Goal: Task Accomplishment & Management: Complete application form

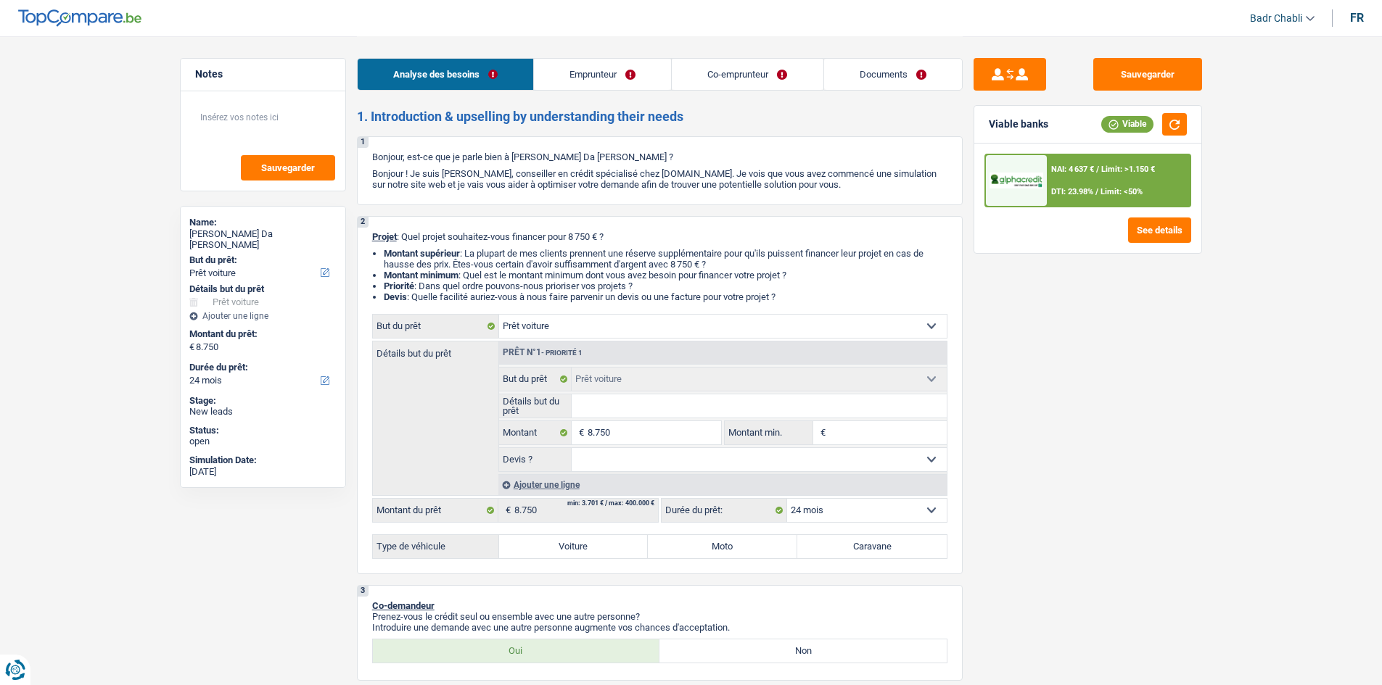
select select "car"
select select "24"
select select "car"
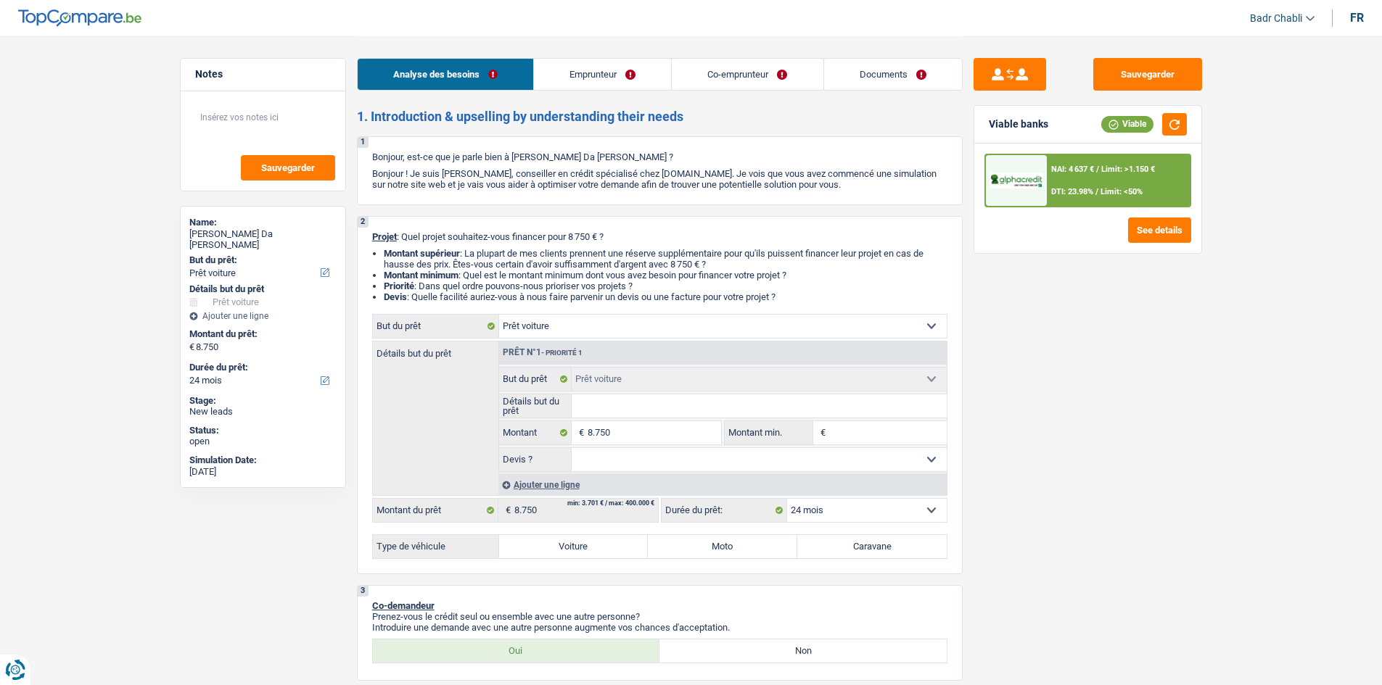
select select "24"
select select "privateEmployee"
select select "worker"
select select "netSalary"
select select "mealVouchers"
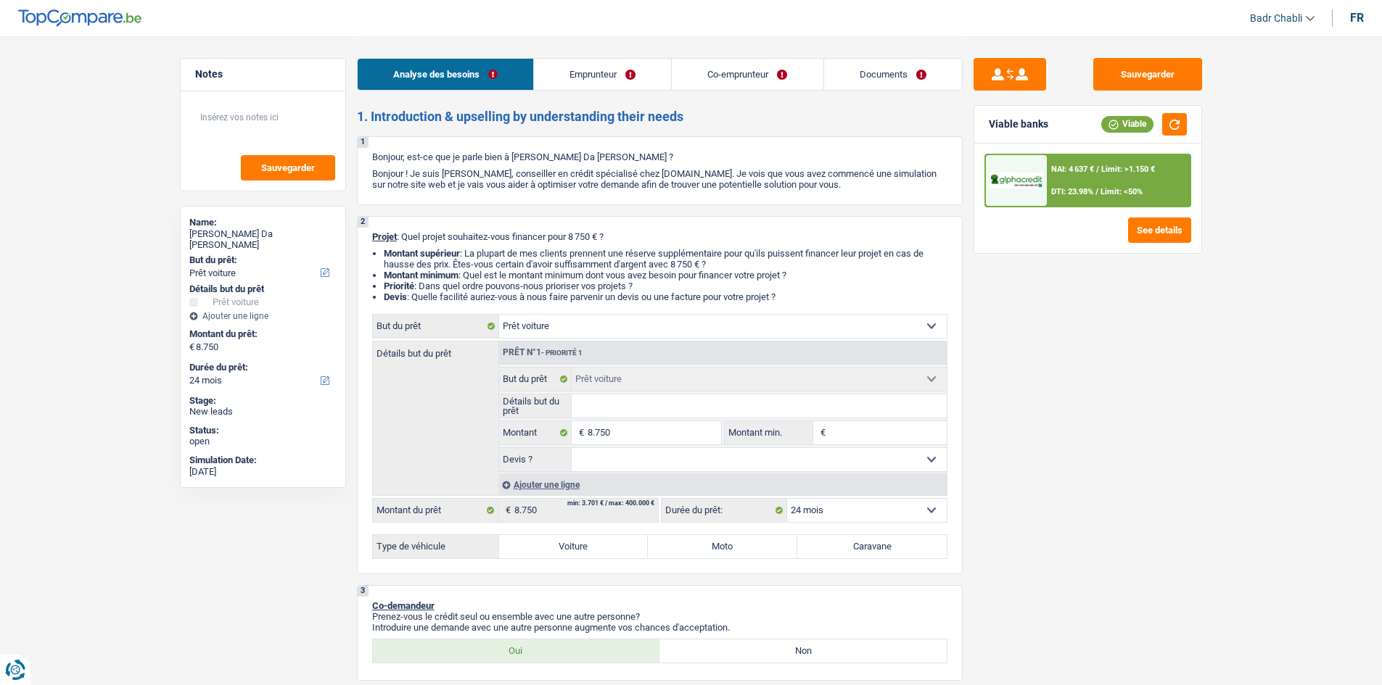
select select "netSalary"
select select "rents"
select select "car"
select select "24"
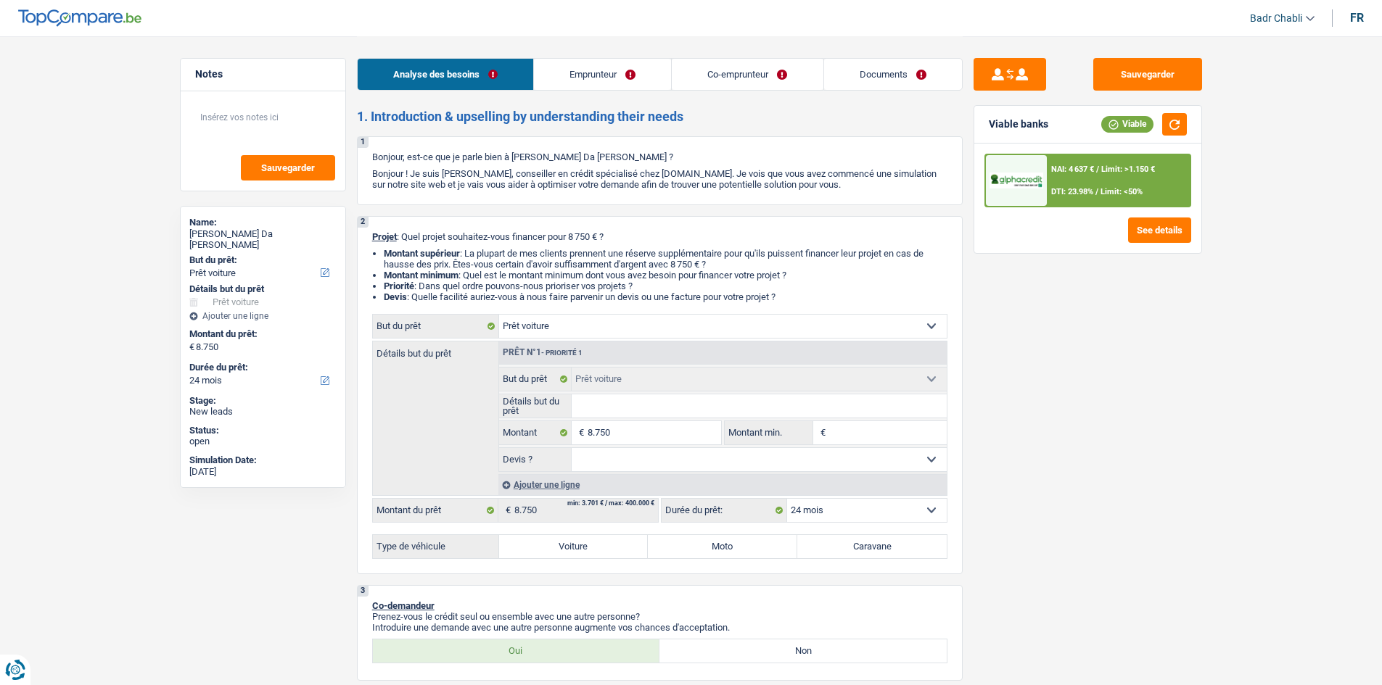
click at [592, 540] on label "Voiture" at bounding box center [573, 546] width 149 height 23
click at [592, 540] on input "Voiture" at bounding box center [573, 546] width 149 height 23
radio input "true"
select select "48"
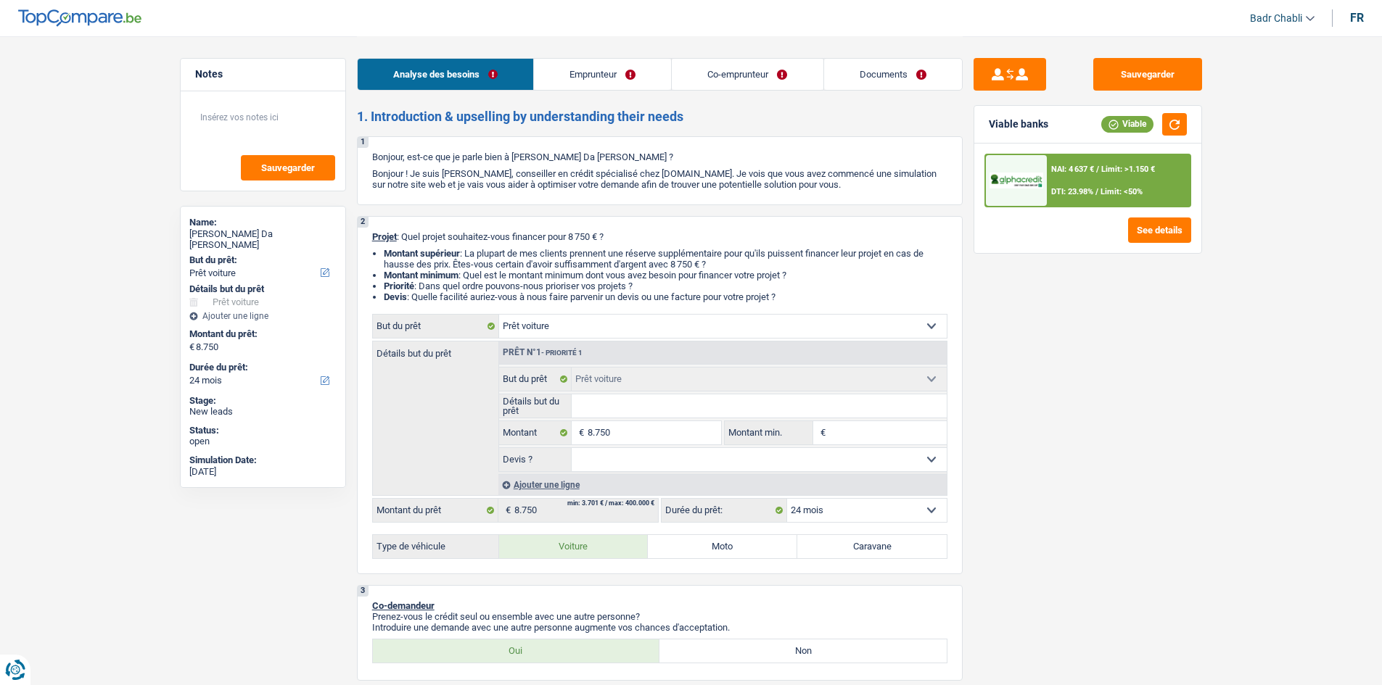
select select "48"
radio input "true"
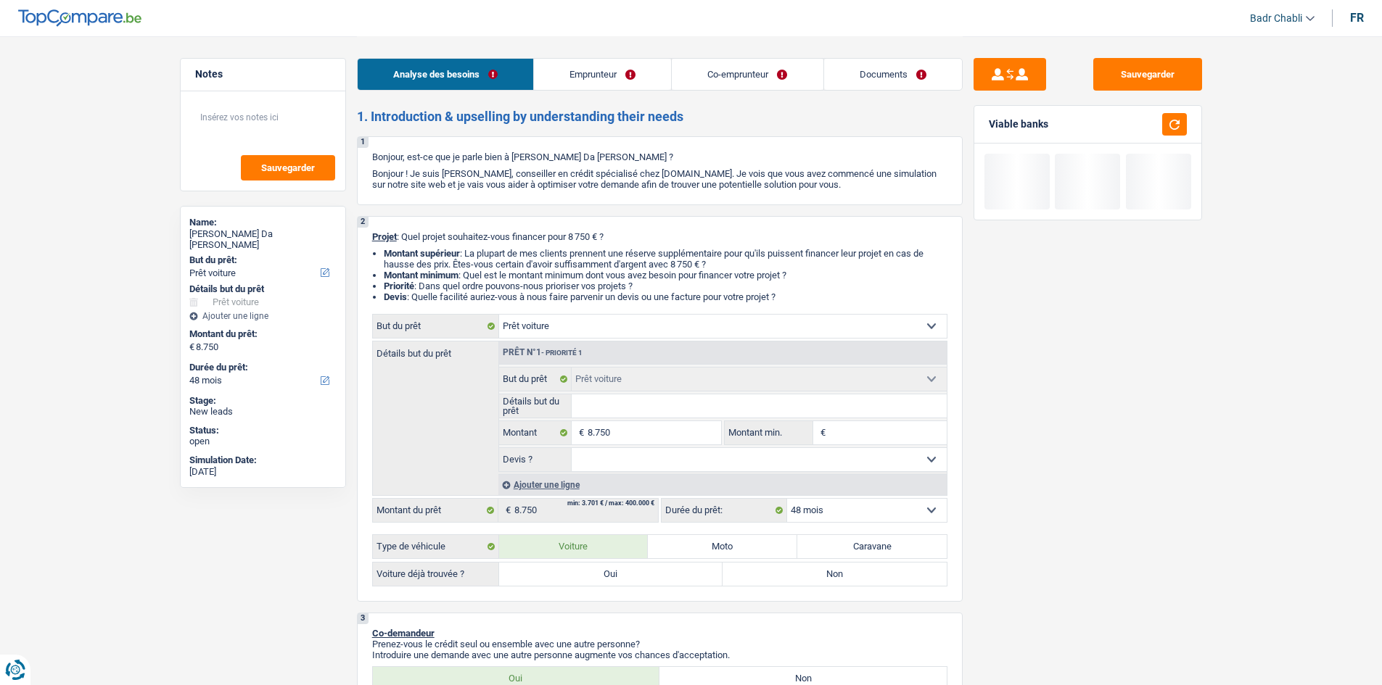
click at [617, 574] on label "Oui" at bounding box center [611, 574] width 224 height 23
click at [617, 574] on input "Oui" at bounding box center [611, 574] width 224 height 23
radio input "true"
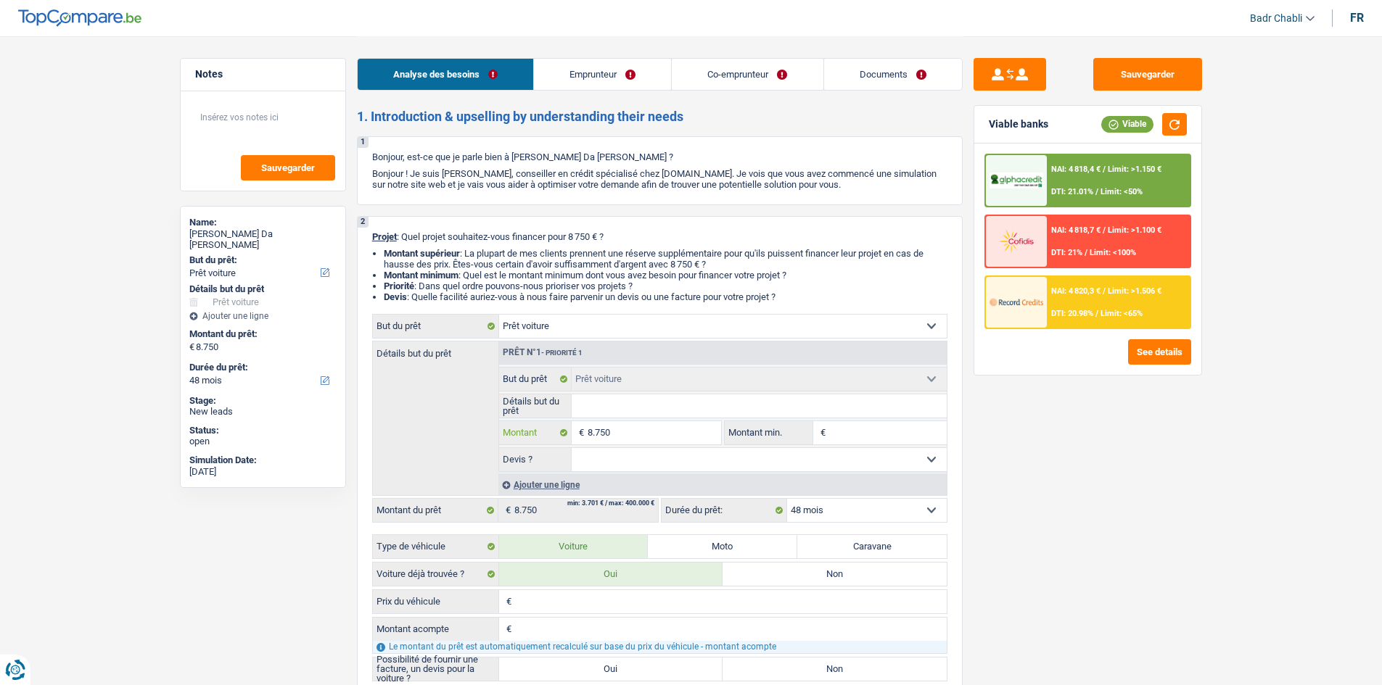
click at [637, 426] on input "8.750" at bounding box center [654, 432] width 133 height 23
click at [892, 428] on input "Montant min." at bounding box center [888, 432] width 118 height 23
paste input "8.750"
type input "8.750"
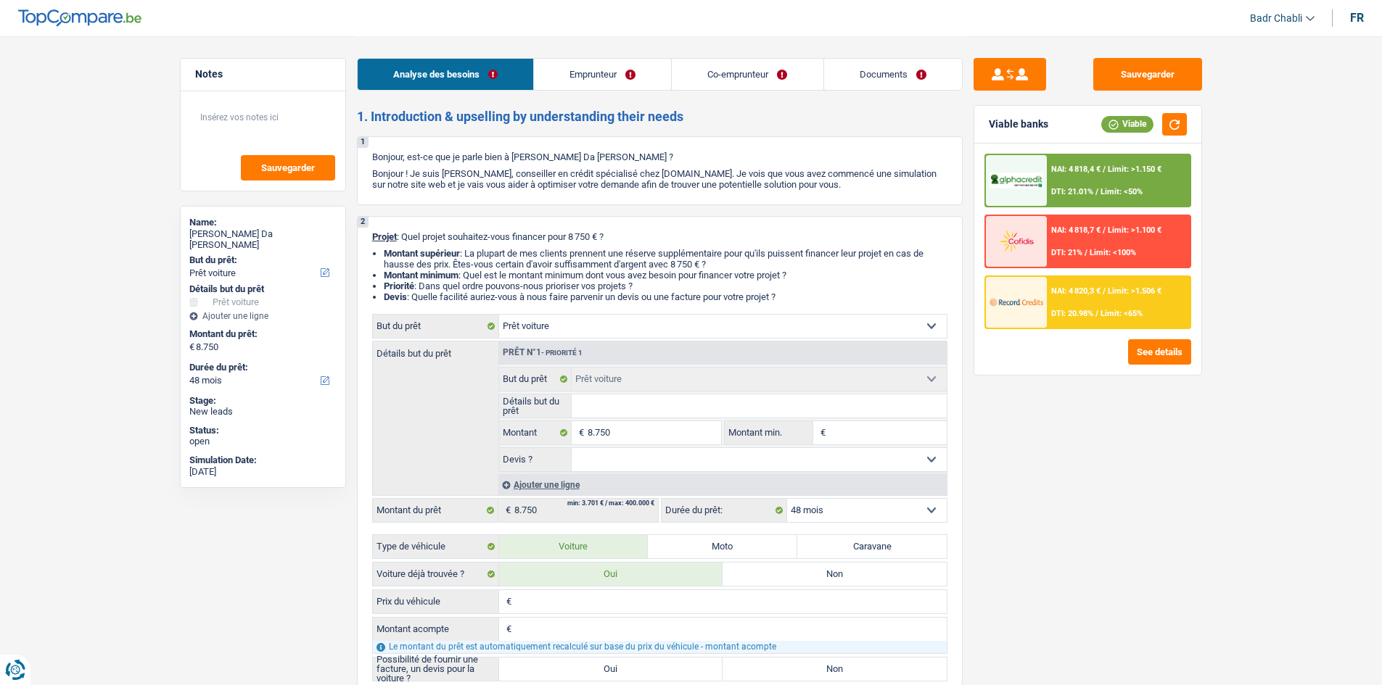
type input "8.750"
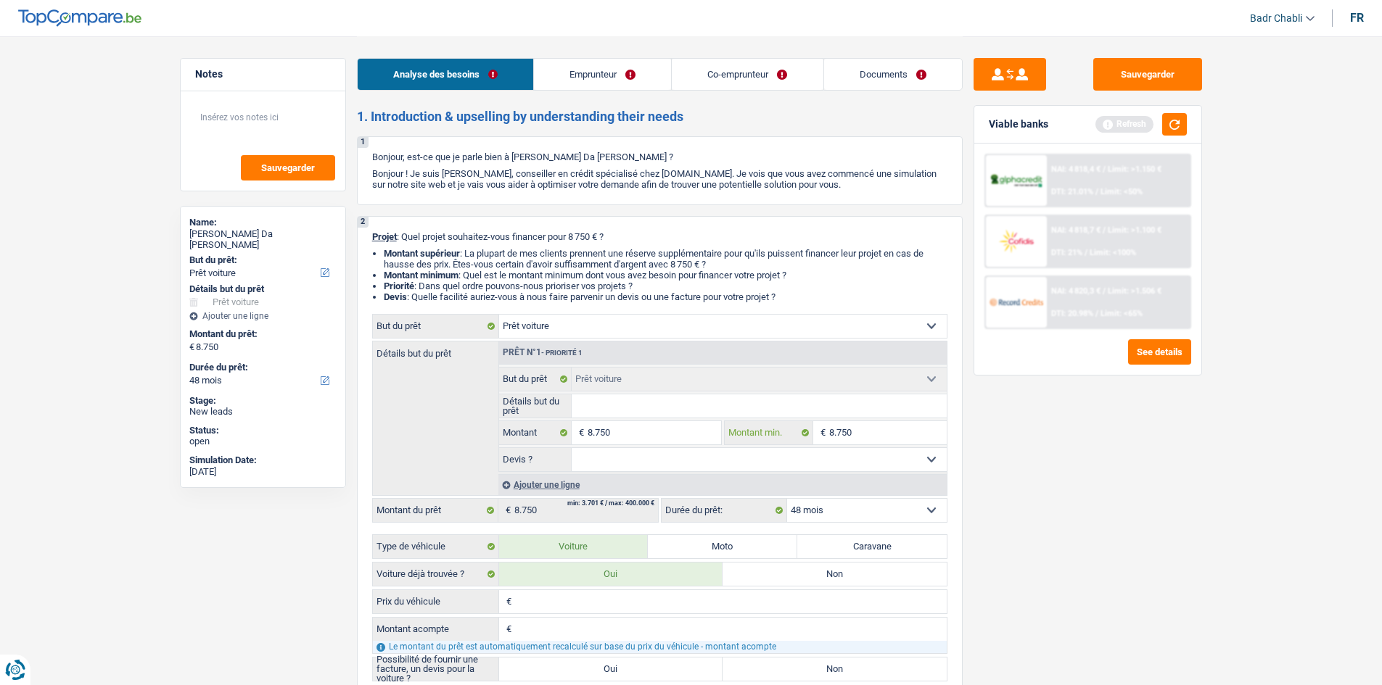
type input "8.750"
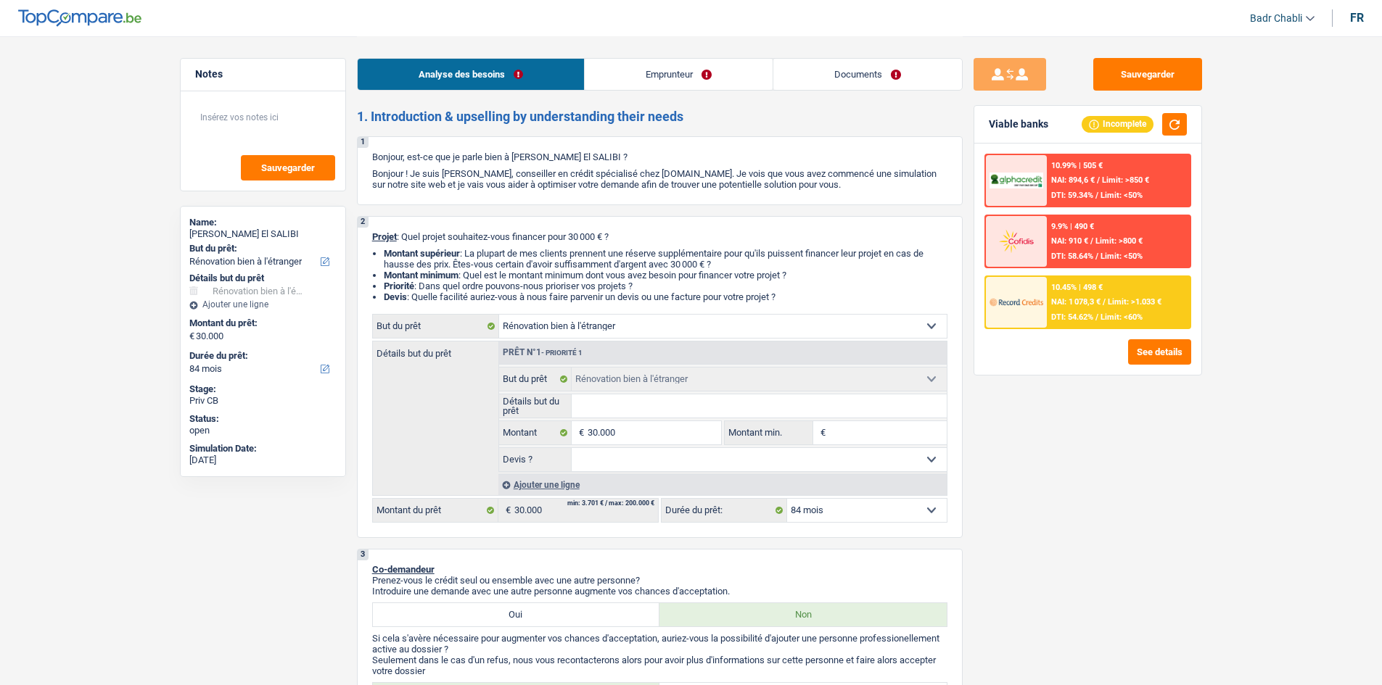
select select "renovatingAbroad"
select select "84"
select select "renovatingAbroad"
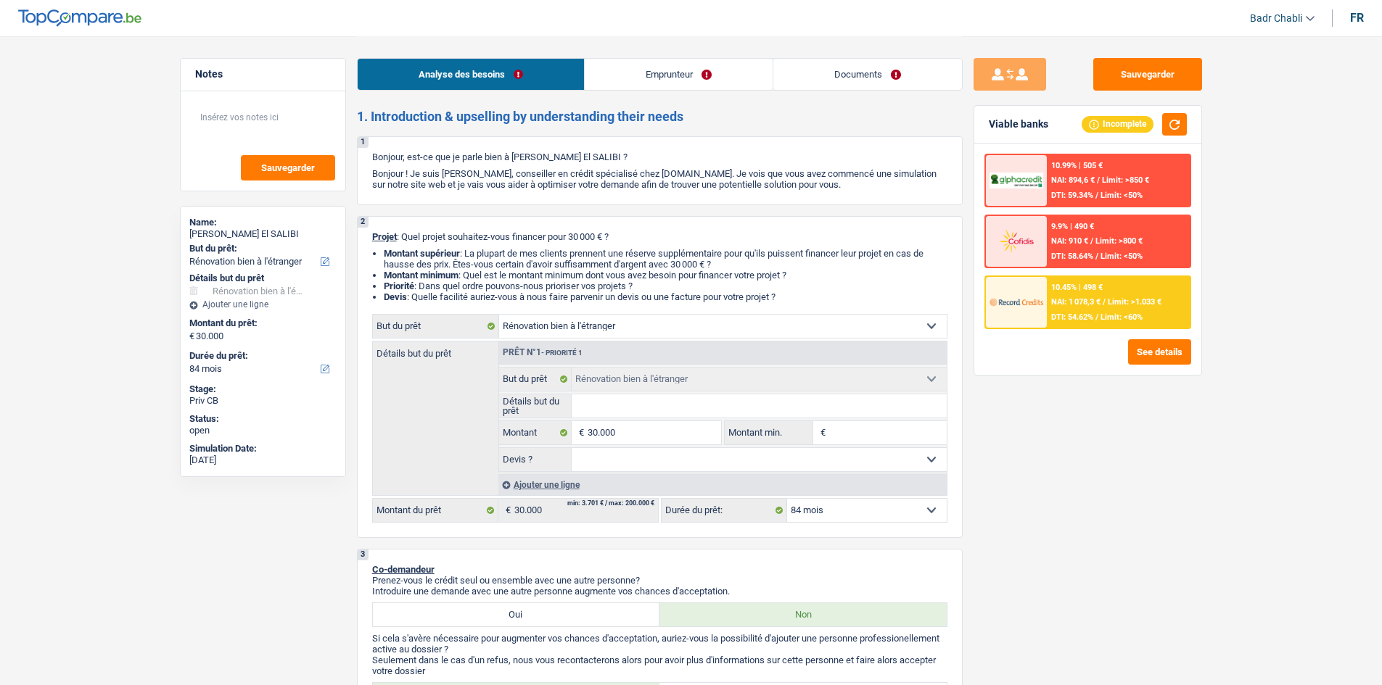
select select "84"
select select "privateEmployee"
select select "netSalary"
select select "mealVouchers"
select select "rents"
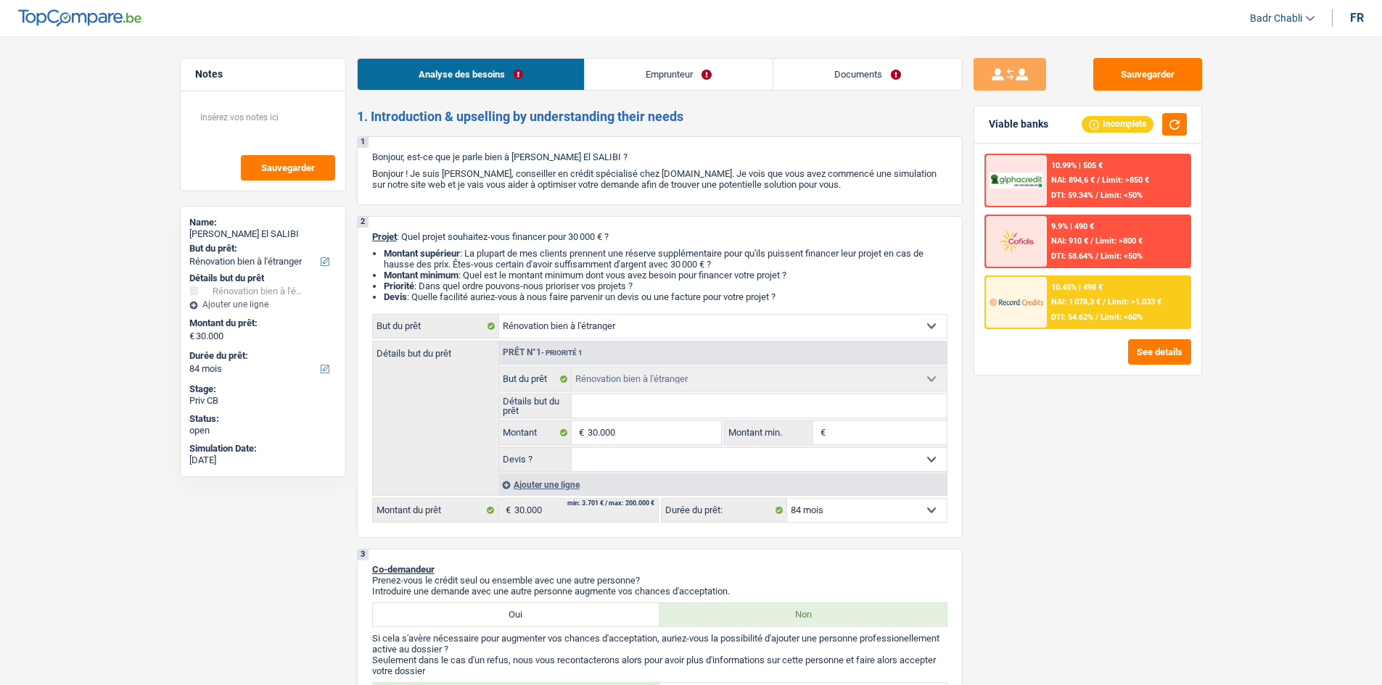
select select "renovatingAbroad"
select select "84"
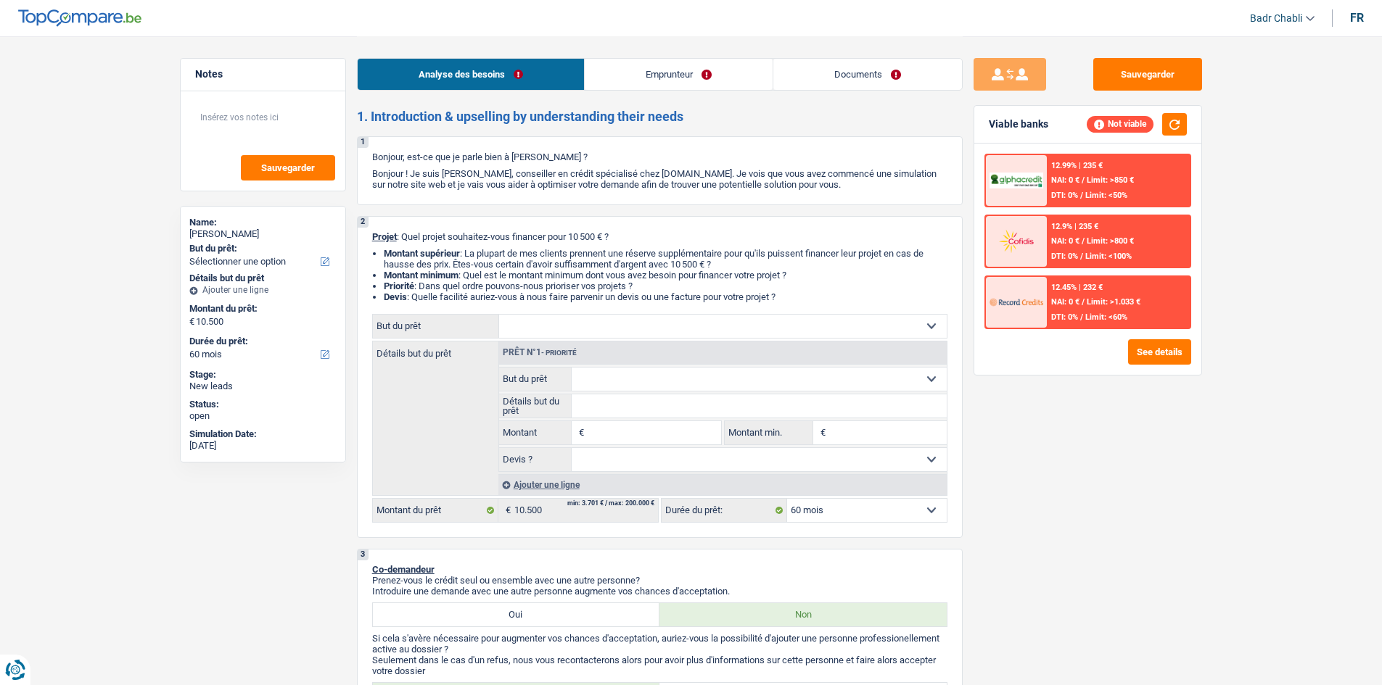
select select "60"
select select "mutuality"
select select "mutualityIndemnity"
select select "rents"
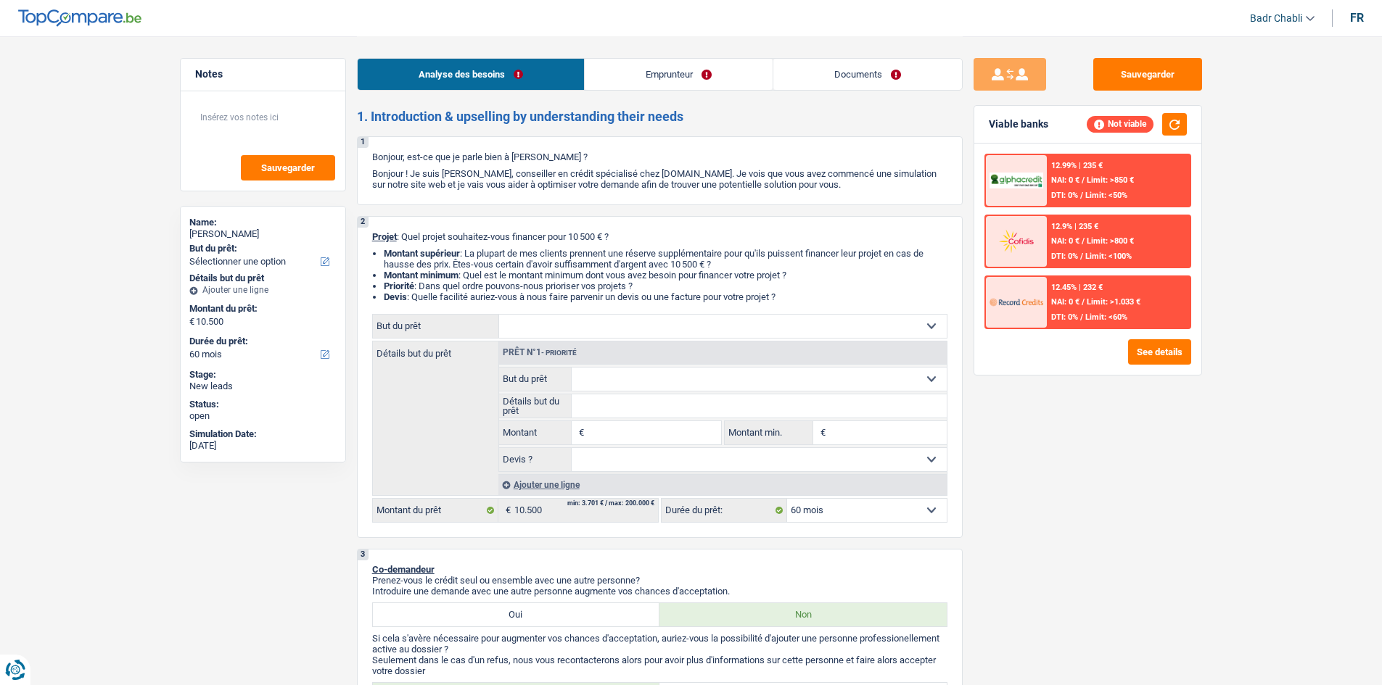
select select "60"
click at [635, 436] on input "Montant" at bounding box center [654, 432] width 133 height 23
click at [627, 436] on input "10.500" at bounding box center [654, 432] width 133 height 23
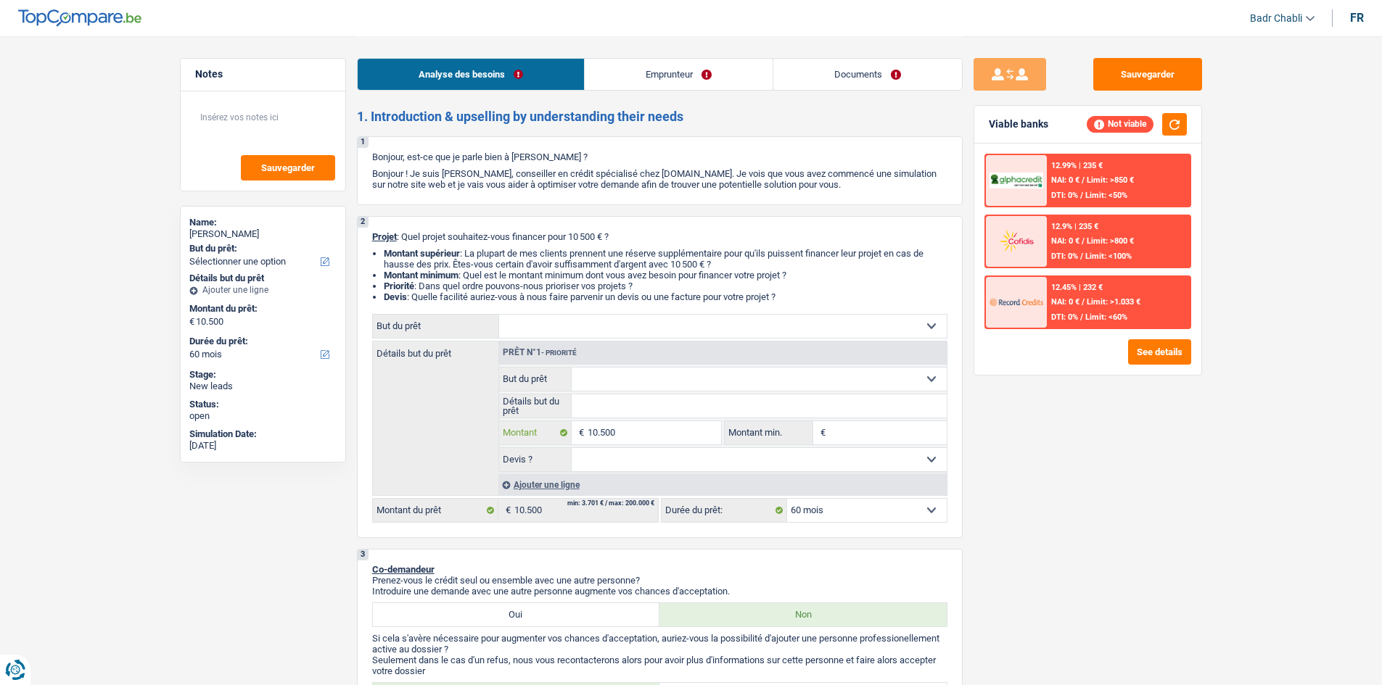
type input "10.500"
click at [899, 435] on input "Montant min." at bounding box center [888, 432] width 118 height 23
type input "10.500"
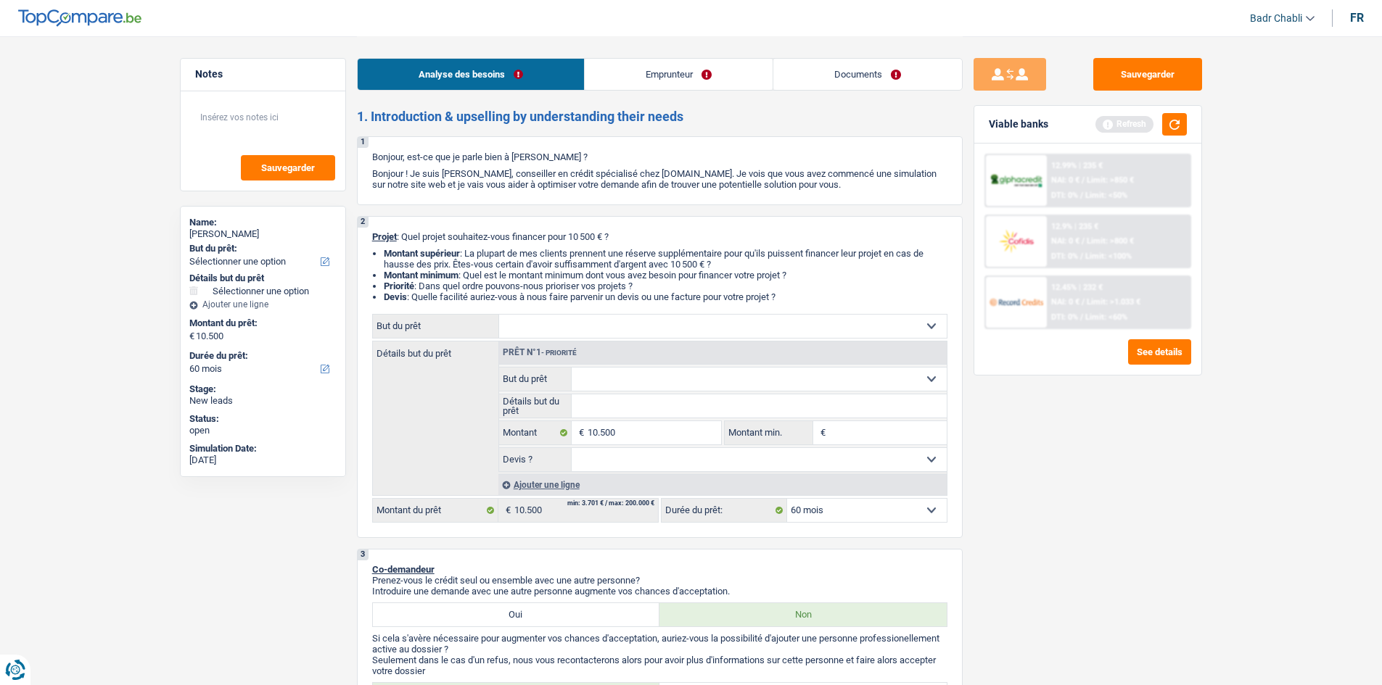
paste input "10.500"
type input "10.500"
click at [683, 72] on link "Emprunteur" at bounding box center [679, 74] width 188 height 31
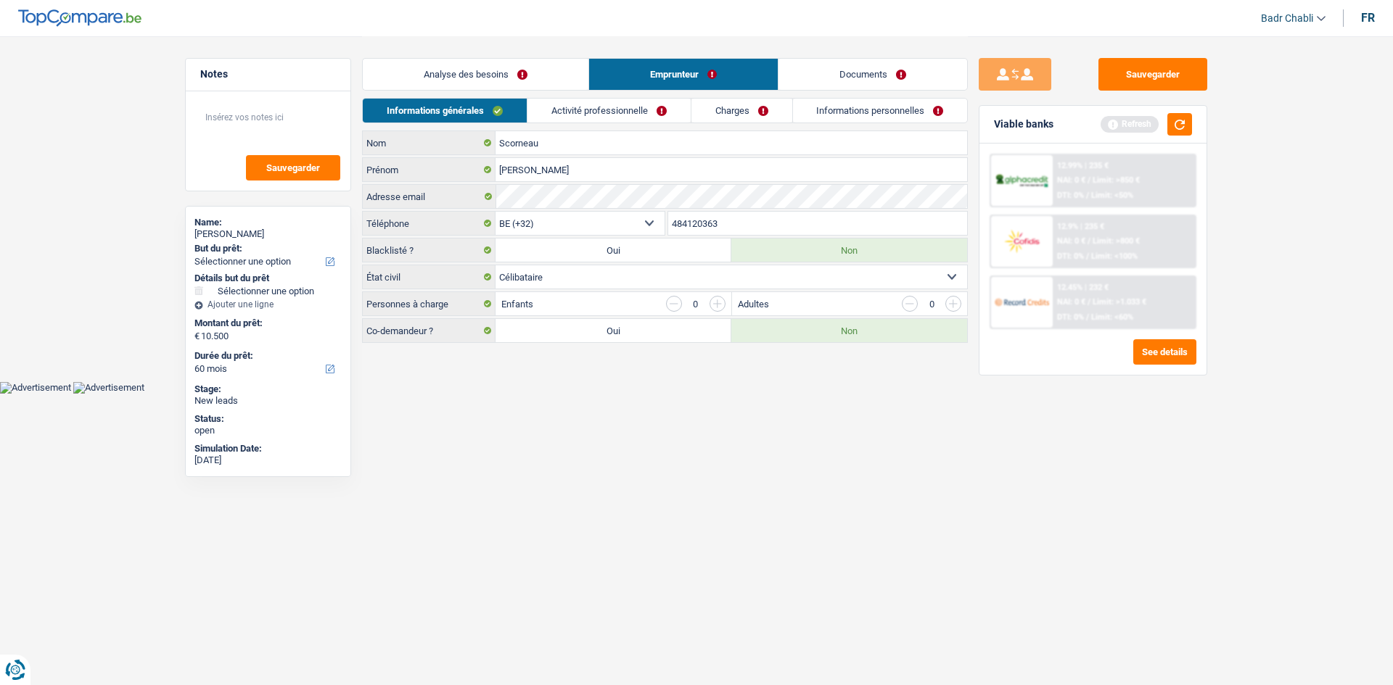
click at [651, 106] on link "Activité professionnelle" at bounding box center [608, 111] width 163 height 24
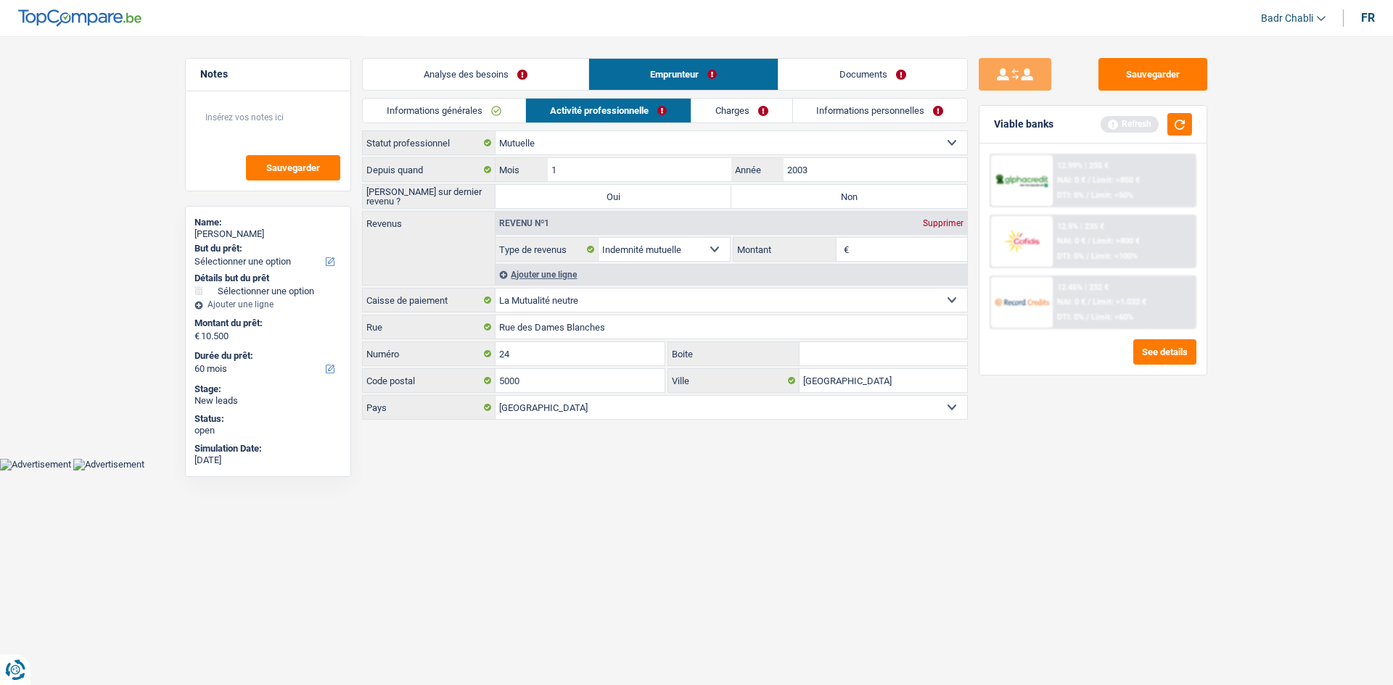
click at [788, 192] on label "Non" at bounding box center [849, 196] width 236 height 23
click at [788, 192] on input "Non" at bounding box center [849, 196] width 236 height 23
radio input "true"
click at [726, 108] on link "Charges" at bounding box center [741, 111] width 101 height 24
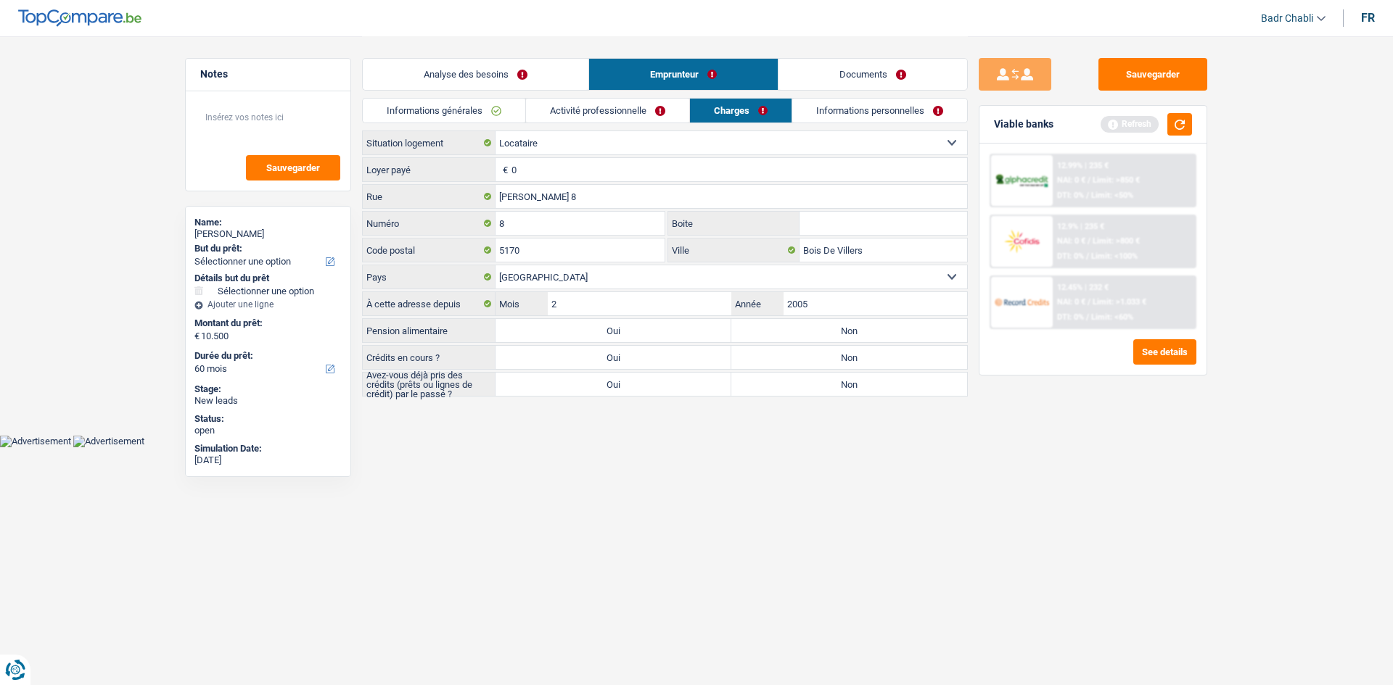
click at [823, 335] on label "Non" at bounding box center [849, 330] width 236 height 23
click at [823, 335] on input "Non" at bounding box center [849, 330] width 236 height 23
radio input "true"
click at [815, 350] on label "Non" at bounding box center [849, 357] width 236 height 23
click at [815, 350] on input "Non" at bounding box center [849, 357] width 236 height 23
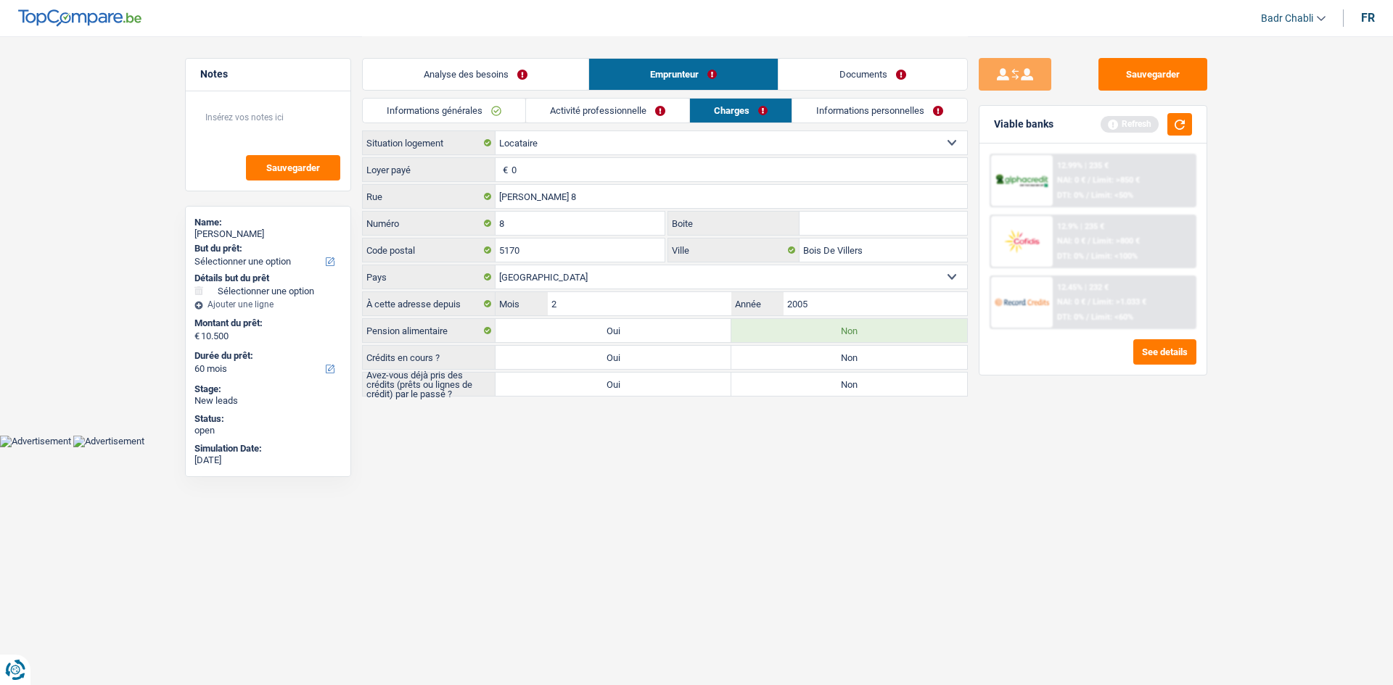
radio input "true"
click at [804, 392] on label "Non" at bounding box center [849, 384] width 236 height 23
click at [804, 392] on input "Non" at bounding box center [849, 384] width 236 height 23
radio input "true"
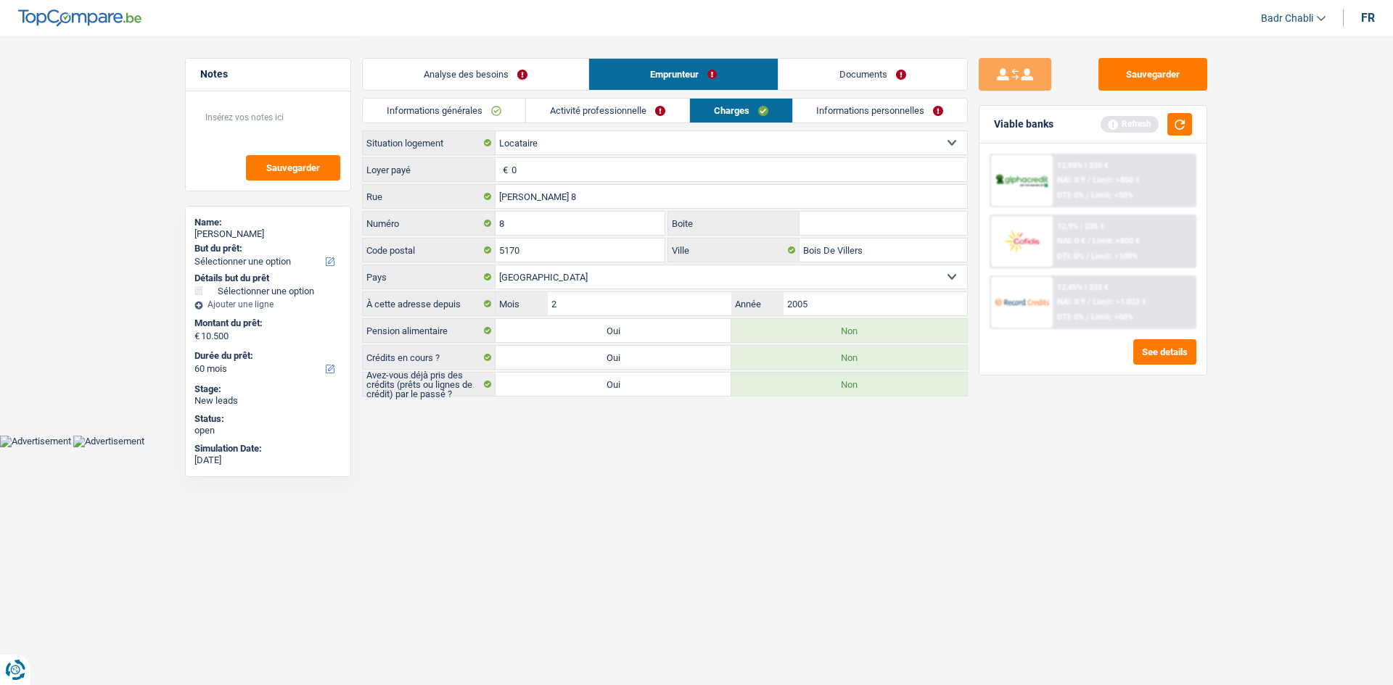
click at [480, 85] on link "Analyse des besoins" at bounding box center [476, 74] width 226 height 31
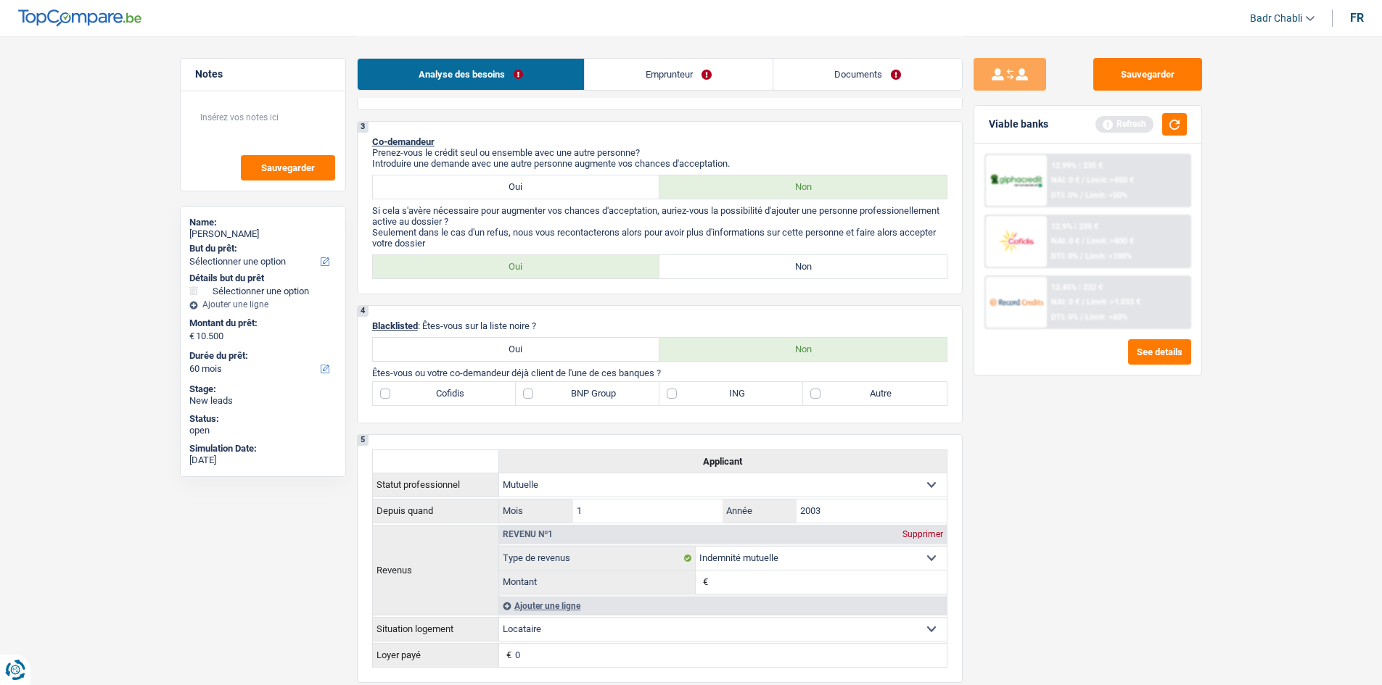
scroll to position [435, 0]
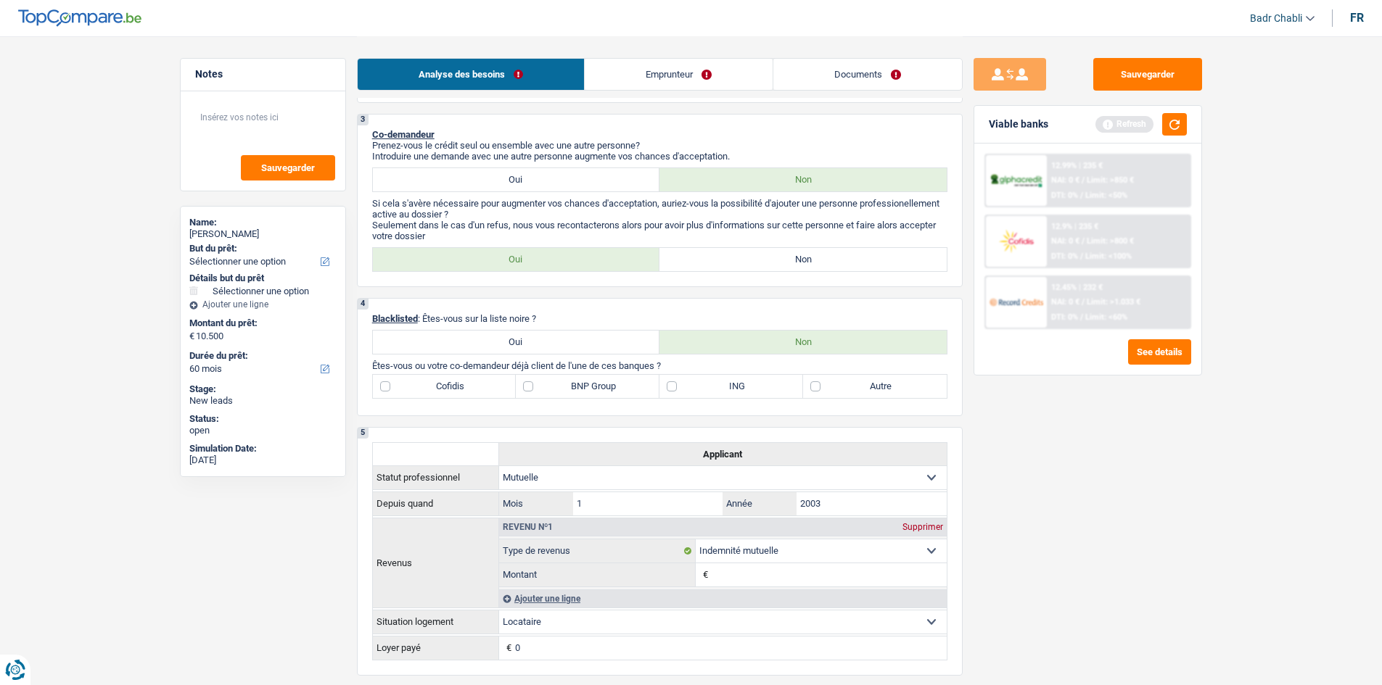
click at [763, 258] on label "Non" at bounding box center [802, 259] width 287 height 23
click at [763, 258] on input "Non" at bounding box center [802, 259] width 287 height 23
radio input "true"
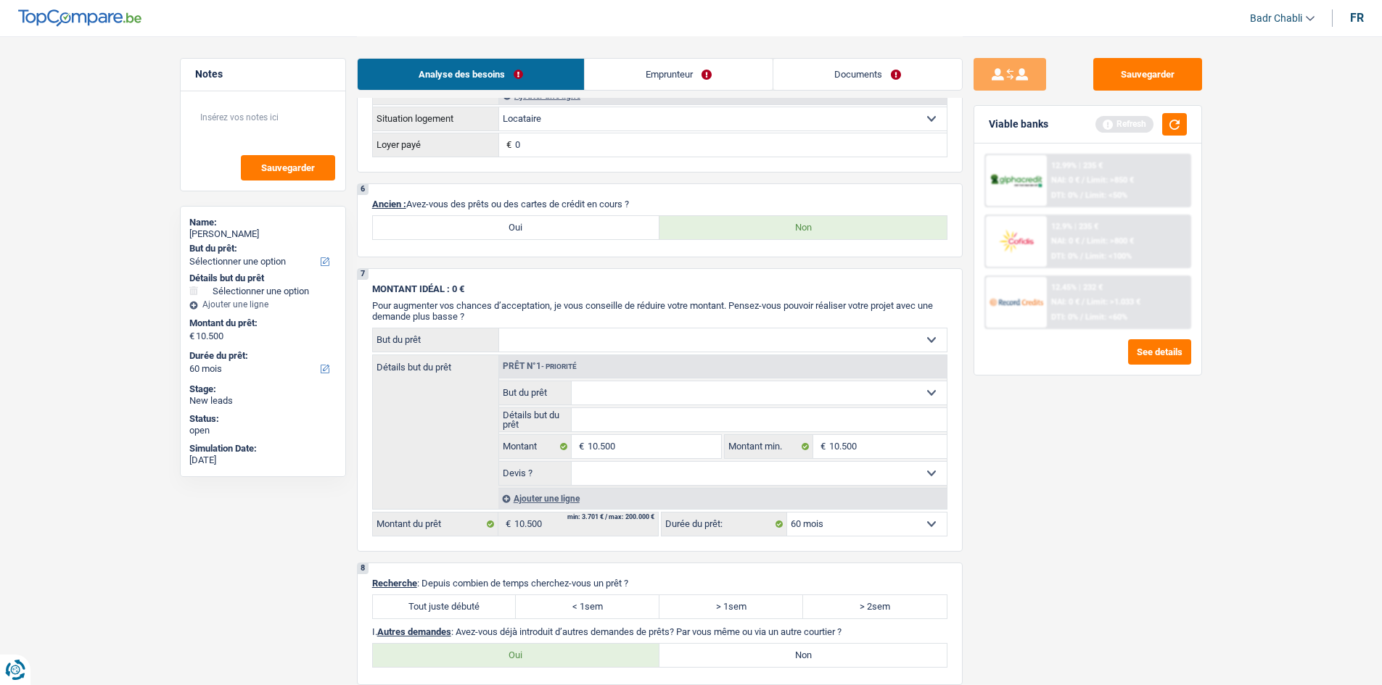
scroll to position [870, 0]
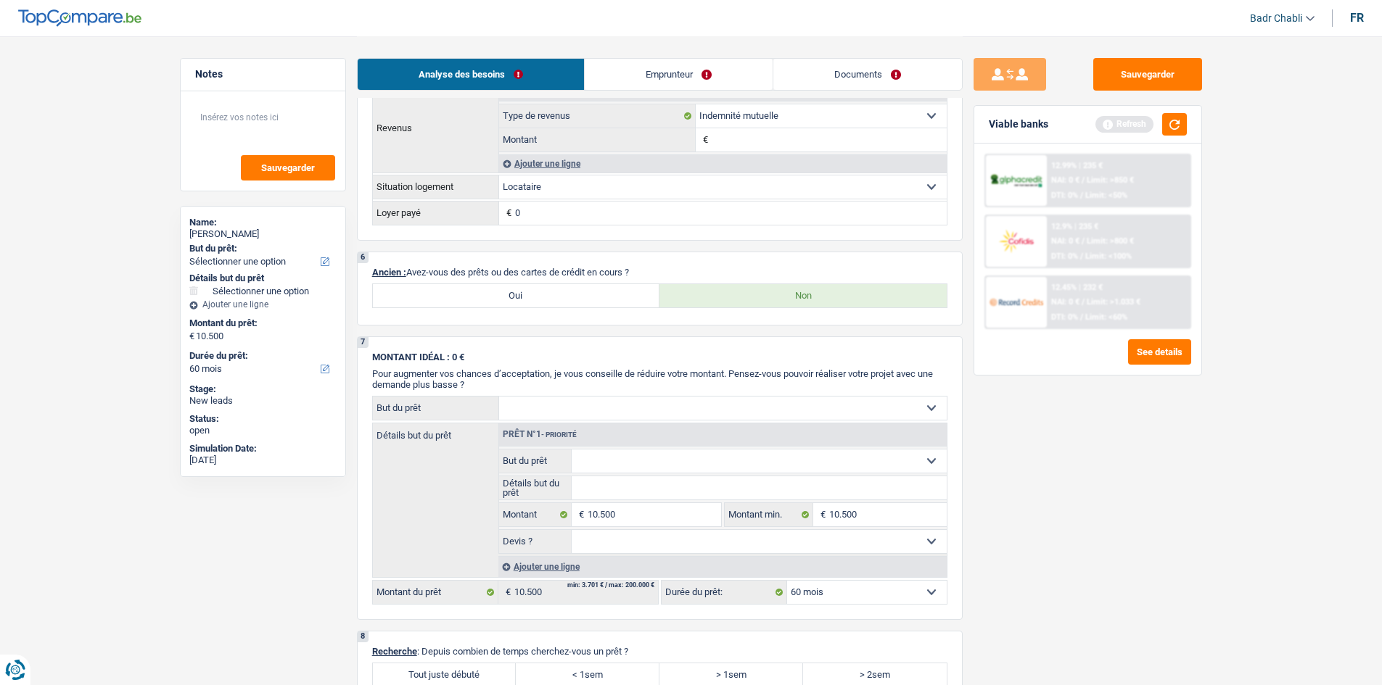
click at [506, 291] on label "Oui" at bounding box center [516, 295] width 287 height 23
click at [506, 291] on input "Oui" at bounding box center [516, 295] width 287 height 23
radio input "true"
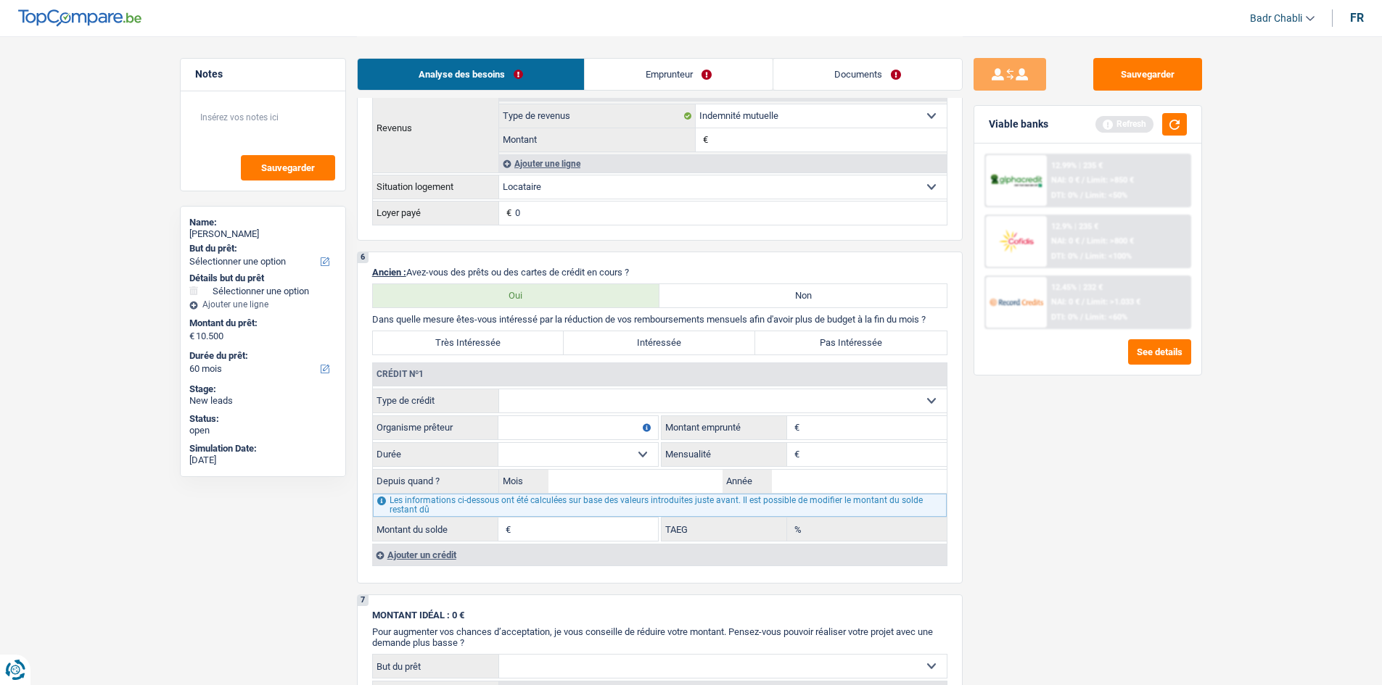
click at [566, 391] on select "Carte ou ouverture de crédit Prêt hypothécaire Vente à tempérament Prêt à tempé…" at bounding box center [723, 400] width 448 height 23
select select "personalLoan"
type input "0"
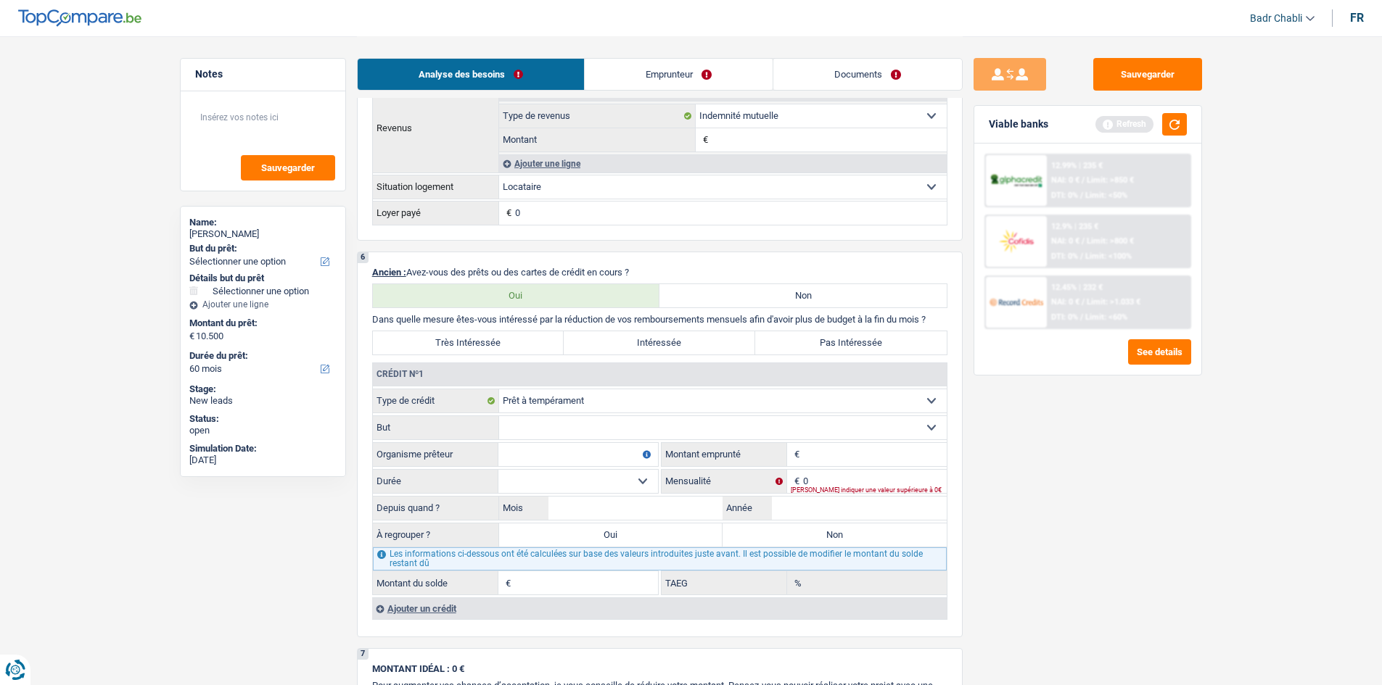
click at [579, 431] on select "Confort maison: meubles, textile, peinture, électroménager, outillage non-profe…" at bounding box center [723, 427] width 448 height 23
select select "homeFurnishingOrRelocation"
click at [499, 416] on select "Confort maison: meubles, textile, peinture, électroménager, outillage non-profe…" at bounding box center [723, 427] width 448 height 23
click at [590, 458] on input "Organisme prêteur" at bounding box center [578, 454] width 160 height 23
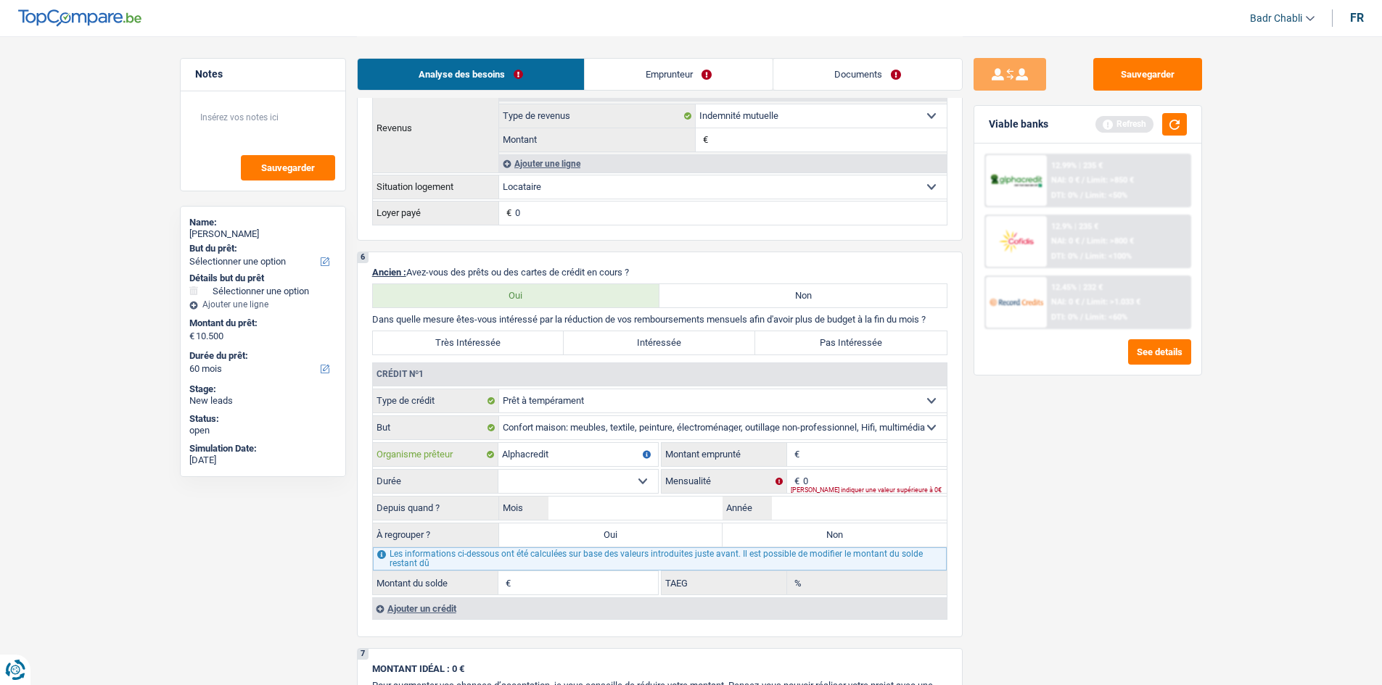
type input "Alphacredit"
click at [808, 511] on input "Année" at bounding box center [859, 508] width 175 height 23
click at [617, 519] on input "Mois" at bounding box center [635, 508] width 175 height 23
type input "04"
type input "2024"
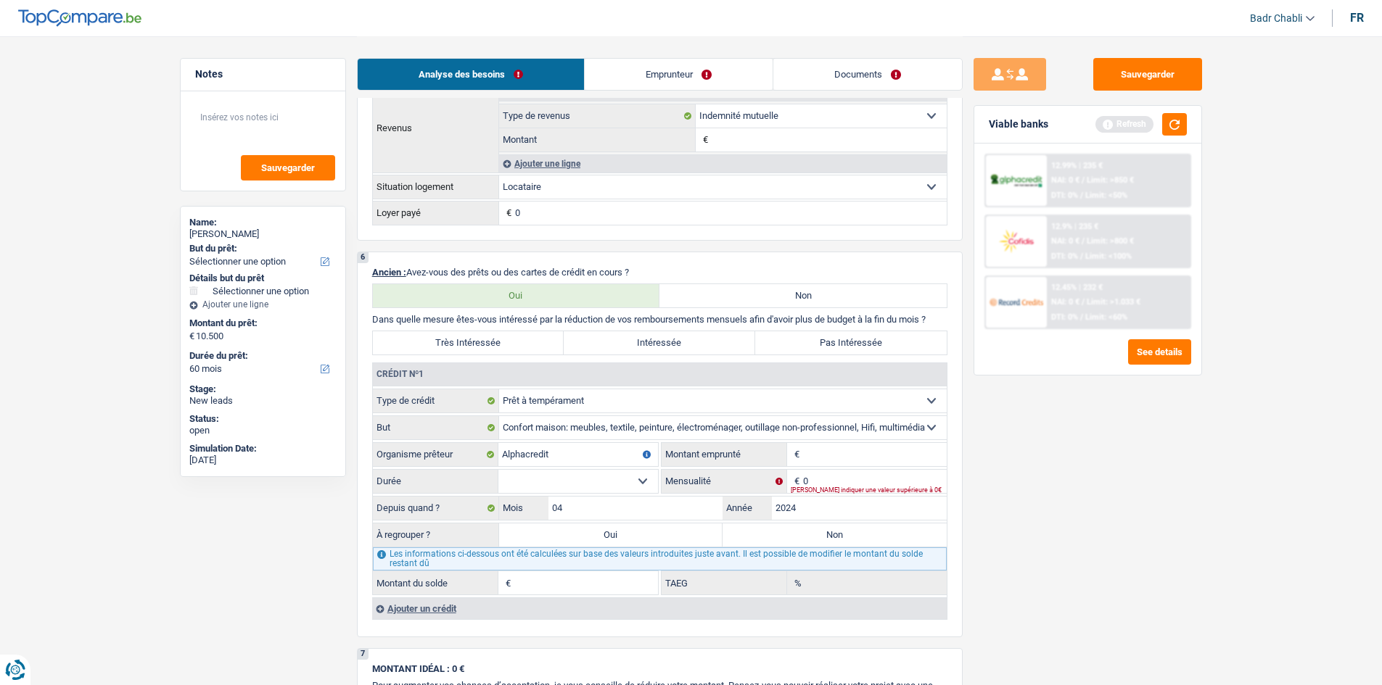
click at [833, 453] on input "Montant" at bounding box center [875, 454] width 144 height 23
type input "10.650"
click at [626, 486] on select "12 mois 18 mois 24 mois 30 mois 36 mois 42 mois 48 mois 60 mois Sélectionner un…" at bounding box center [578, 481] width 160 height 23
select select "60"
click at [498, 470] on select "12 mois 18 mois 24 mois 30 mois 36 mois 42 mois 48 mois 60 mois Sélectionner un…" at bounding box center [578, 481] width 160 height 23
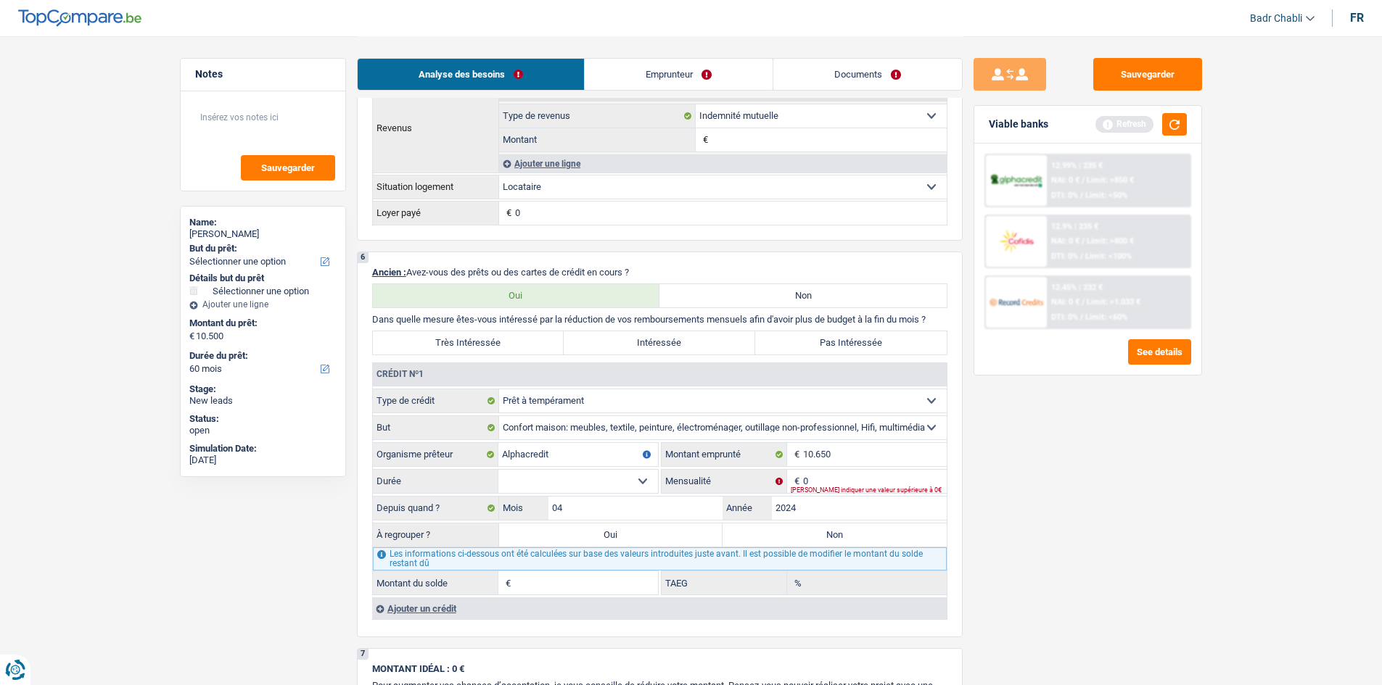
type input "1"
type input "0,00"
click at [865, 473] on input "0" at bounding box center [875, 481] width 144 height 23
click at [249, 120] on textarea at bounding box center [263, 124] width 144 height 44
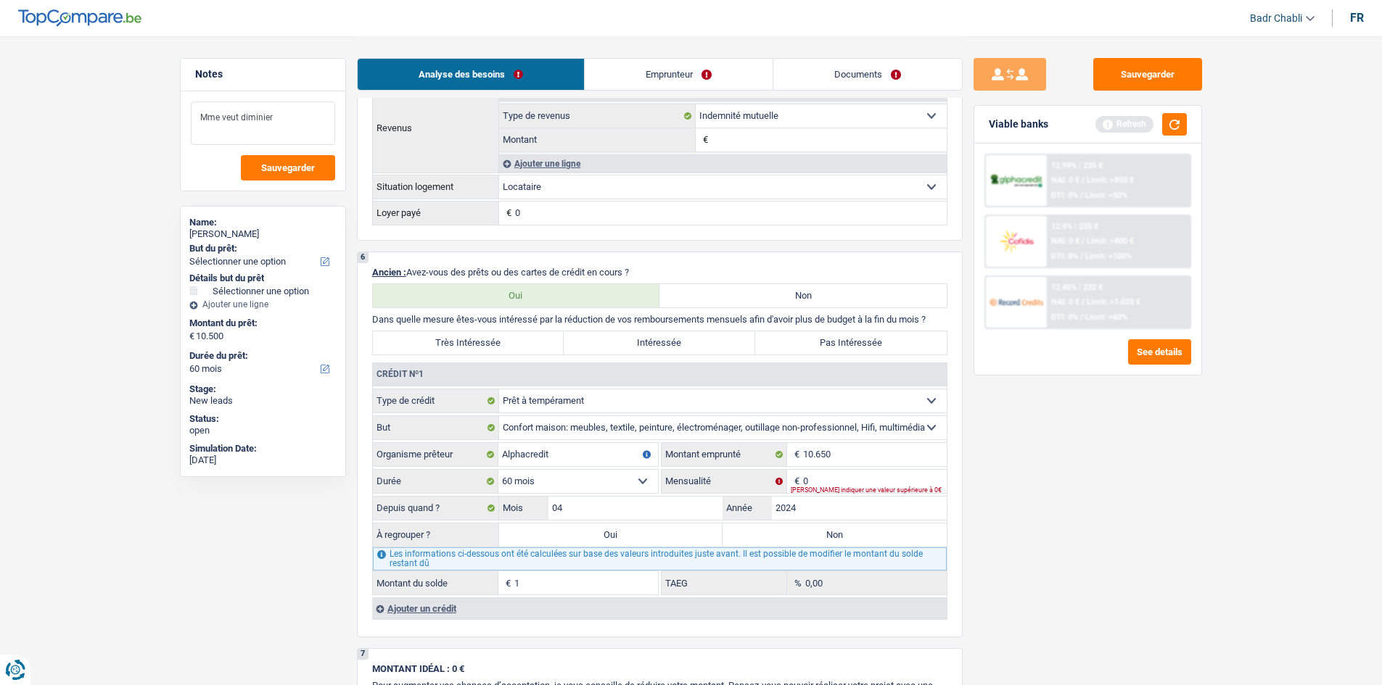
type textarea "Mme veut diminier"
click at [815, 482] on input "0" at bounding box center [875, 481] width 144 height 23
type input "238"
type input "8.103"
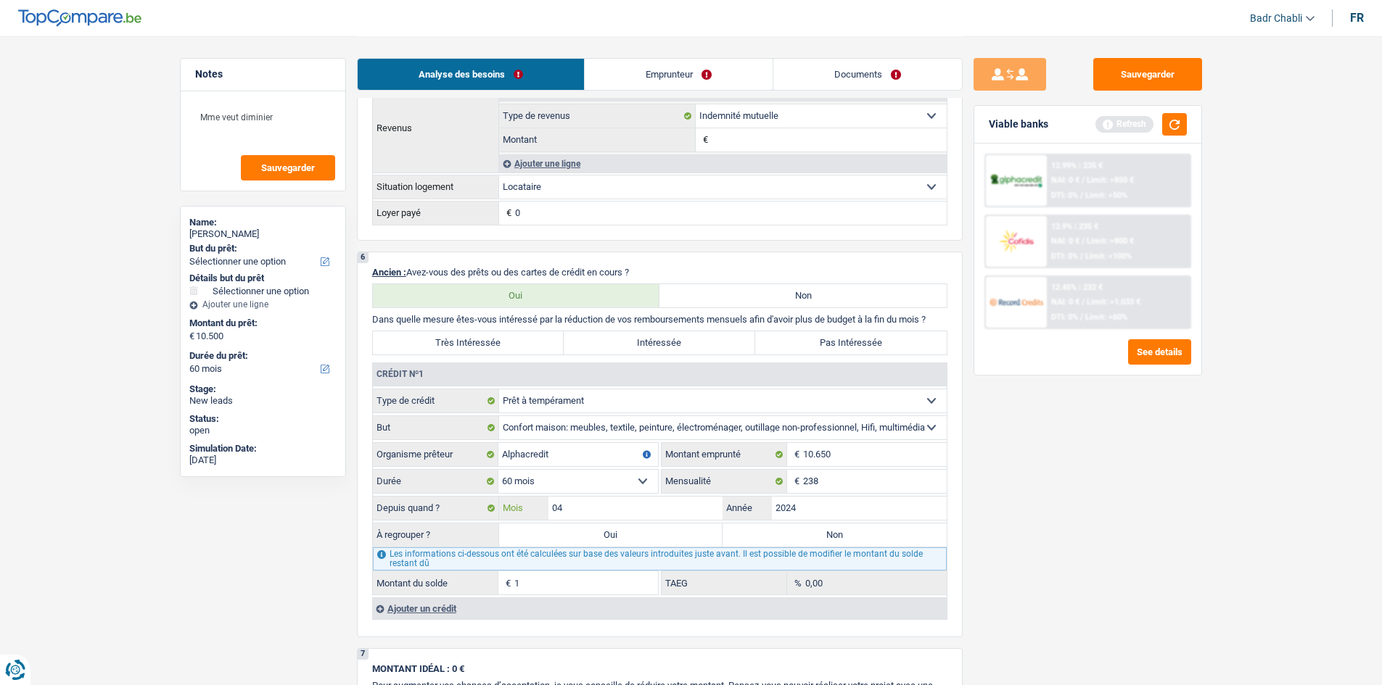
type input "12,91"
click at [649, 538] on label "Oui" at bounding box center [611, 535] width 224 height 23
click at [649, 538] on input "Oui" at bounding box center [611, 535] width 224 height 23
radio input "true"
type input "8.103"
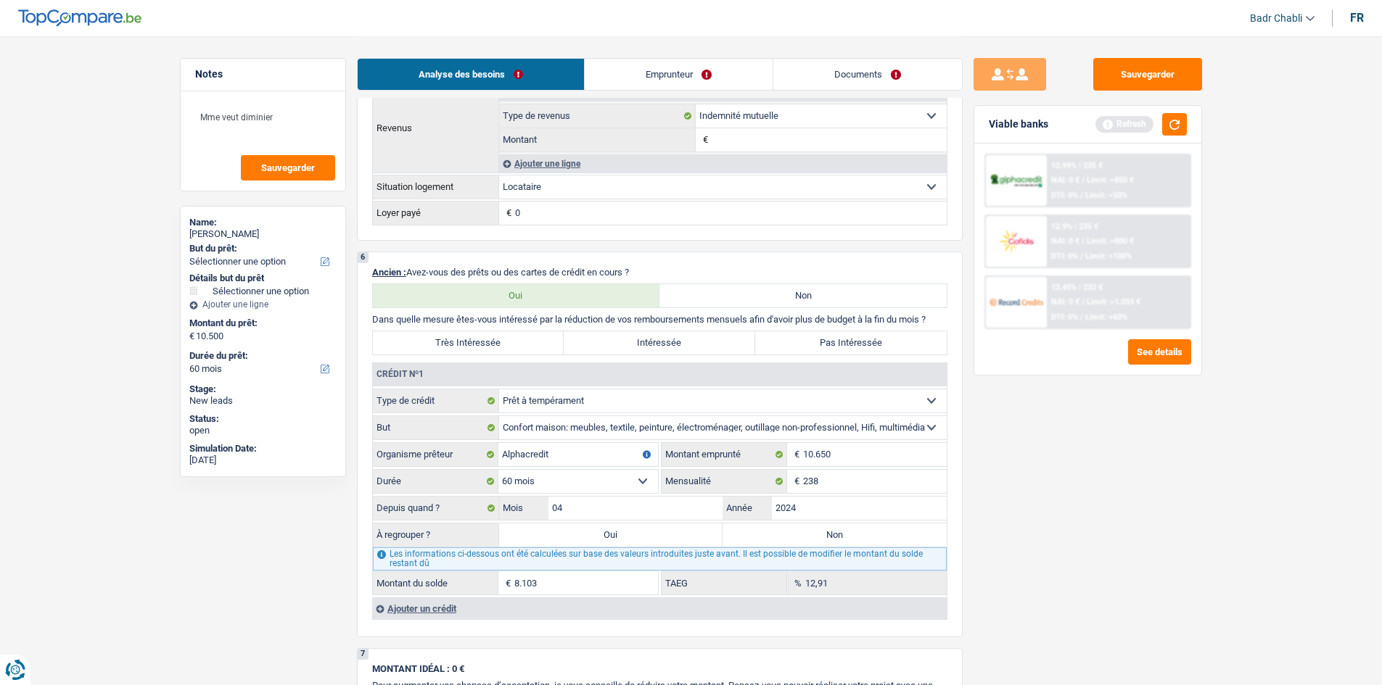
select select "48"
type input "8.103"
select select "48"
type input "8.103"
select select "48"
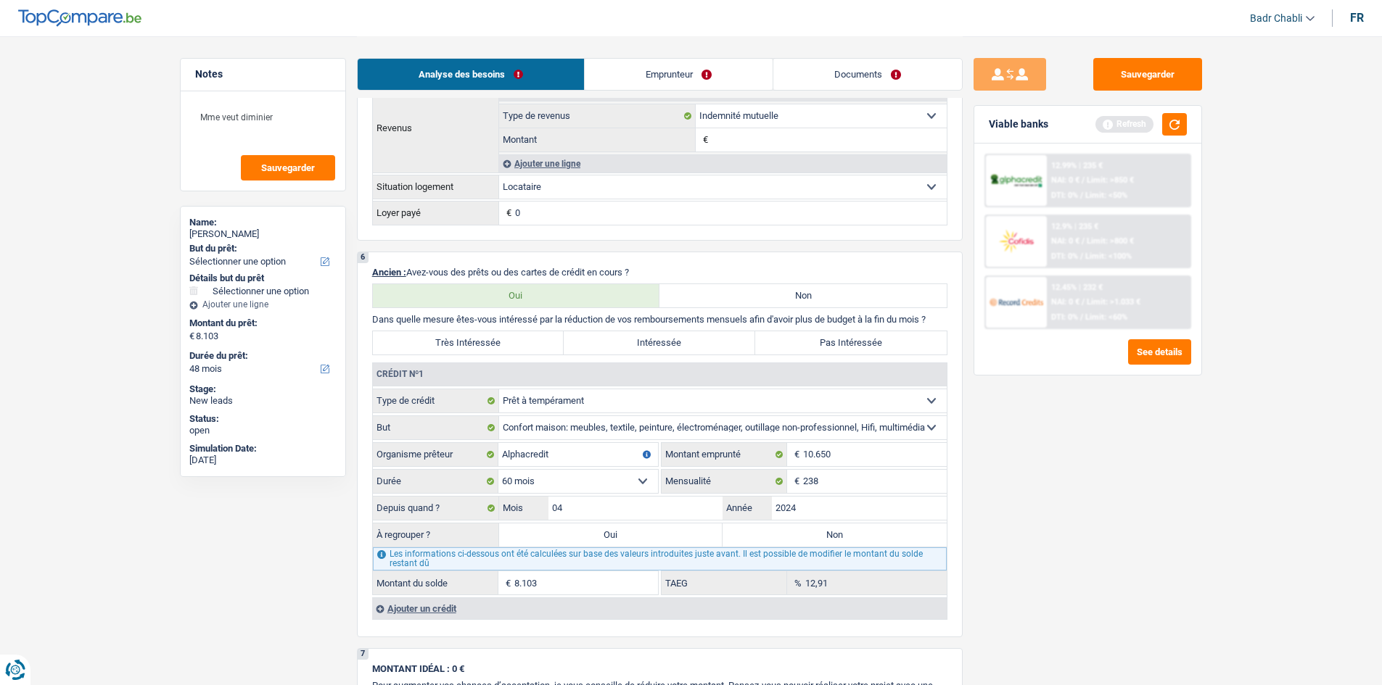
select select "refinancing"
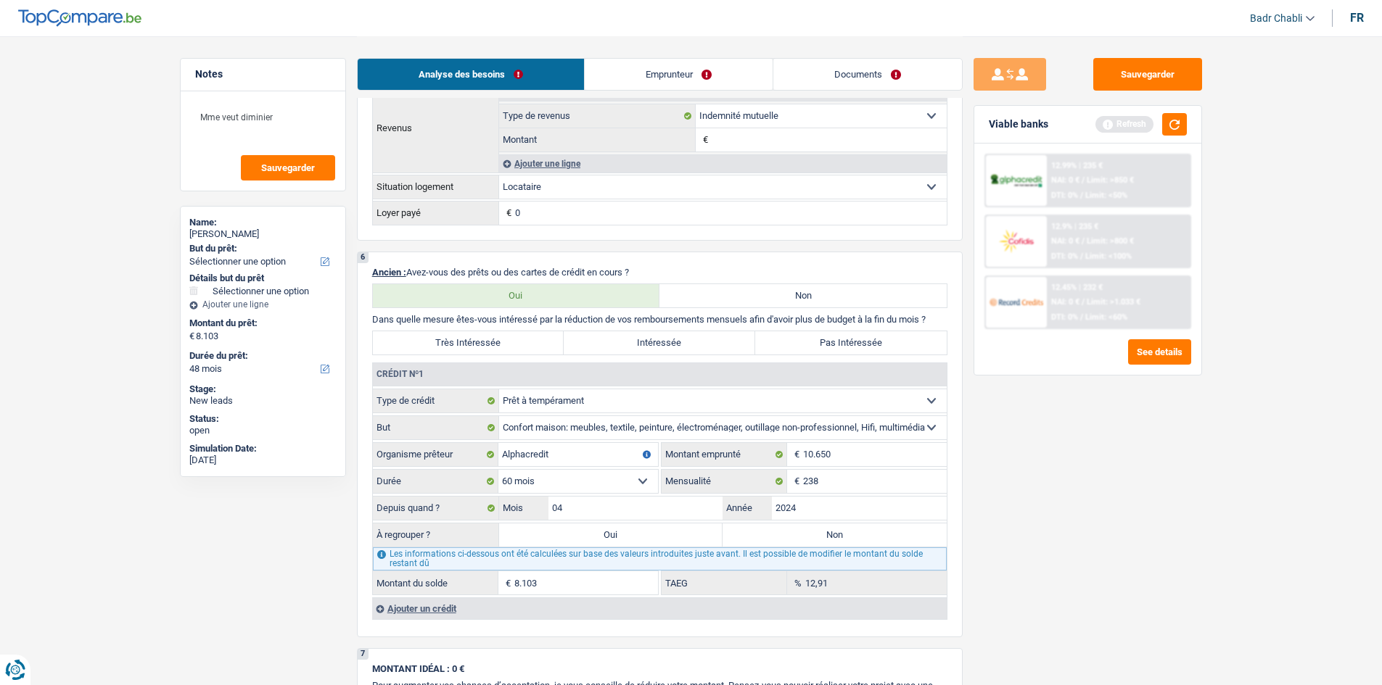
select select "refinancing"
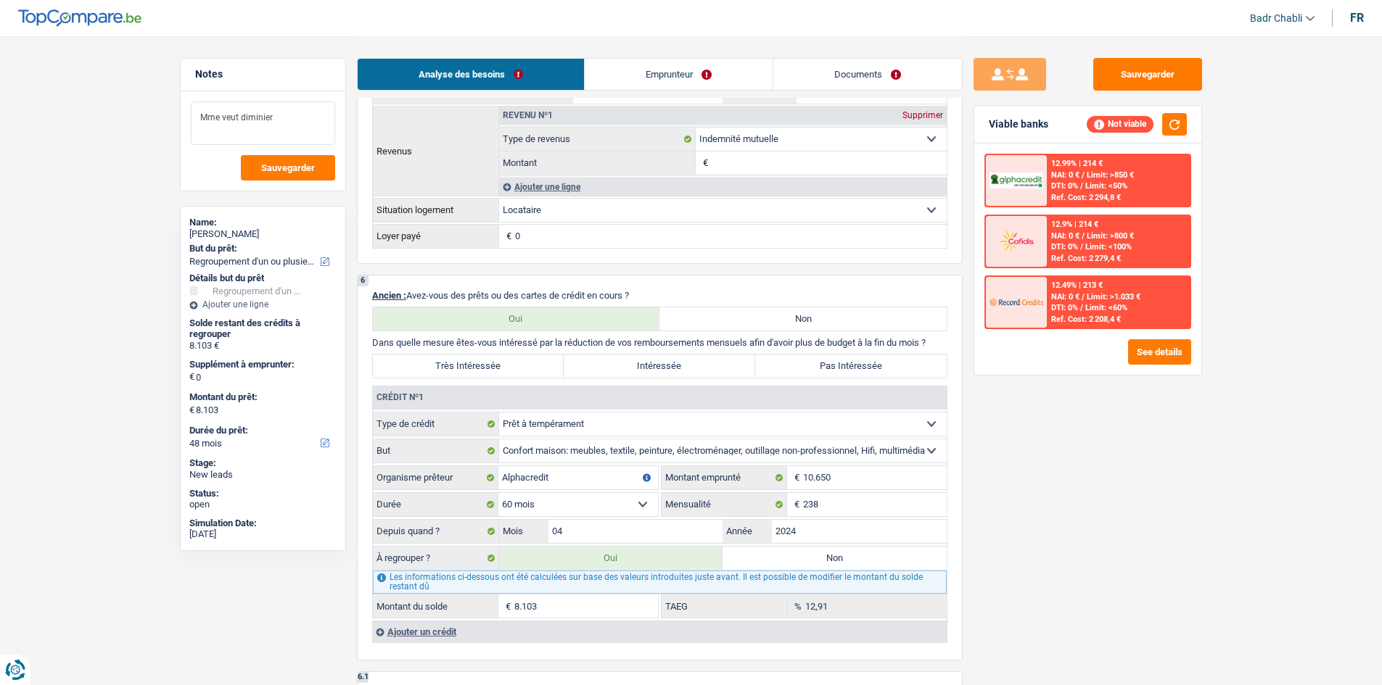
click at [287, 113] on textarea "Mme veut diminier" at bounding box center [263, 124] width 144 height 44
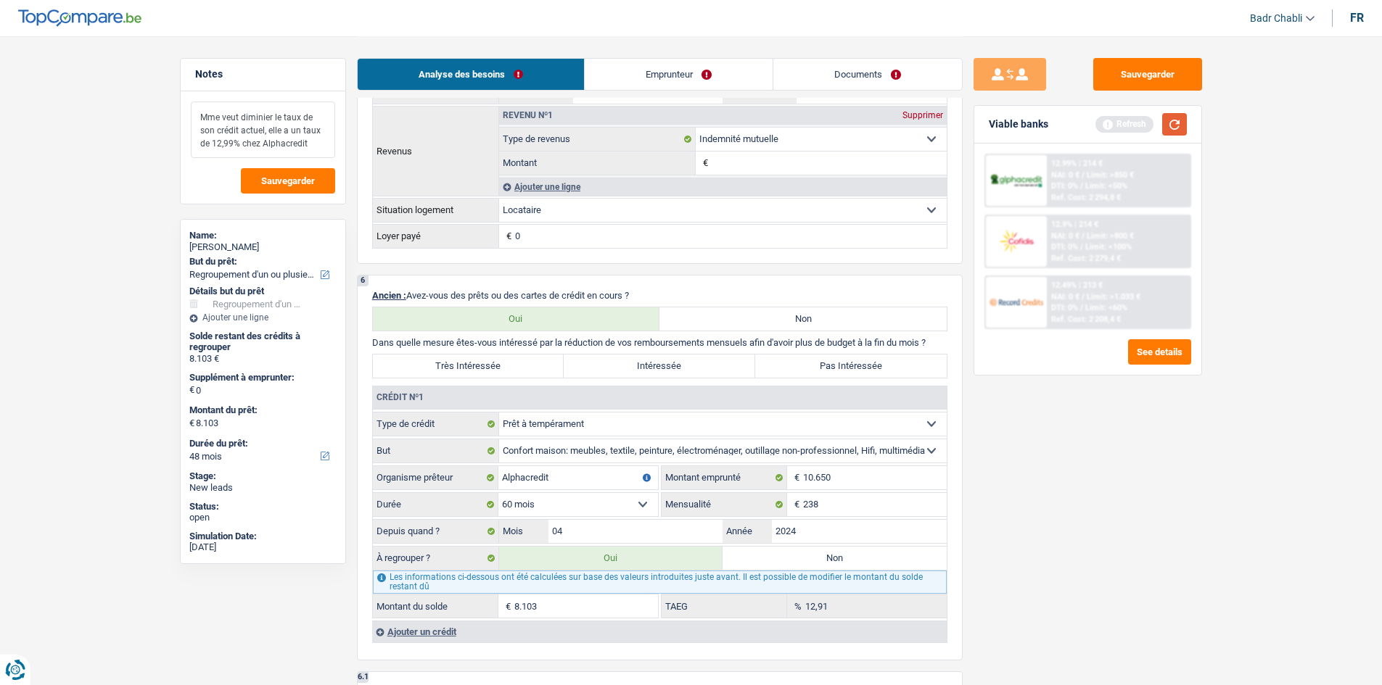
type textarea "Mme veut diminier le taux de son crédit actuel, elle a un taux de 12,99% chez A…"
click at [1177, 124] on button "button" at bounding box center [1174, 124] width 25 height 22
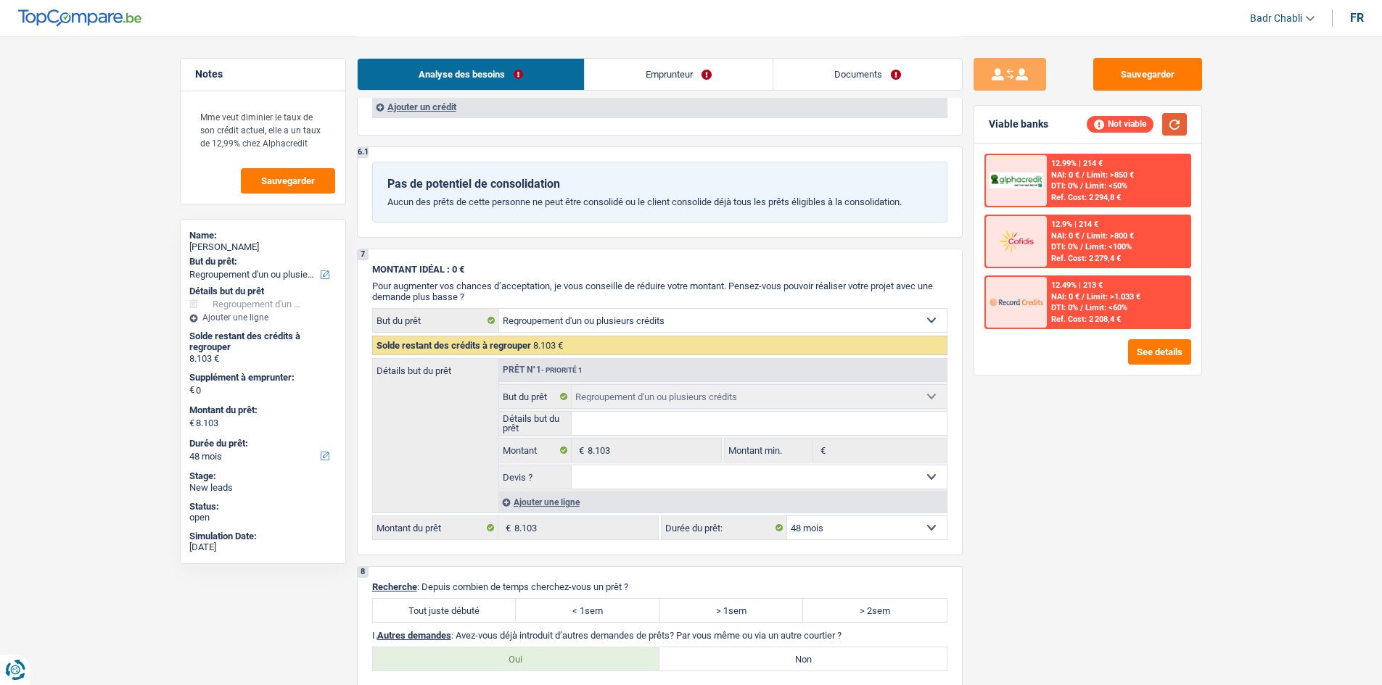
scroll to position [1523, 0]
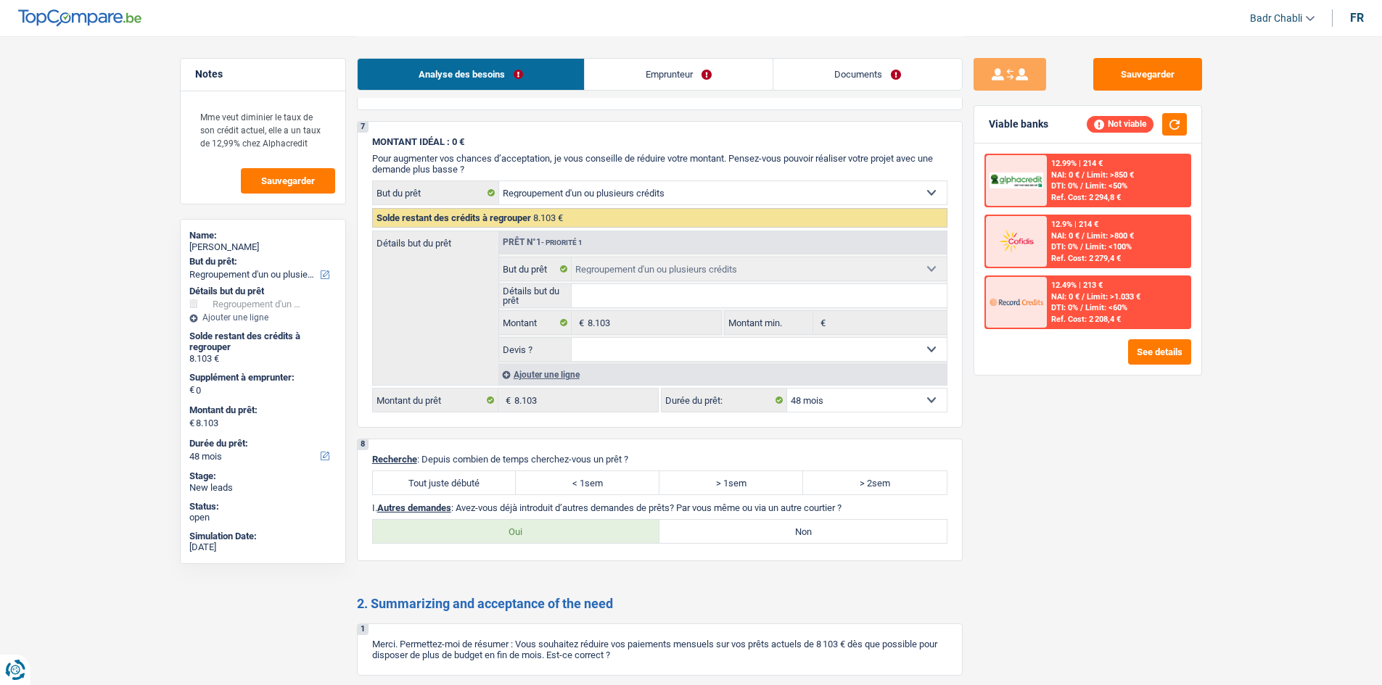
click at [488, 471] on label "Tout juste débuté" at bounding box center [445, 482] width 144 height 23
click at [488, 471] on input "Tout juste débuté" at bounding box center [445, 482] width 144 height 23
radio input "true"
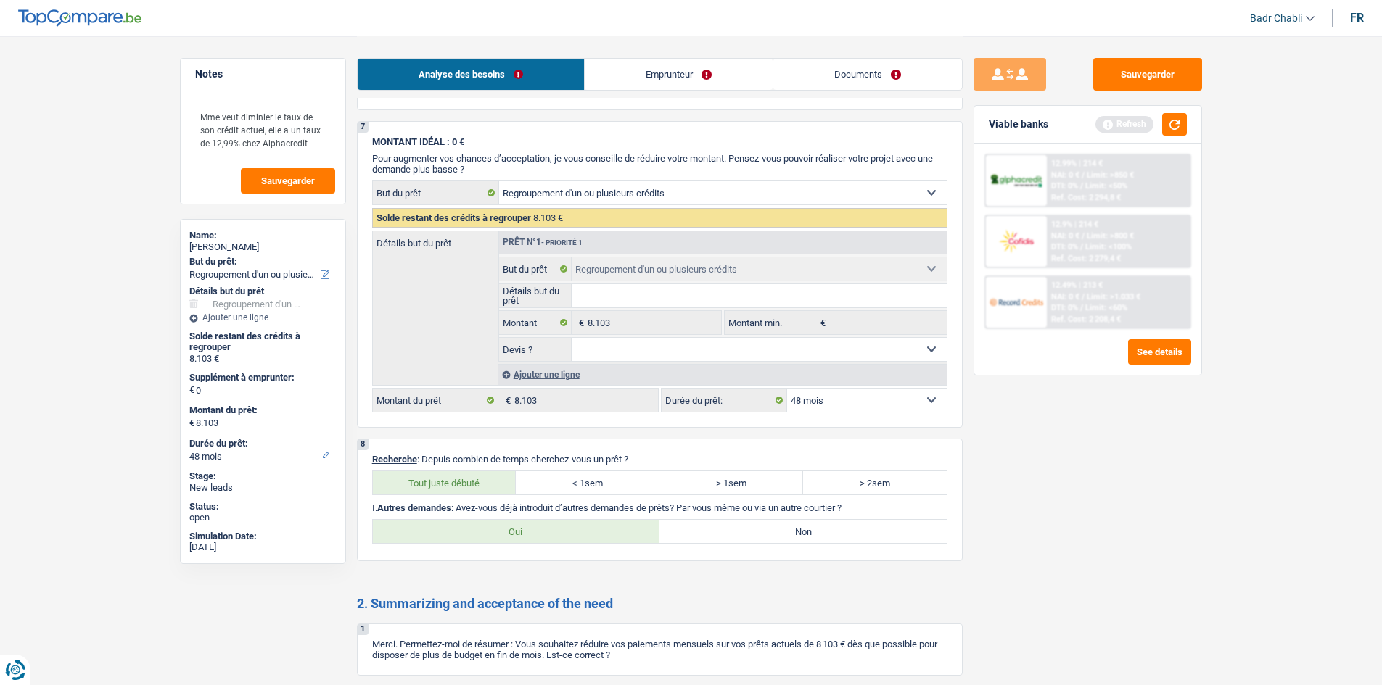
click at [799, 522] on label "Non" at bounding box center [802, 531] width 287 height 23
click at [799, 522] on input "Non" at bounding box center [802, 531] width 287 height 23
radio input "true"
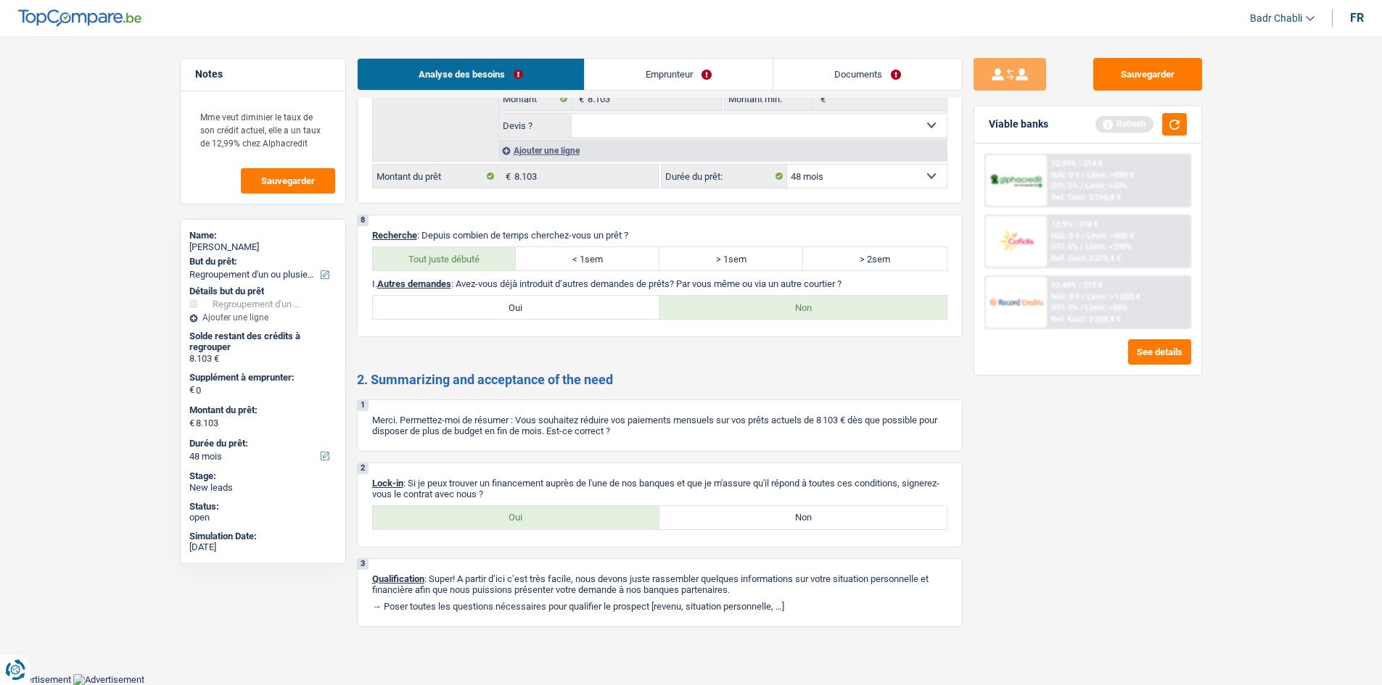
click at [521, 520] on label "Oui" at bounding box center [516, 517] width 287 height 23
click at [521, 520] on input "Oui" at bounding box center [516, 517] width 287 height 23
radio input "true"
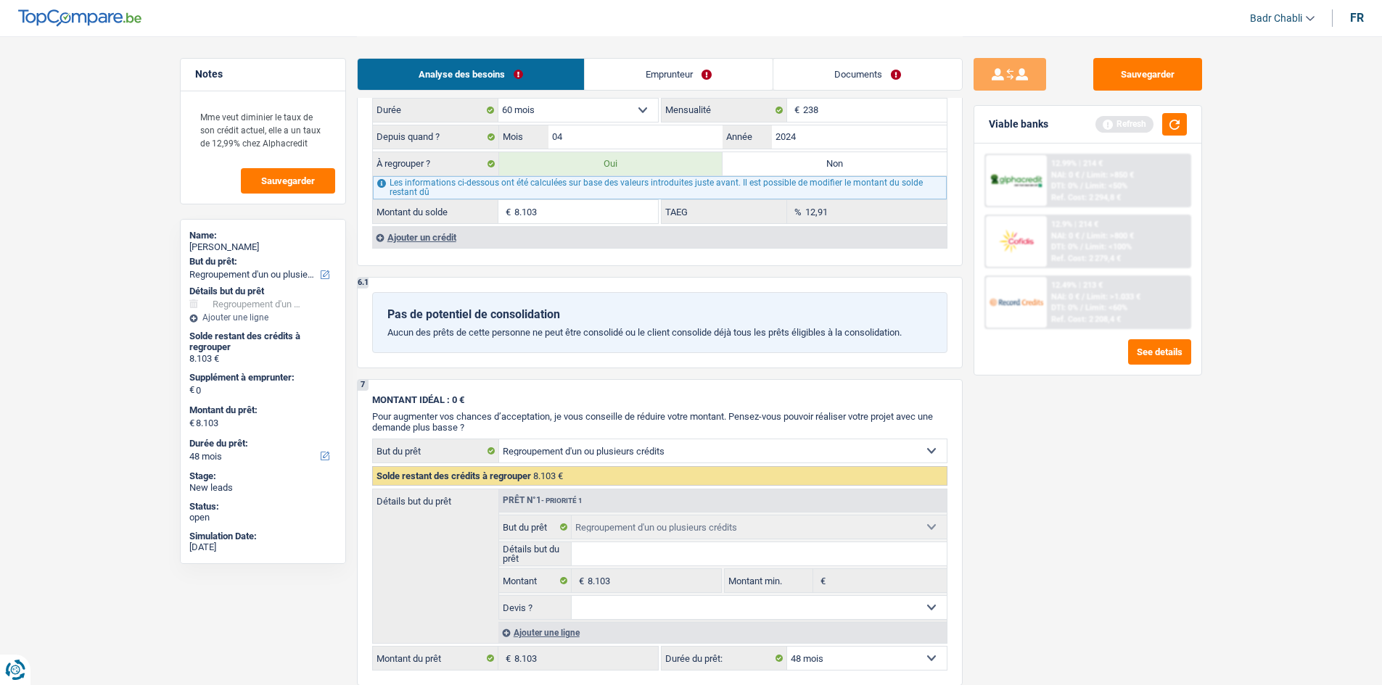
scroll to position [1167, 0]
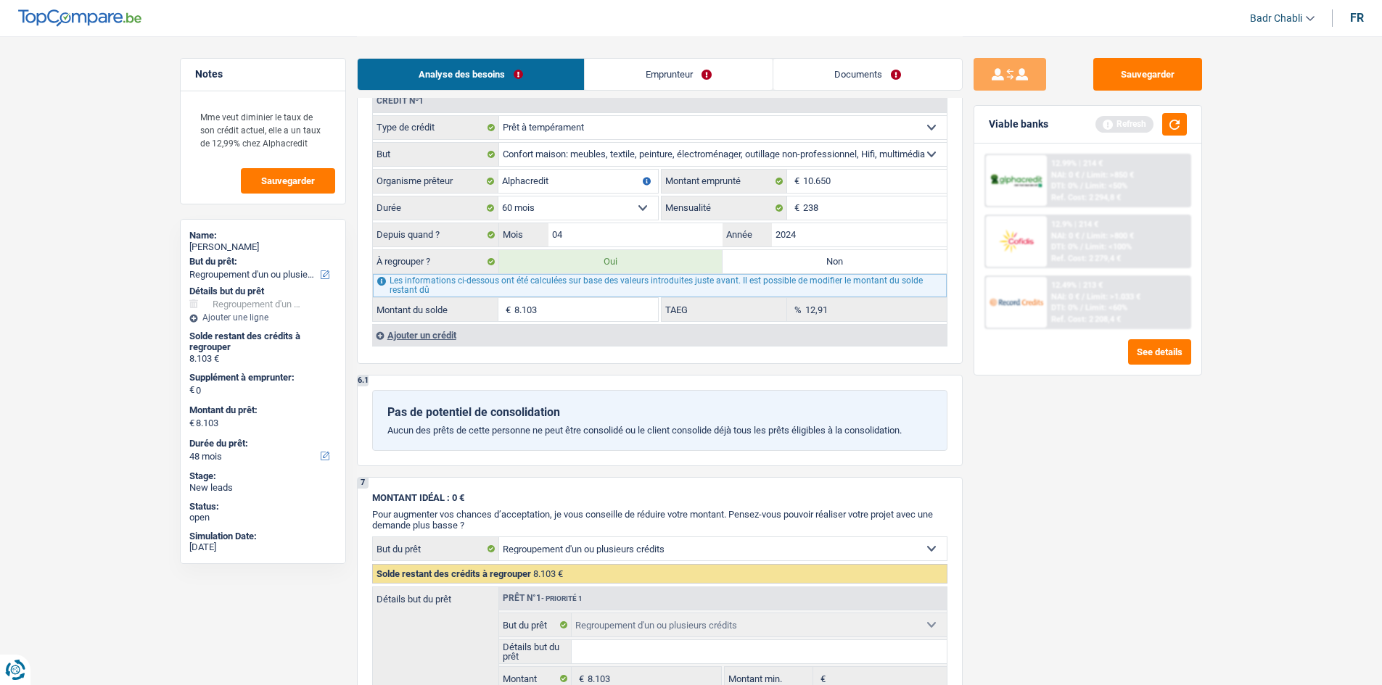
click at [418, 334] on div "Ajouter un crédit" at bounding box center [659, 335] width 574 height 22
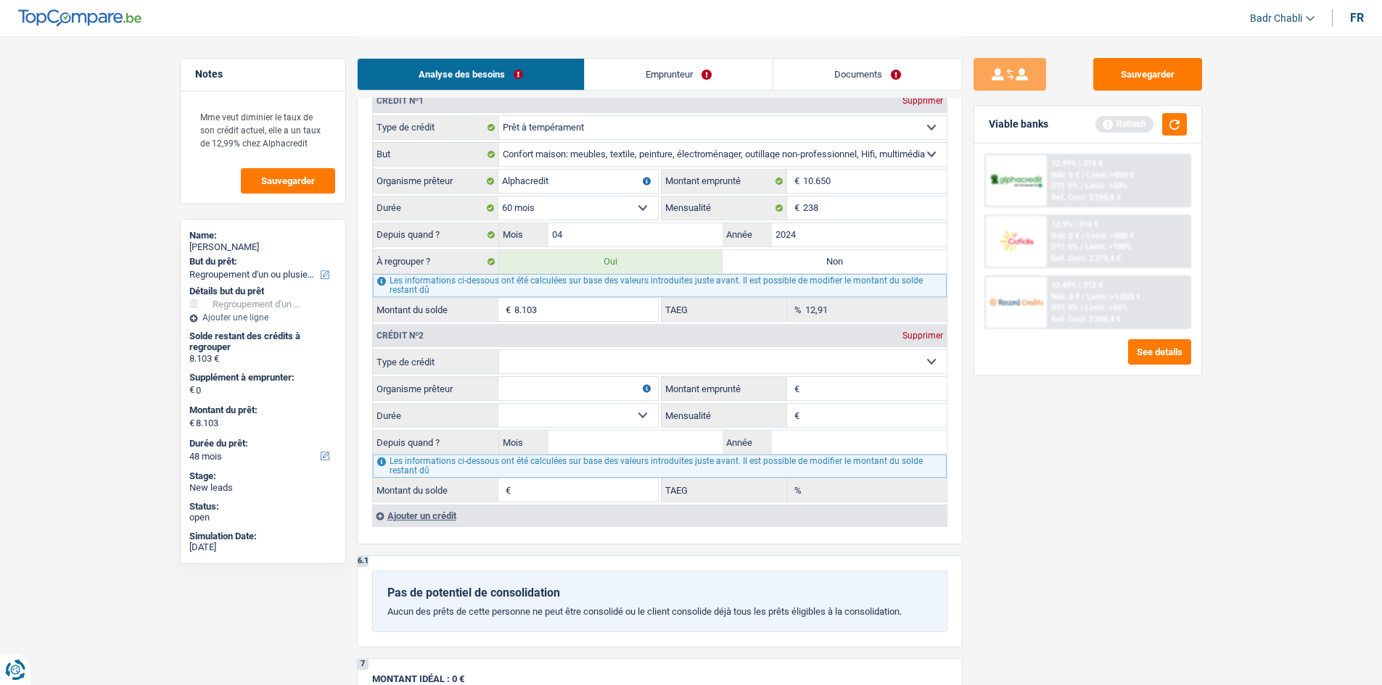
drag, startPoint x: 603, startPoint y: 358, endPoint x: 604, endPoint y: 366, distance: 7.4
click at [603, 358] on select "Carte ou ouverture de crédit Prêt hypothécaire Vente à tempérament Prêt à tempé…" at bounding box center [723, 361] width 448 height 23
select select "cardOrCredit"
type input "0"
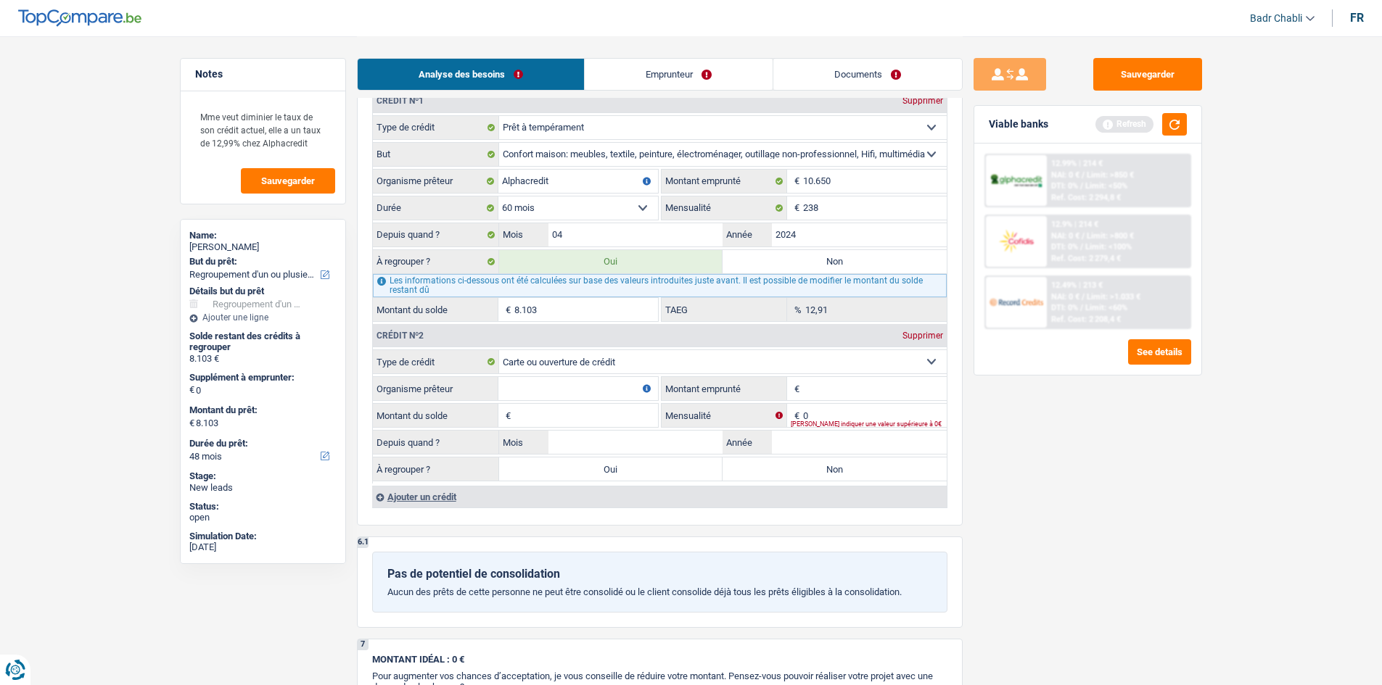
click at [586, 393] on input "Organisme prêteur" at bounding box center [578, 388] width 160 height 23
type input "A"
type input "Buyway"
type input "2.500"
click at [590, 416] on input "Montant du solde" at bounding box center [586, 415] width 144 height 23
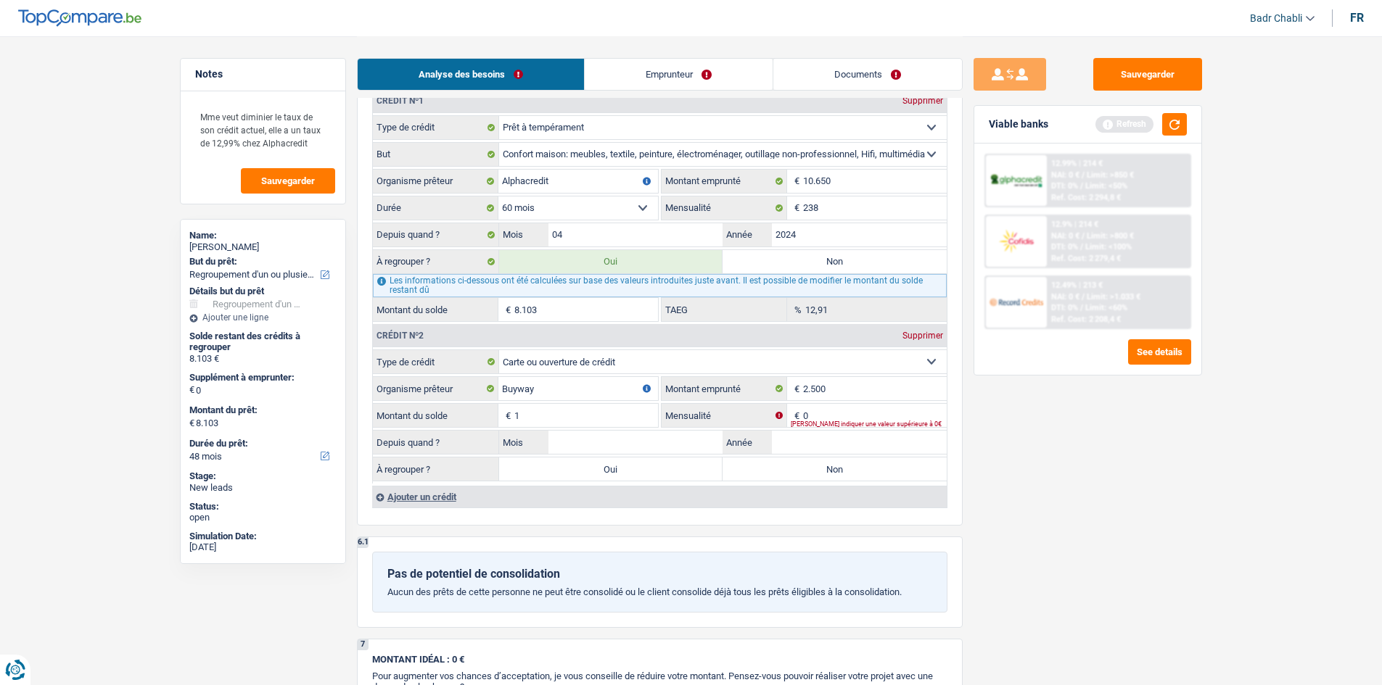
type input "1"
type input "02"
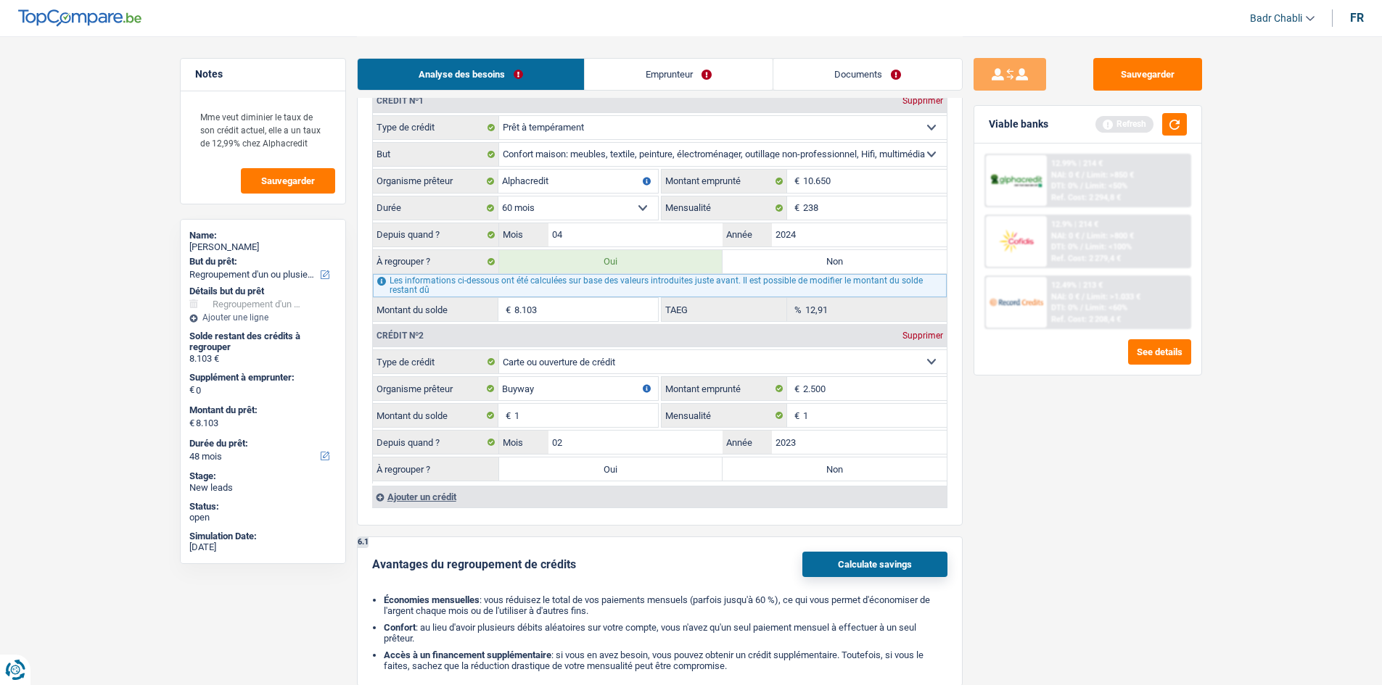
type input "2023"
click at [871, 466] on label "Non" at bounding box center [834, 469] width 224 height 23
click at [871, 466] on input "Non" at bounding box center [834, 469] width 224 height 23
radio input "true"
click at [1166, 123] on button "button" at bounding box center [1174, 124] width 25 height 22
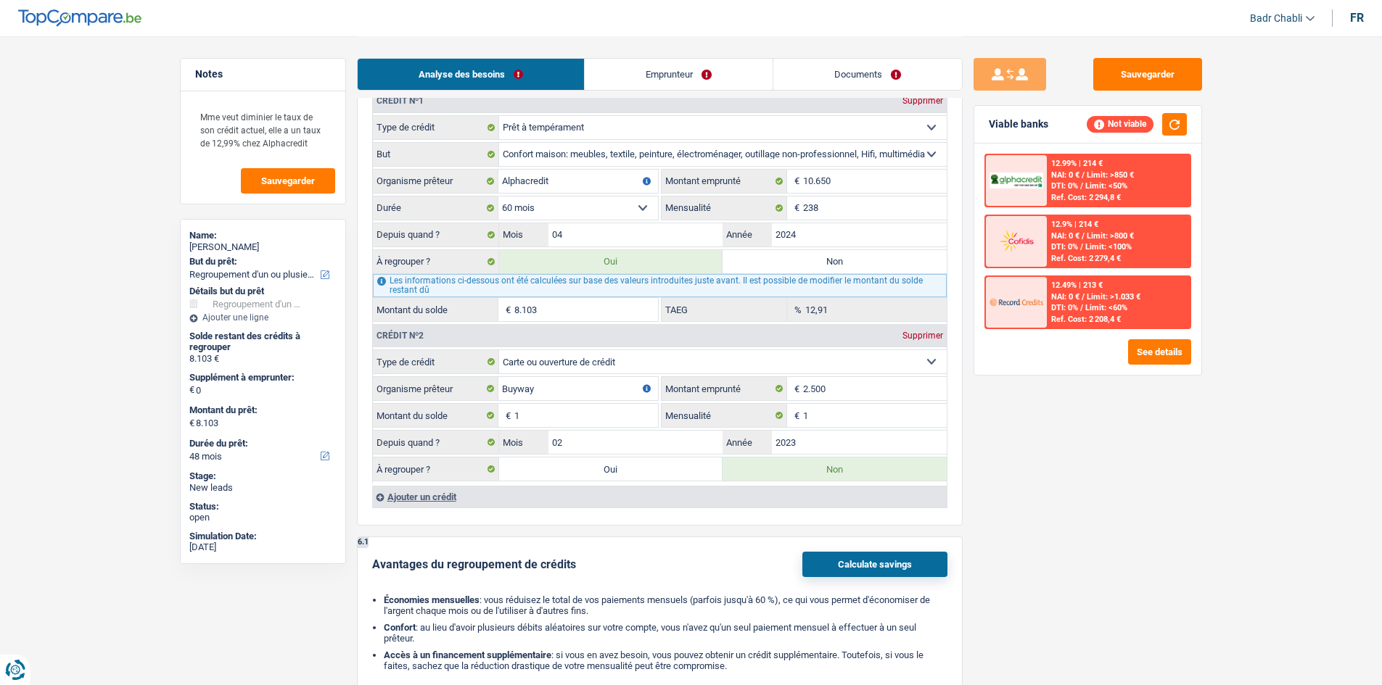
click at [1280, 150] on main "Notes Mme veut diminier le taux de son crédit actuel, elle a un taux de 12,99% …" at bounding box center [691, 154] width 1382 height 2642
click at [1187, 123] on div "Viable banks Not viable" at bounding box center [1087, 125] width 227 height 38
click at [1184, 123] on div "Viable banks Not viable" at bounding box center [1087, 125] width 227 height 38
click at [1182, 123] on button "button" at bounding box center [1174, 124] width 25 height 22
click at [1269, 137] on main "Notes Mme veut diminier le taux de son crédit actuel, elle a un taux de 12,99% …" at bounding box center [691, 154] width 1382 height 2642
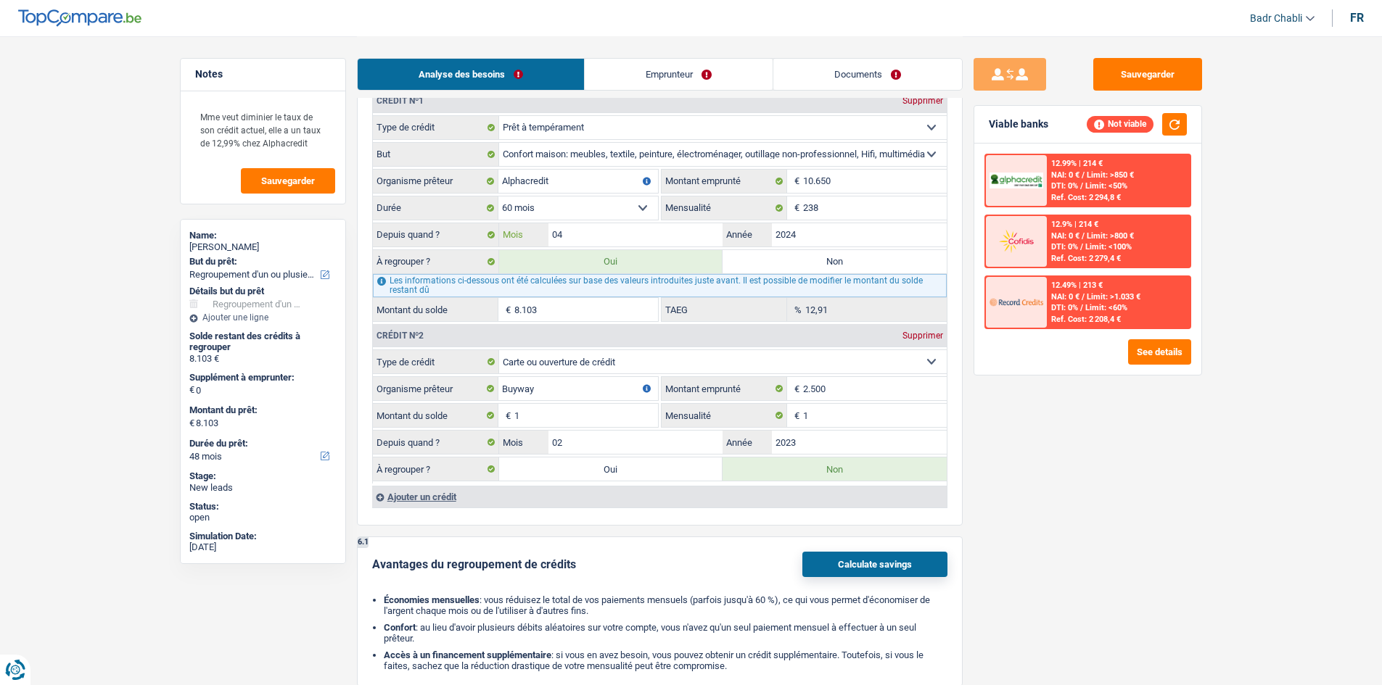
click at [591, 227] on input "04" at bounding box center [635, 234] width 175 height 23
type input "05"
type input "8.257"
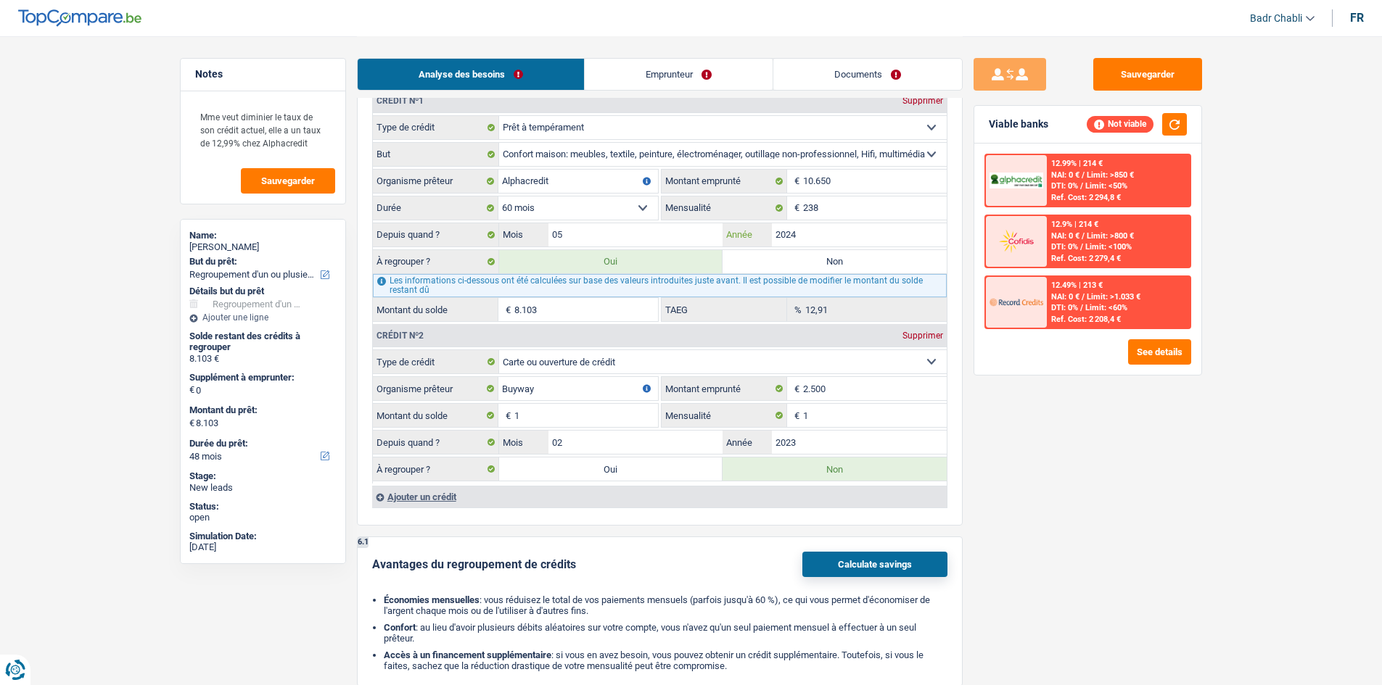
type input "8.257"
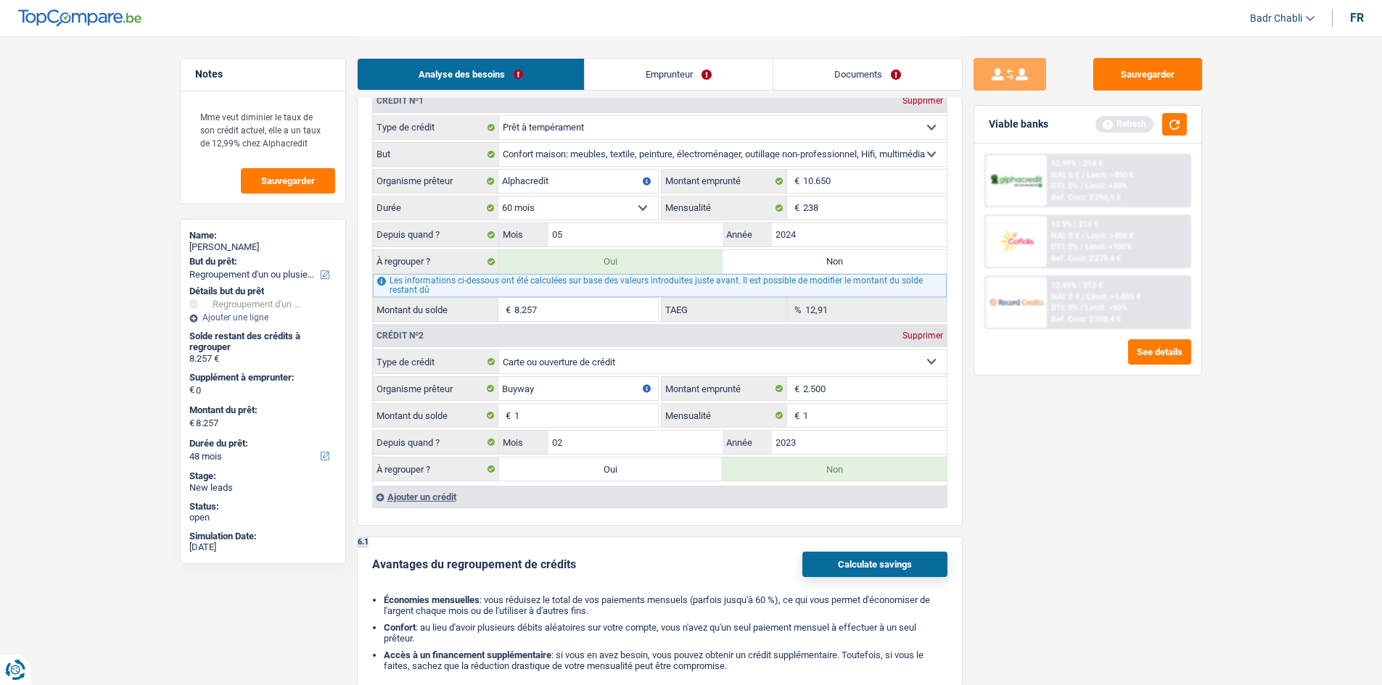
click at [1365, 482] on main "Notes Mme veut diminier le taux de son crédit actuel, elle a un taux de 12,99% …" at bounding box center [691, 154] width 1382 height 2642
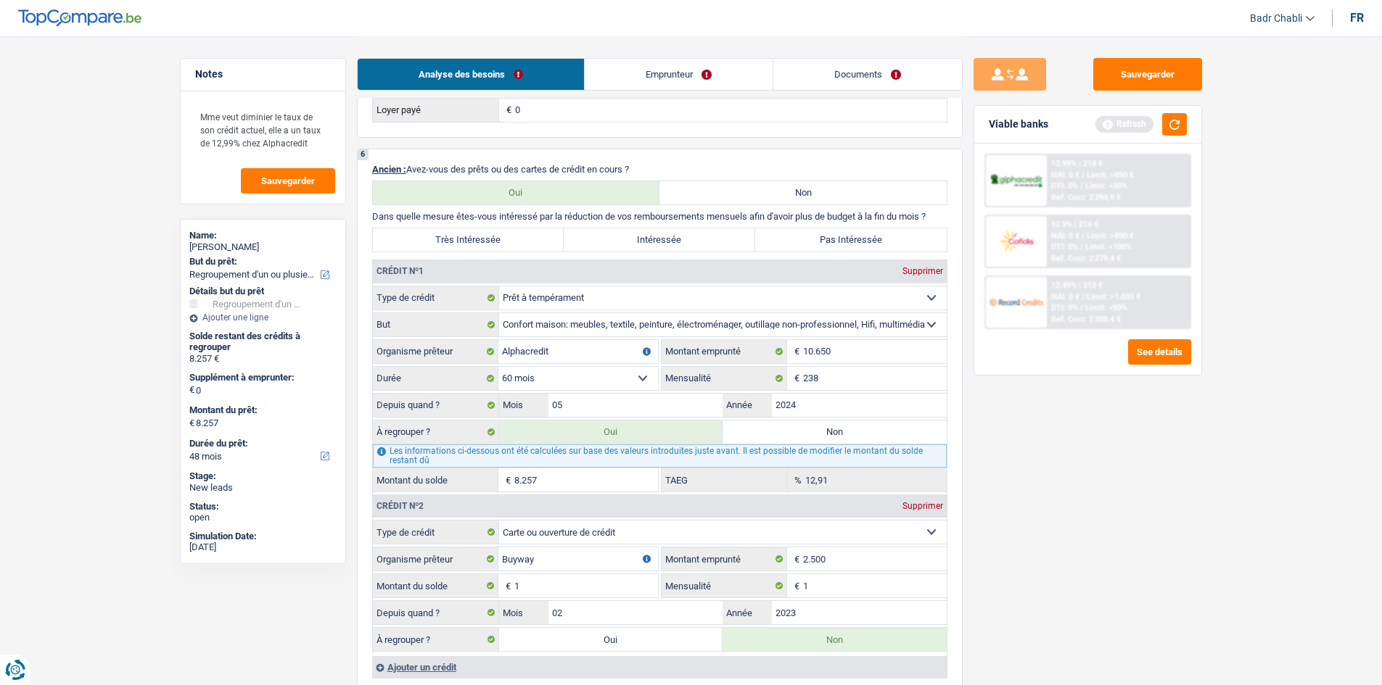
scroll to position [1022, 0]
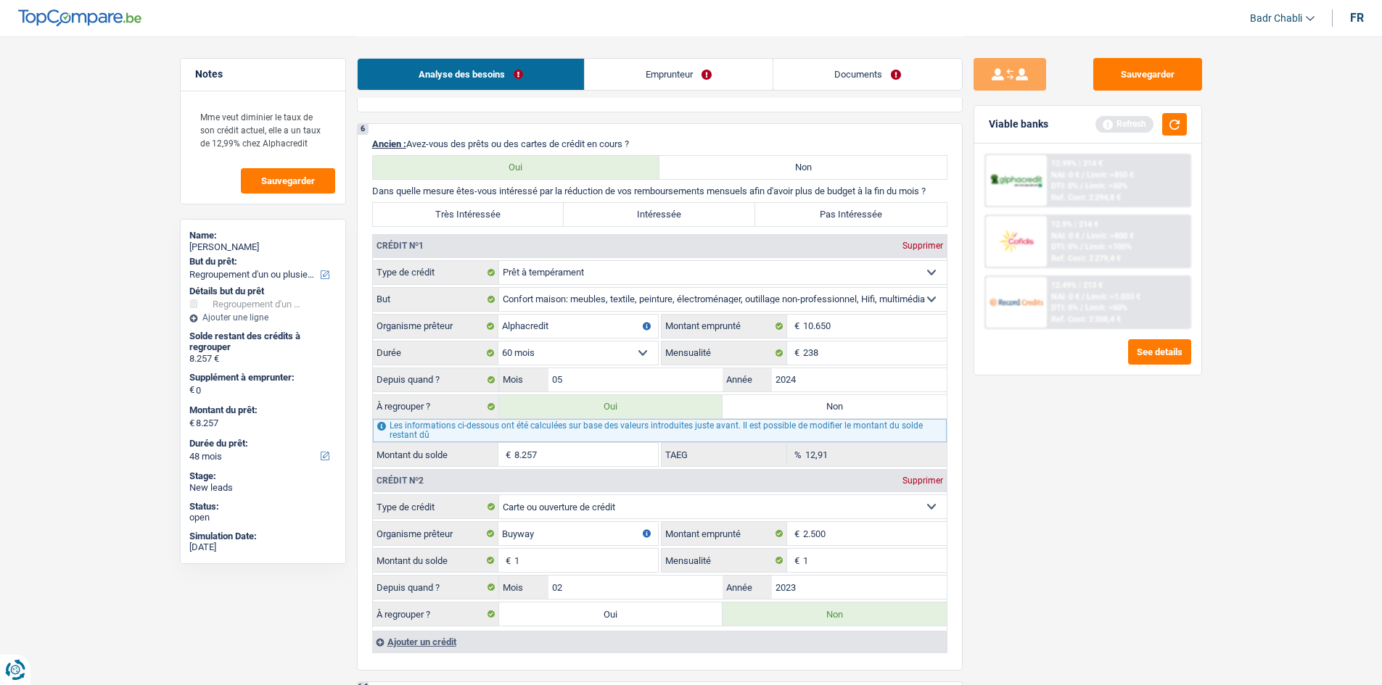
click at [816, 220] on label "Pas Intéressée" at bounding box center [850, 214] width 191 height 23
click at [816, 220] on input "Pas Intéressée" at bounding box center [850, 214] width 191 height 23
radio input "true"
click at [477, 221] on label "Très Intéressée" at bounding box center [468, 214] width 191 height 23
click at [477, 221] on input "Très Intéressée" at bounding box center [468, 214] width 191 height 23
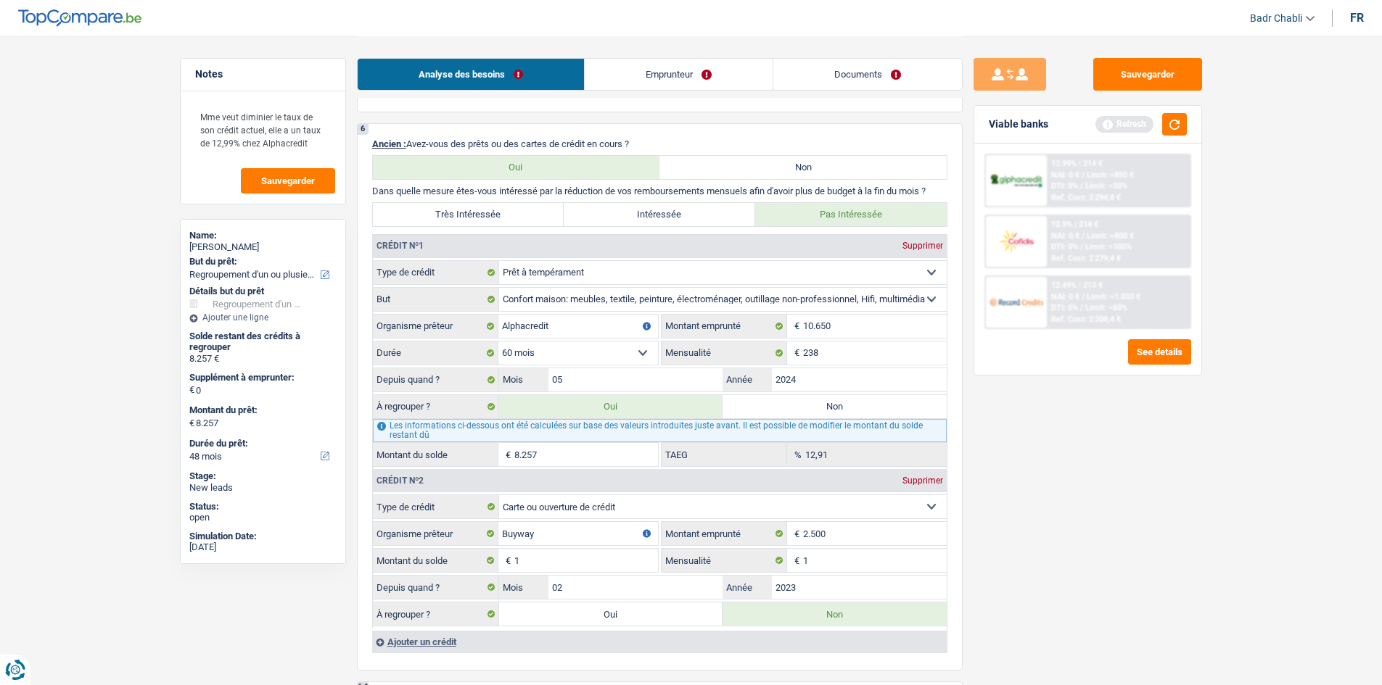
radio input "true"
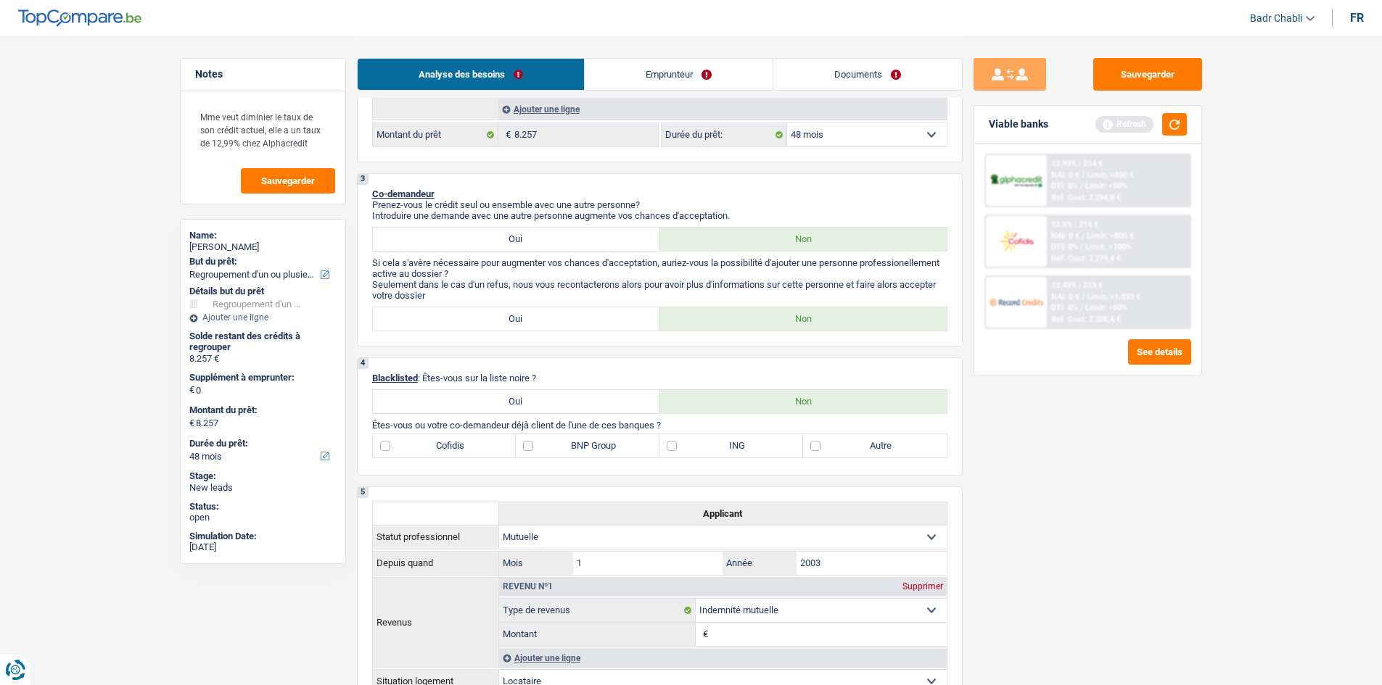
scroll to position [297, 0]
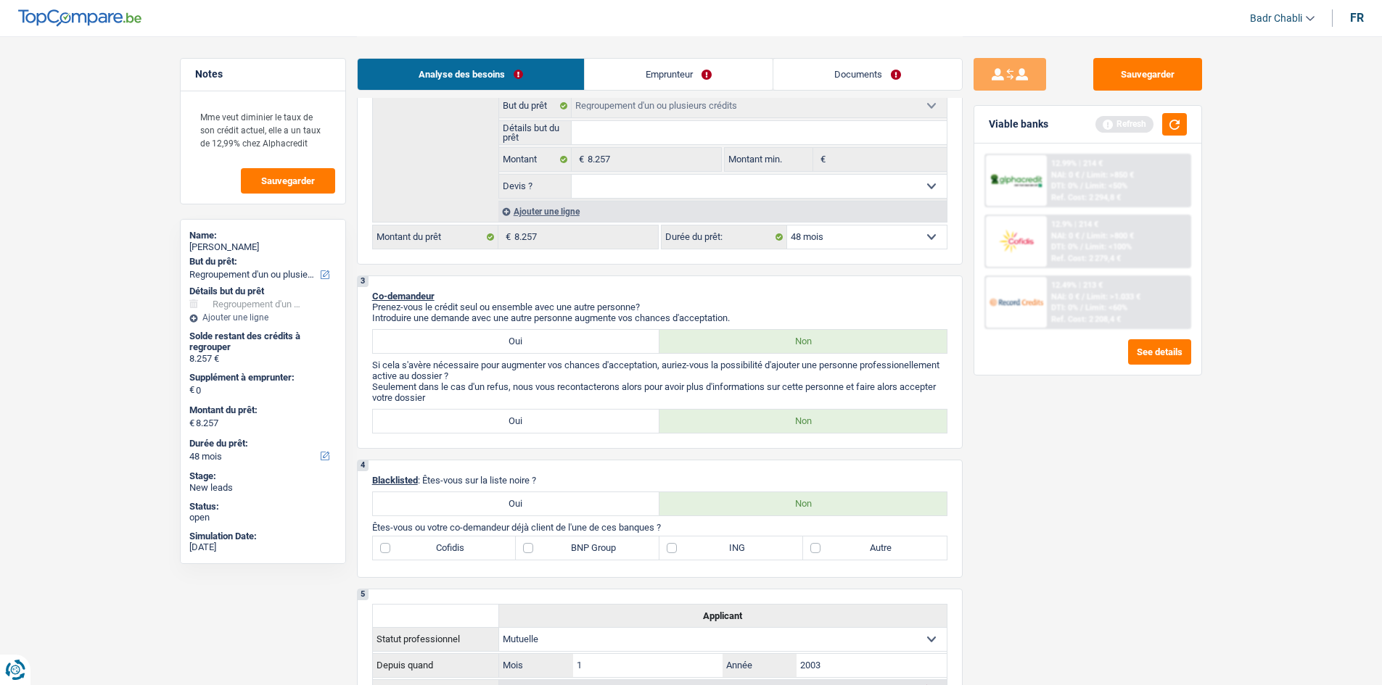
click at [622, 545] on label "BNP Group" at bounding box center [588, 548] width 144 height 23
click at [622, 545] on input "BNP Group" at bounding box center [588, 548] width 144 height 23
checkbox input "true"
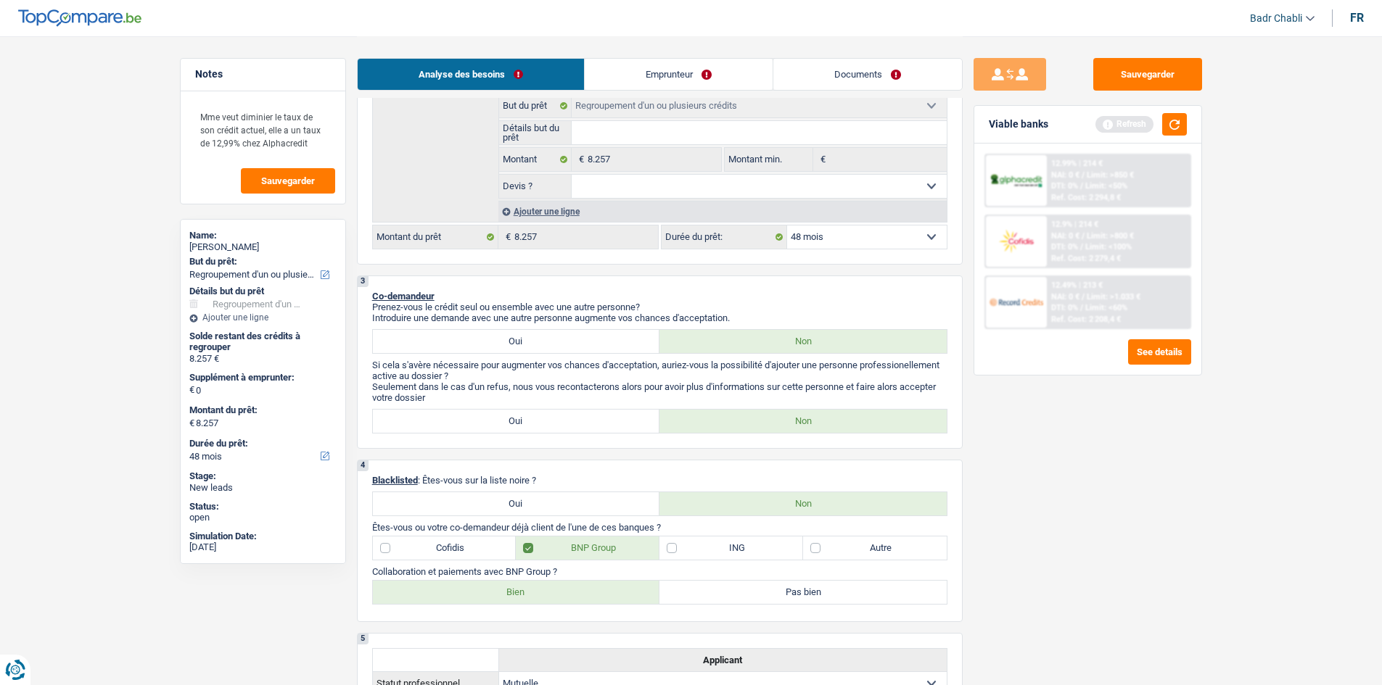
click at [590, 591] on label "Bien" at bounding box center [516, 592] width 287 height 23
click at [590, 591] on input "Bien" at bounding box center [516, 592] width 287 height 23
radio input "true"
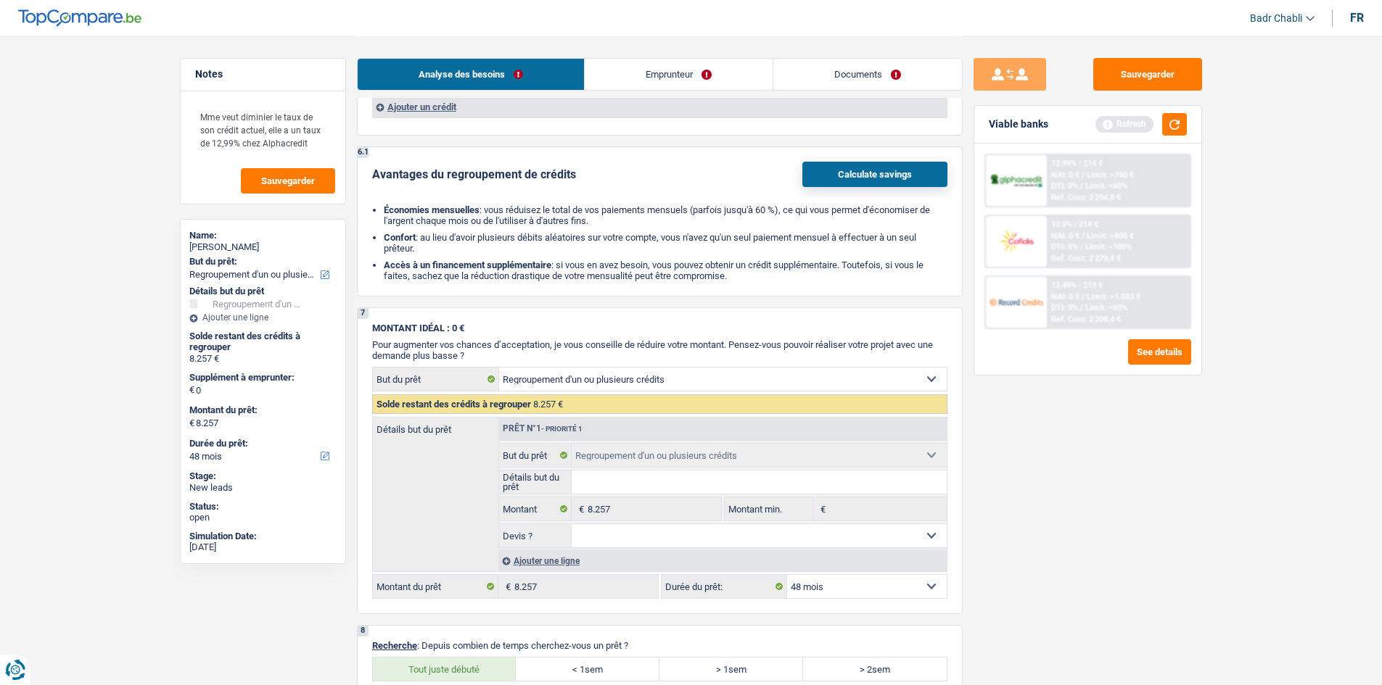
scroll to position [1577, 0]
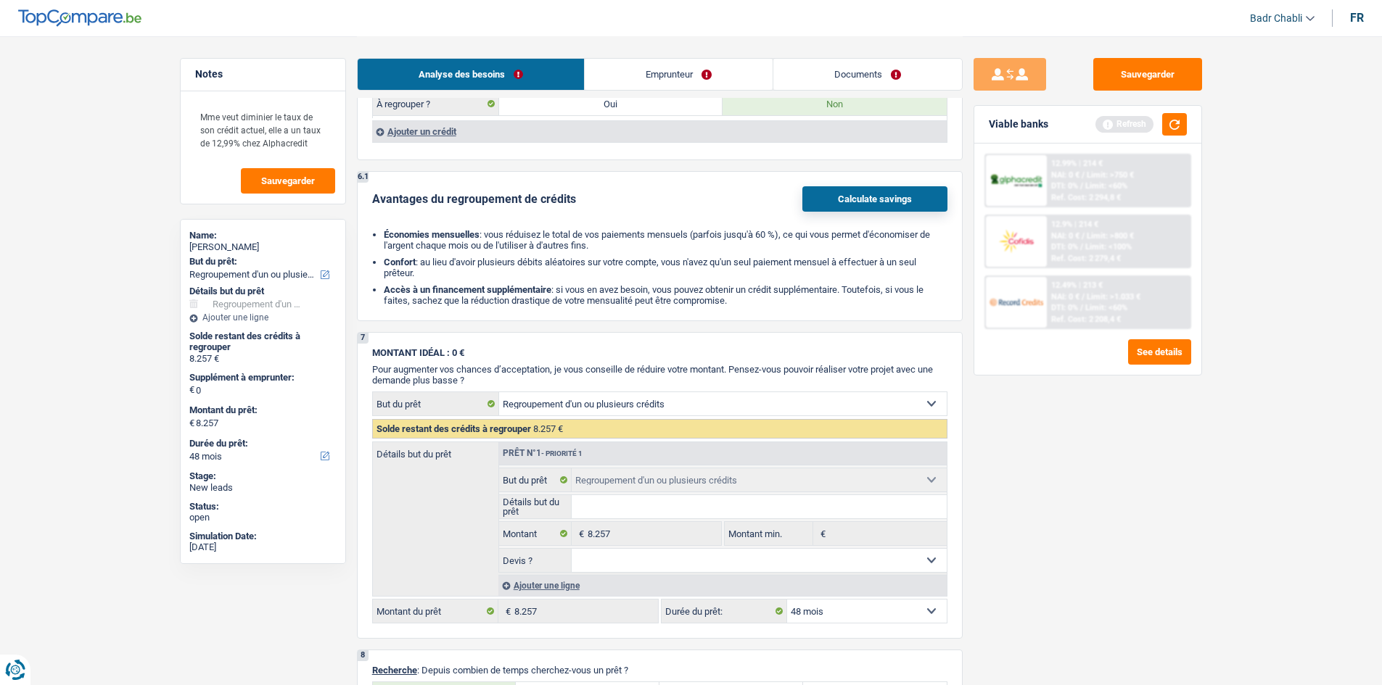
click at [661, 565] on select "Oui Non Non répondu Sélectionner une option" at bounding box center [759, 560] width 375 height 23
select select "false"
click at [572, 549] on select "Oui Non Non répondu Sélectionner une option" at bounding box center [759, 560] width 375 height 23
select select "false"
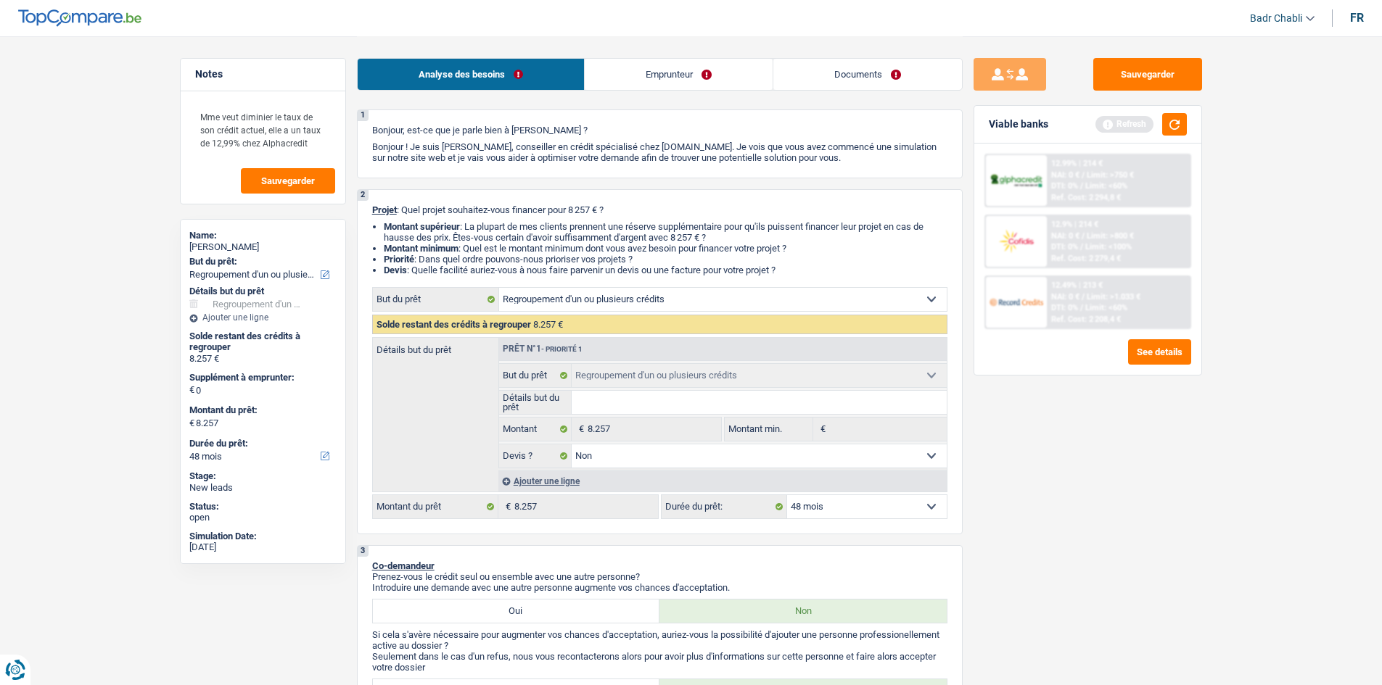
scroll to position [0, 0]
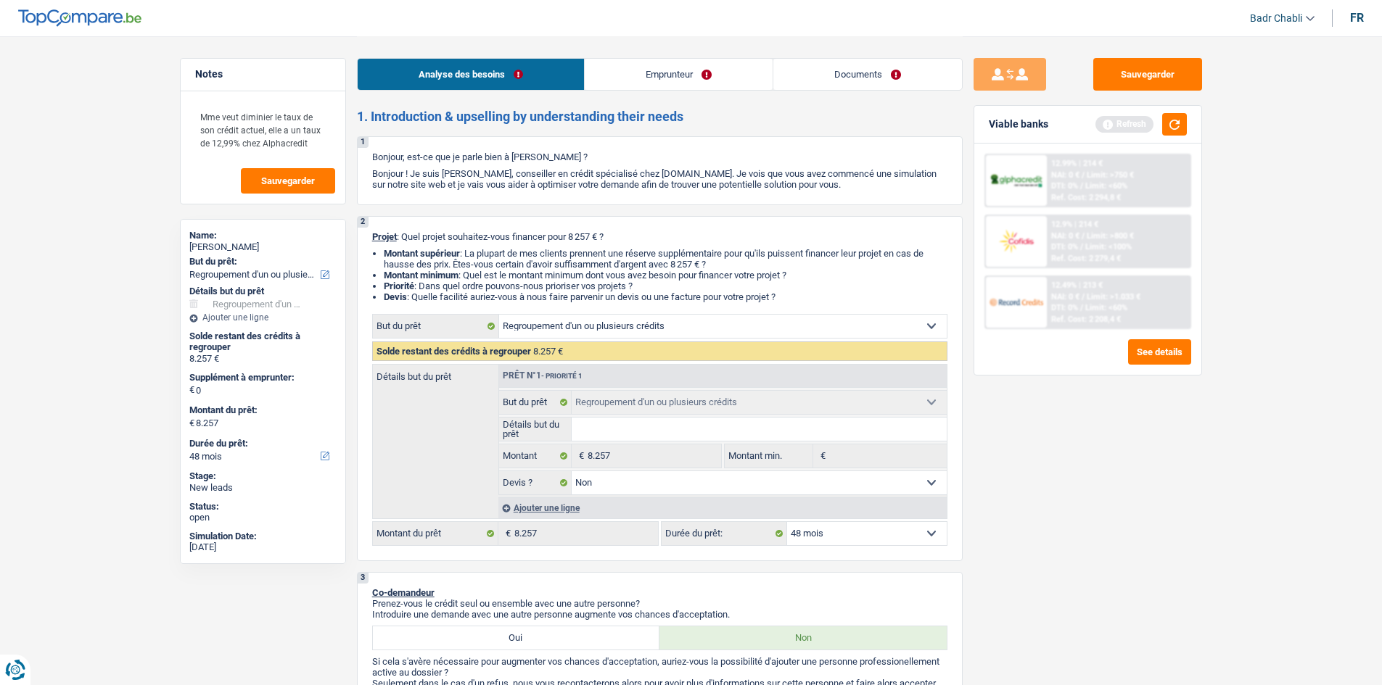
click at [570, 509] on div "Ajouter une ligne" at bounding box center [722, 508] width 448 height 21
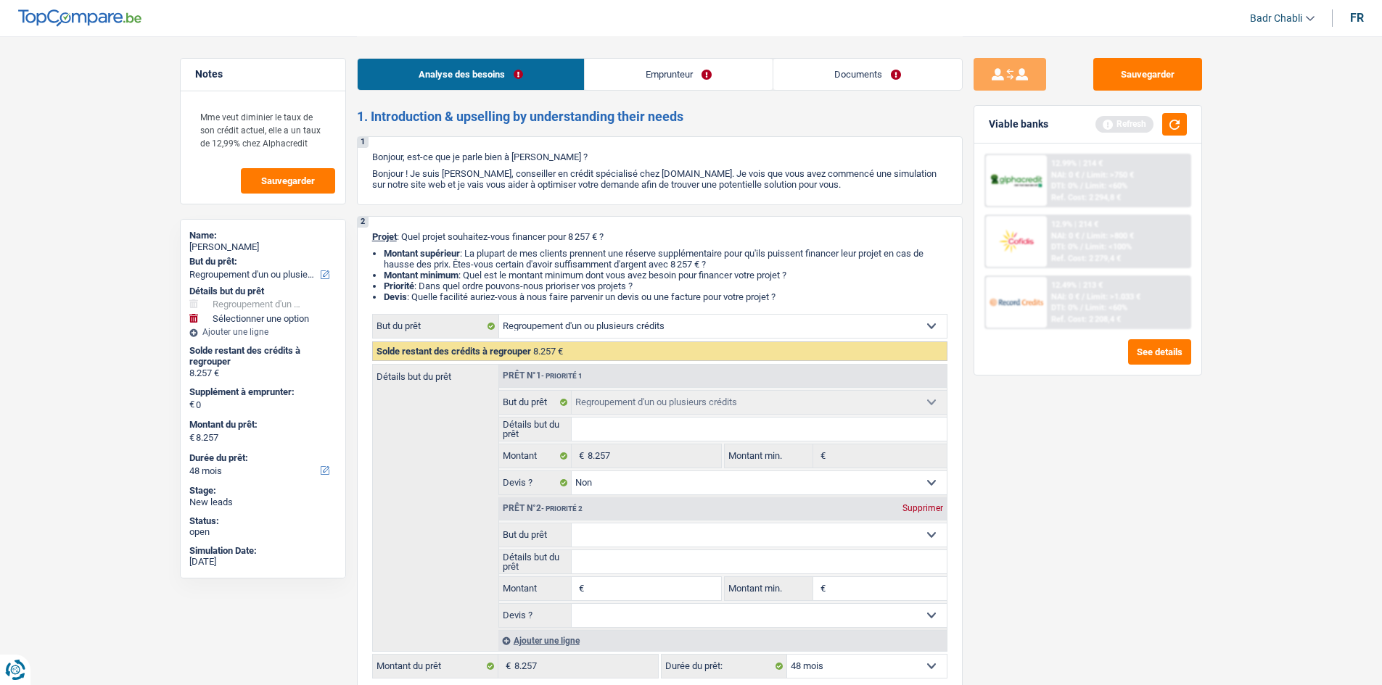
click at [611, 591] on input "Montant" at bounding box center [654, 588] width 133 height 23
type input "2"
type input "22"
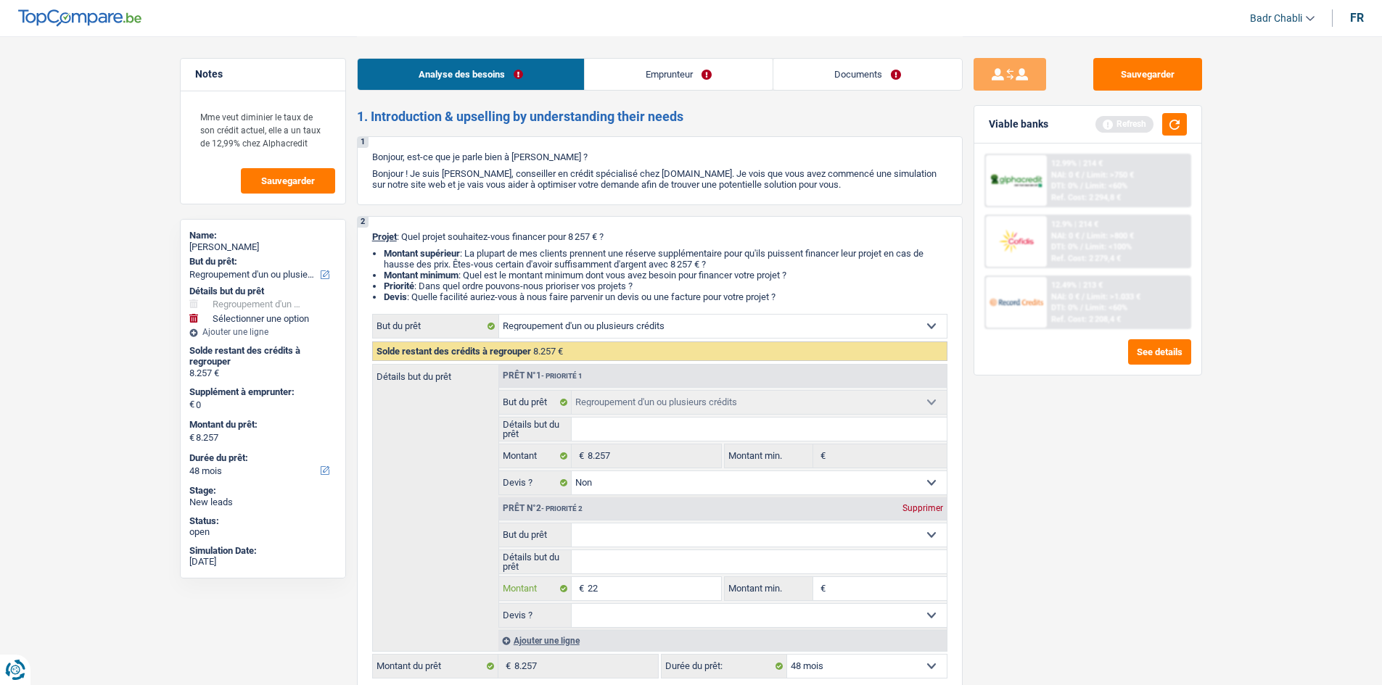
type input "224"
type input "2.243"
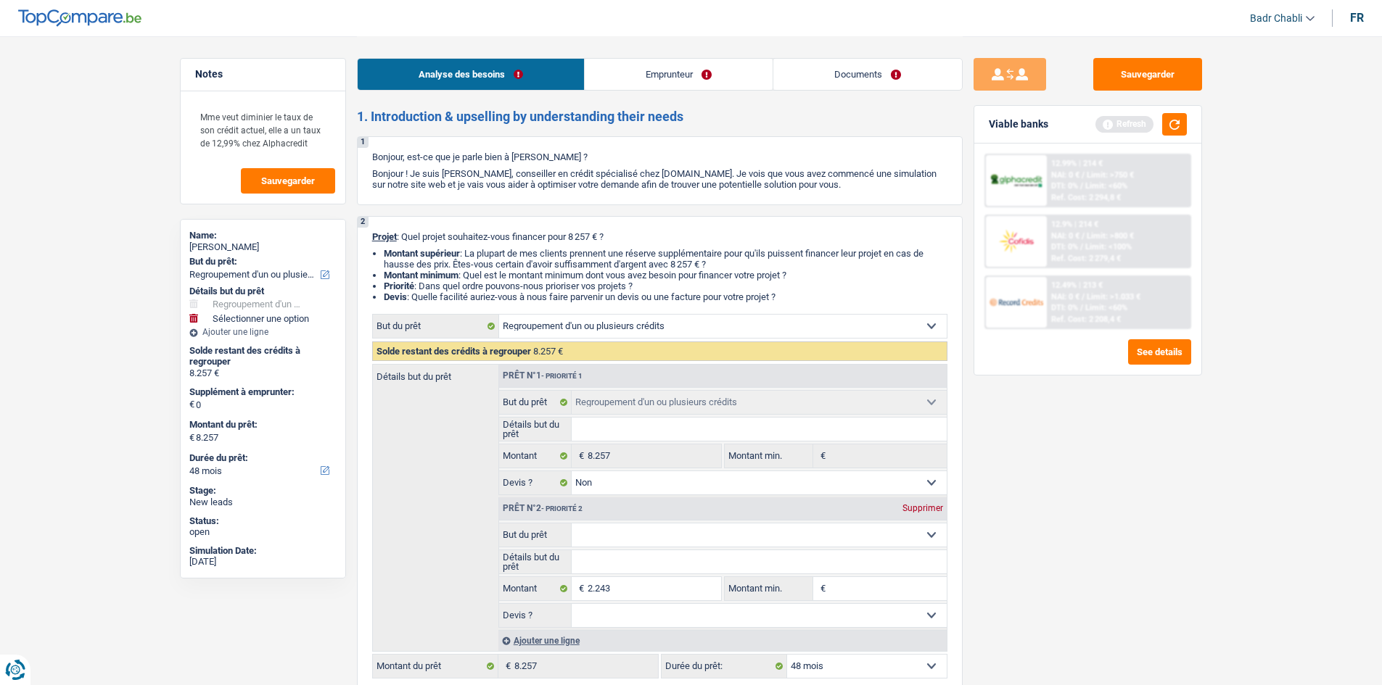
type input "2.243"
type input "10.500"
select select "60"
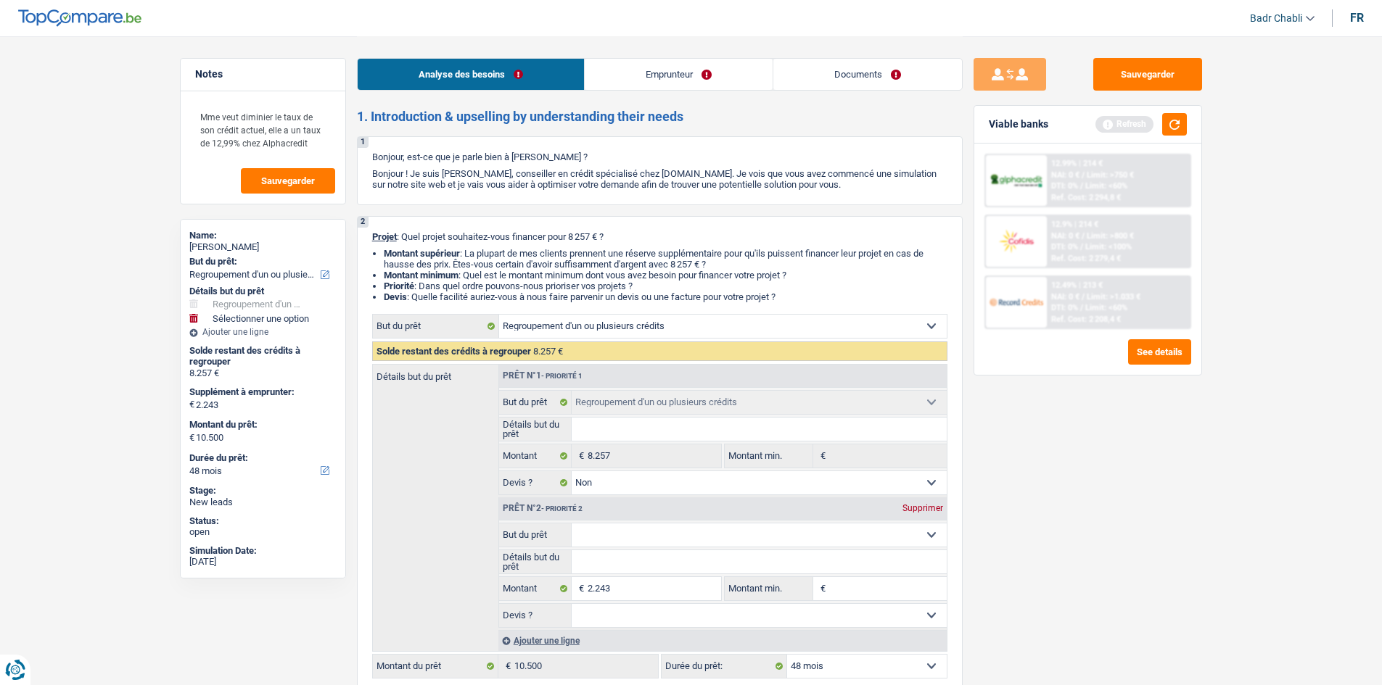
select select "60"
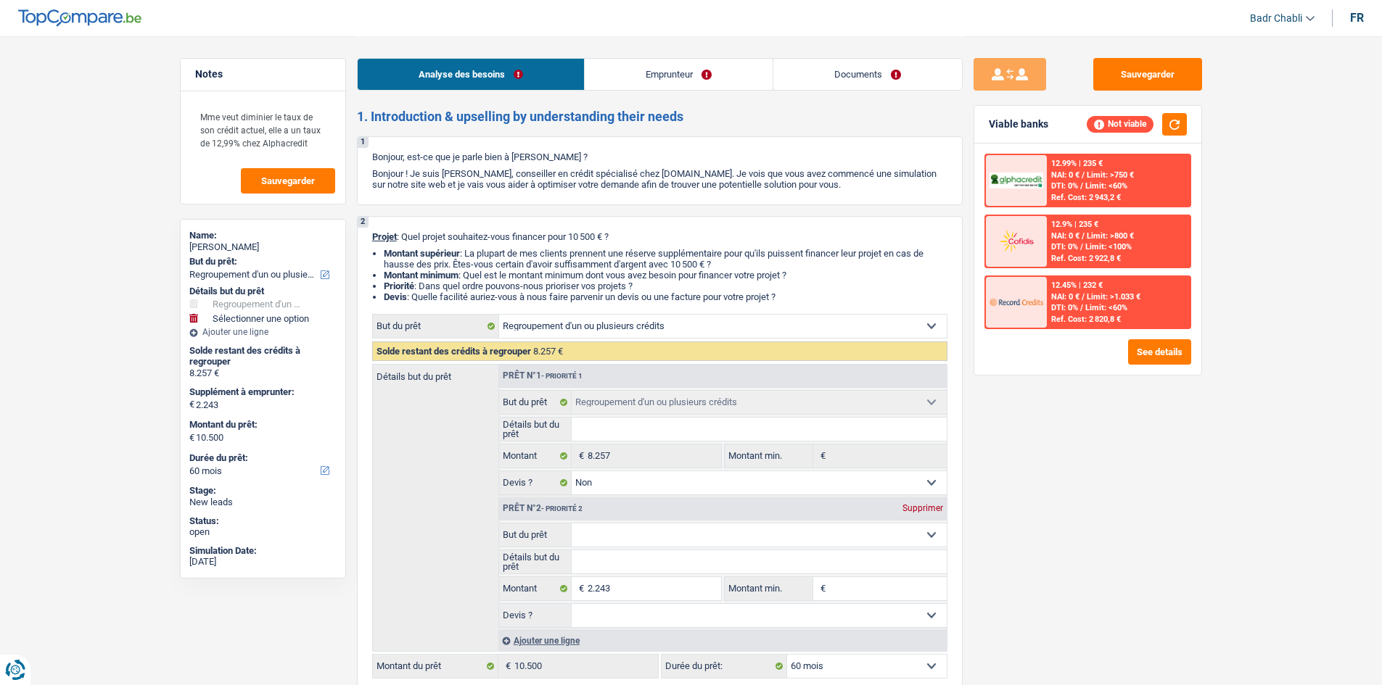
click at [619, 532] on select "Confort maison: meubles, textile, peinture, électroménager, outillage non-profe…" at bounding box center [759, 535] width 375 height 23
select select "medical"
click at [572, 524] on select "Confort maison: meubles, textile, peinture, électroménager, outillage non-profe…" at bounding box center [759, 535] width 375 height 23
select select "medical"
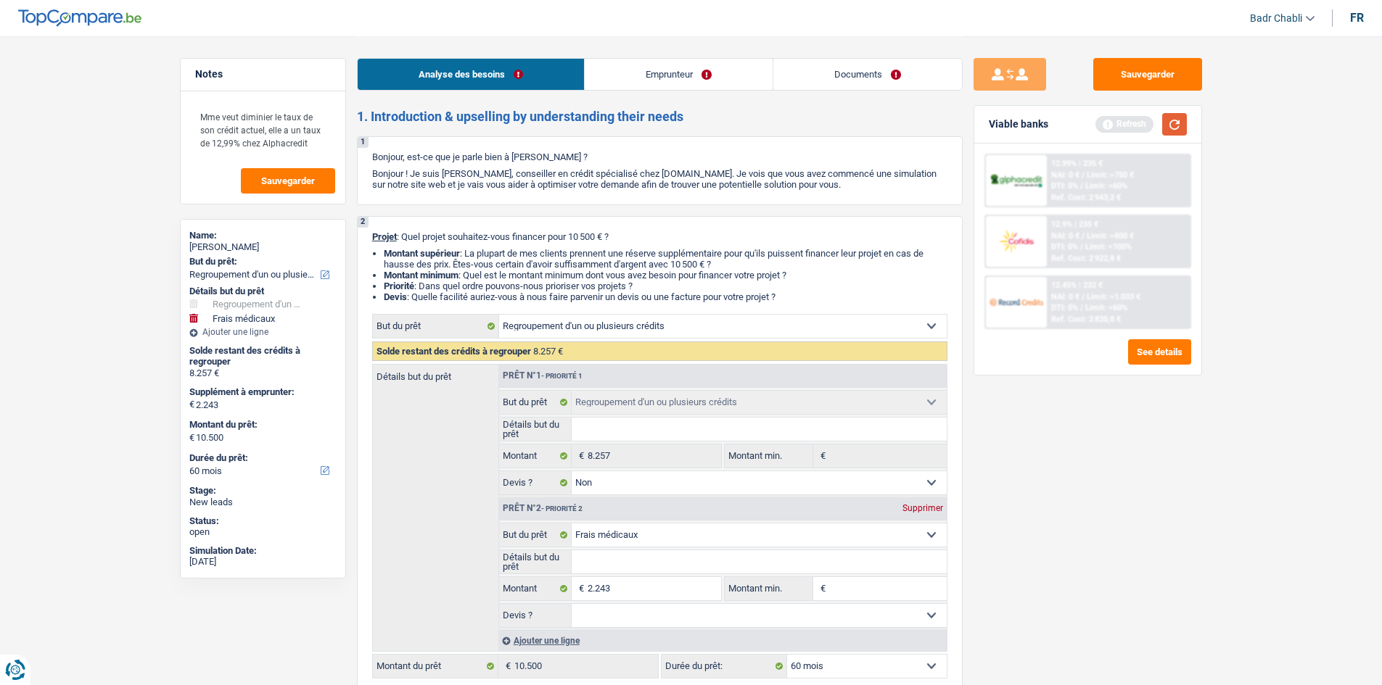
click at [1176, 118] on button "button" at bounding box center [1174, 124] width 25 height 22
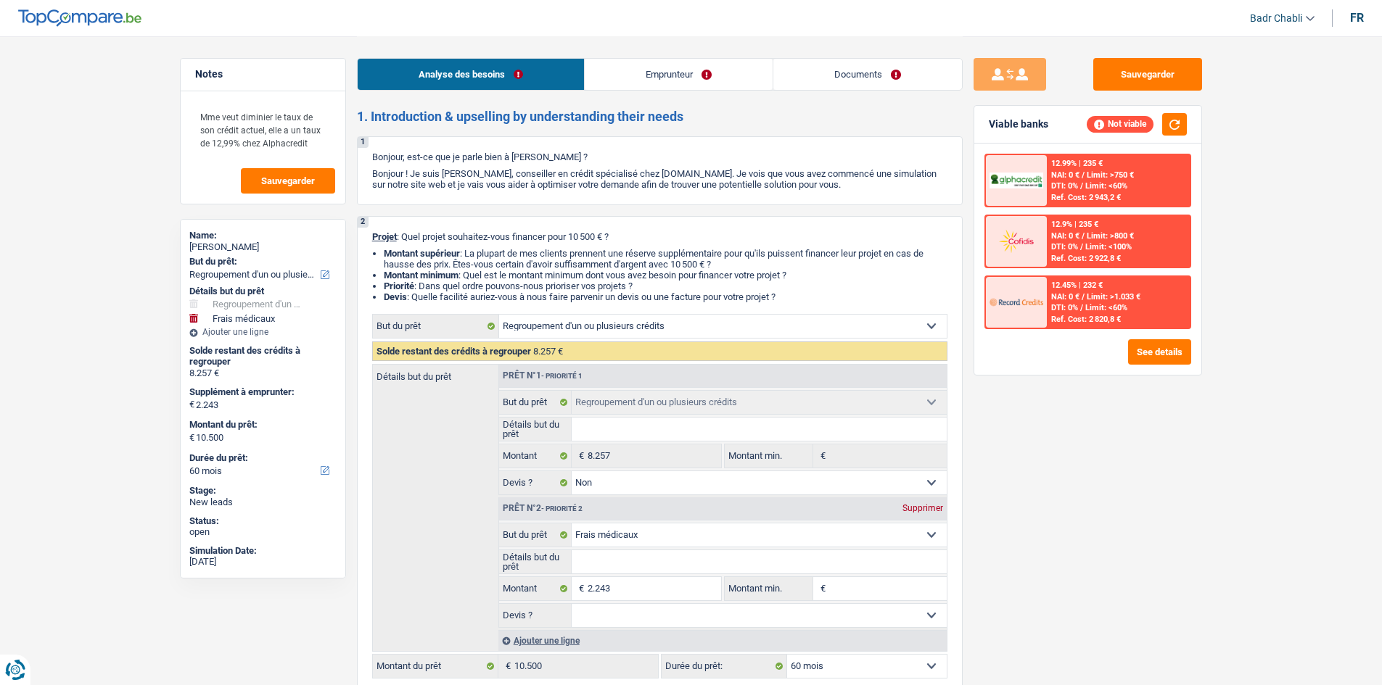
click at [1126, 308] on span "Limit: <60%" at bounding box center [1106, 307] width 42 height 9
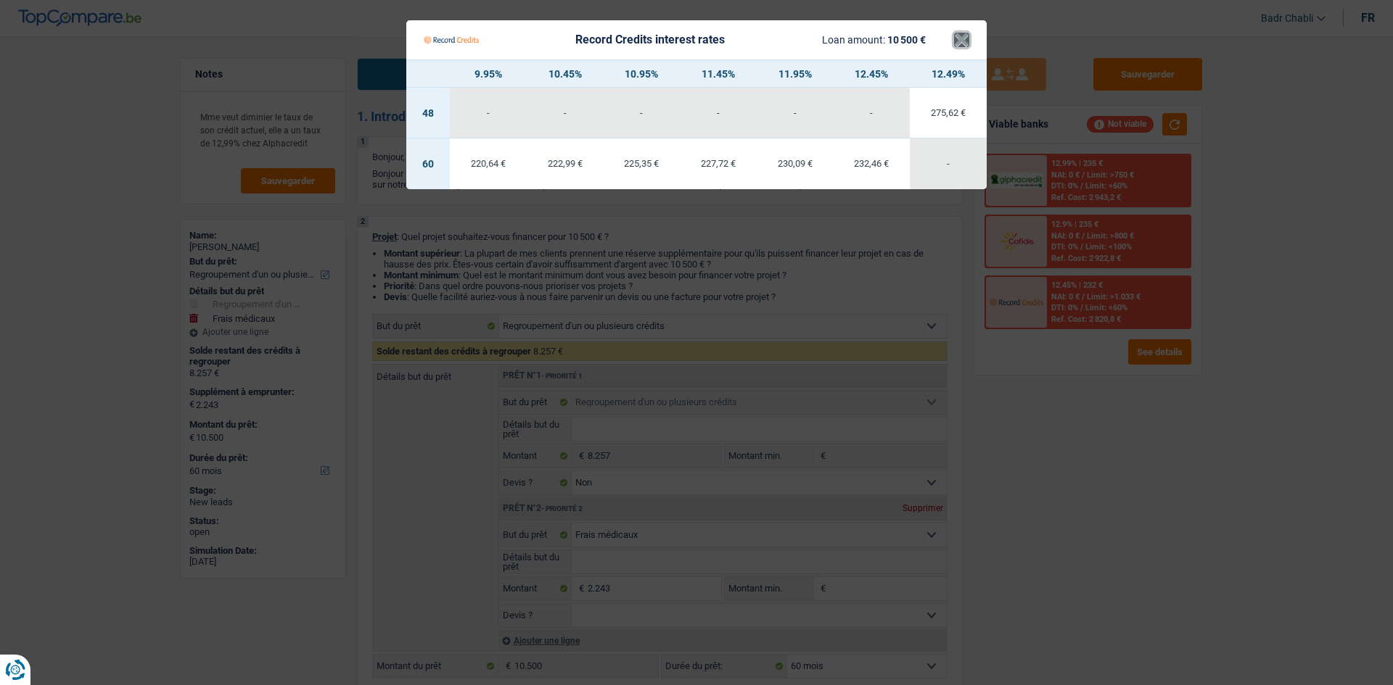
click at [960, 36] on button "×" at bounding box center [961, 40] width 15 height 15
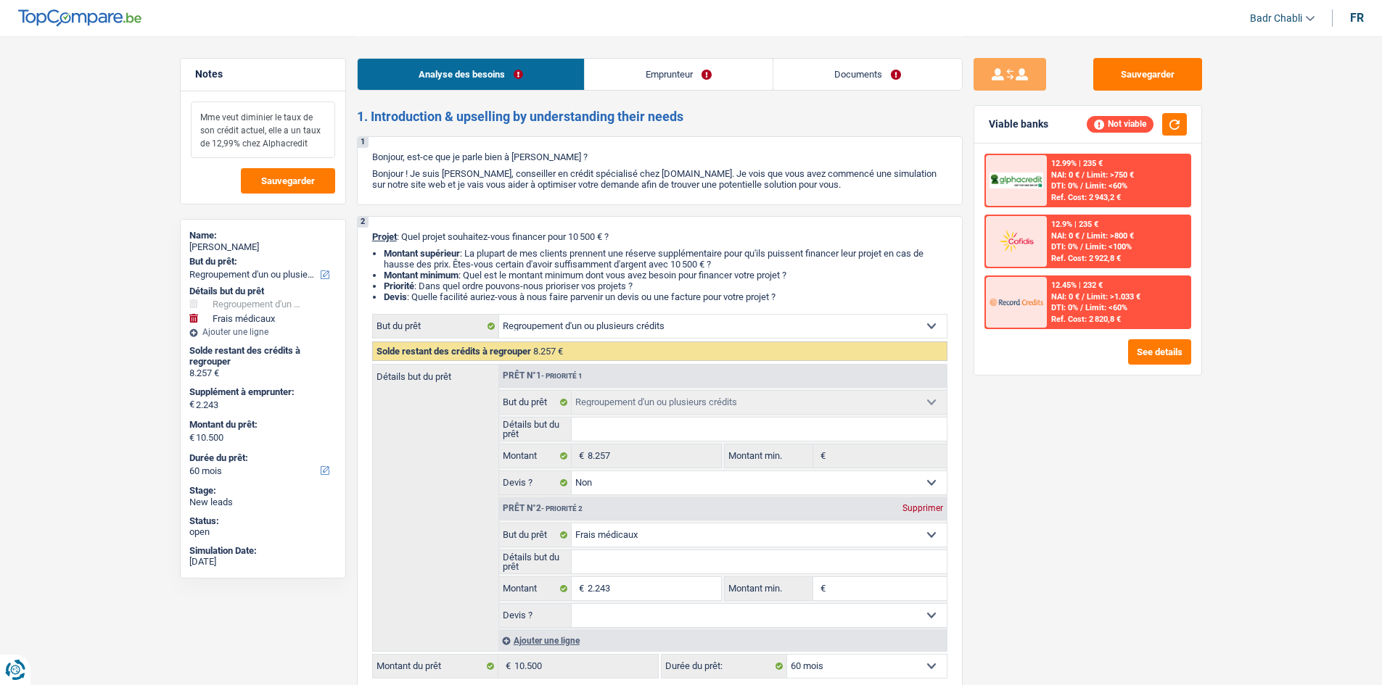
click at [323, 142] on textarea "Mme veut diminier le taux de son crédit actuel, elle a un taux de 12,99% chez A…" at bounding box center [263, 130] width 144 height 57
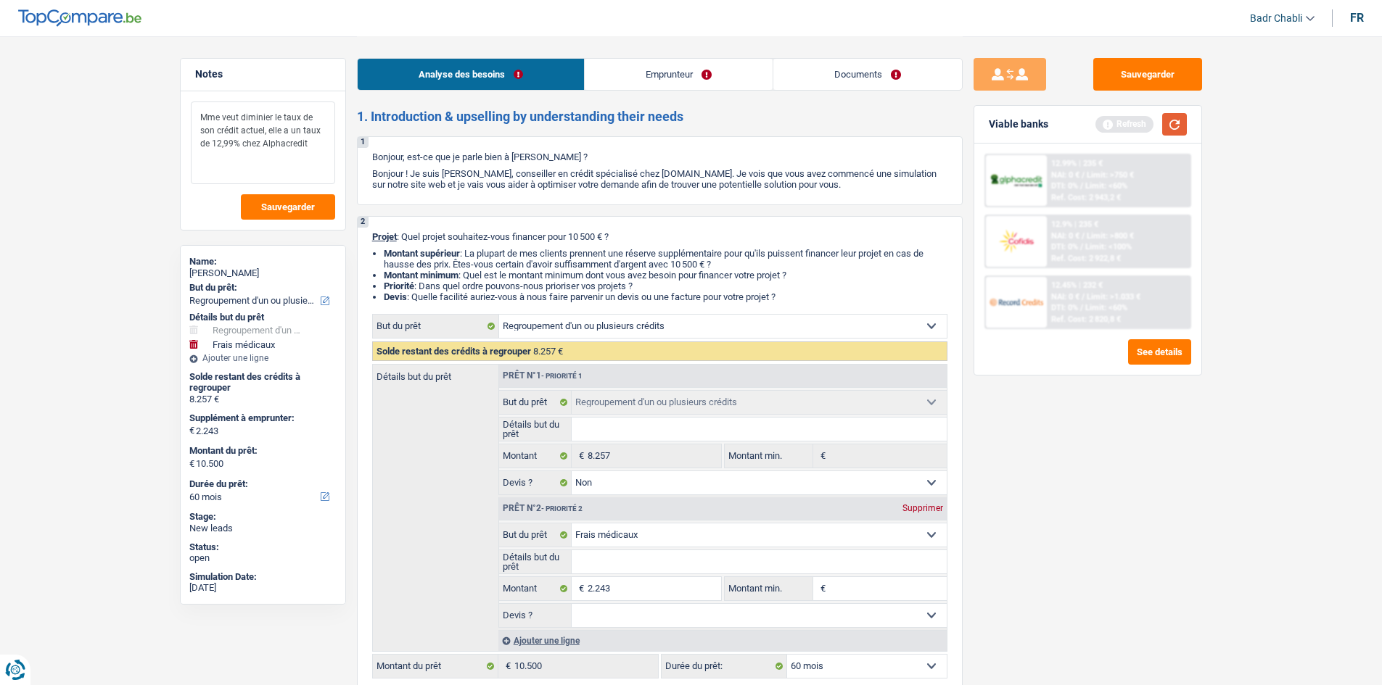
type textarea "Mme veut diminier le taux de son crédit actuel, elle a un taux de 12,99% chez A…"
click at [1168, 125] on button "button" at bounding box center [1174, 124] width 25 height 22
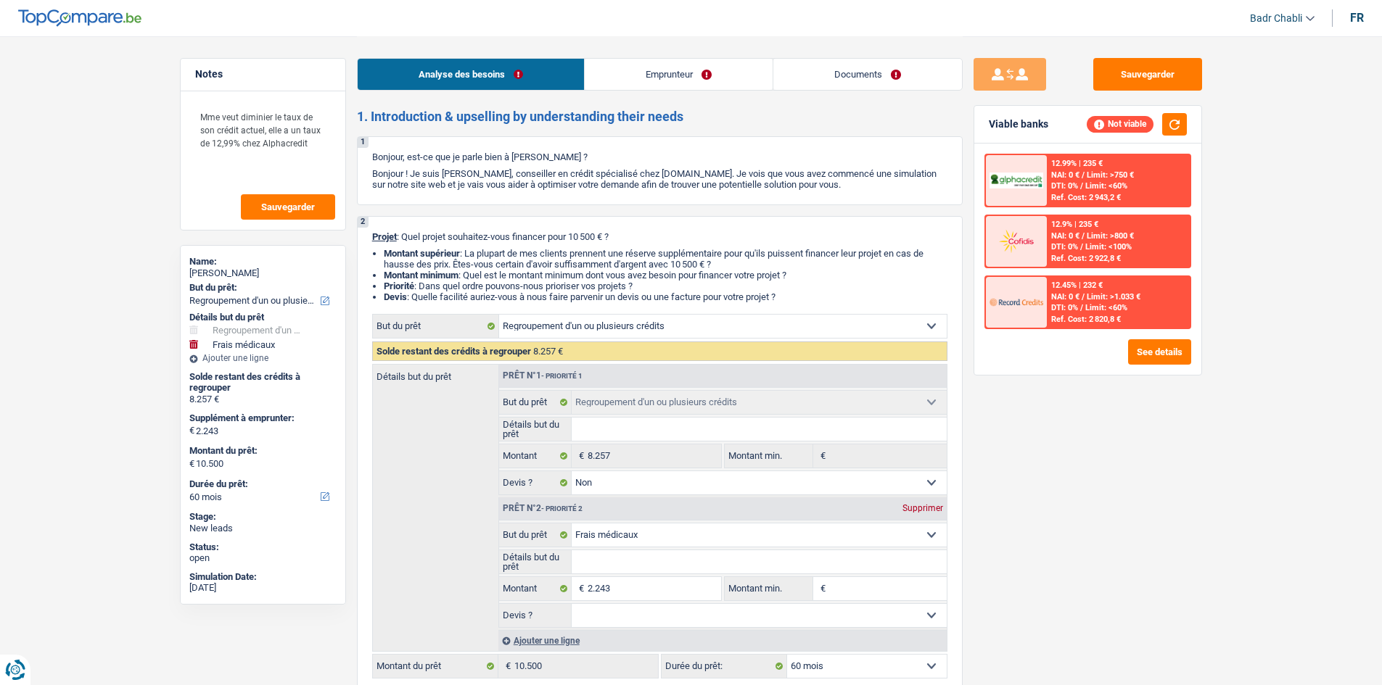
click at [1084, 239] on span "/" at bounding box center [1082, 235] width 3 height 9
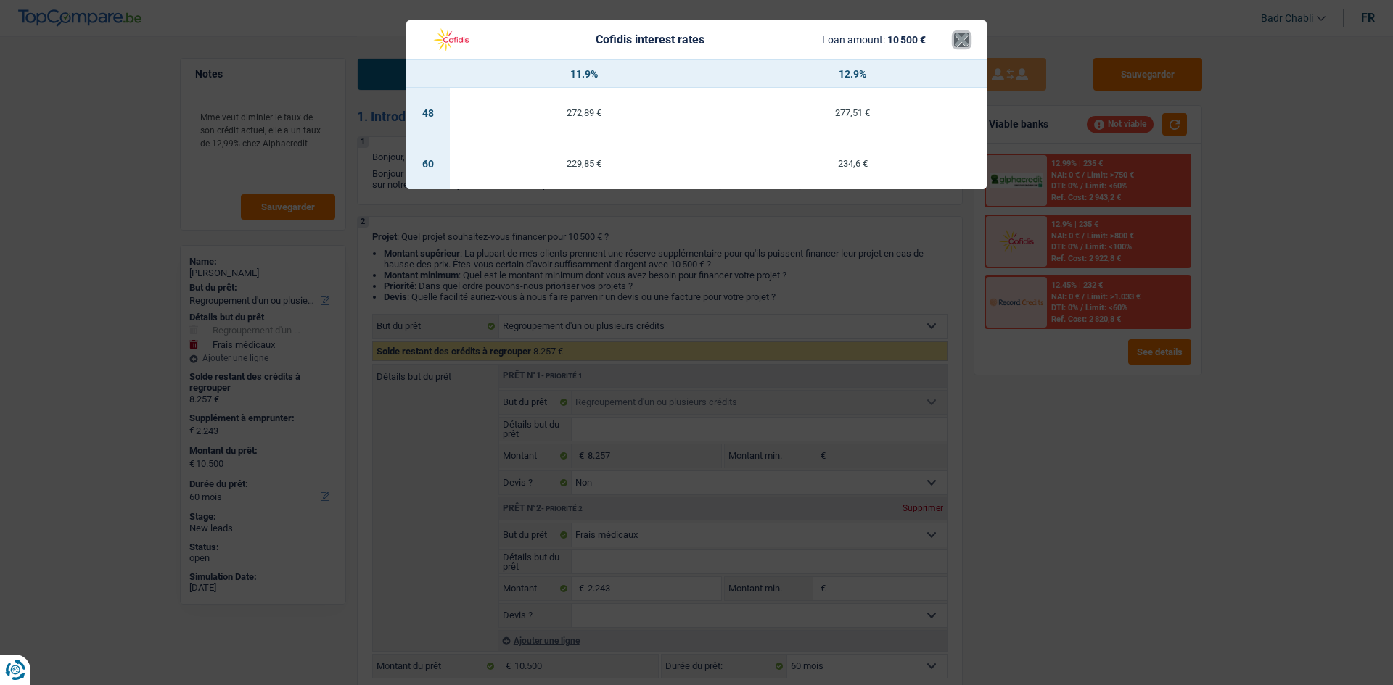
click at [964, 36] on button "×" at bounding box center [961, 40] width 15 height 15
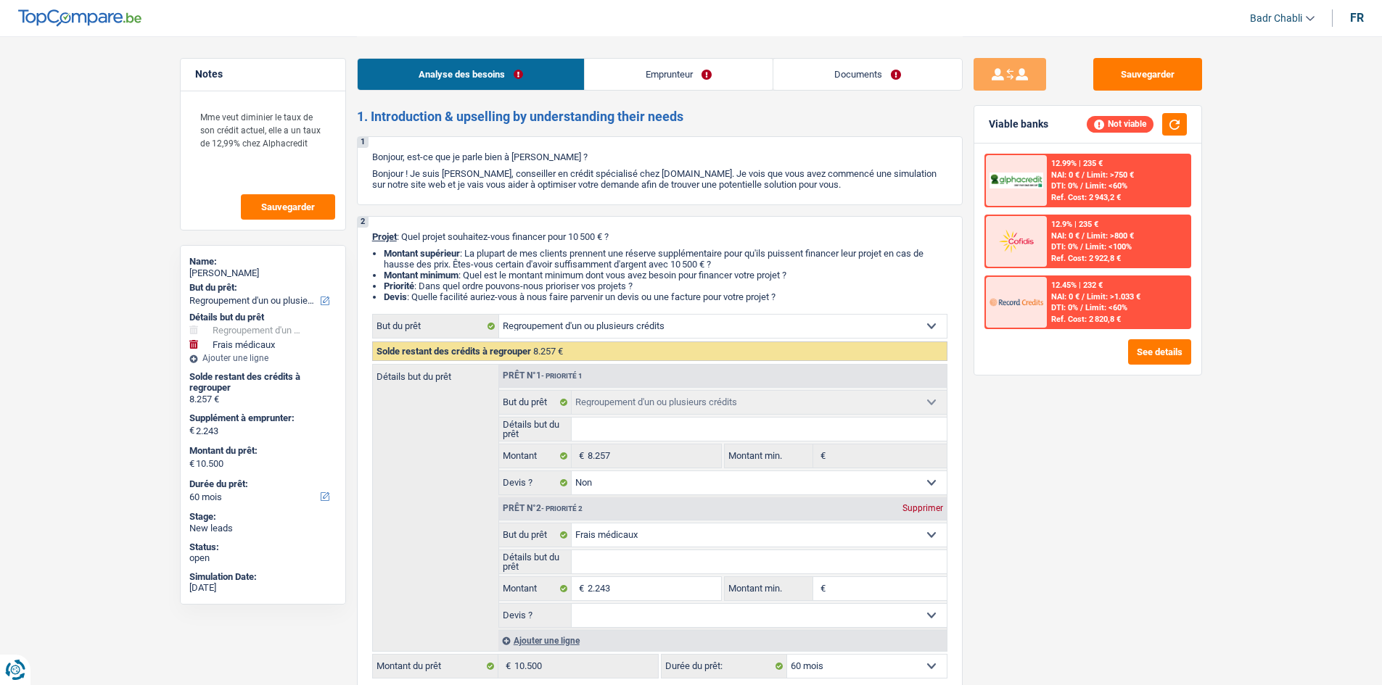
click at [1117, 162] on div "12.99% | 235 € NAI: 0 € / Limit: >750 € DTI: 0% / Limit: <60% Ref. Cost: 2 943,…" at bounding box center [1118, 180] width 143 height 51
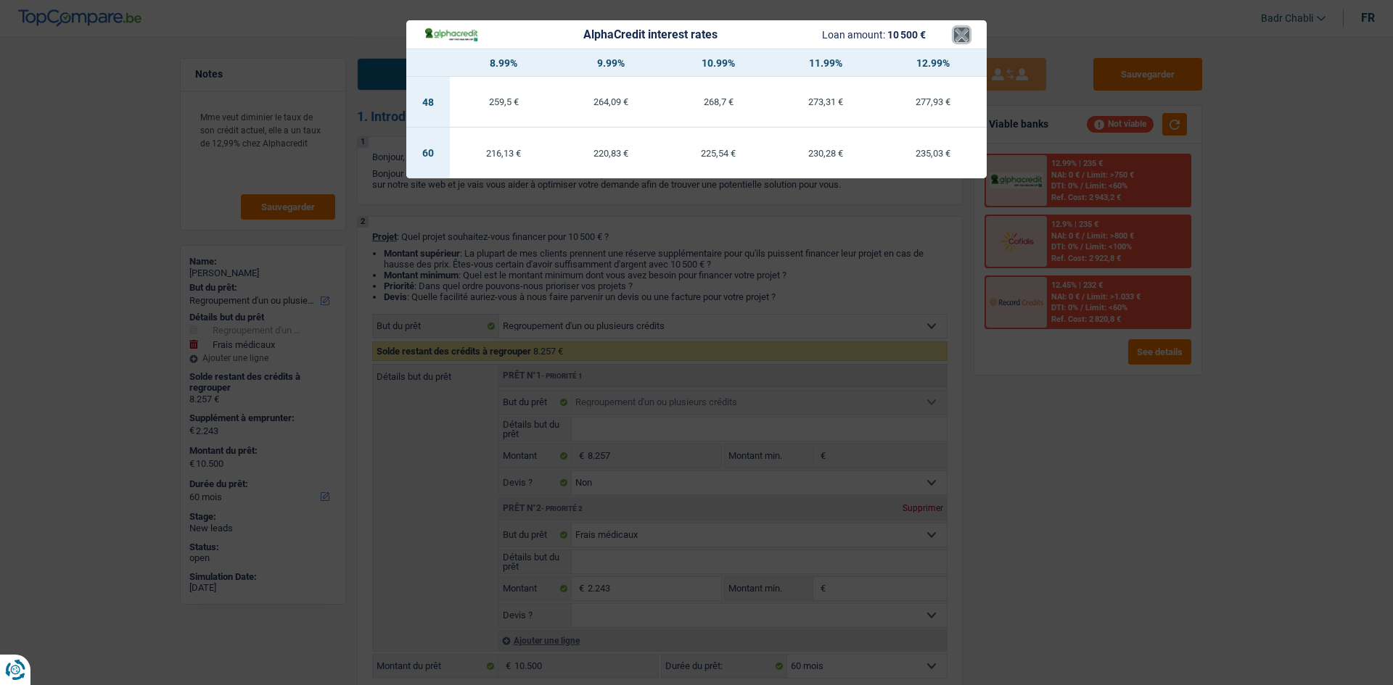
click at [955, 28] on button "×" at bounding box center [961, 35] width 15 height 15
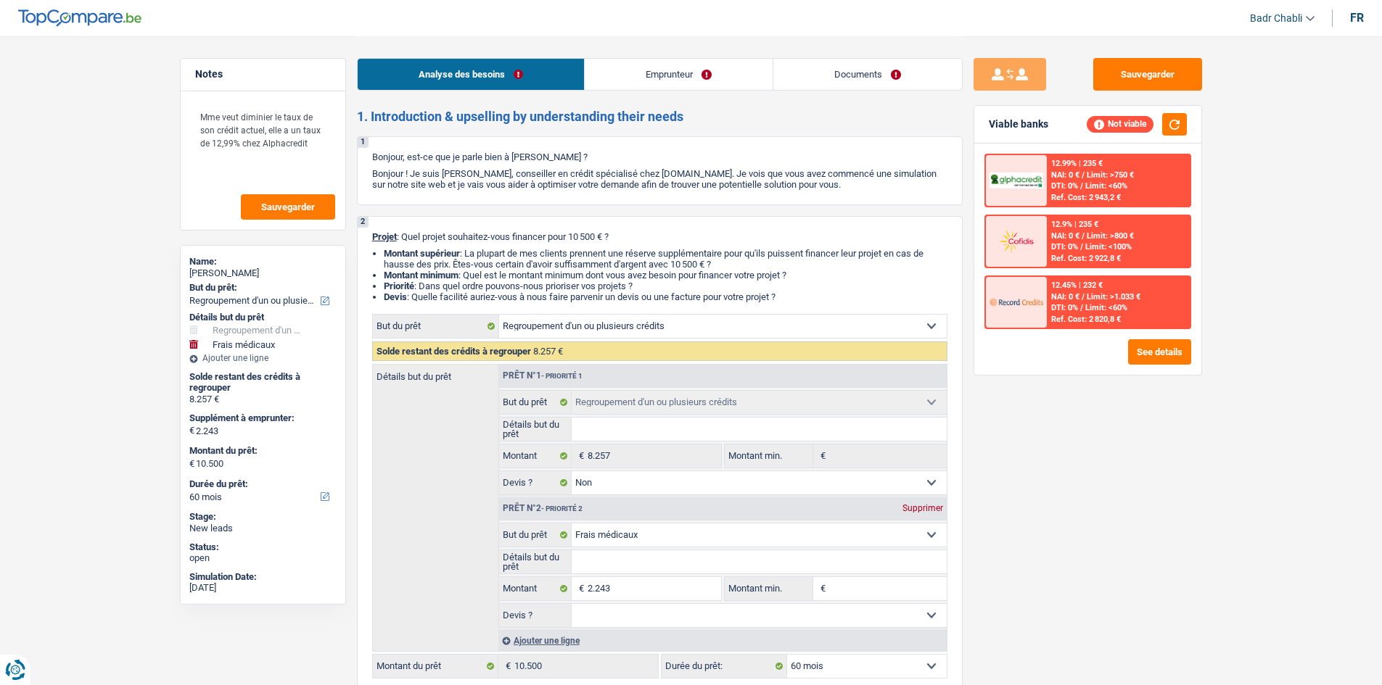
click at [681, 62] on link "Emprunteur" at bounding box center [679, 74] width 188 height 31
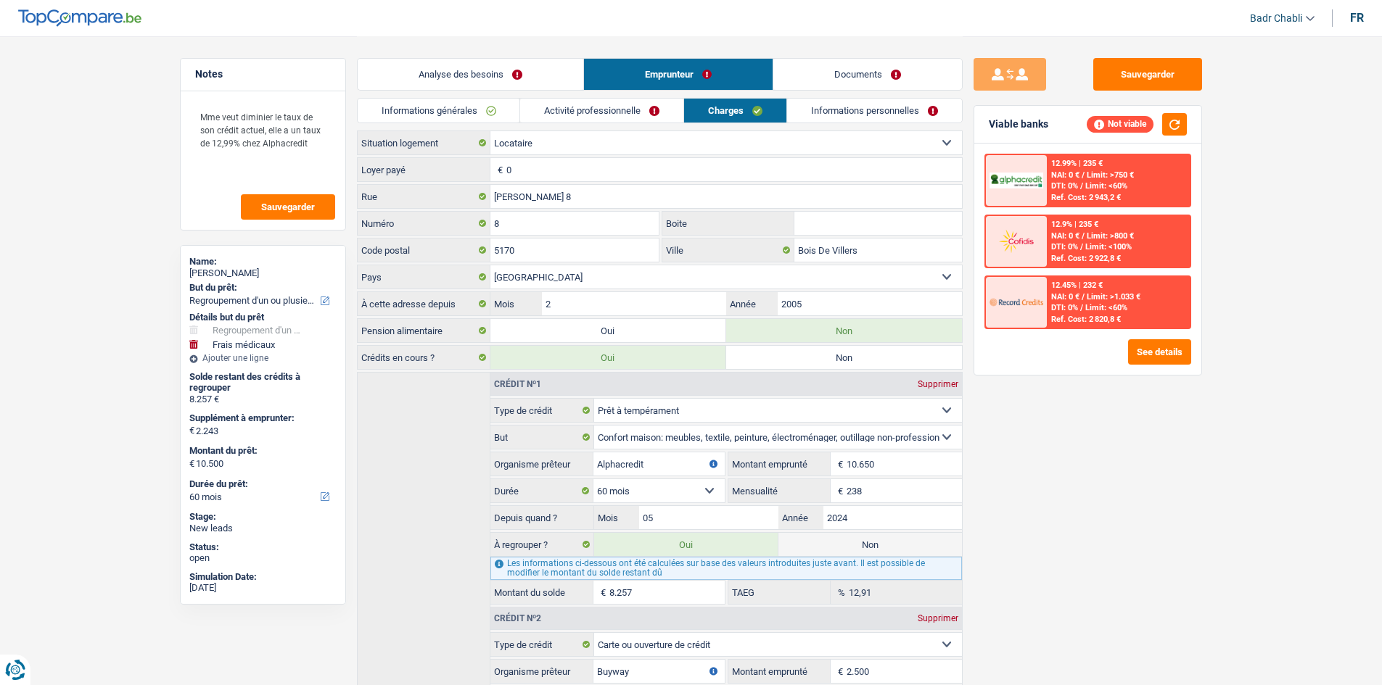
click at [613, 94] on div "Analyse des besoins Emprunteur Documents" at bounding box center [660, 67] width 606 height 62
click at [616, 103] on link "Activité professionnelle" at bounding box center [601, 111] width 163 height 24
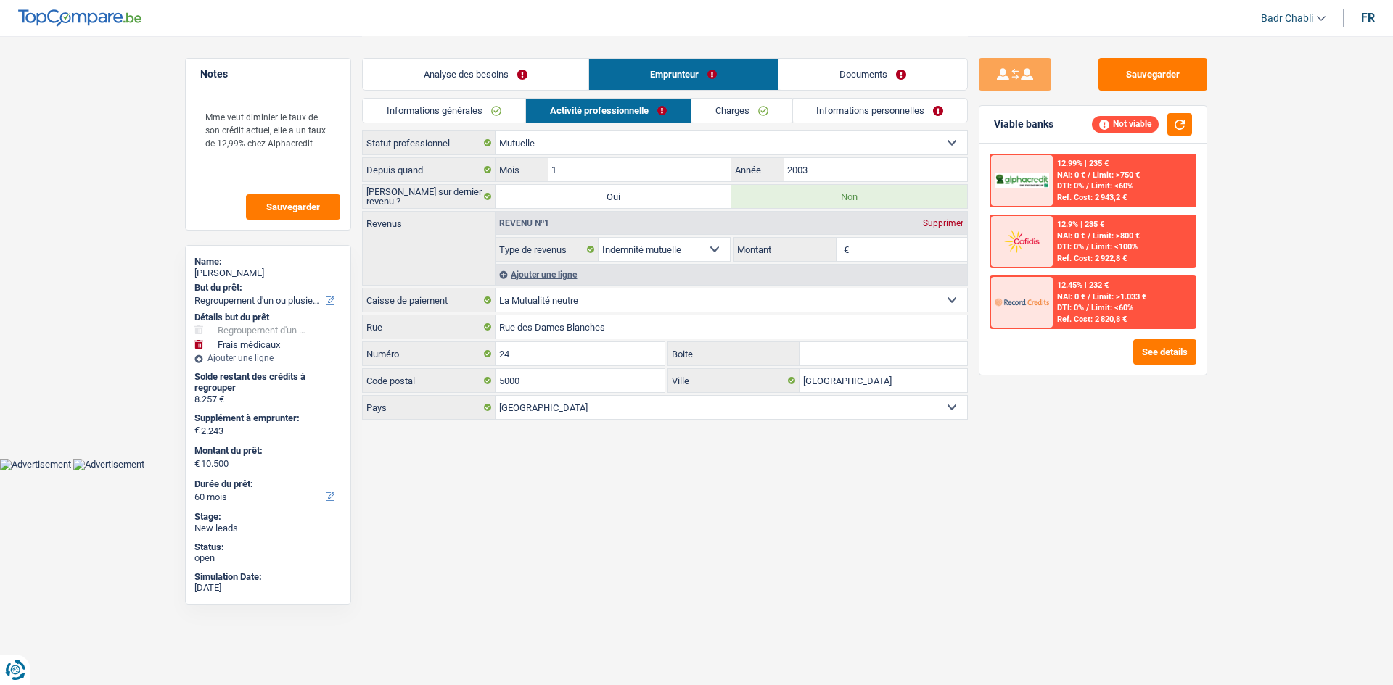
click at [892, 239] on input "Montant" at bounding box center [909, 249] width 115 height 23
click at [892, 243] on input "Montant" at bounding box center [909, 249] width 115 height 23
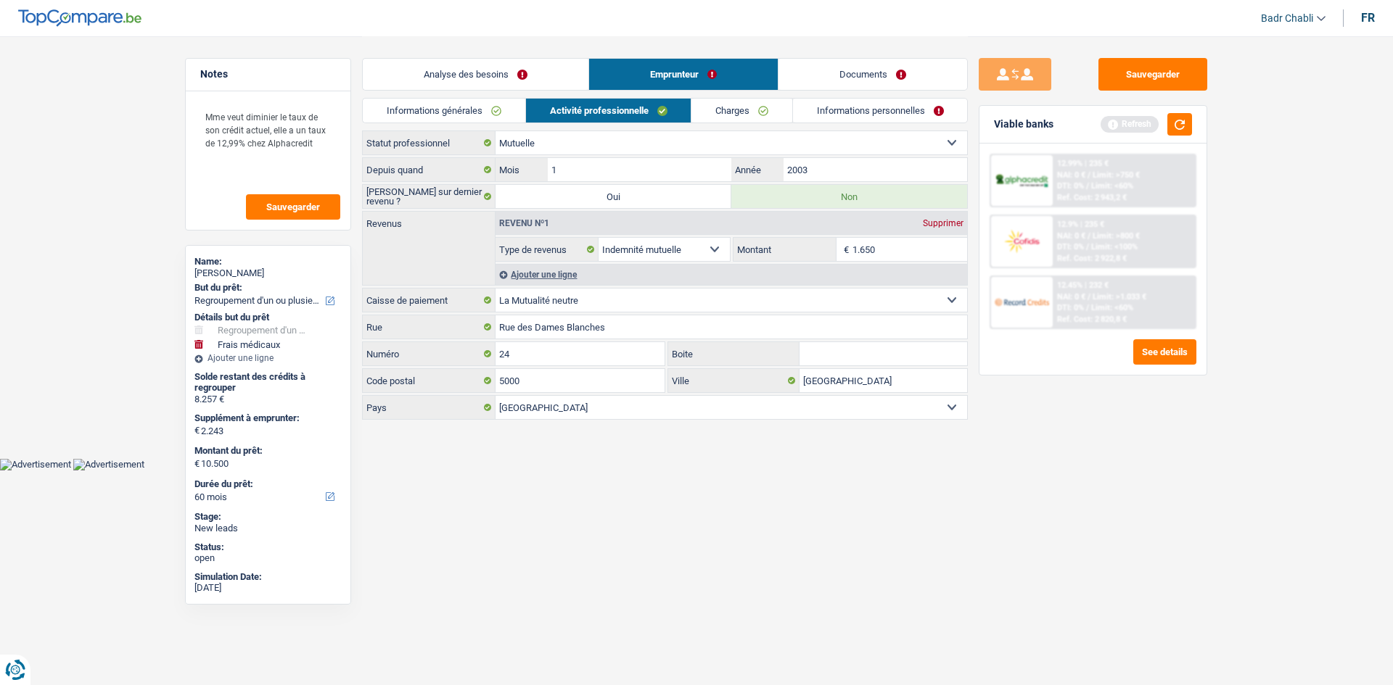
type input "1.650"
click at [1174, 128] on button "button" at bounding box center [1179, 124] width 25 height 22
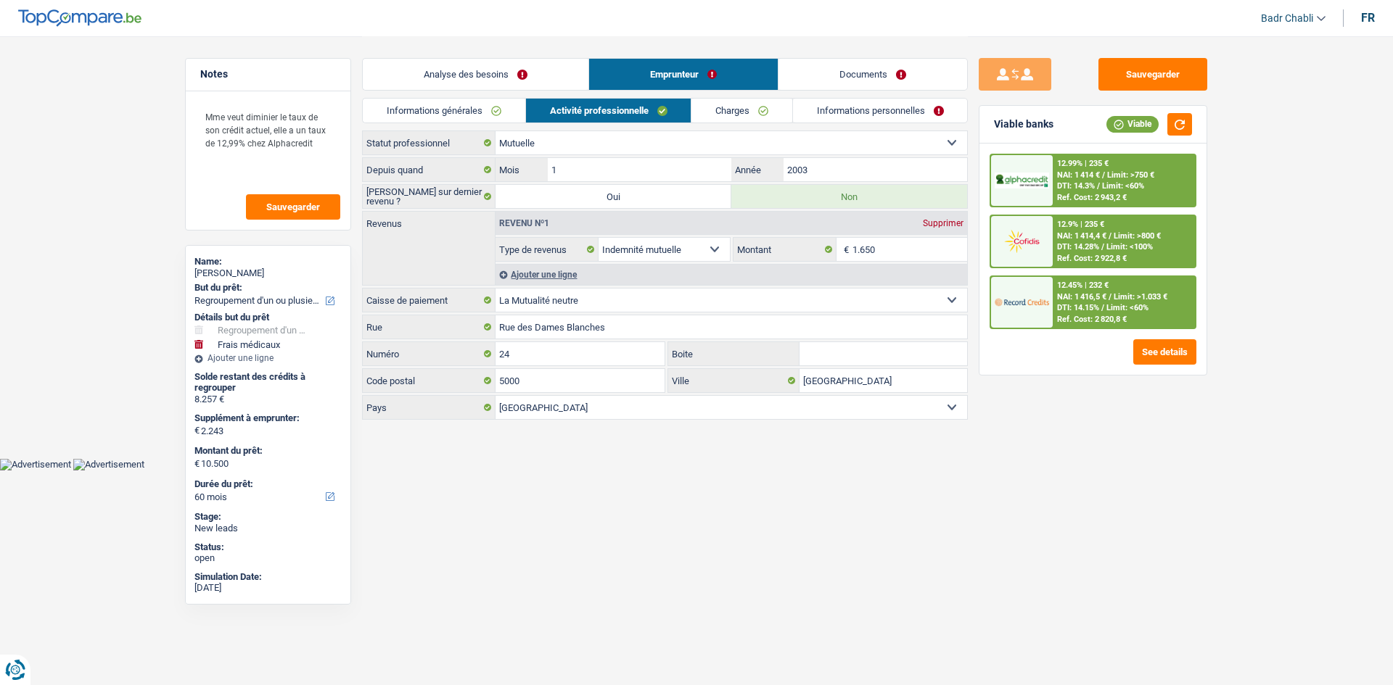
click at [431, 113] on link "Informations générales" at bounding box center [444, 111] width 162 height 24
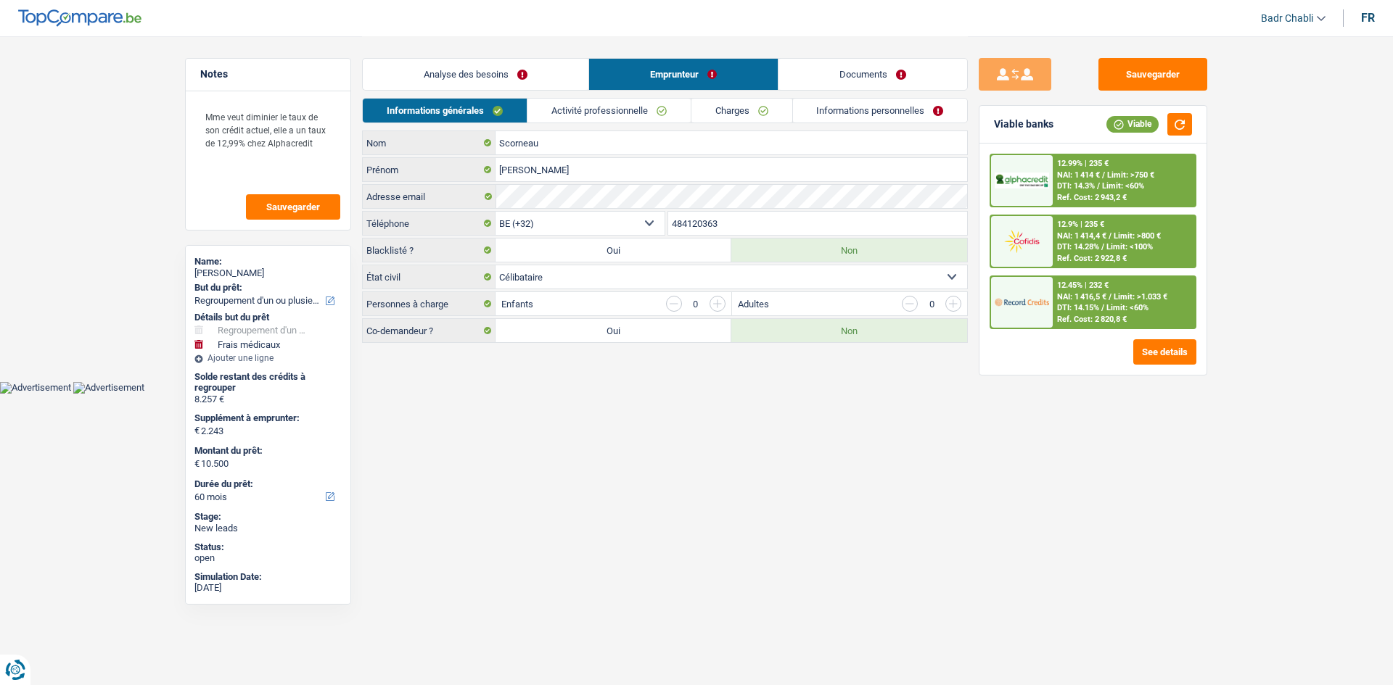
click at [522, 74] on link "Analyse des besoins" at bounding box center [476, 74] width 226 height 31
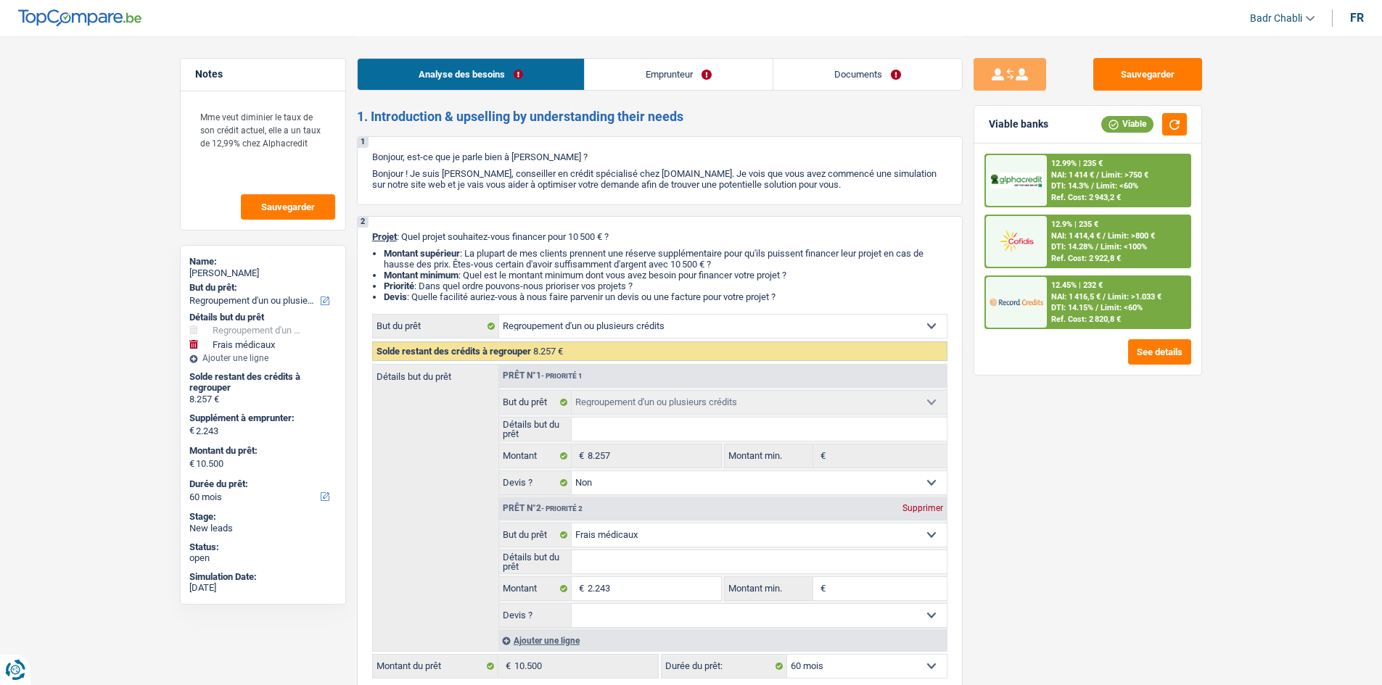
click at [636, 78] on link "Emprunteur" at bounding box center [679, 74] width 188 height 31
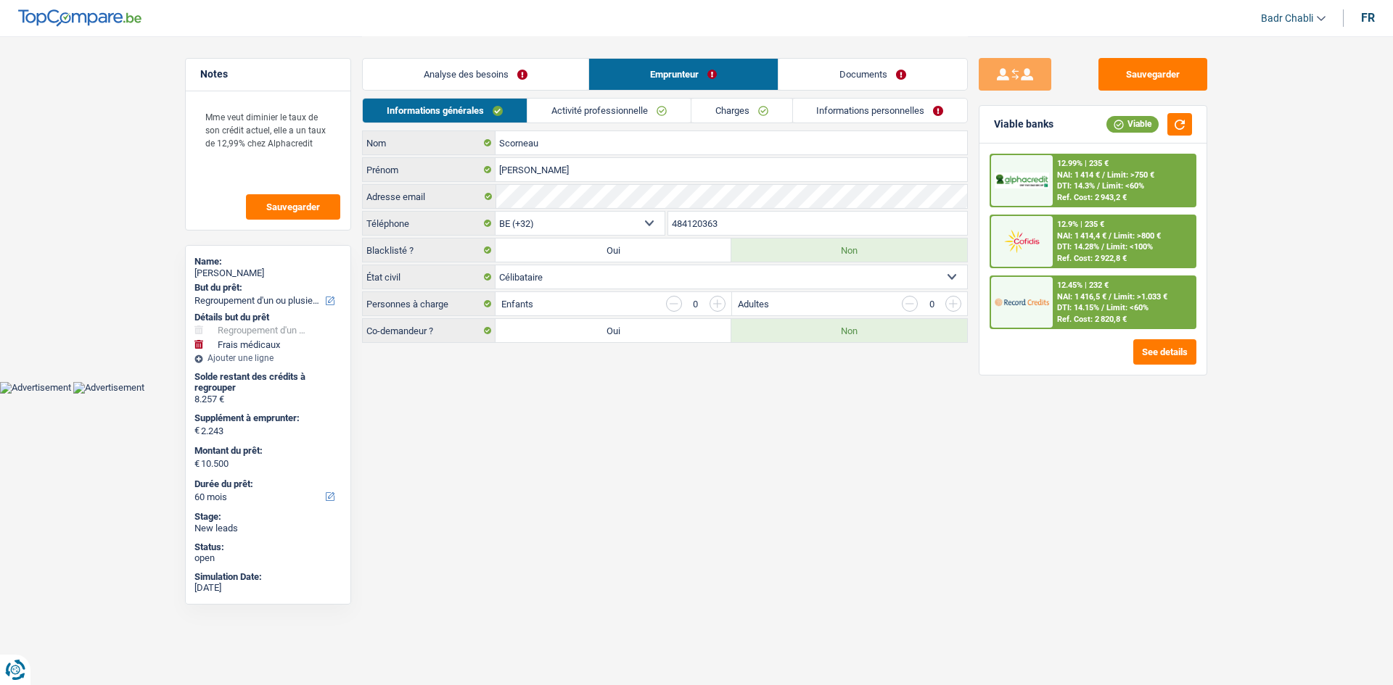
click at [619, 108] on link "Activité professionnelle" at bounding box center [608, 111] width 163 height 24
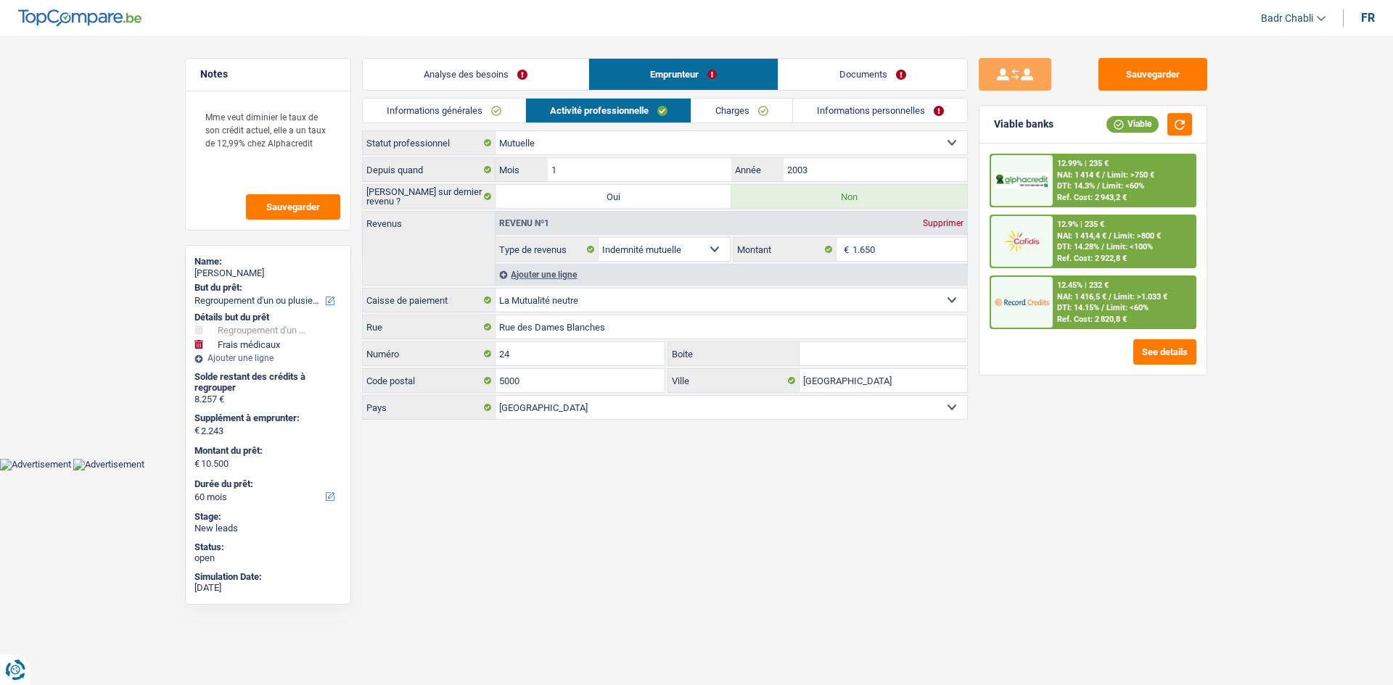
click at [718, 115] on link "Charges" at bounding box center [741, 111] width 101 height 24
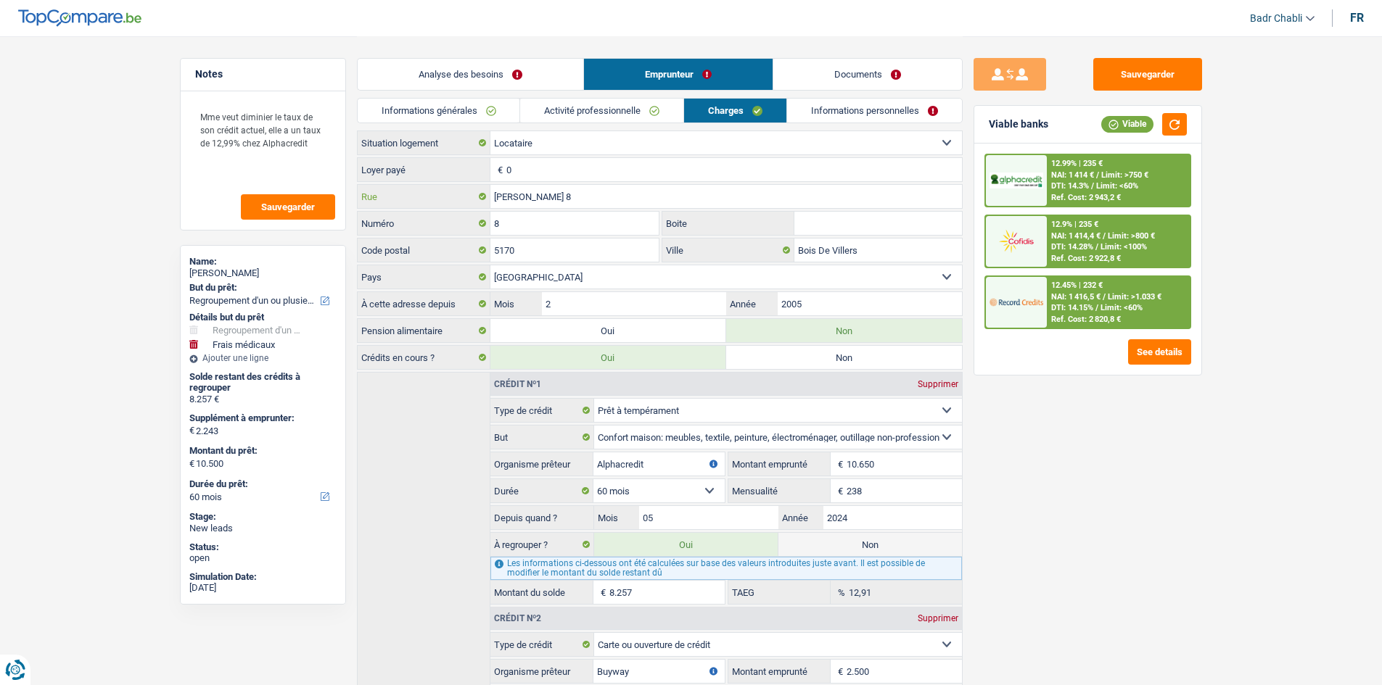
click at [601, 197] on input "Floris duculot 8" at bounding box center [725, 196] width 471 height 23
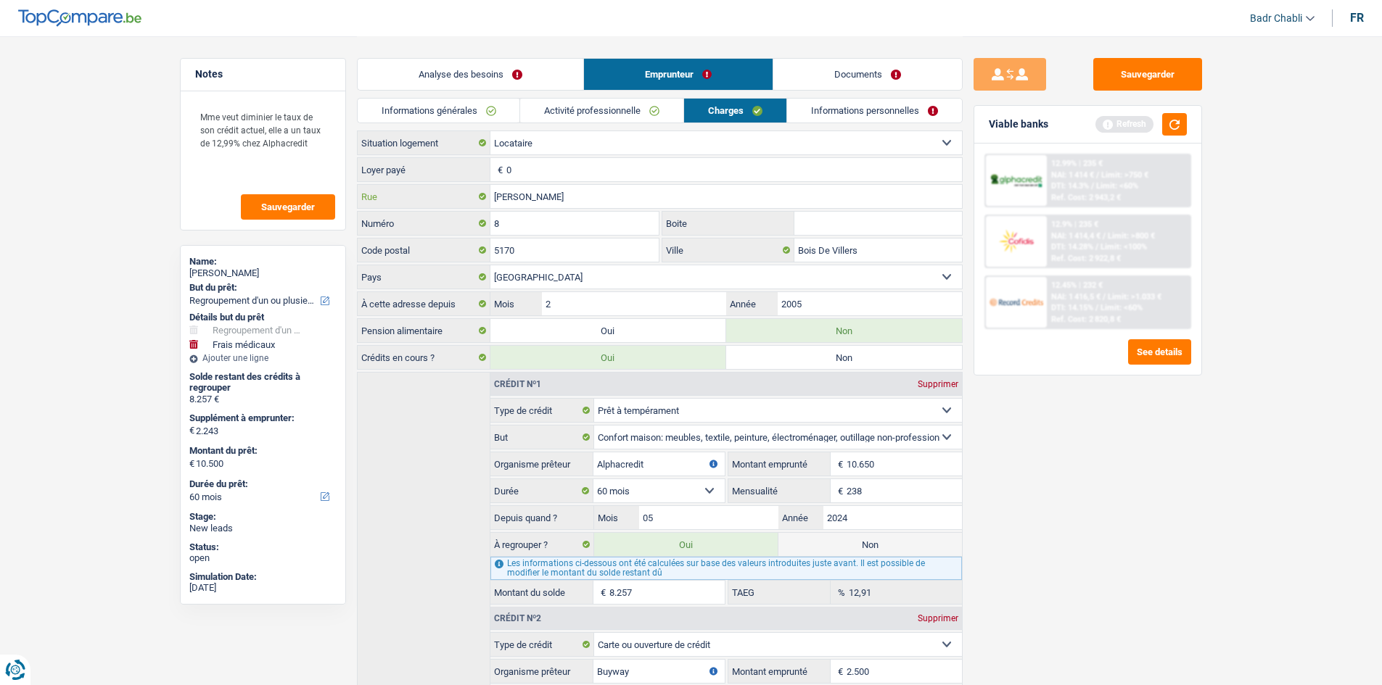
type input "Floris duculot"
click at [651, 121] on link "Activité professionnelle" at bounding box center [601, 111] width 163 height 24
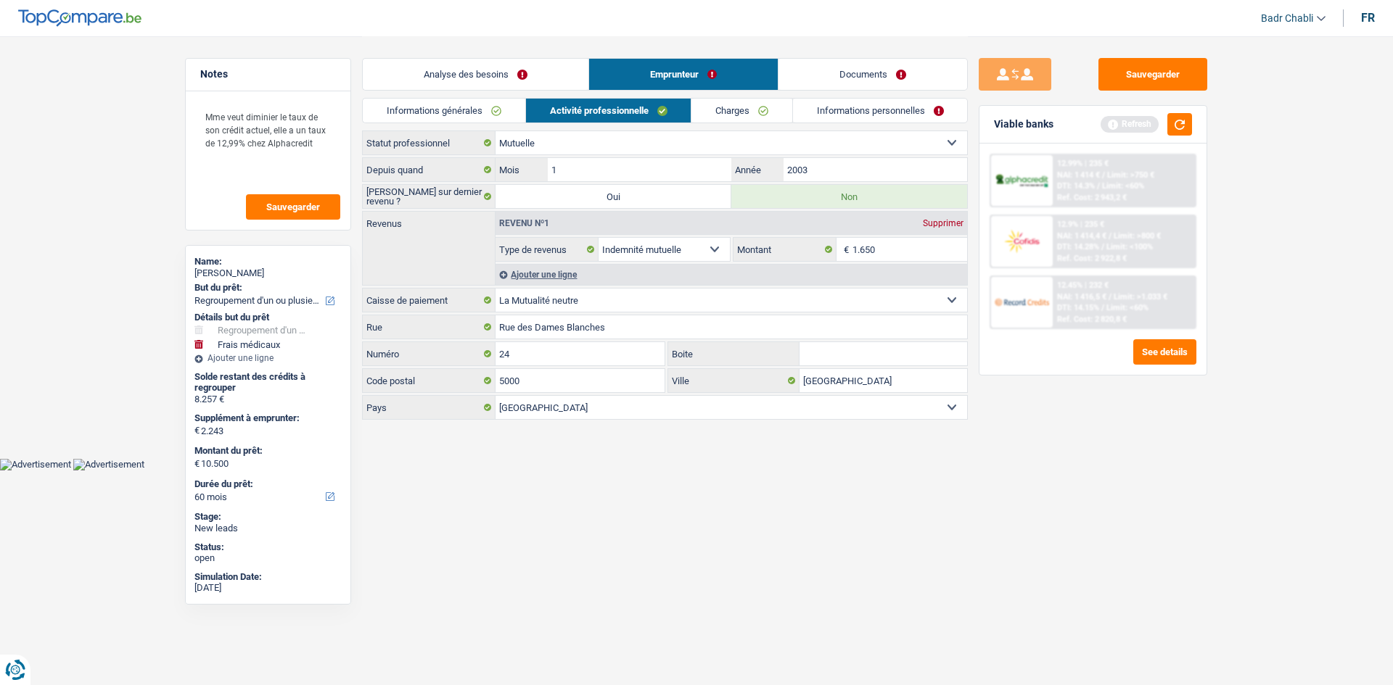
click at [504, 79] on link "Analyse des besoins" at bounding box center [476, 74] width 226 height 31
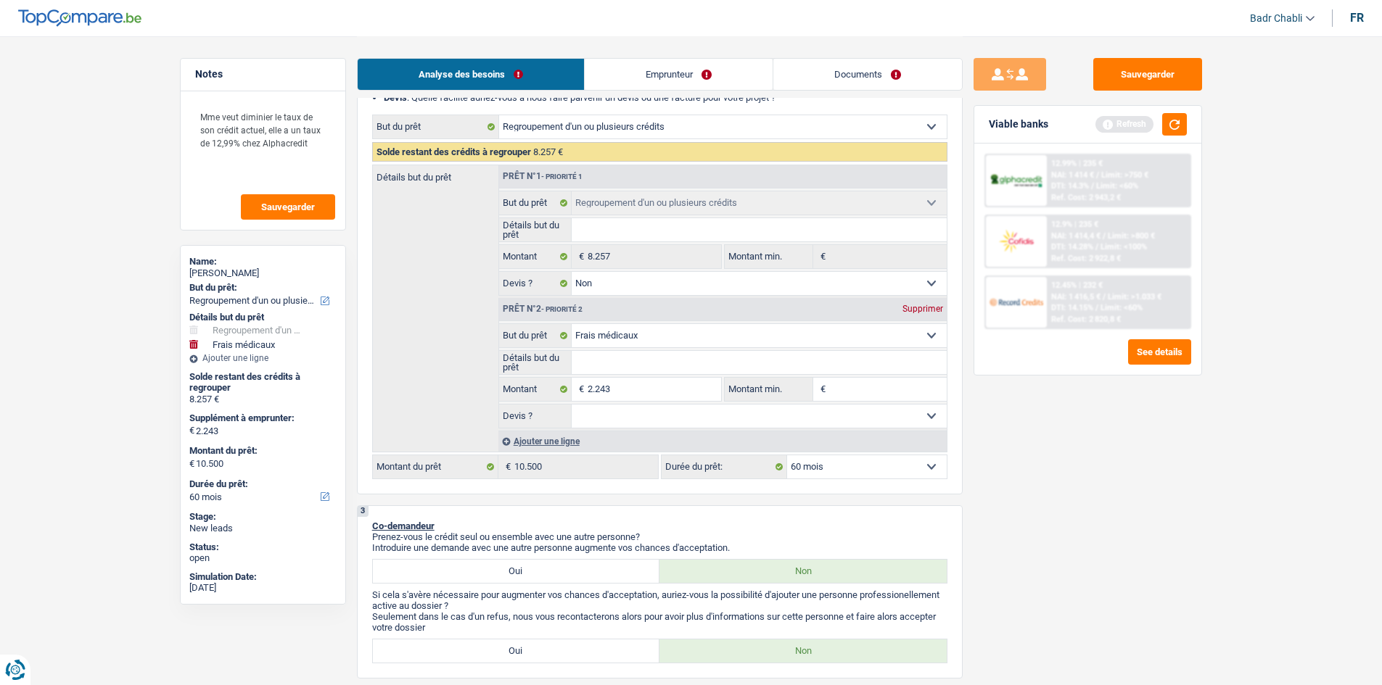
scroll to position [218, 0]
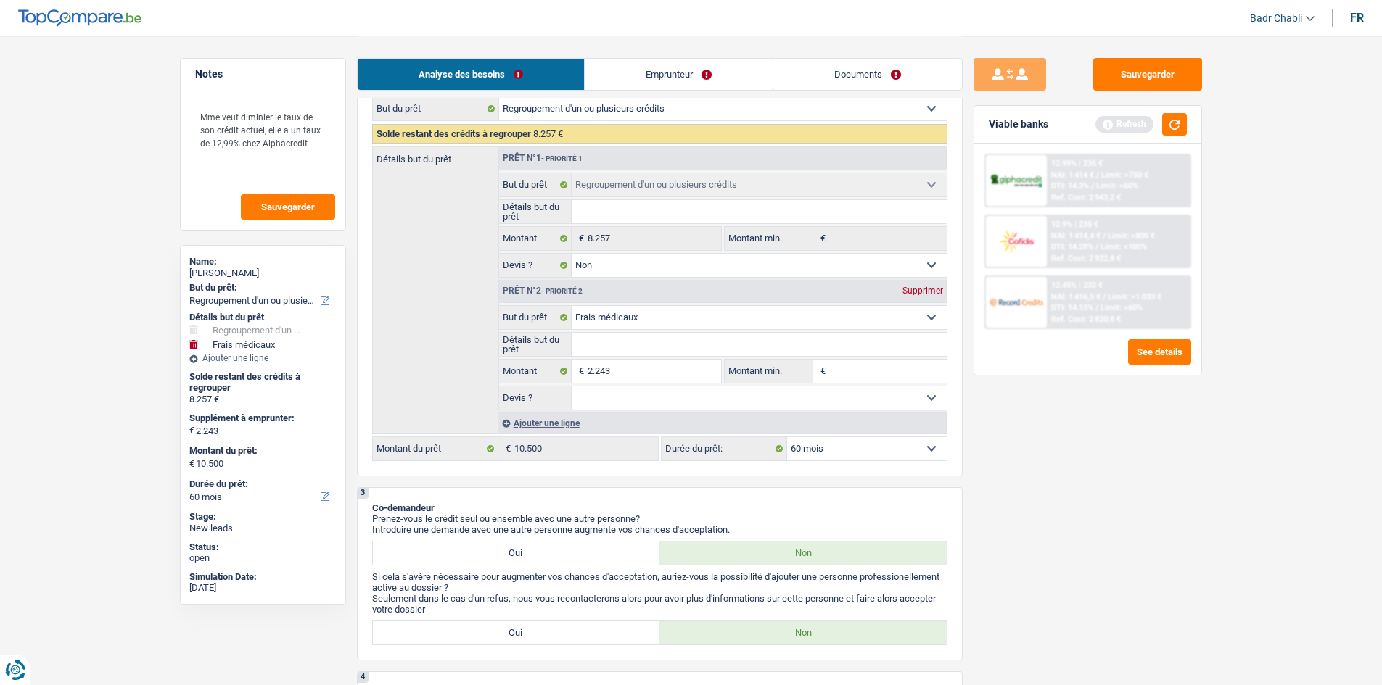
click at [930, 292] on div "Supprimer" at bounding box center [923, 291] width 48 height 9
select select "48"
type input "0"
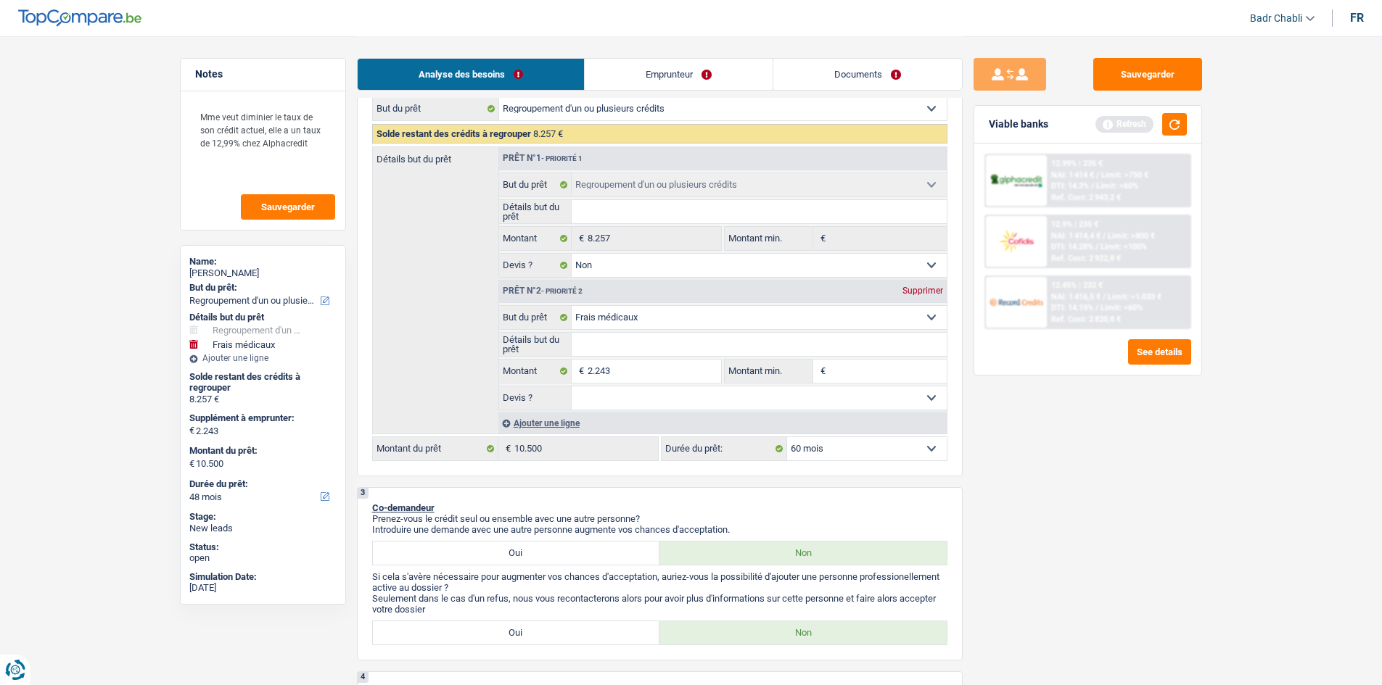
type input "8.257"
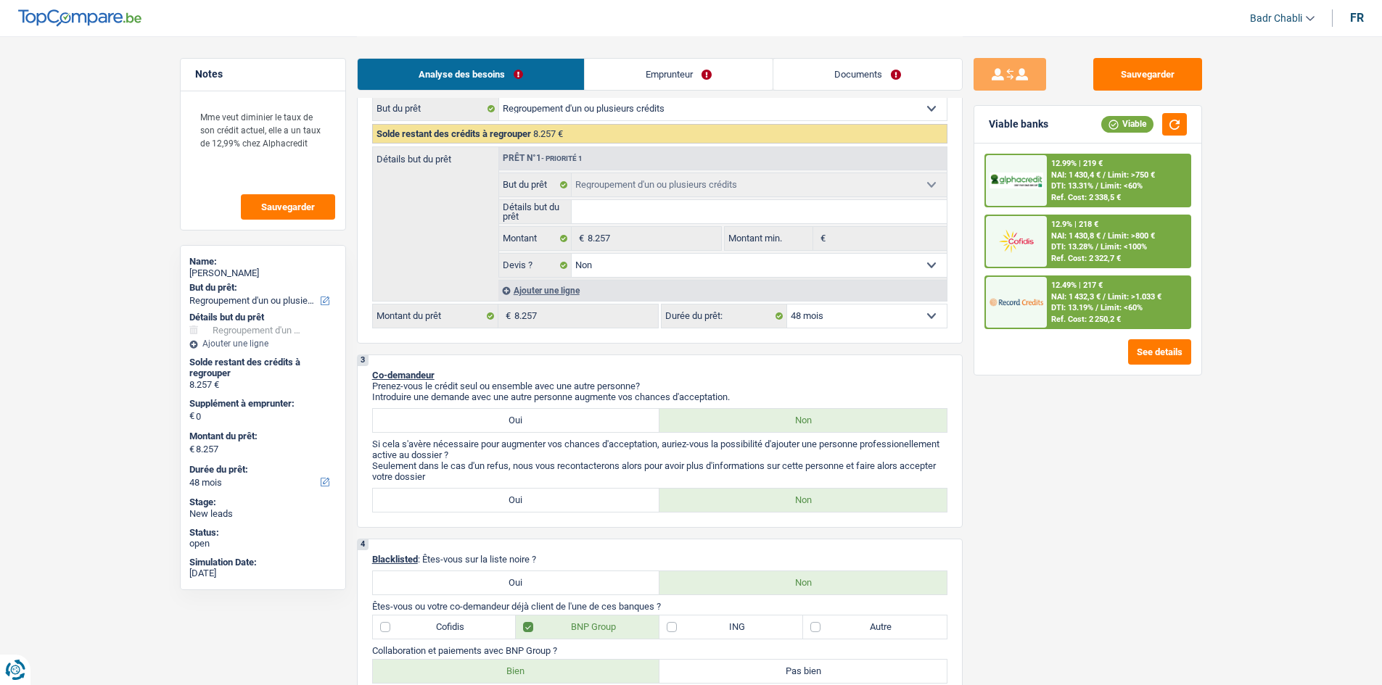
click at [1100, 302] on div "12.49% | 217 € NAI: 1 432,3 € / Limit: >1.033 € DTI: 13.19% / Limit: <60% Ref. …" at bounding box center [1118, 302] width 143 height 51
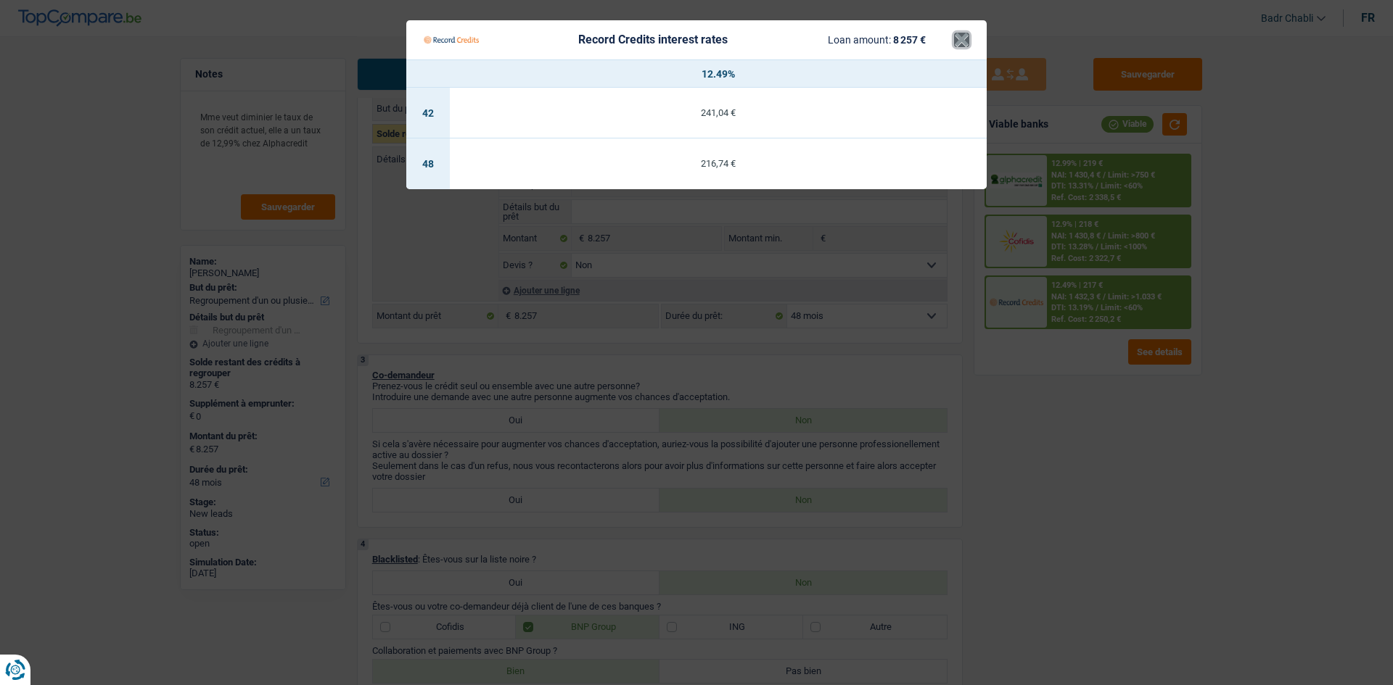
click at [960, 40] on button "×" at bounding box center [961, 40] width 15 height 15
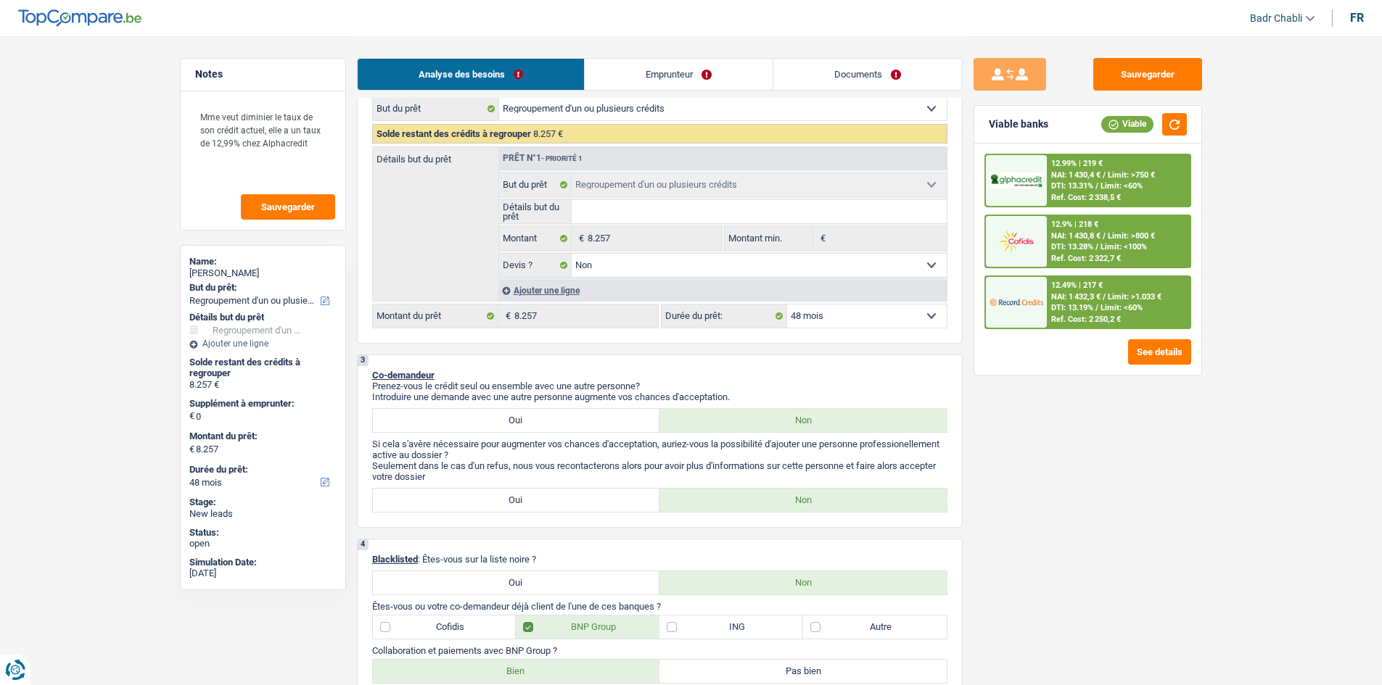
click at [1093, 302] on div "12.49% | 217 € NAI: 1 432,3 € / Limit: >1.033 € DTI: 13.19% / Limit: <60% Ref. …" at bounding box center [1118, 302] width 143 height 51
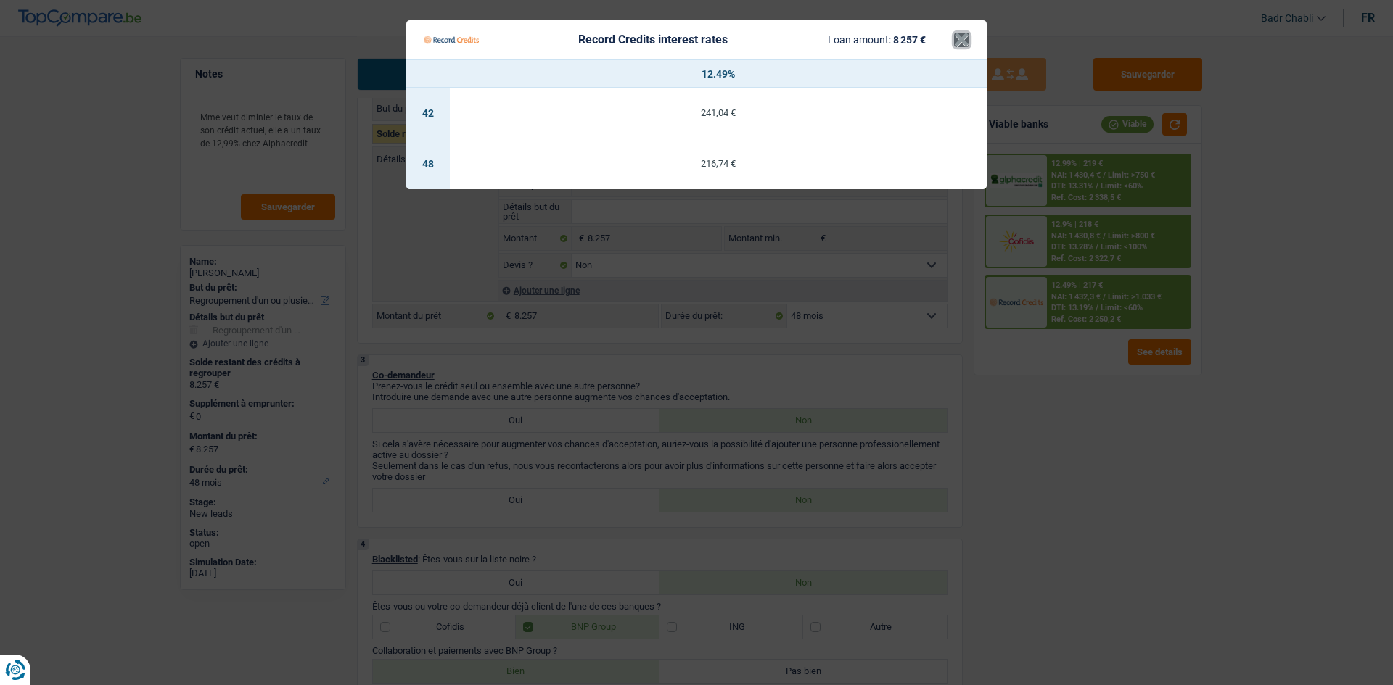
click at [957, 42] on button "×" at bounding box center [961, 40] width 15 height 15
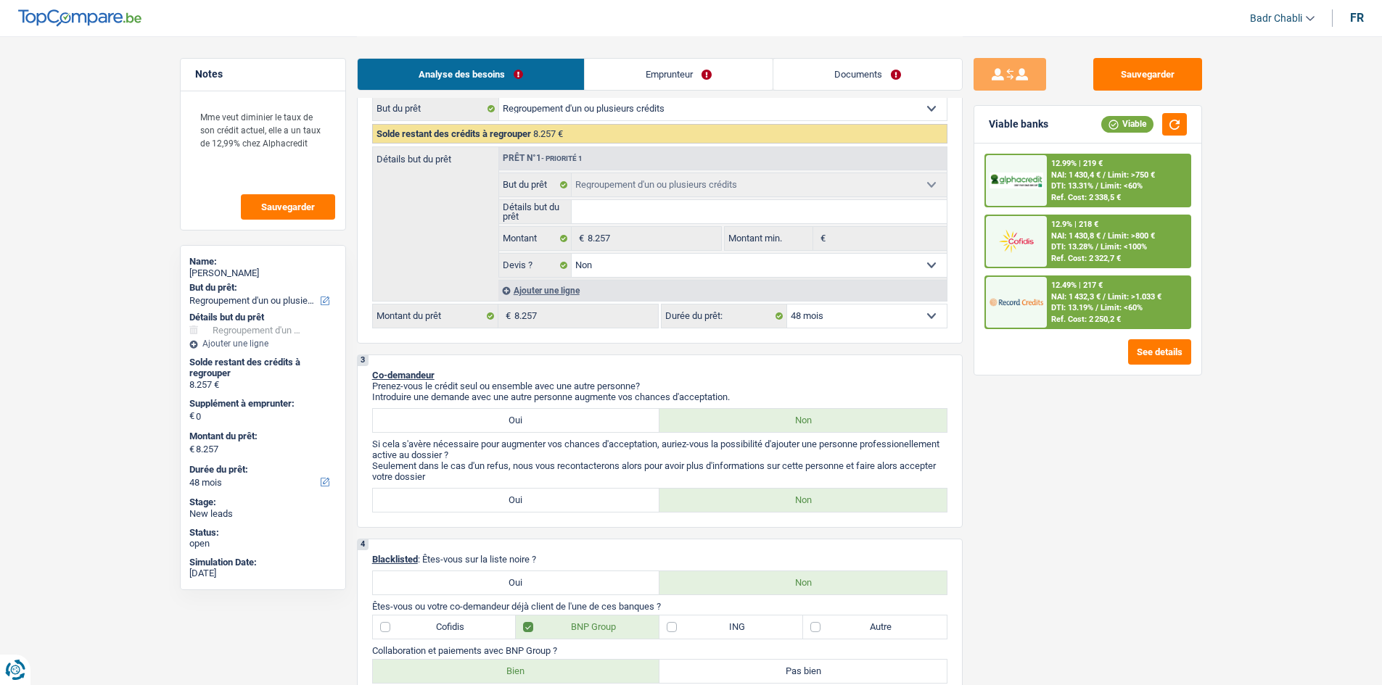
click at [1100, 300] on span "NAI: 1 432,3 €" at bounding box center [1075, 296] width 49 height 9
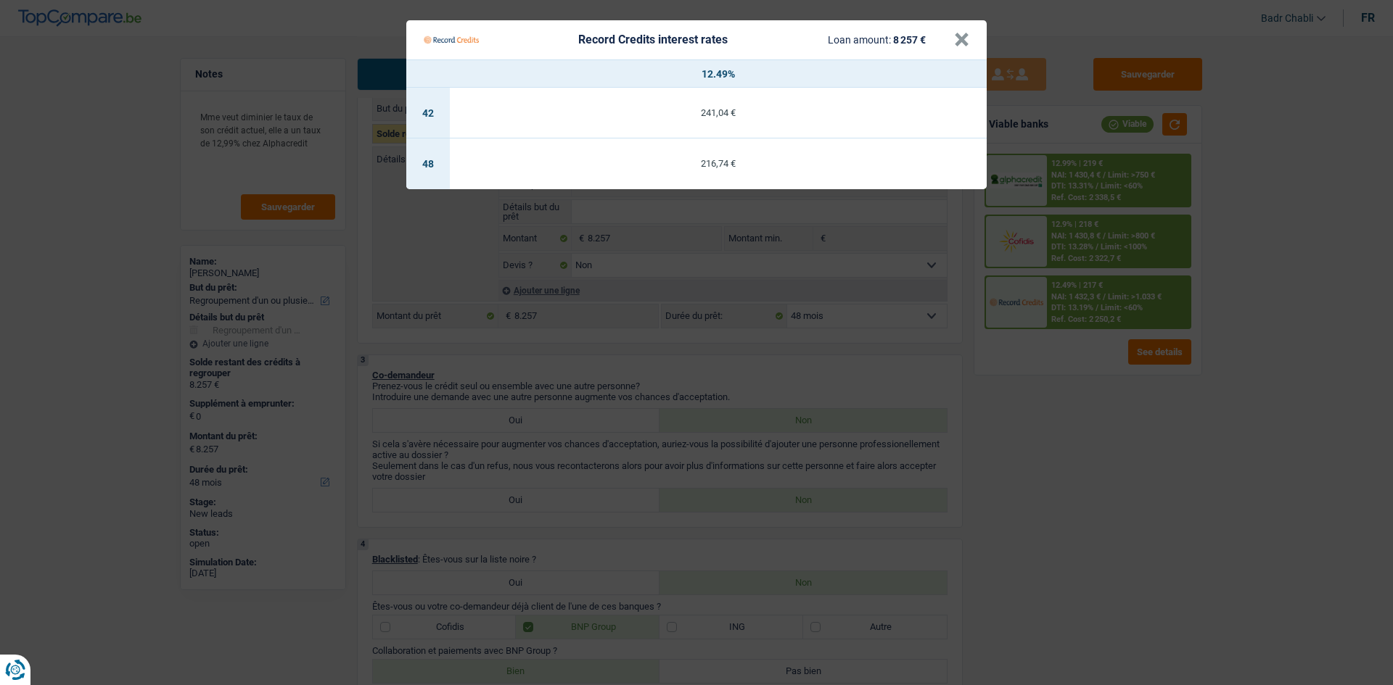
click at [972, 38] on Credits___BV_modal_header_ "Record Credits interest rates Loan amount: 8 257 € ×" at bounding box center [696, 39] width 580 height 39
click at [957, 38] on button "×" at bounding box center [961, 40] width 15 height 15
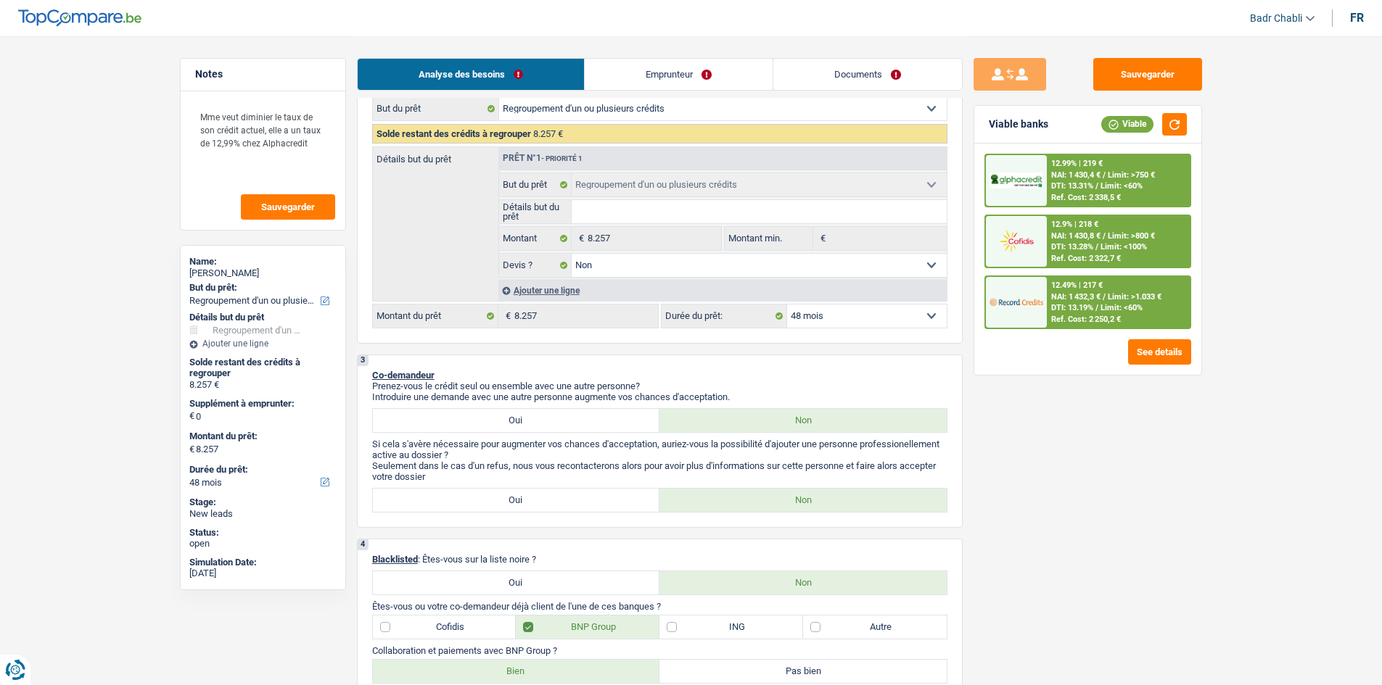
click at [1103, 242] on div "12.9% | 218 € NAI: 1 430,8 € / Limit: >800 € DTI: 13.28% / Limit: <100% Ref. Co…" at bounding box center [1118, 241] width 143 height 51
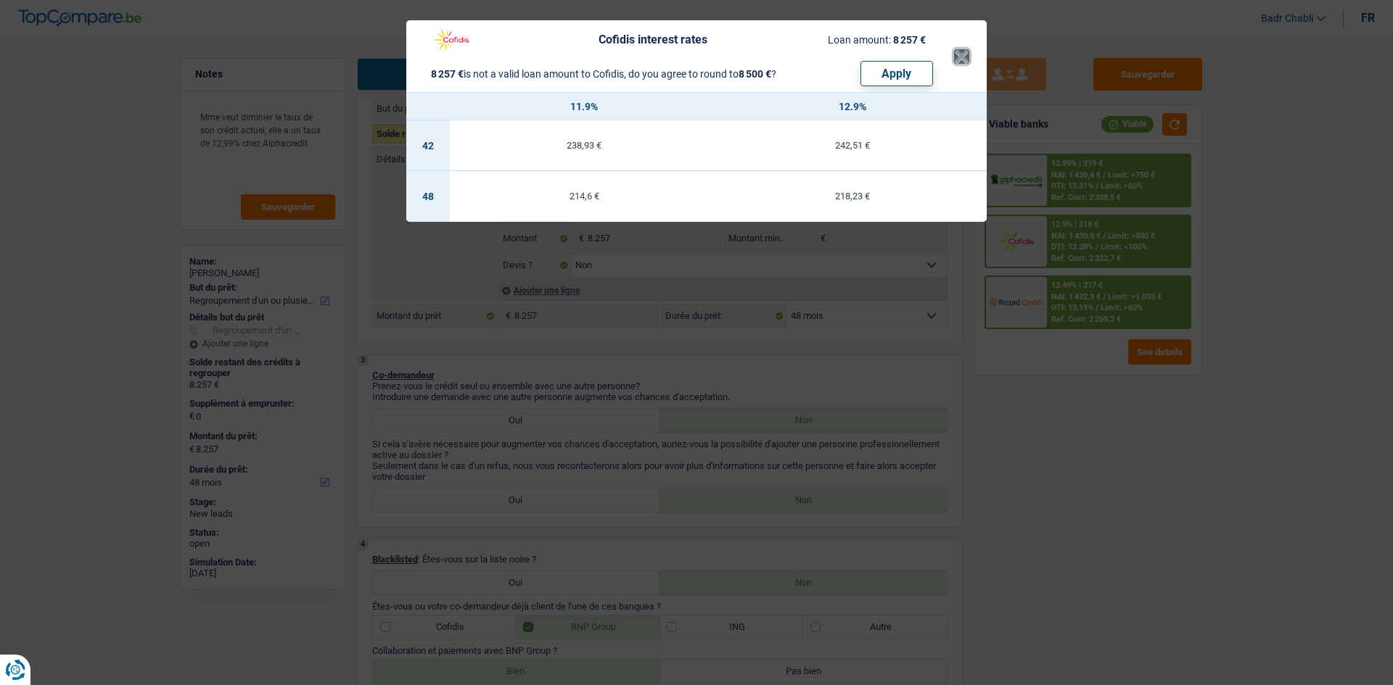
click at [957, 59] on button "×" at bounding box center [961, 56] width 15 height 15
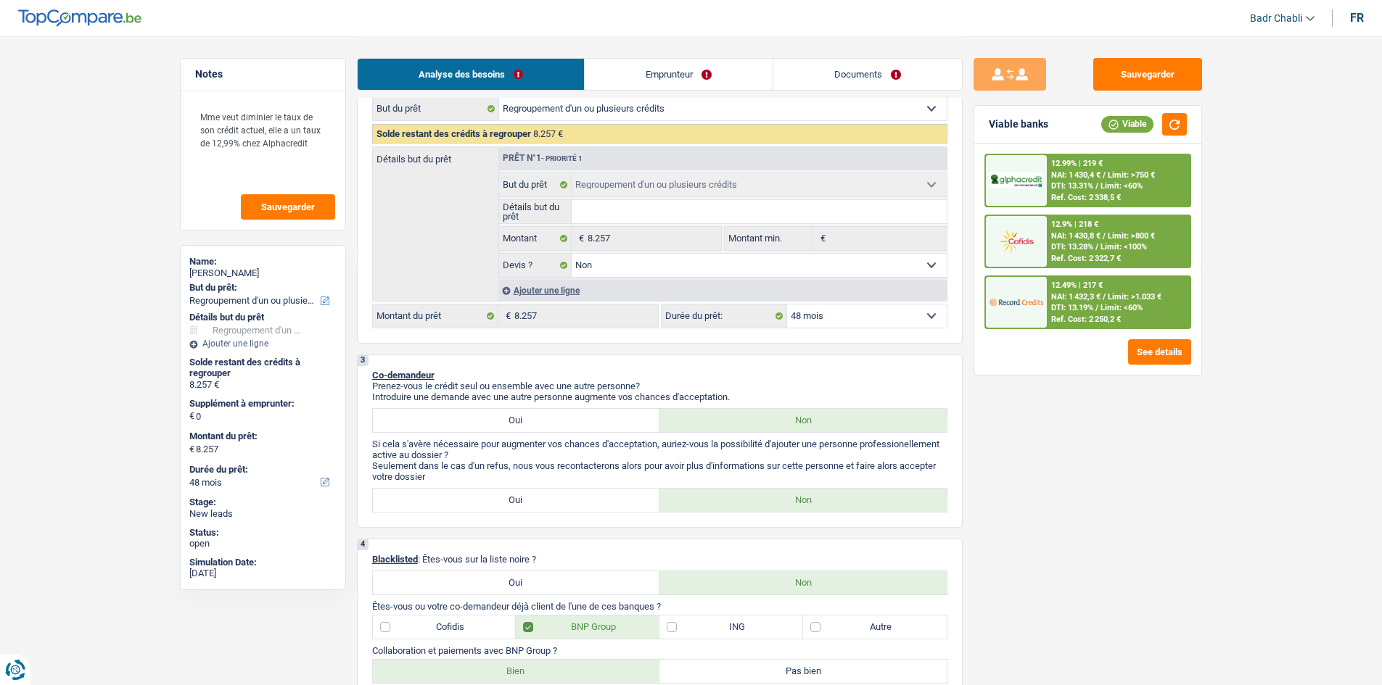
click at [1100, 180] on div "12.99% | 219 € NAI: 1 430,4 € / Limit: >750 € DTI: 13.31% / Limit: <60% Ref. Co…" at bounding box center [1118, 180] width 143 height 51
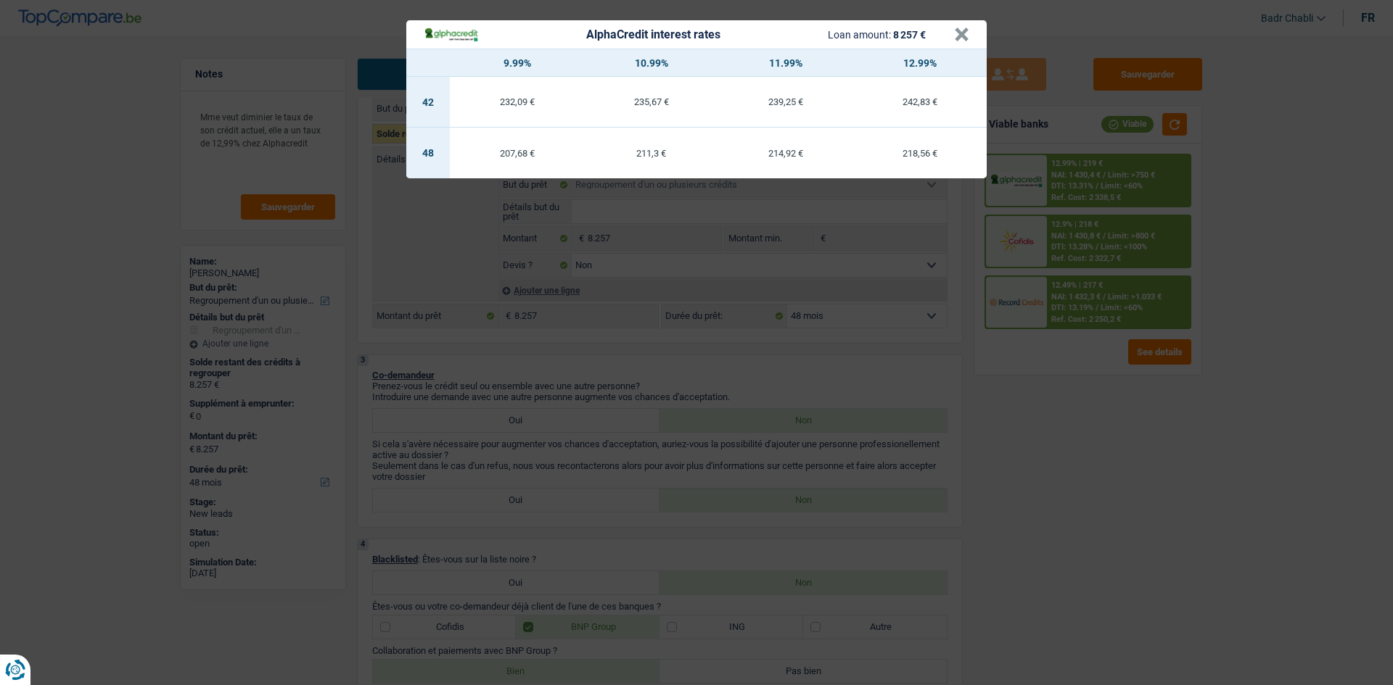
click at [952, 43] on div "AlphaCredit interest rates Loan amount: 8 257 €" at bounding box center [689, 34] width 530 height 17
click at [958, 42] on button "×" at bounding box center [961, 35] width 15 height 15
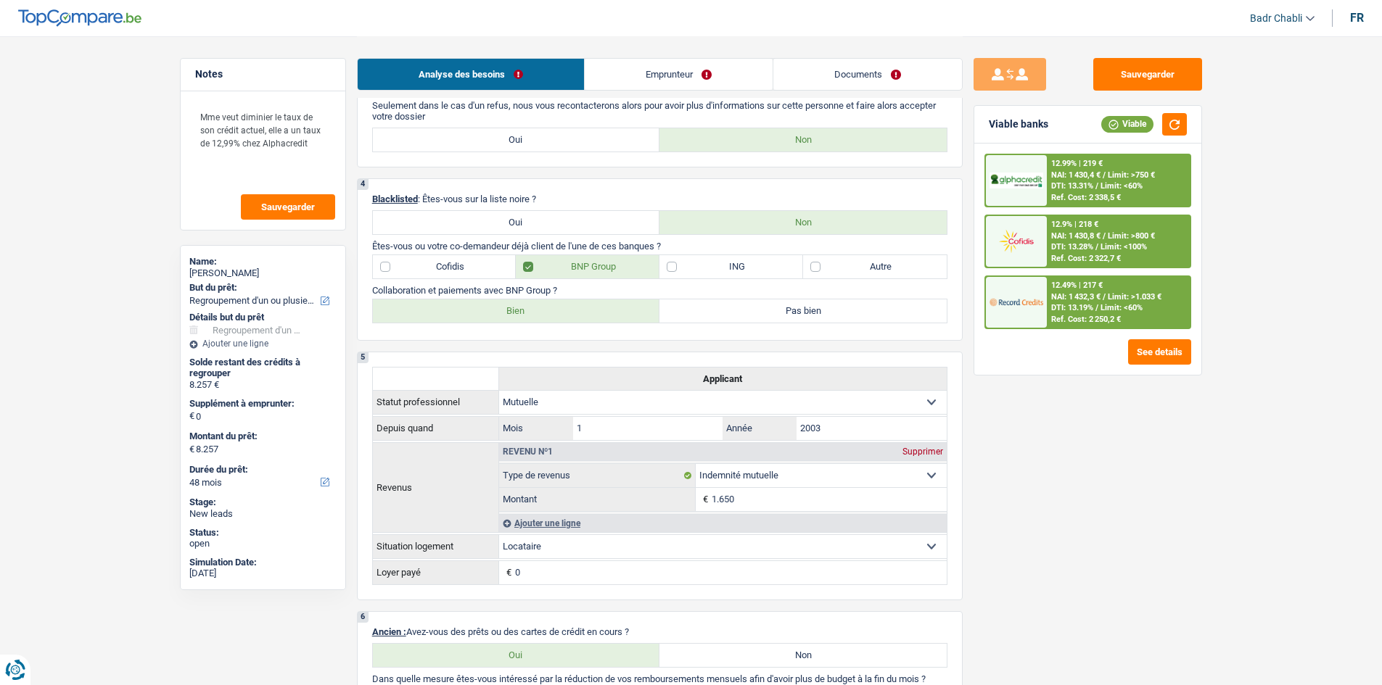
scroll to position [580, 0]
click at [1100, 177] on span "NAI: 1 430,4 €" at bounding box center [1075, 174] width 49 height 9
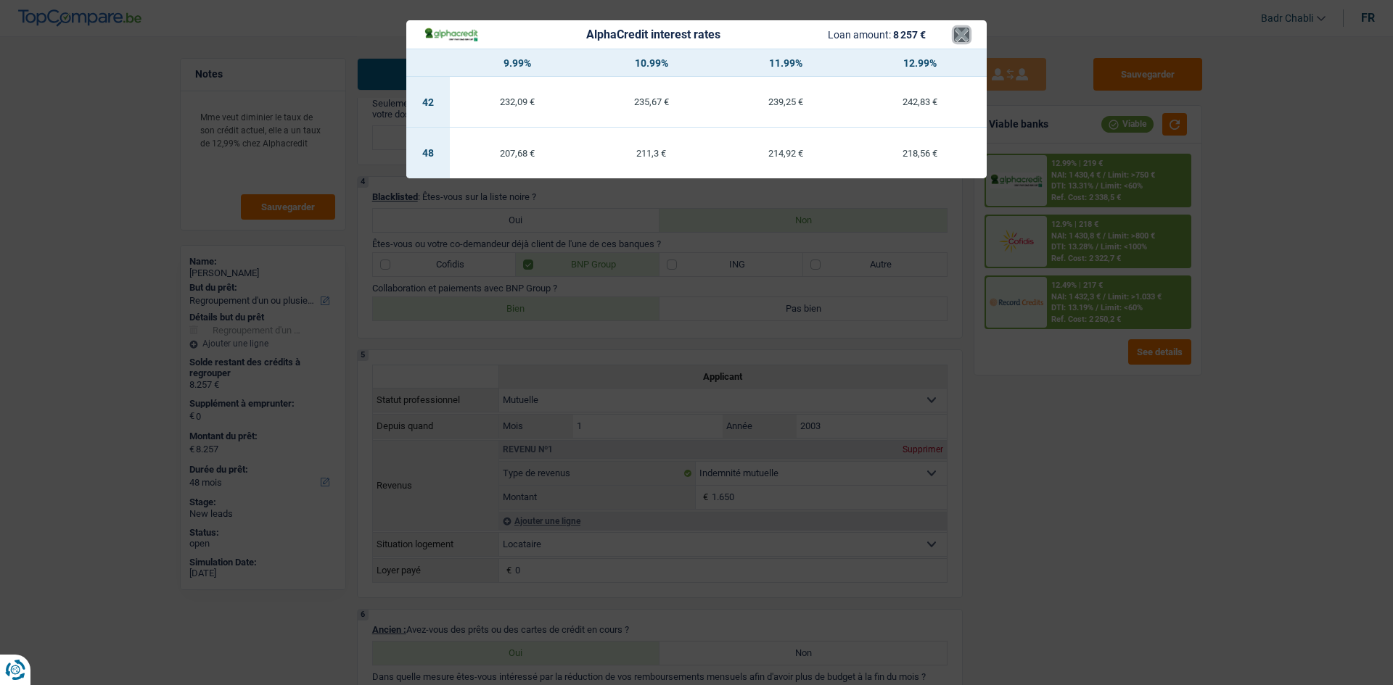
click at [955, 33] on button "×" at bounding box center [961, 35] width 15 height 15
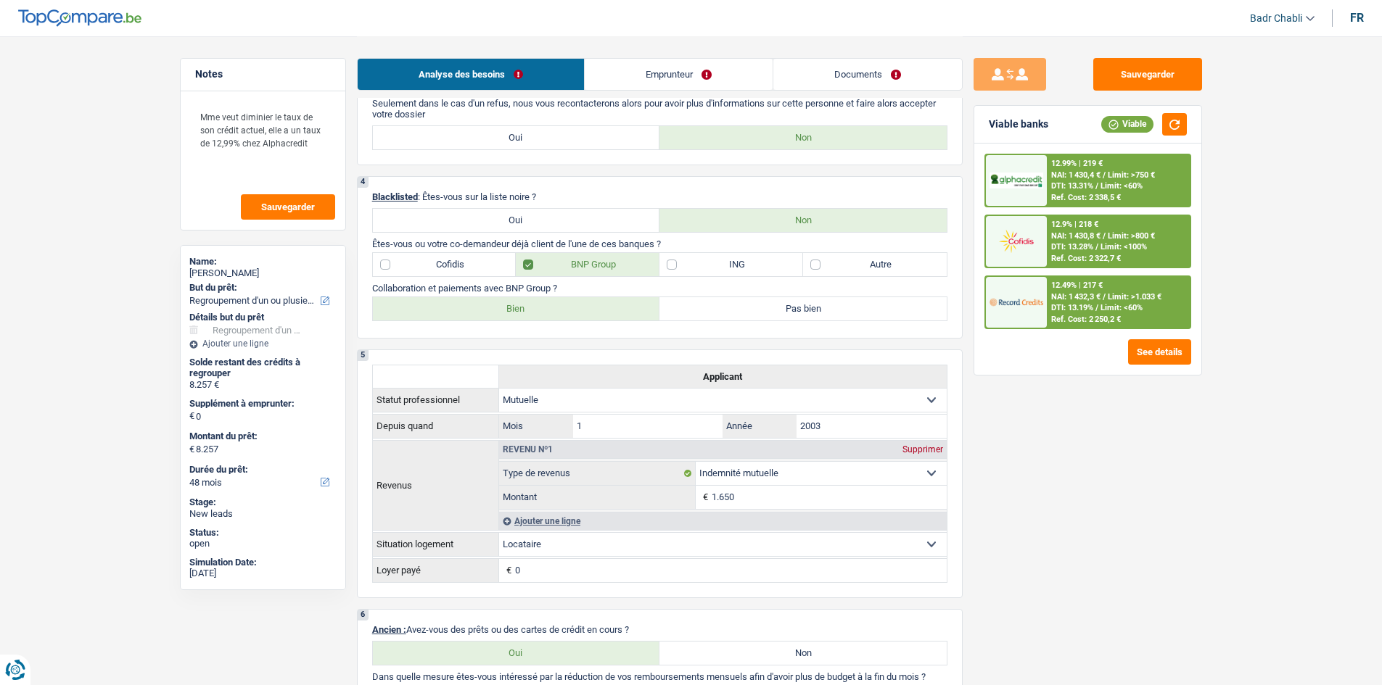
click at [1064, 318] on div "Ref. Cost: 2 250,2 €" at bounding box center [1086, 319] width 70 height 9
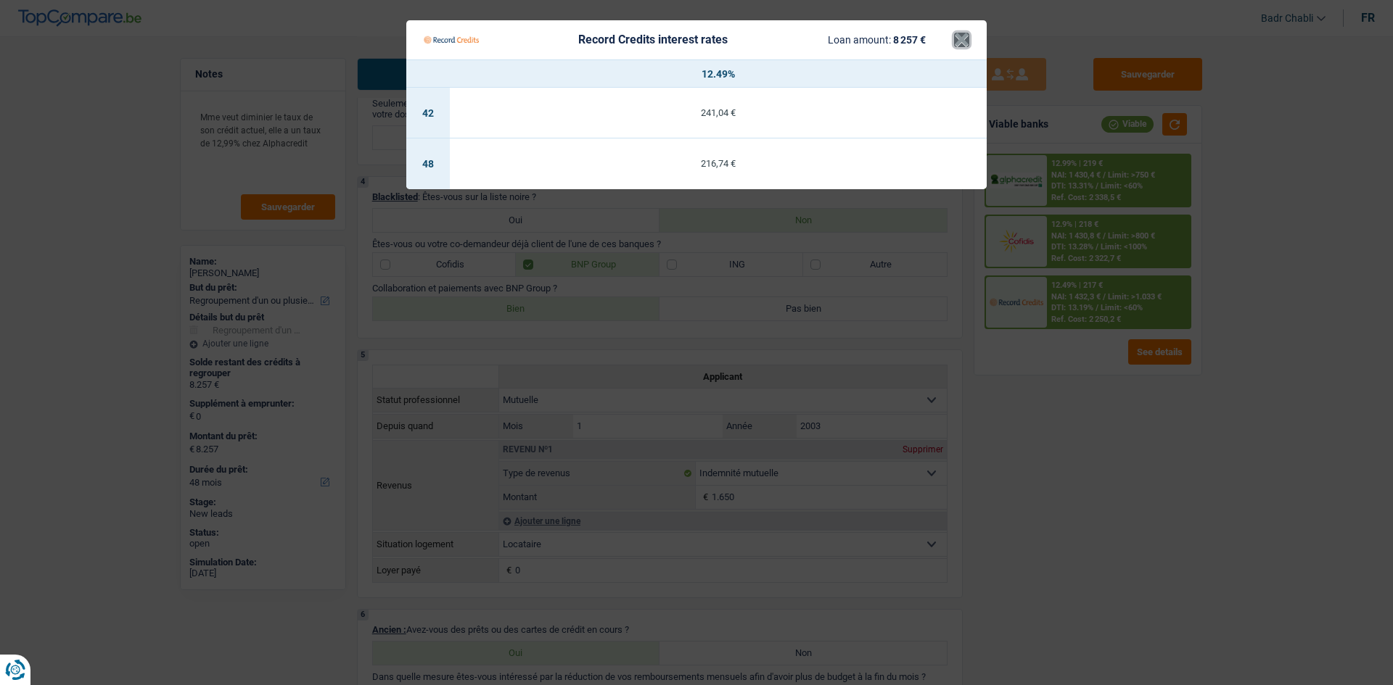
click at [959, 44] on button "×" at bounding box center [961, 40] width 15 height 15
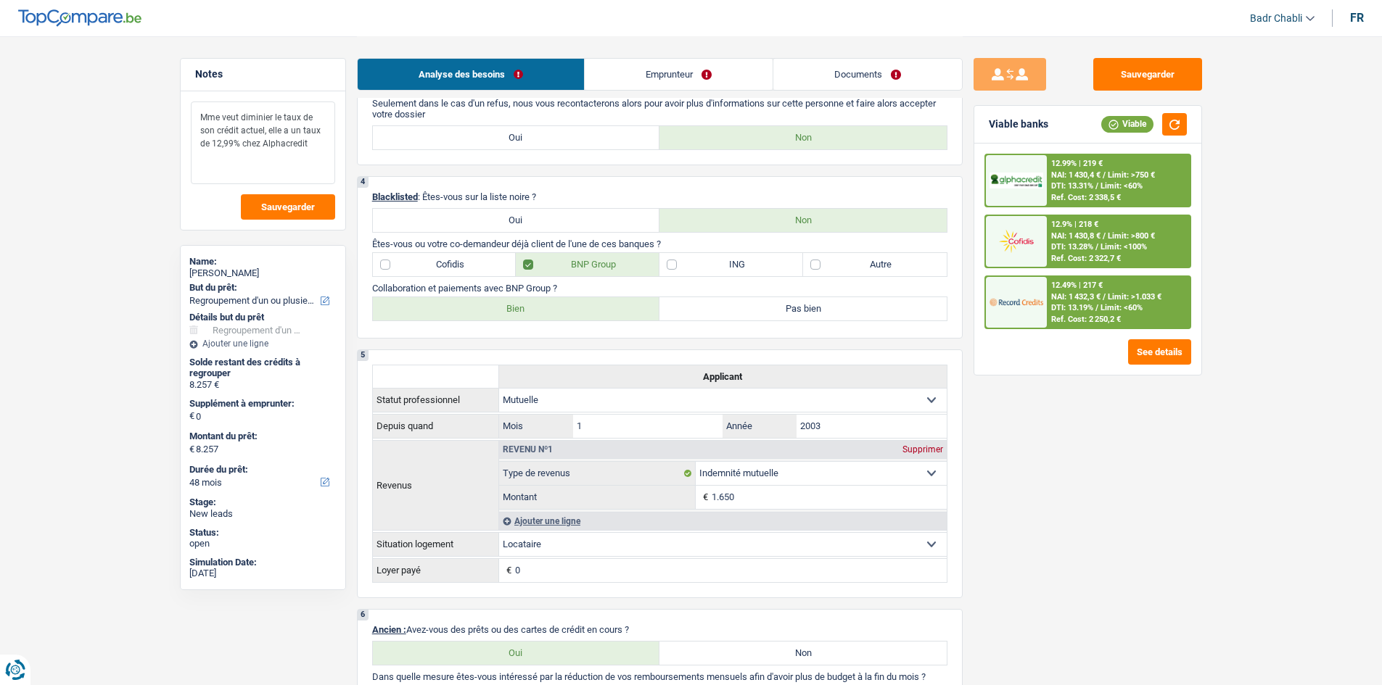
click at [320, 140] on textarea "Mme veut diminier le taux de son crédit actuel, elle a un taux de 12,99% chez A…" at bounding box center [263, 143] width 144 height 83
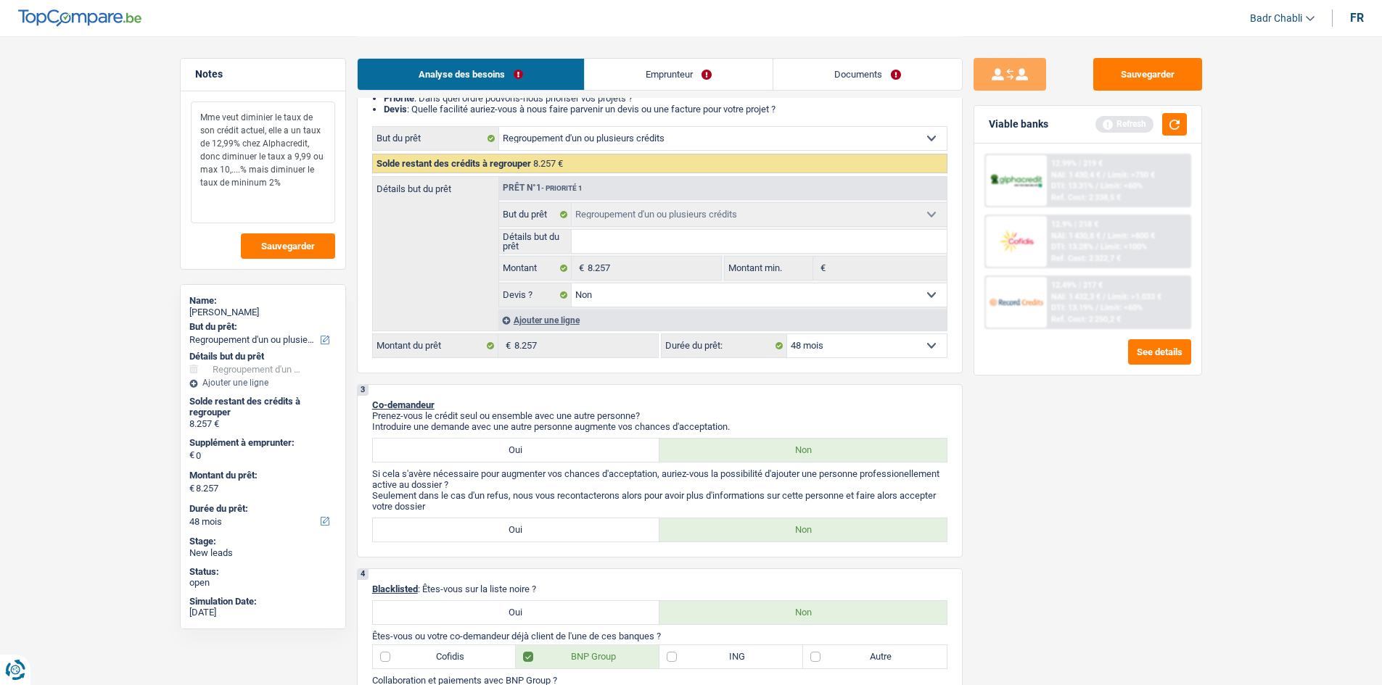
scroll to position [218, 0]
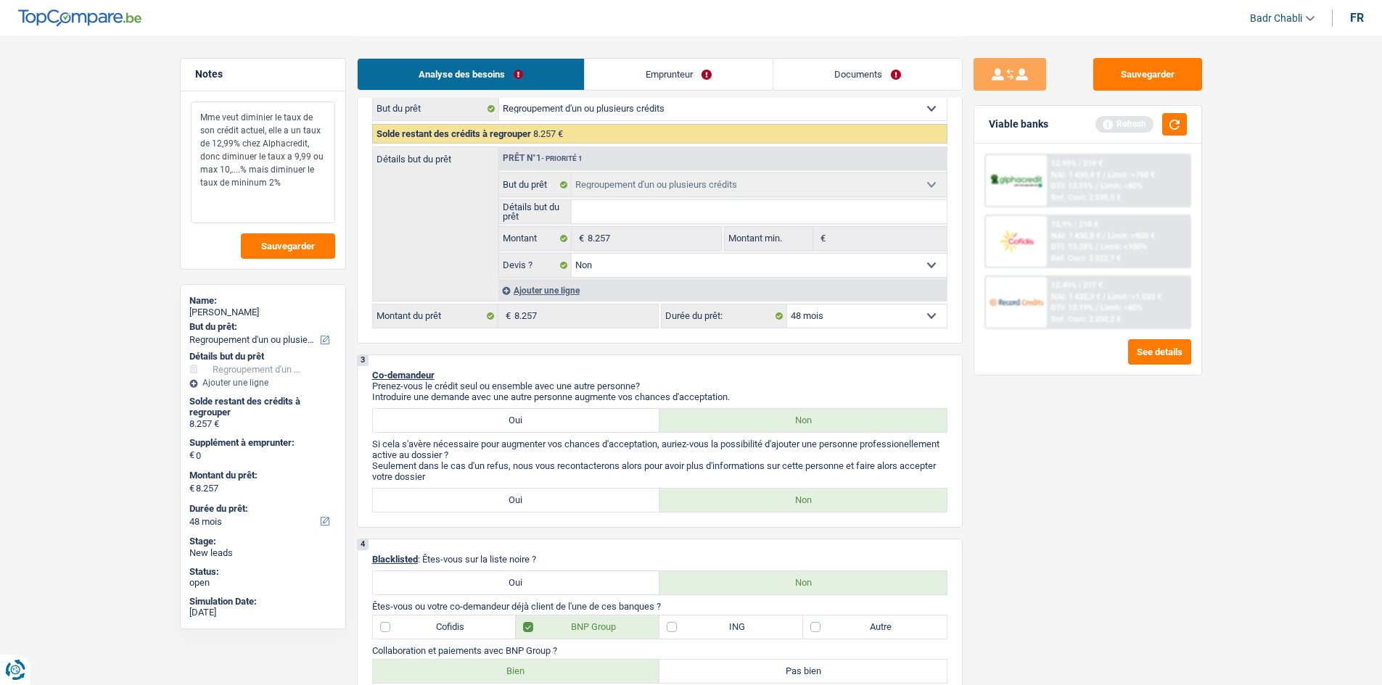
type textarea "Mme veut diminier le taux de son crédit actuel, elle a un taux de 12,99% chez A…"
click at [442, 623] on label "Cofidis" at bounding box center [445, 627] width 144 height 23
click at [442, 623] on input "Cofidis" at bounding box center [445, 627] width 144 height 23
checkbox input "true"
click at [504, 667] on label "Bien" at bounding box center [516, 671] width 287 height 23
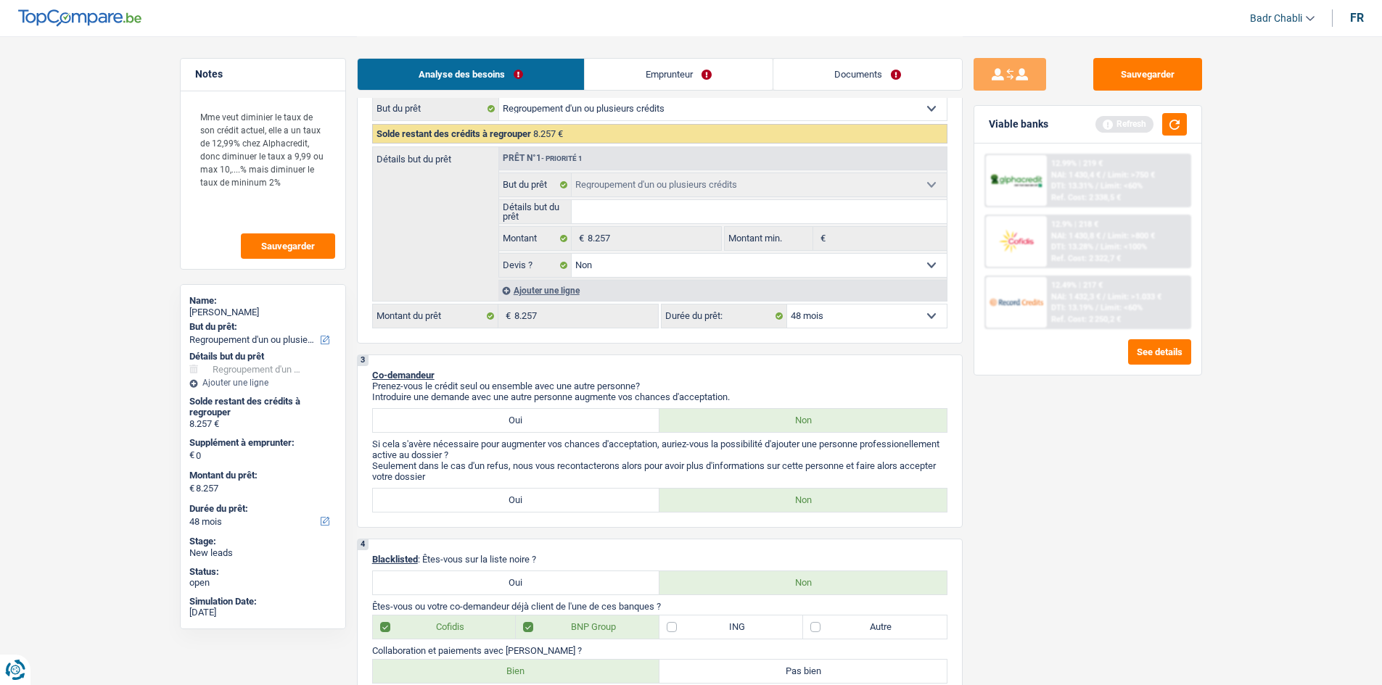
click at [504, 667] on input "Bien" at bounding box center [516, 671] width 287 height 23
radio input "true"
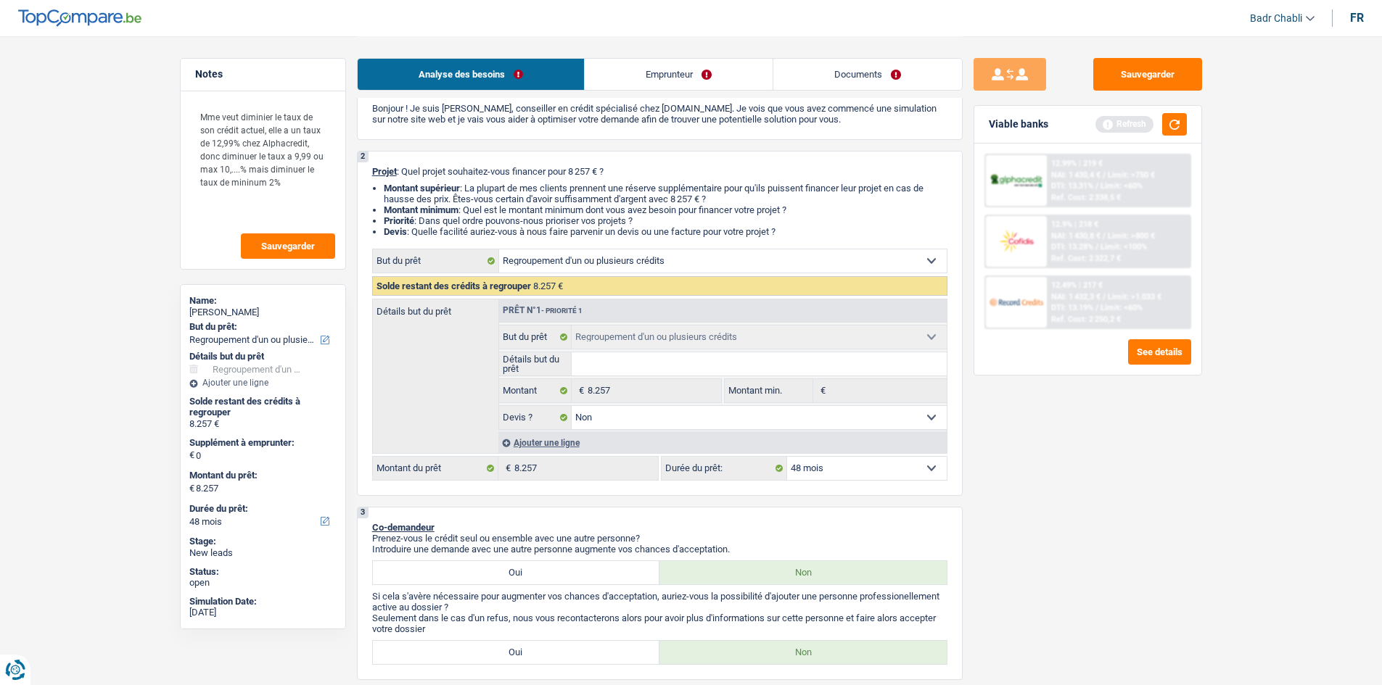
scroll to position [0, 0]
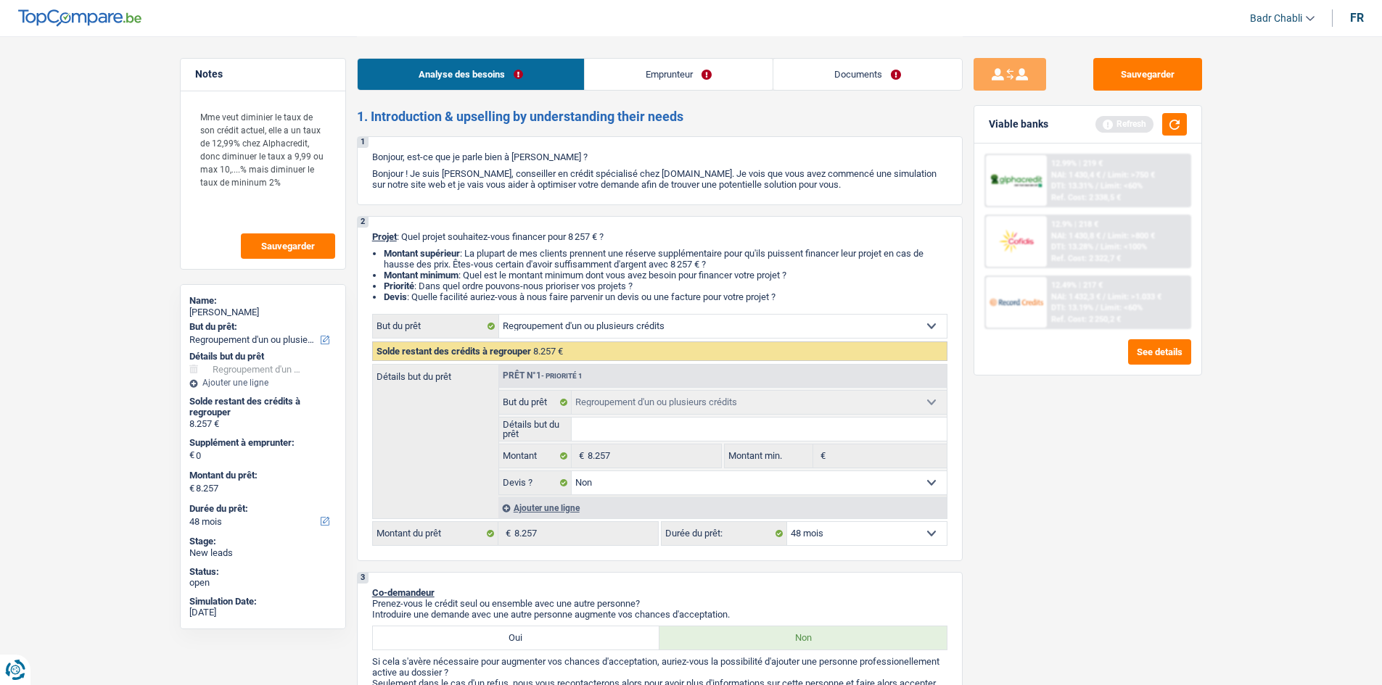
click at [638, 74] on link "Emprunteur" at bounding box center [679, 74] width 188 height 31
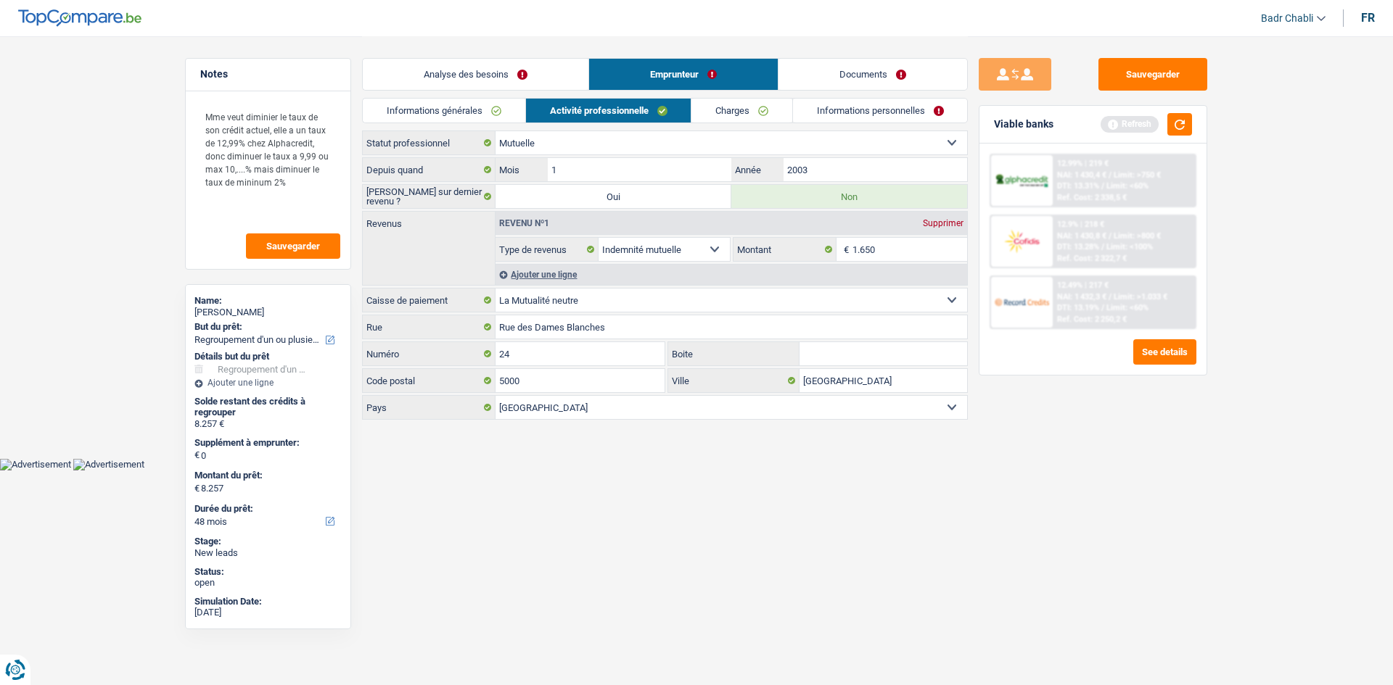
click at [772, 102] on link "Charges" at bounding box center [741, 111] width 101 height 24
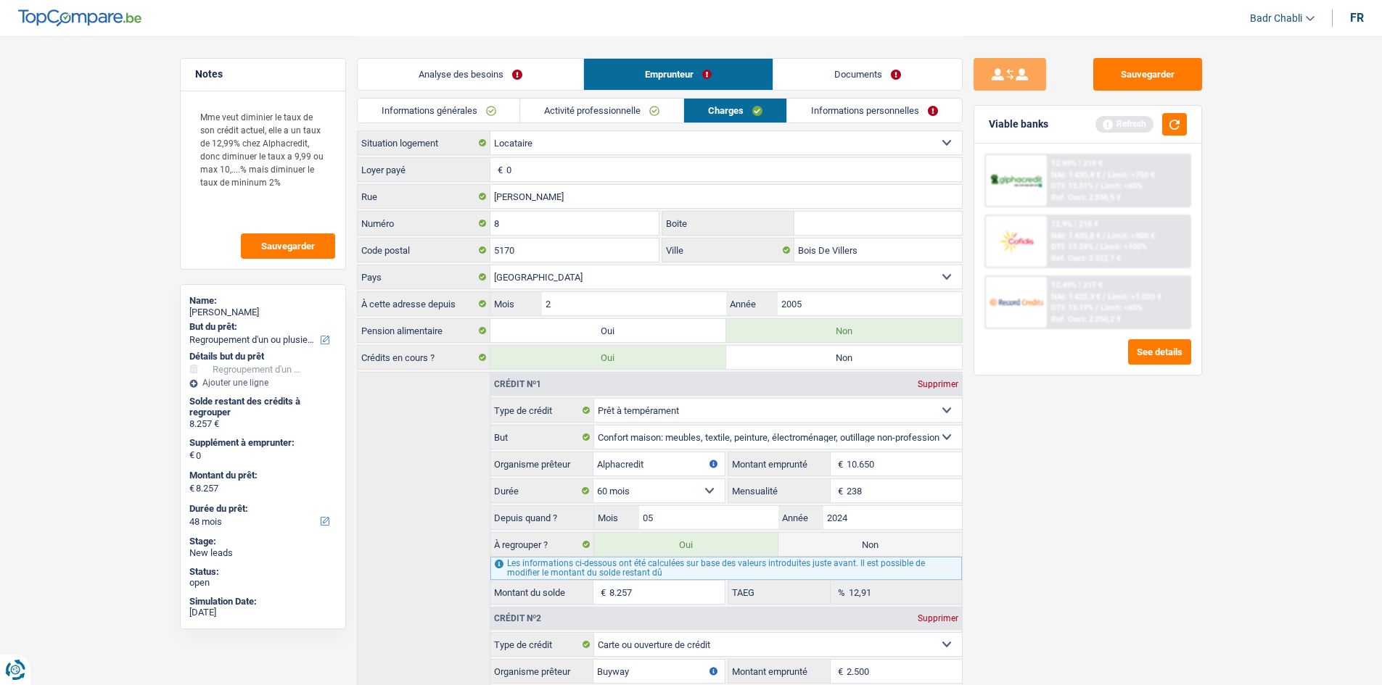
click at [545, 175] on input "0" at bounding box center [733, 169] width 455 height 23
click at [546, 175] on input "0" at bounding box center [733, 169] width 455 height 23
type input "370"
click at [1182, 119] on button "button" at bounding box center [1174, 124] width 25 height 22
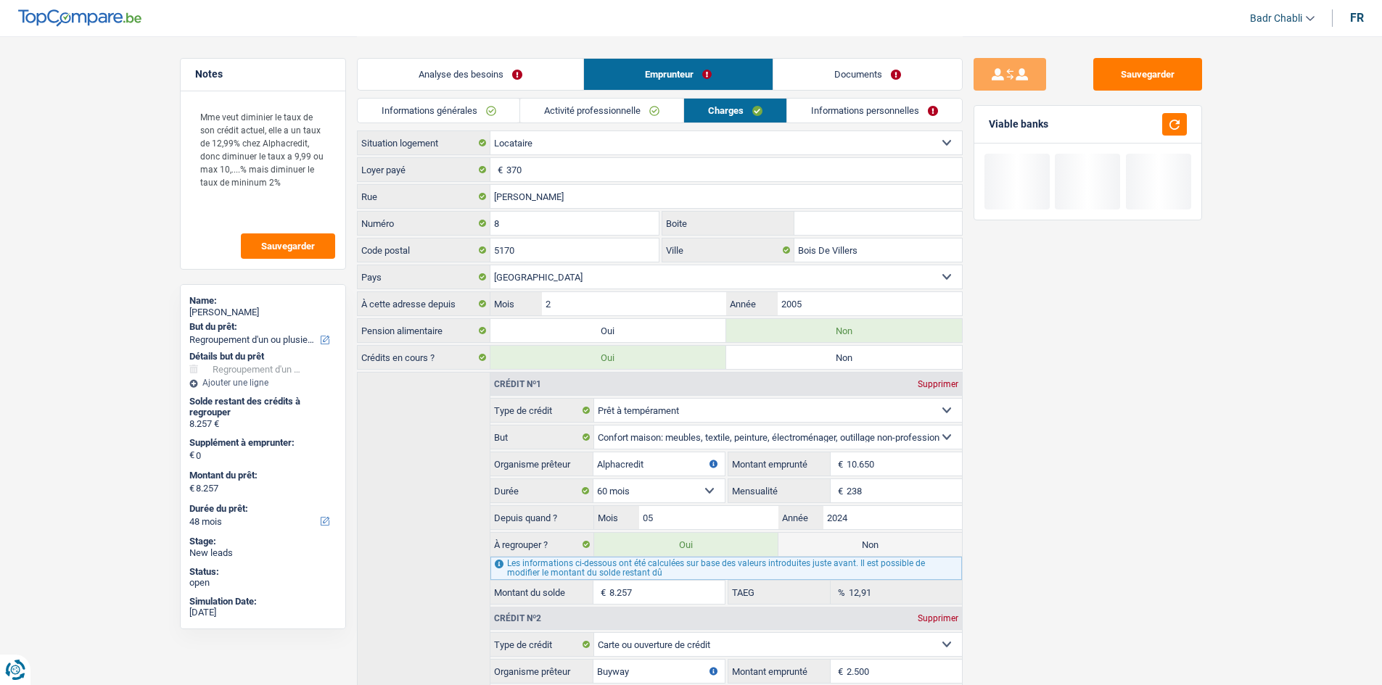
click at [857, 105] on link "Informations personnelles" at bounding box center [874, 111] width 175 height 24
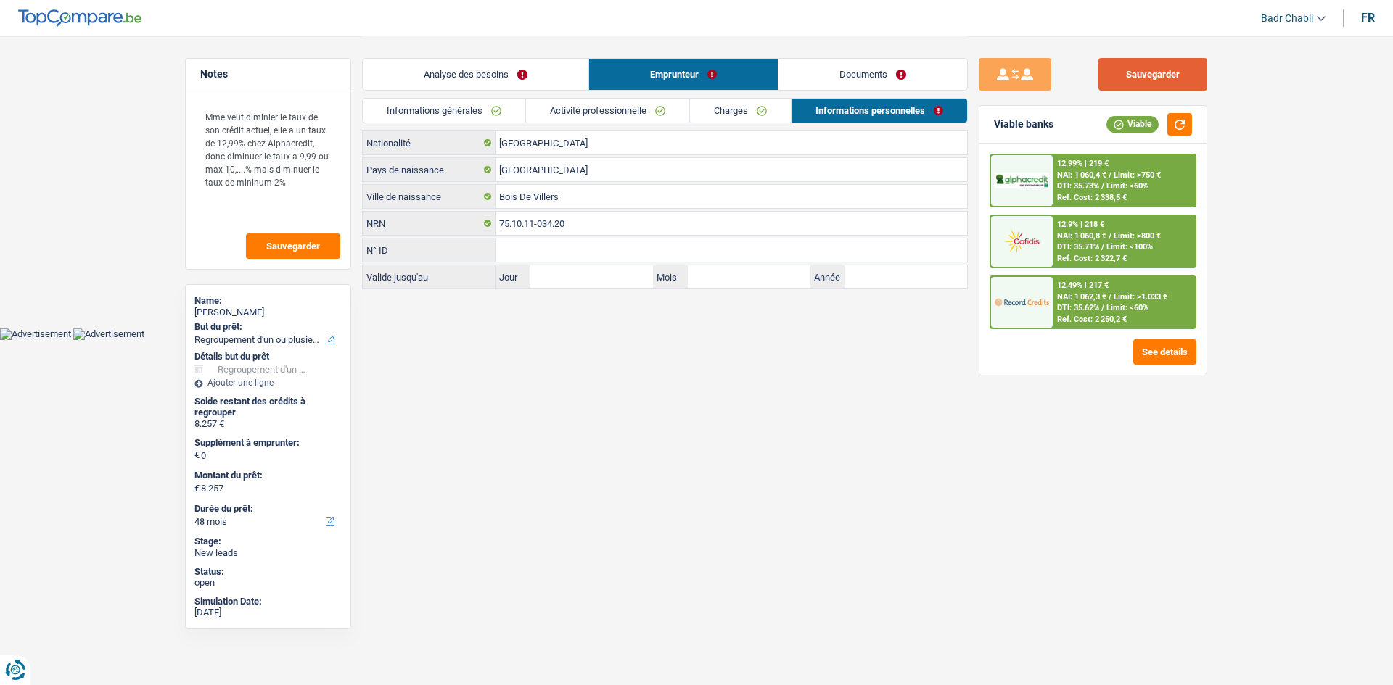
click at [1142, 73] on button "Sauvegarder" at bounding box center [1152, 74] width 109 height 33
click at [896, 76] on link "Documents" at bounding box center [872, 74] width 189 height 31
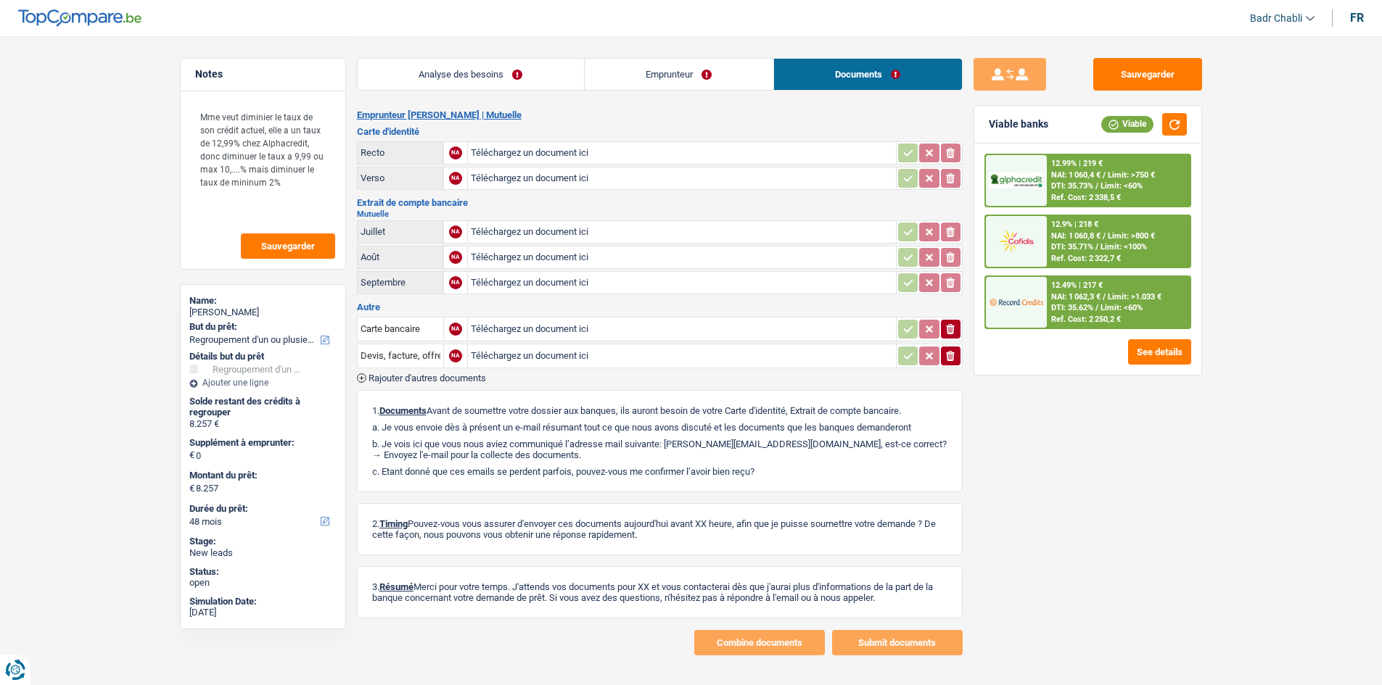
click at [671, 74] on link "Emprunteur" at bounding box center [679, 74] width 189 height 31
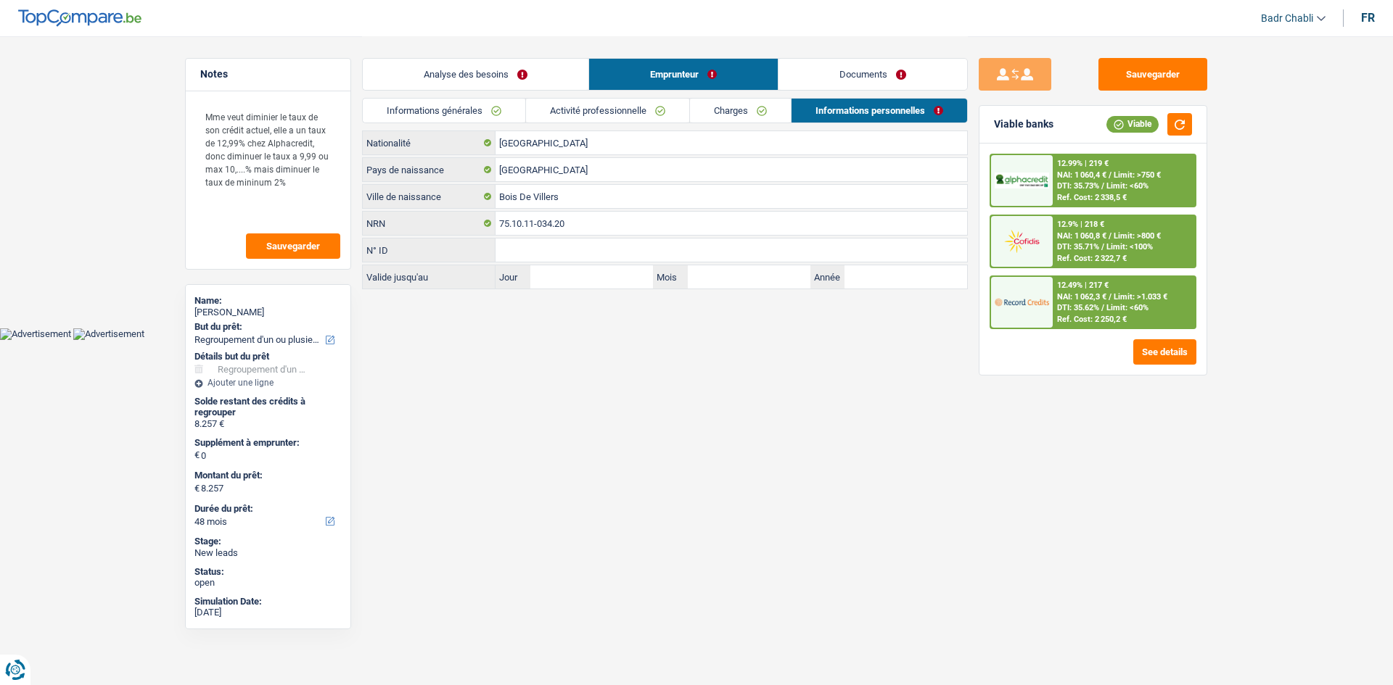
click at [731, 108] on link "Charges" at bounding box center [740, 111] width 101 height 24
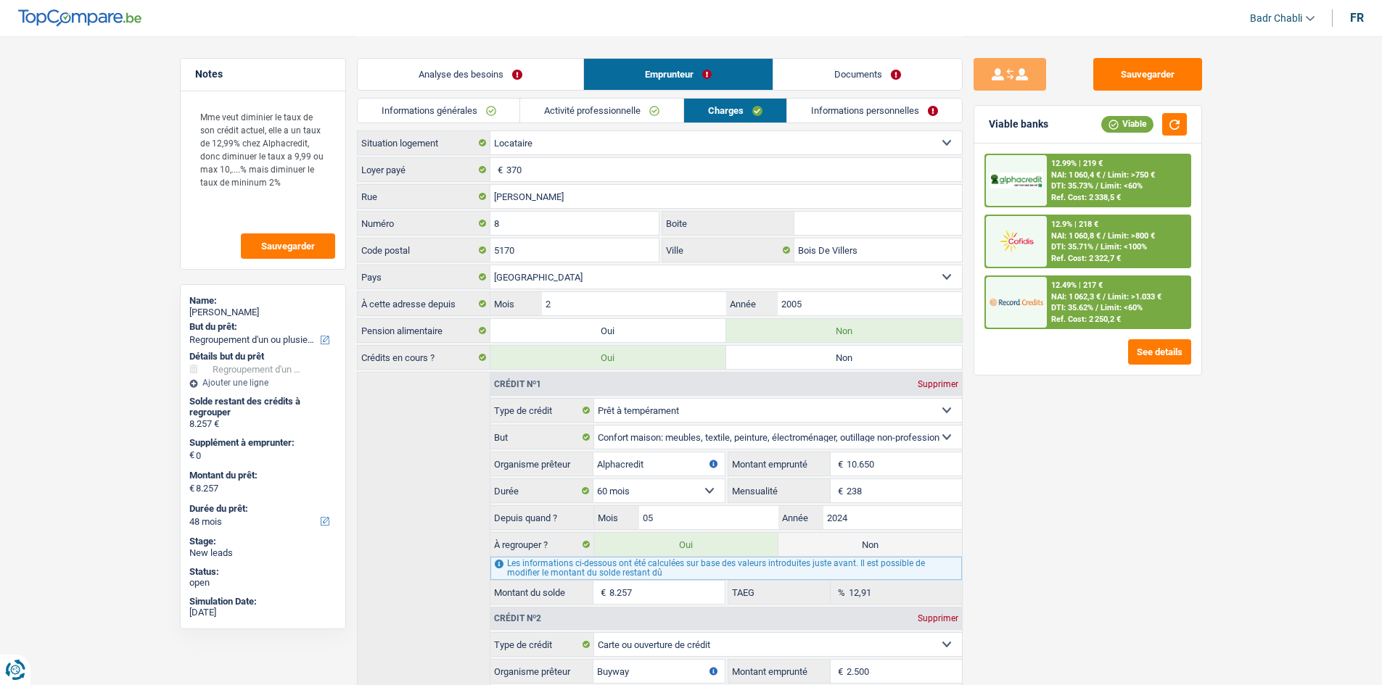
click at [269, 320] on div "Name: Christelle Scorneau" at bounding box center [262, 308] width 147 height 26
copy div "Christelle Scorneau"
click at [830, 109] on link "Informations personnelles" at bounding box center [874, 111] width 175 height 24
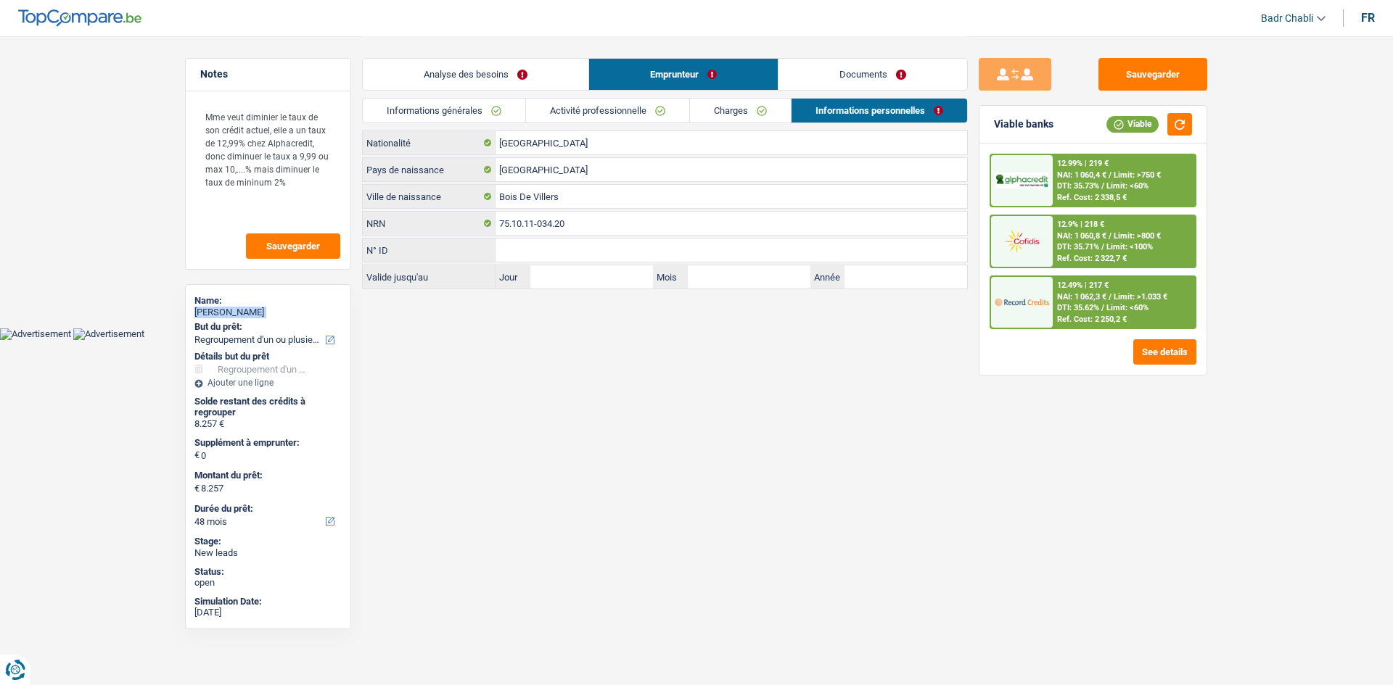
click at [712, 120] on link "Charges" at bounding box center [740, 111] width 101 height 24
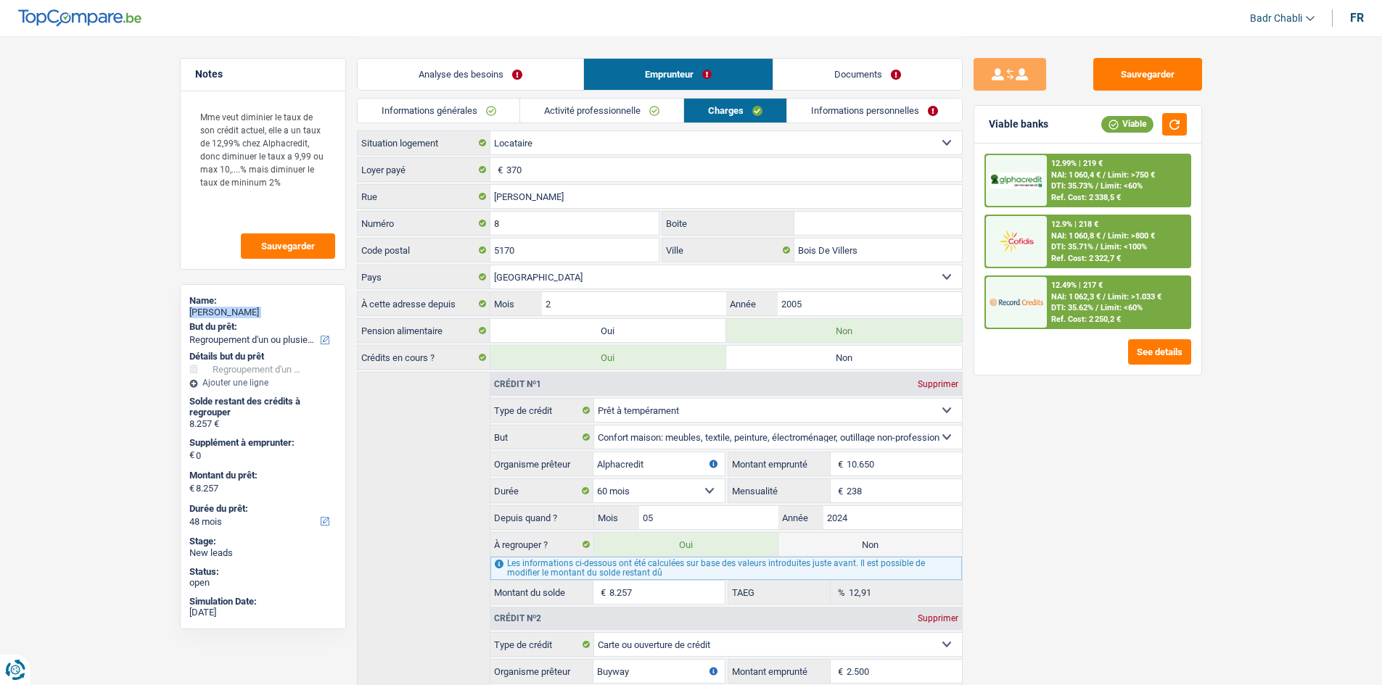
click at [617, 109] on link "Activité professionnelle" at bounding box center [601, 111] width 163 height 24
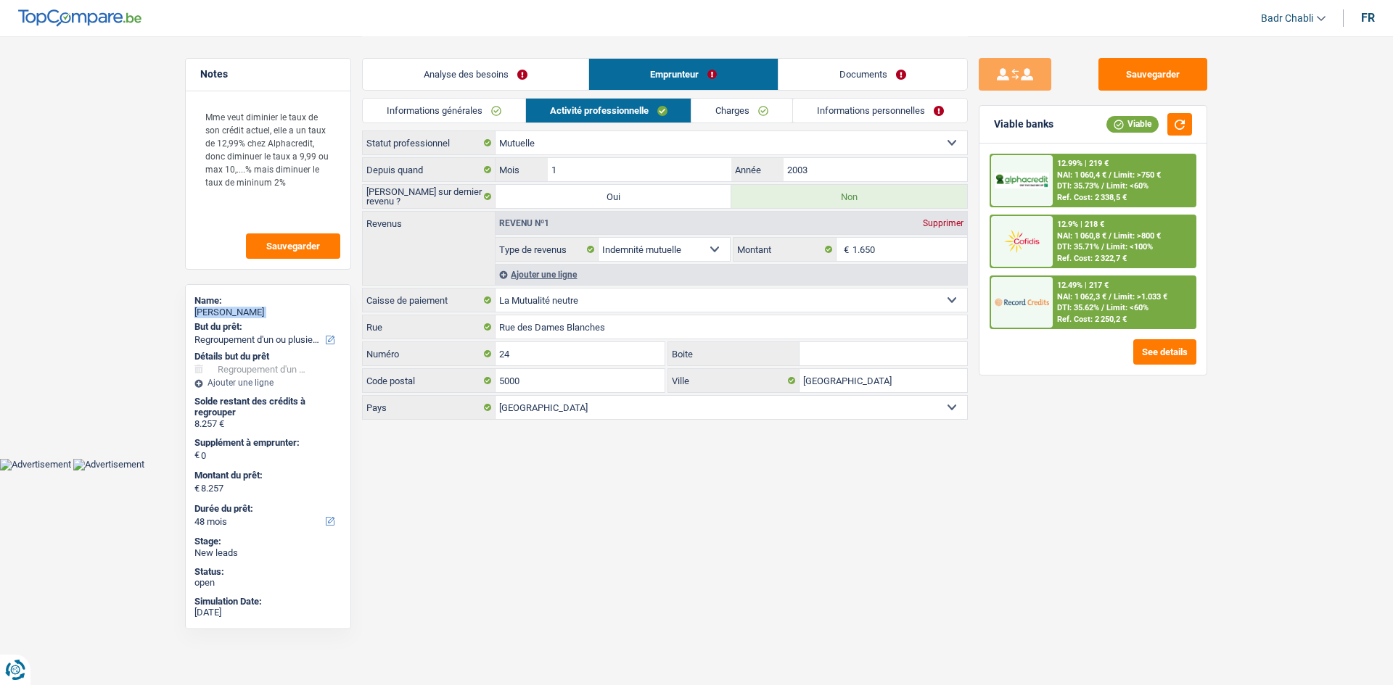
click at [735, 111] on link "Charges" at bounding box center [741, 111] width 101 height 24
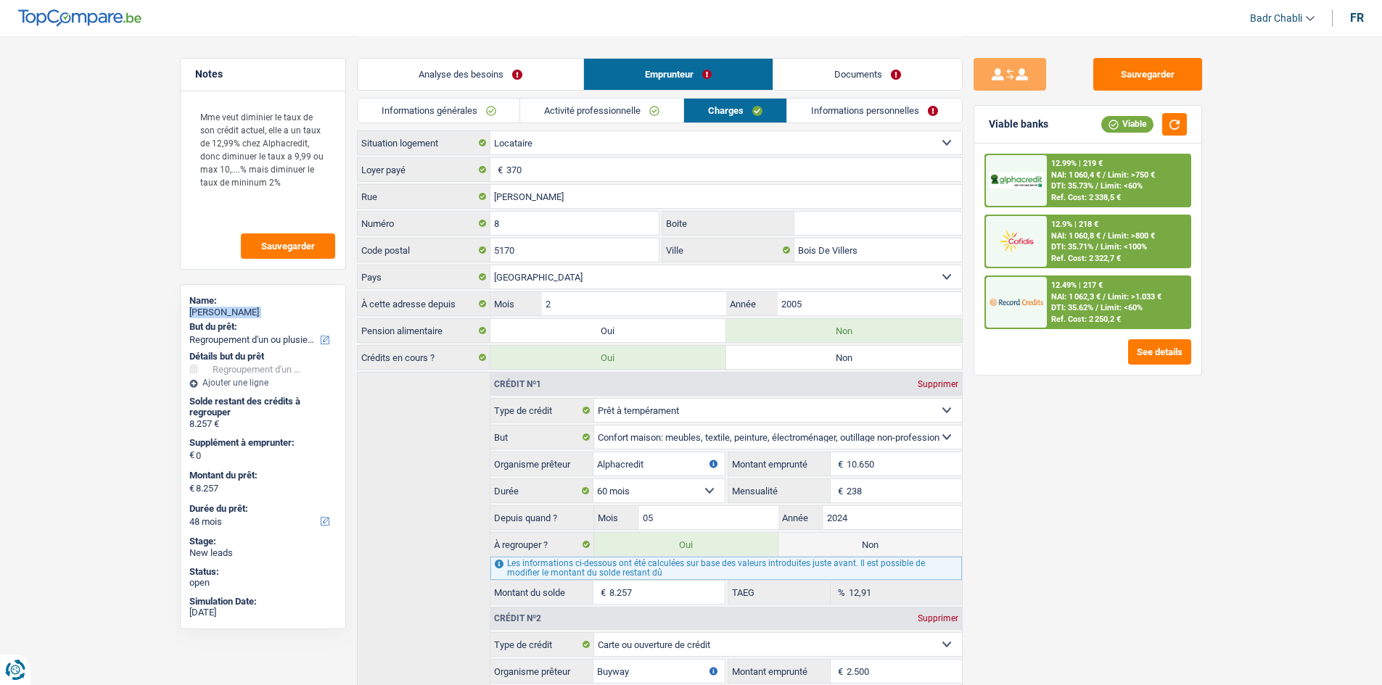
click at [865, 113] on link "Informations personnelles" at bounding box center [874, 111] width 175 height 24
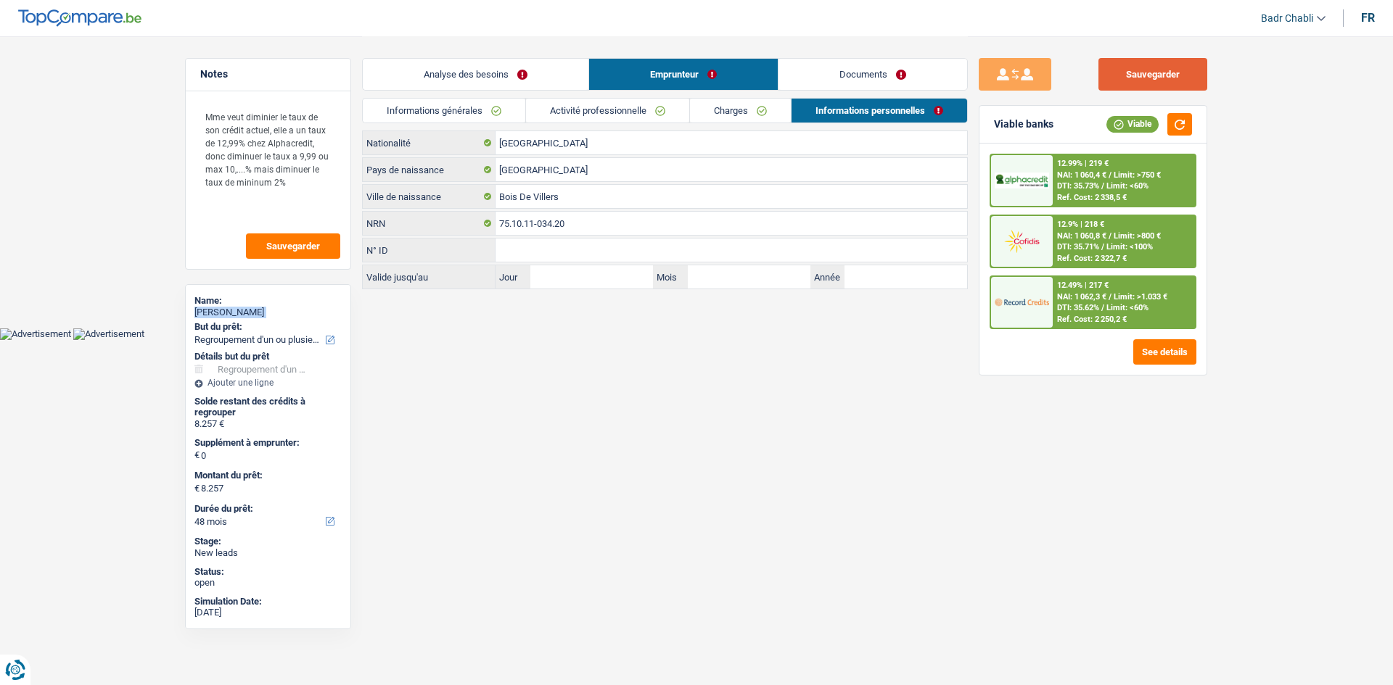
click at [1153, 81] on button "Sauvegarder" at bounding box center [1152, 74] width 109 height 33
click at [1176, 69] on button "Sauvegarder" at bounding box center [1152, 74] width 109 height 33
click at [724, 104] on link "Charges" at bounding box center [740, 111] width 101 height 24
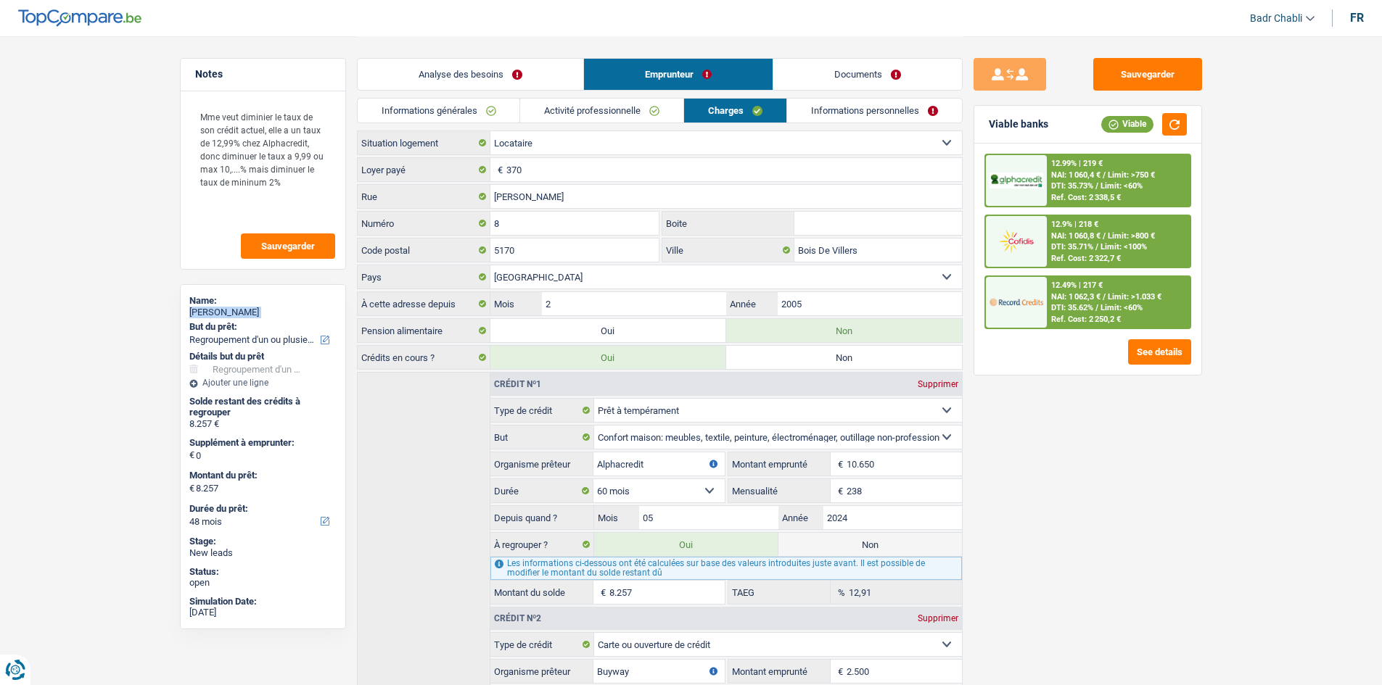
click at [585, 117] on link "Activité professionnelle" at bounding box center [601, 111] width 163 height 24
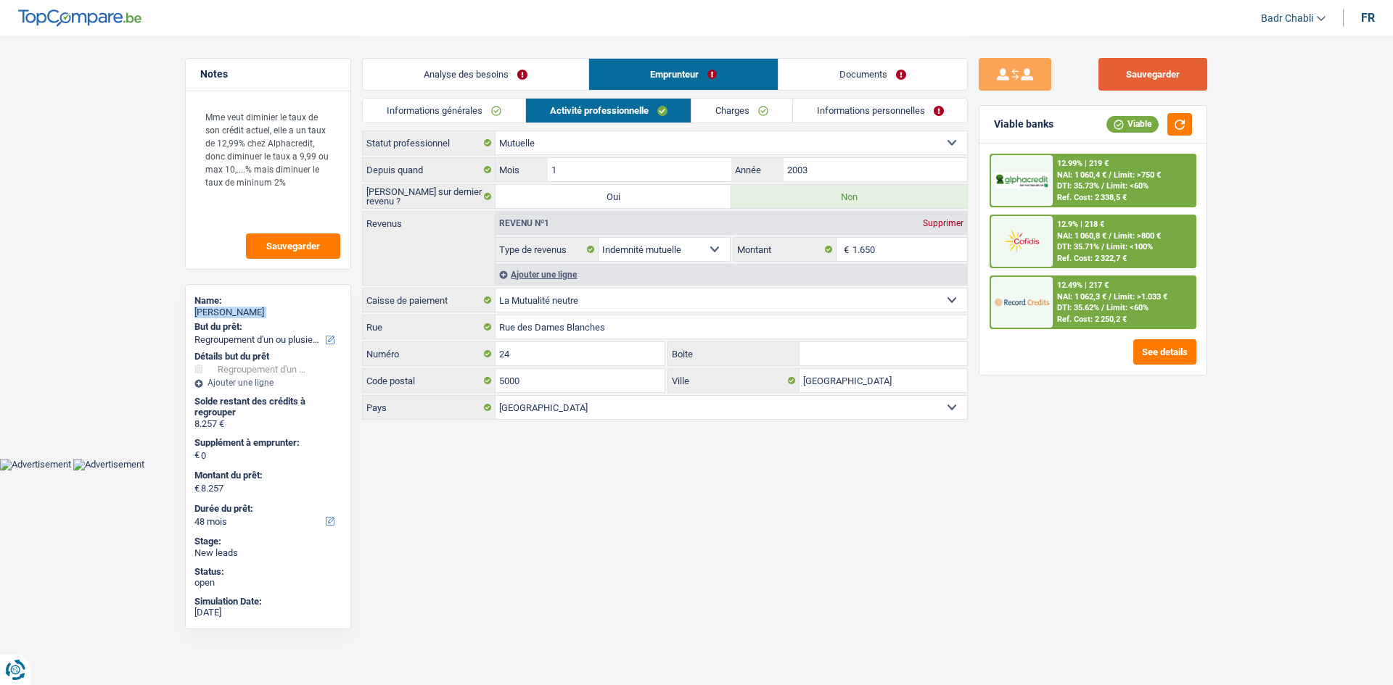
click at [1137, 73] on button "Sauvegarder" at bounding box center [1152, 74] width 109 height 33
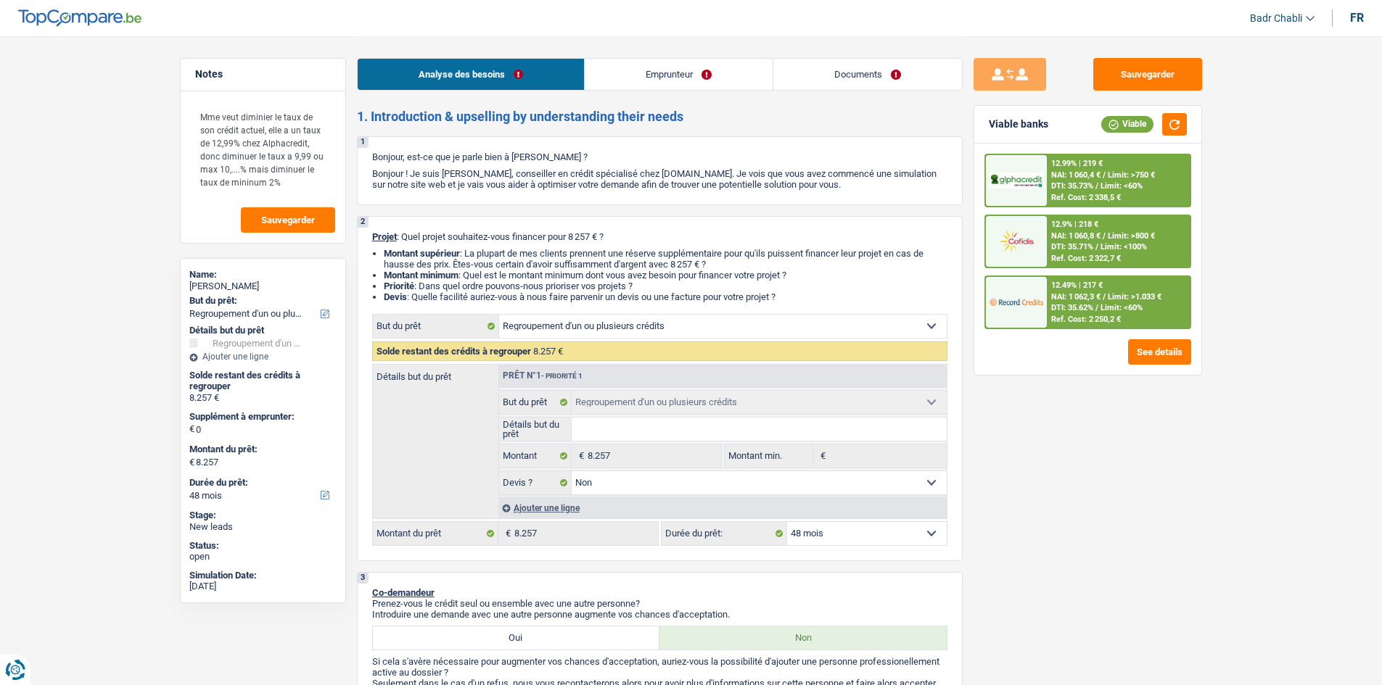
select select "refinancing"
select select "48"
select select "refinancing"
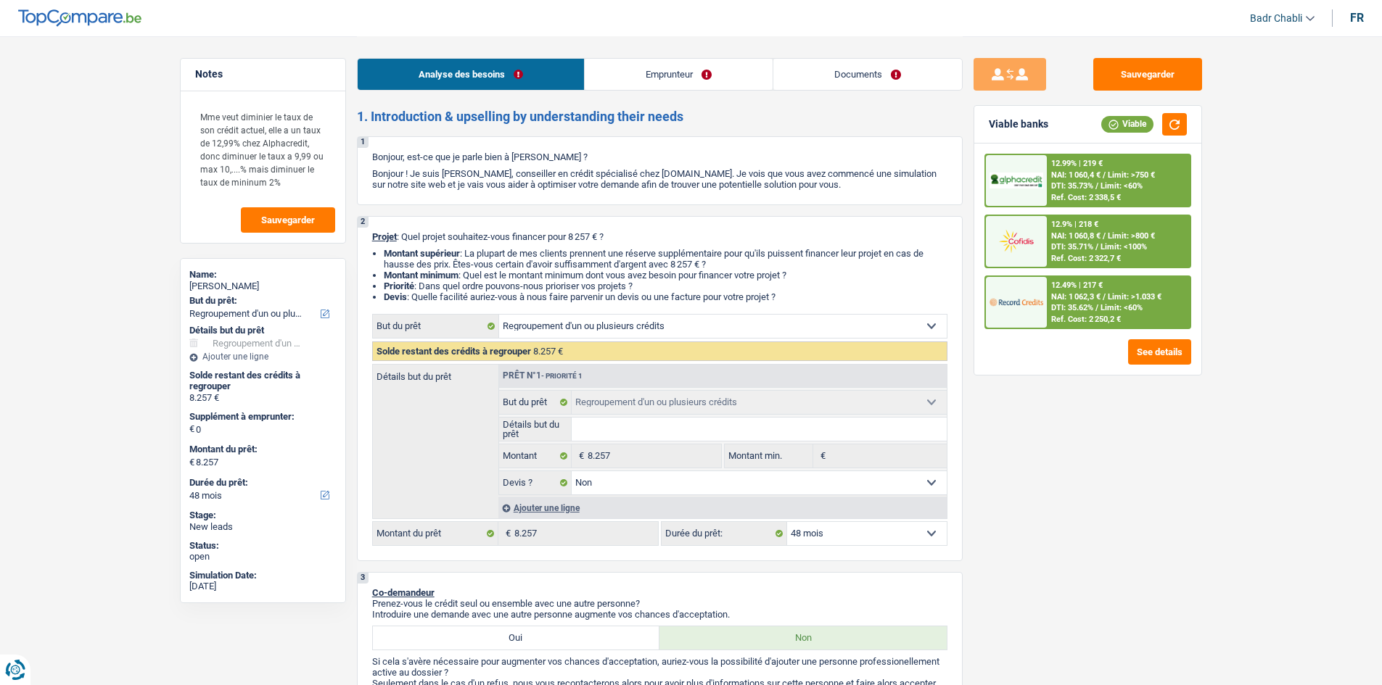
select select "false"
select select "48"
select select "mutuality"
select select "mutualityIndemnity"
select select "rents"
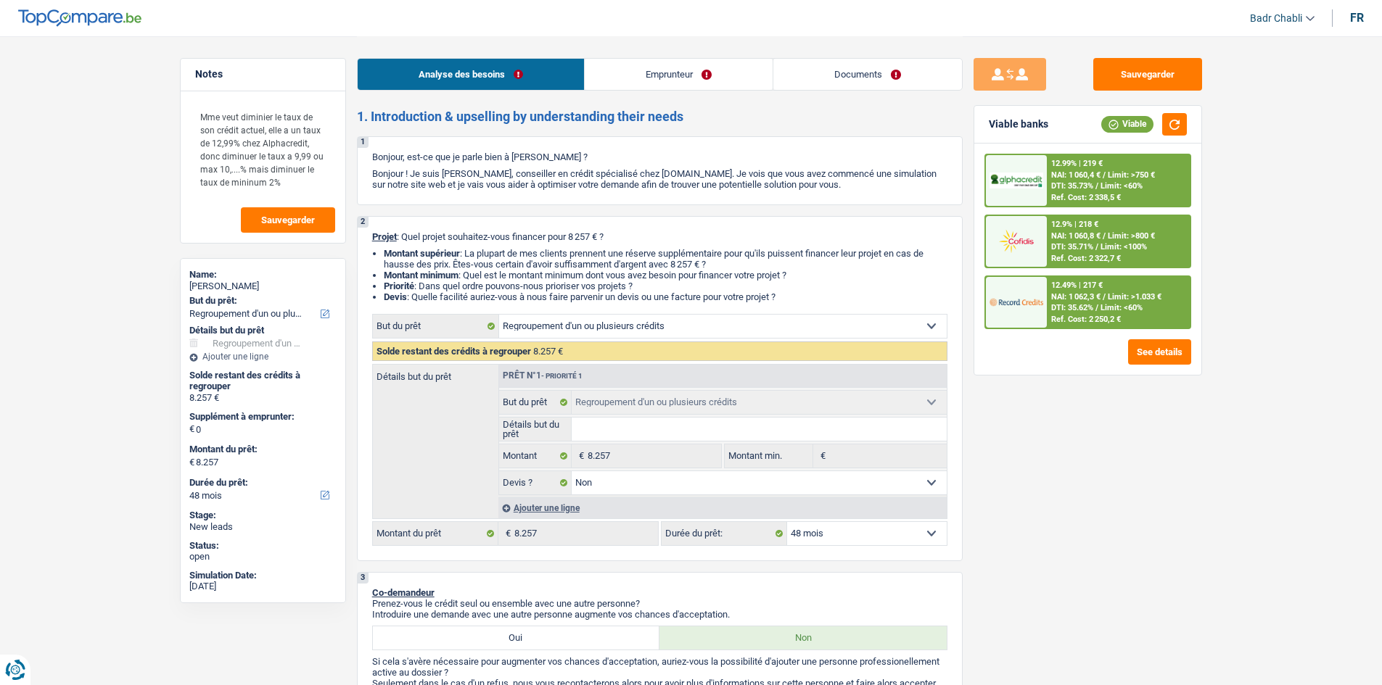
select select "personalLoan"
select select "homeFurnishingOrRelocation"
select select "60"
select select "cardOrCredit"
select select "refinancing"
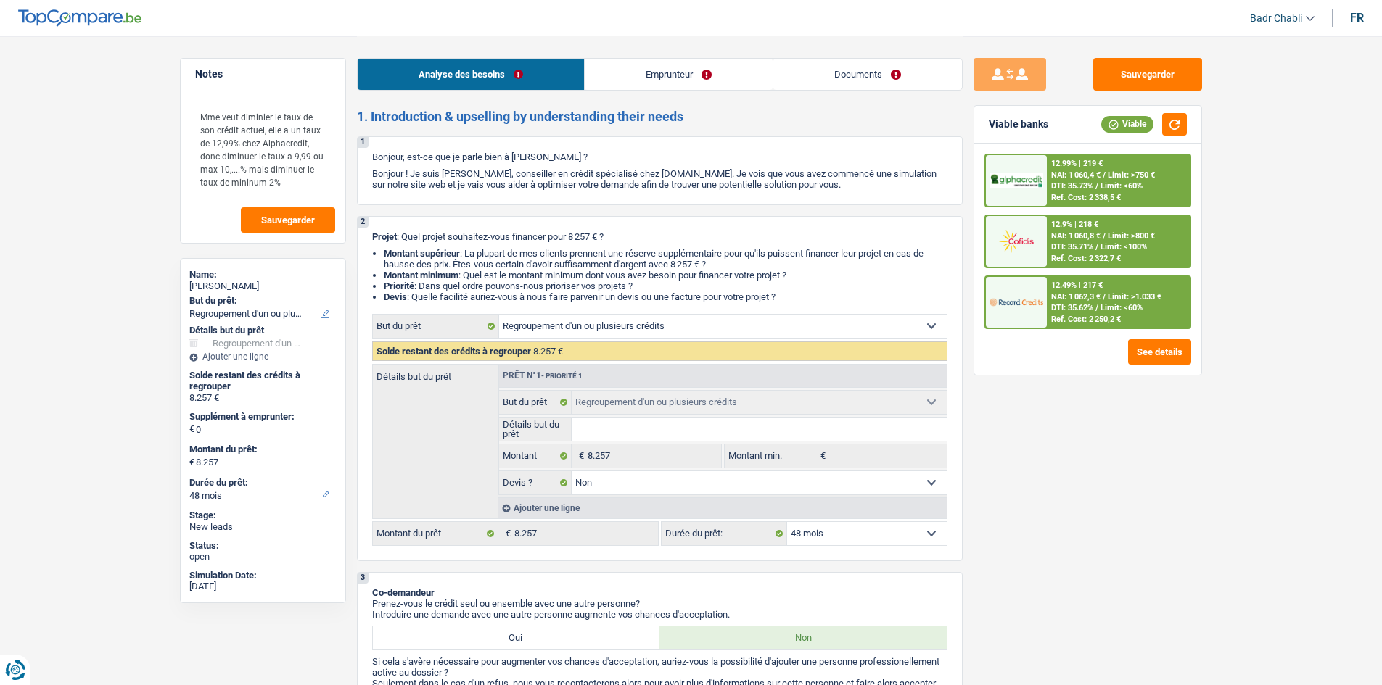
select select "refinancing"
select select "false"
select select "48"
click at [563, 509] on div "Ajouter une ligne" at bounding box center [722, 508] width 448 height 21
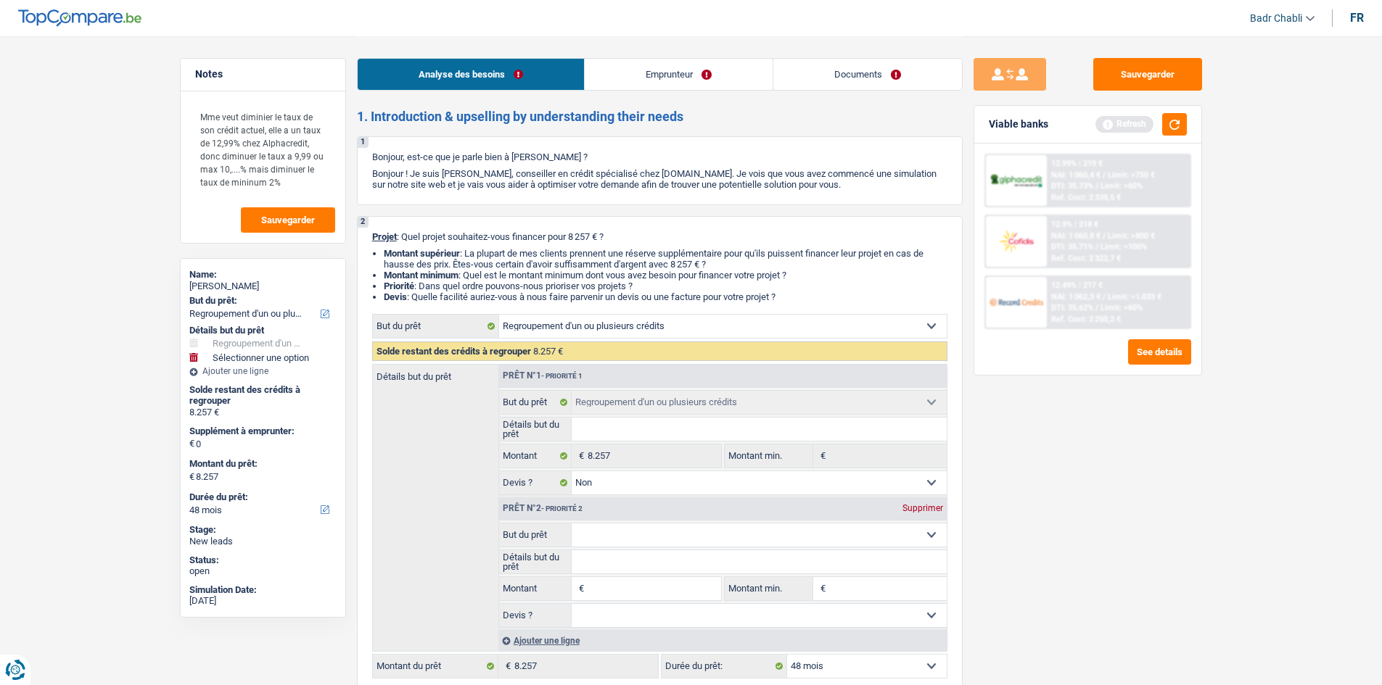
click at [630, 574] on fieldset "Détails but du prêt Tous les champs sont obligatoires. Veuillez fournir une rép…" at bounding box center [723, 562] width 448 height 25
click at [631, 585] on input "Montant" at bounding box center [654, 588] width 133 height 23
type input "1"
type input "15"
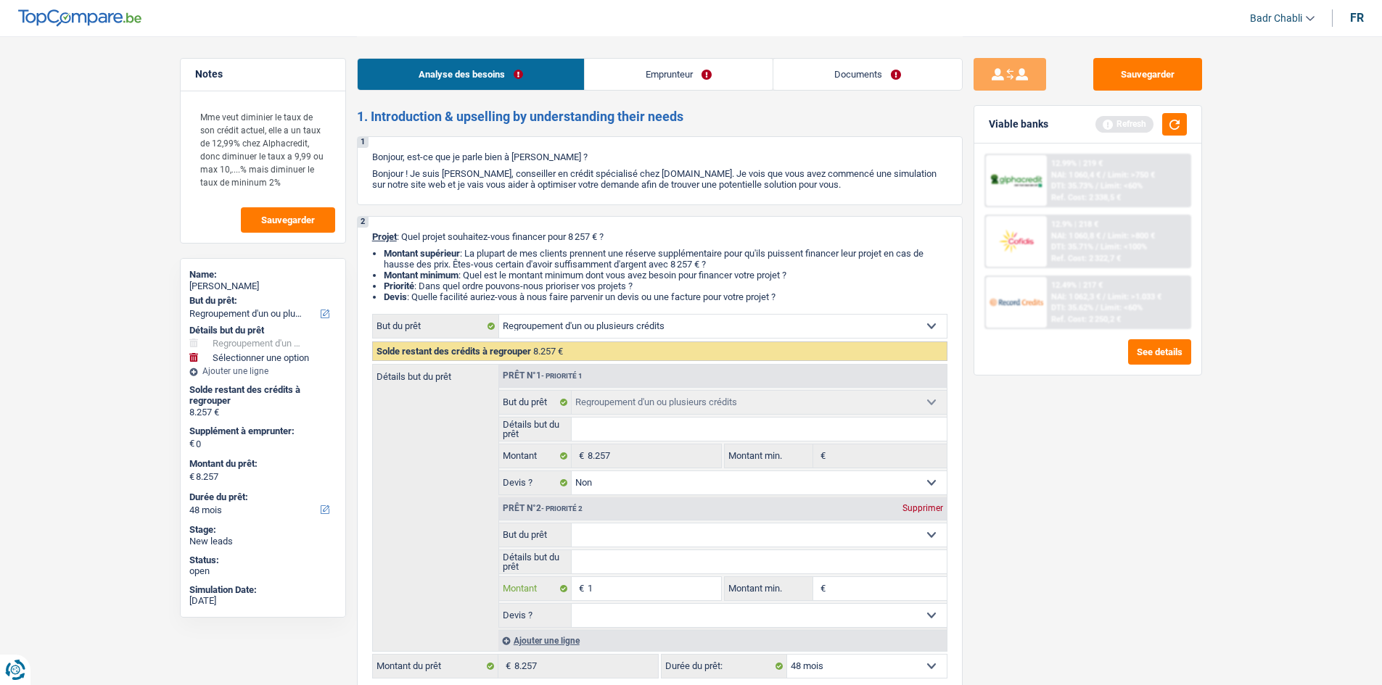
type input "15"
type input "150"
type input "1.500"
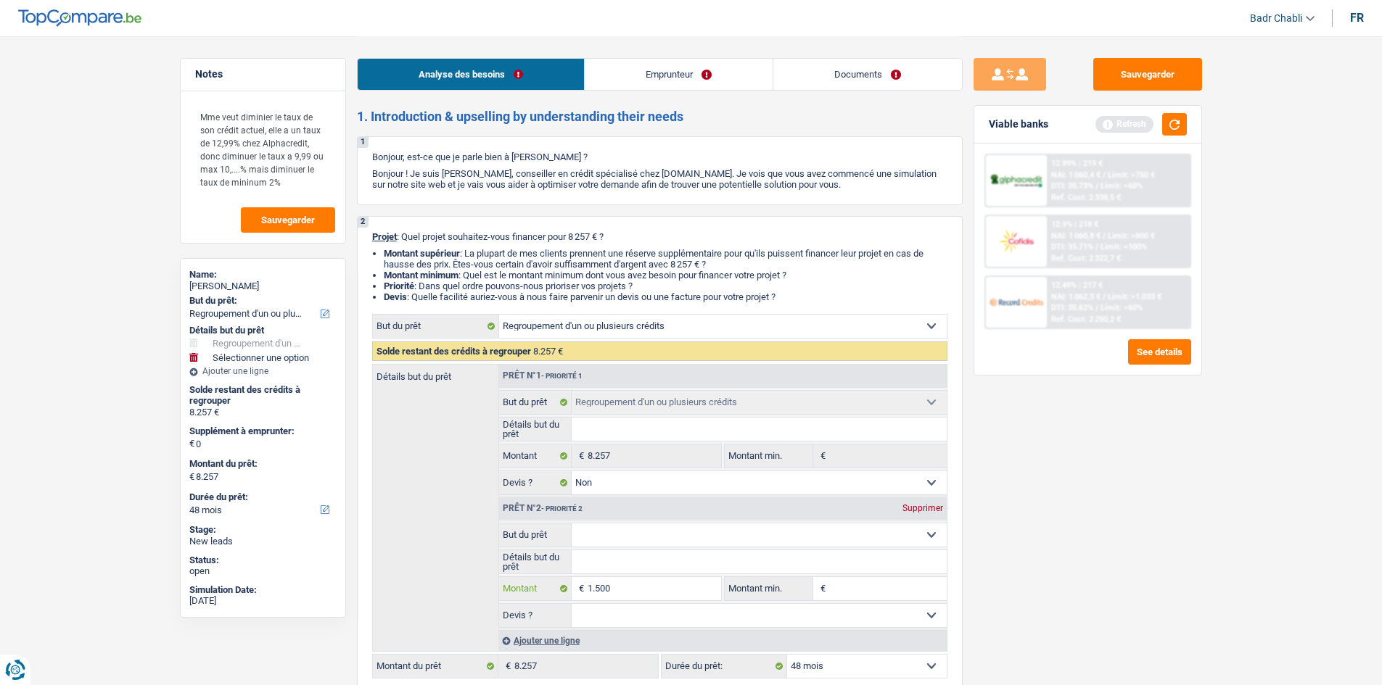
type input "15.000"
click at [654, 540] on select "Confort maison: meubles, textile, peinture, électroménager, outillage non-profe…" at bounding box center [759, 535] width 375 height 23
type input "15.000"
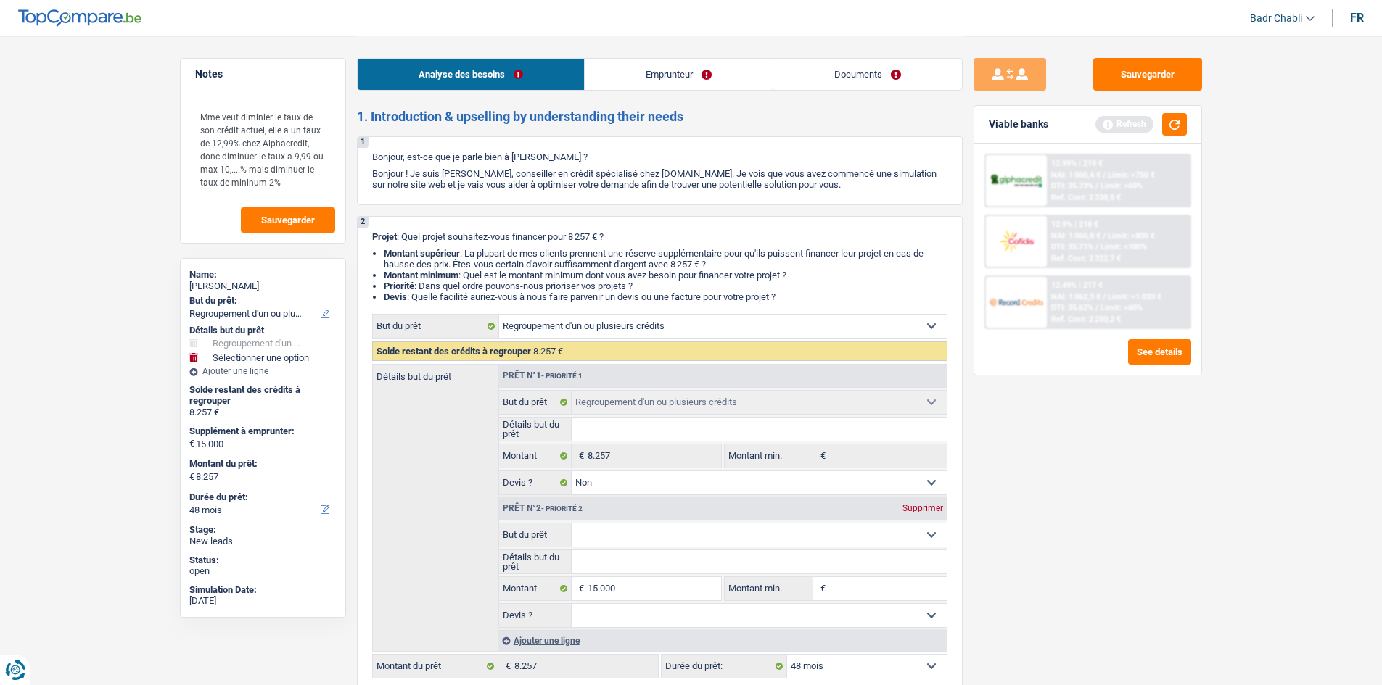
type input "23.257"
select select "120"
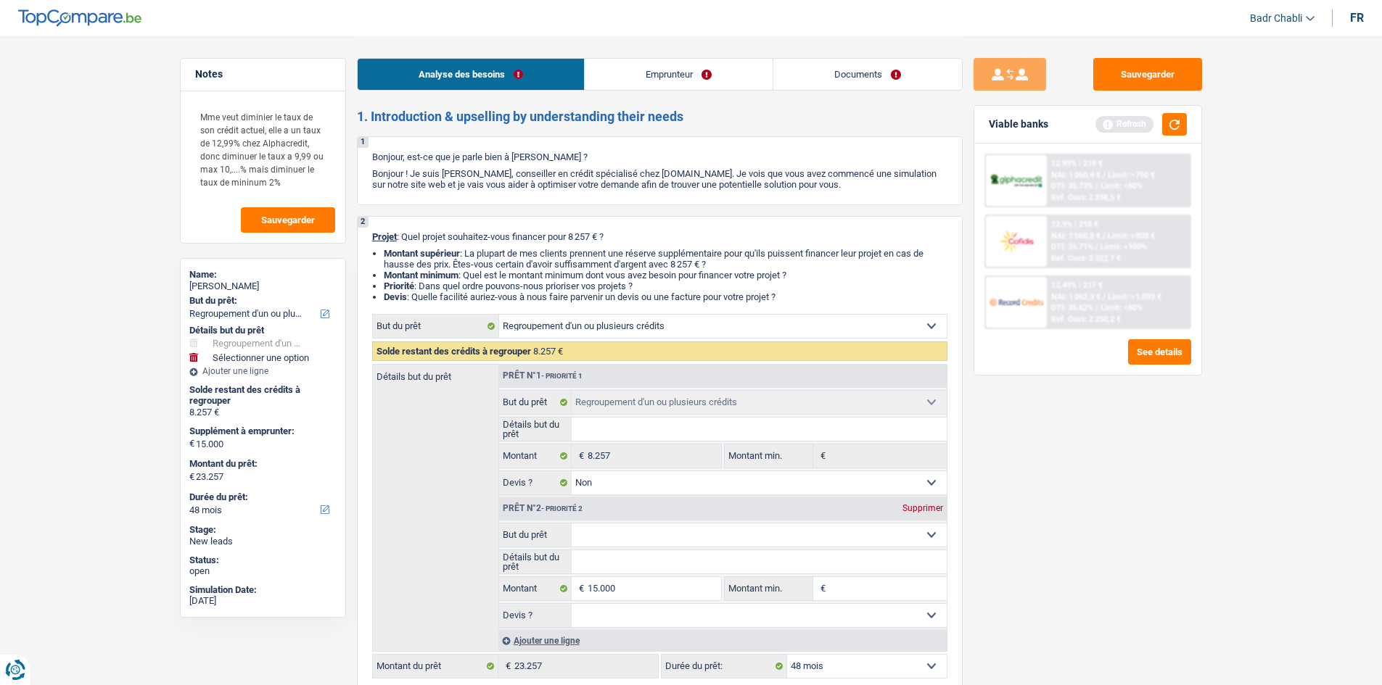
select select "120"
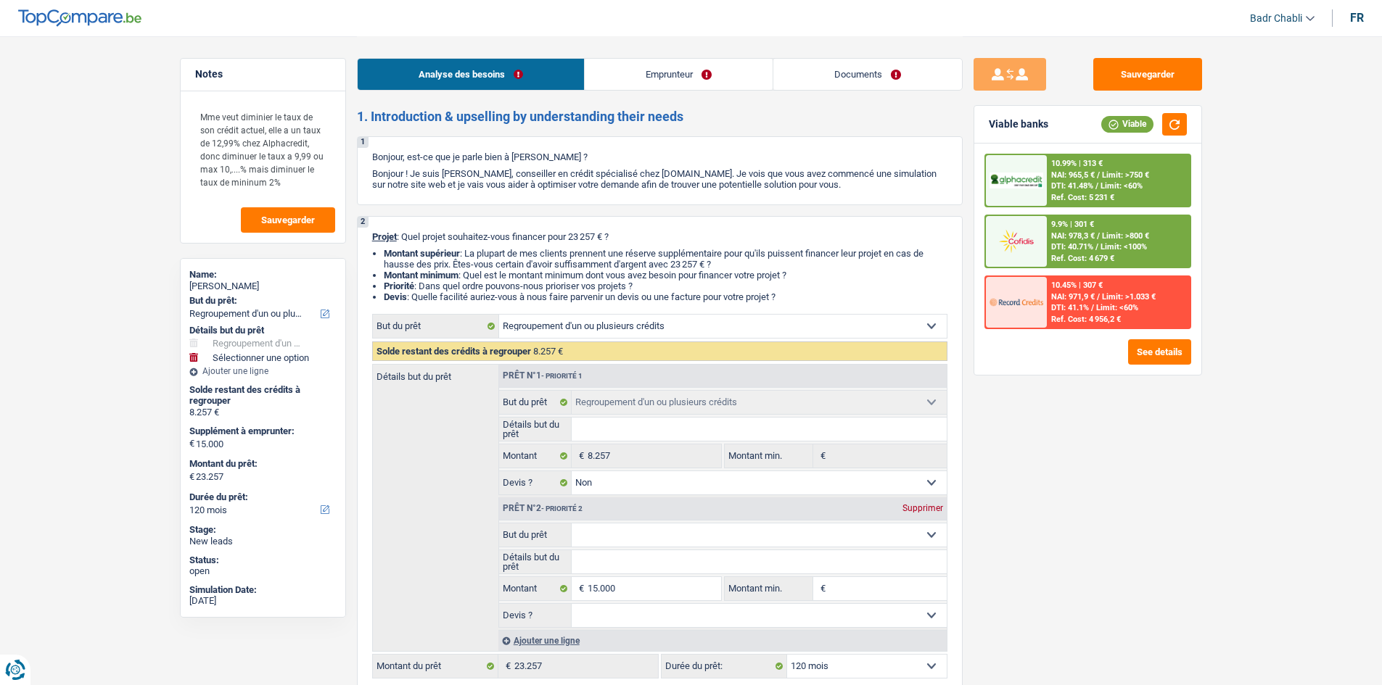
click at [1183, 558] on div "Sauvegarder Viable banks Viable 10.99% | 313 € NAI: 965,5 € / Limit: >750 € DTI…" at bounding box center [1087, 360] width 250 height 604
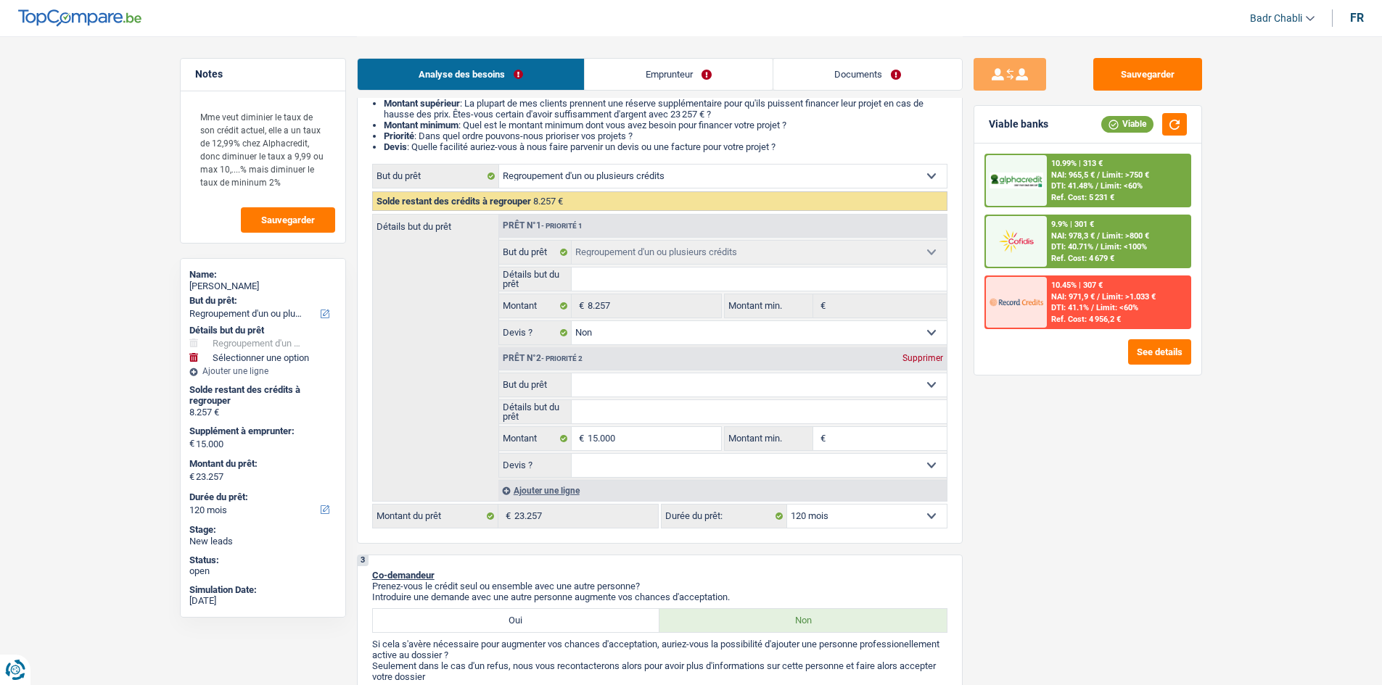
scroll to position [218, 0]
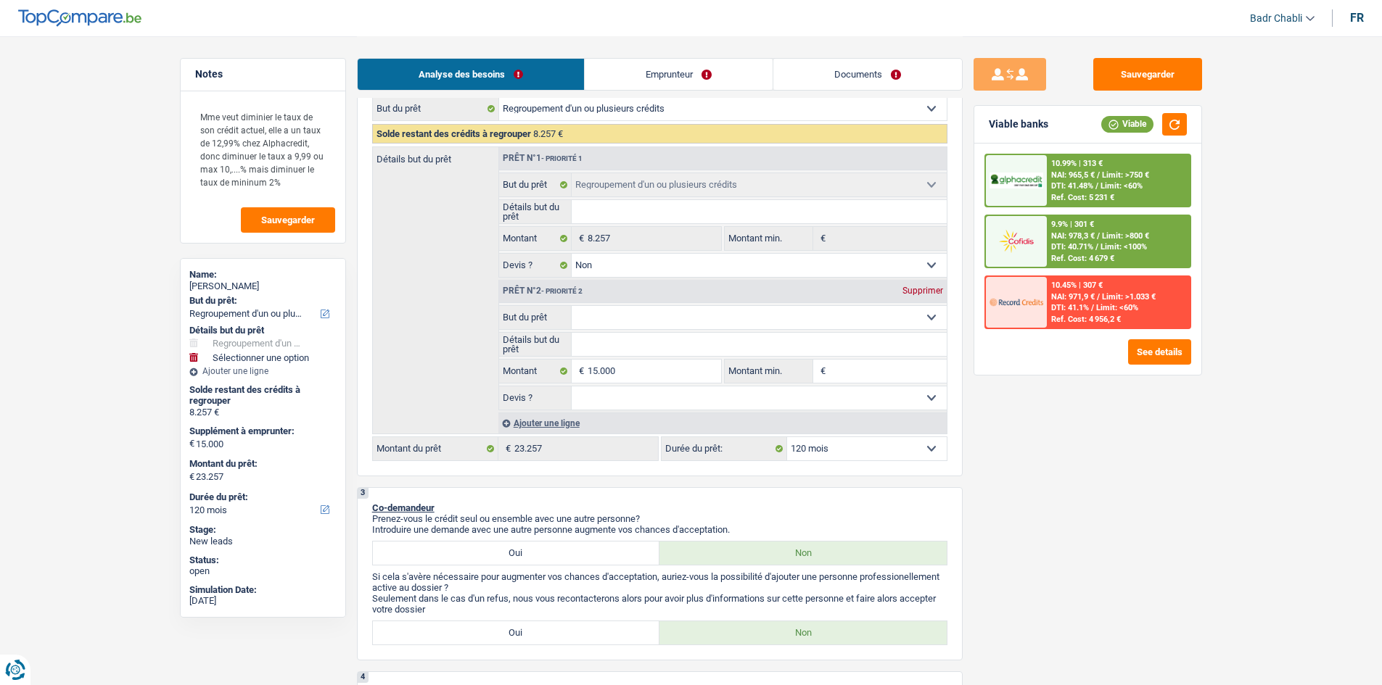
click at [1134, 182] on span "Limit: <60%" at bounding box center [1121, 185] width 42 height 9
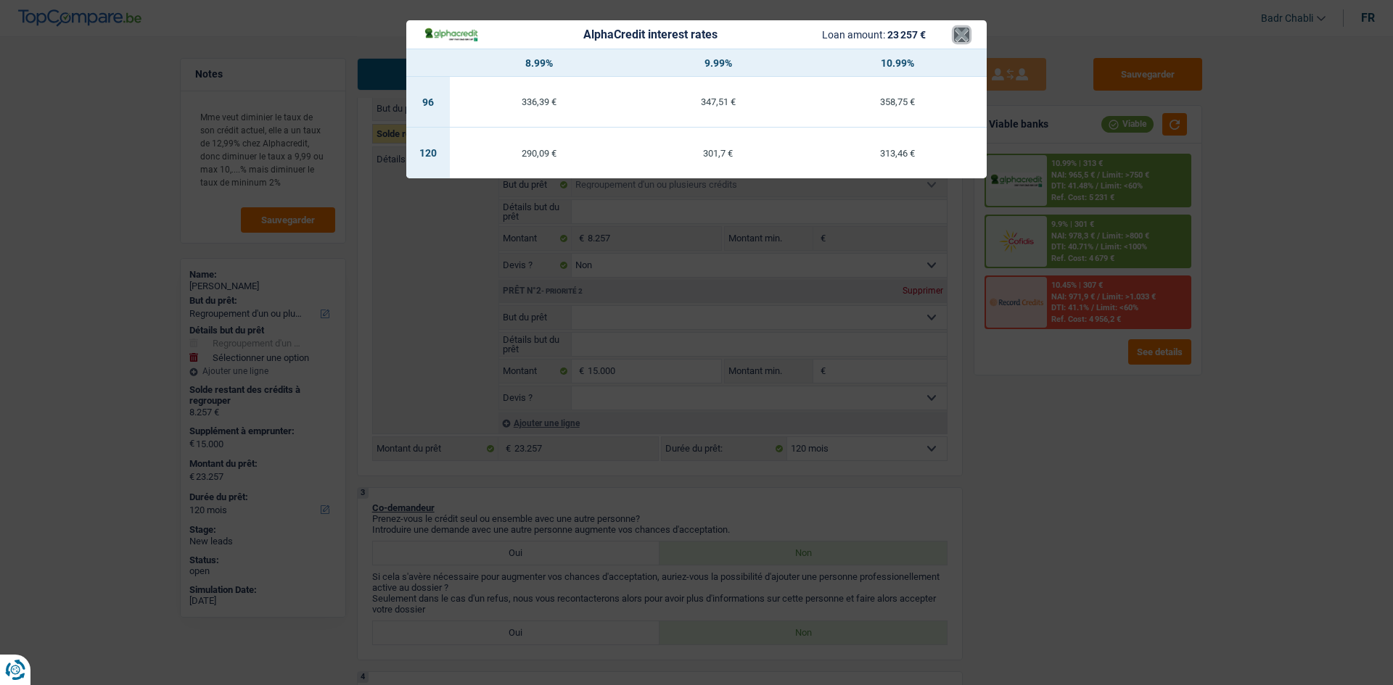
click at [967, 32] on button "×" at bounding box center [961, 35] width 15 height 15
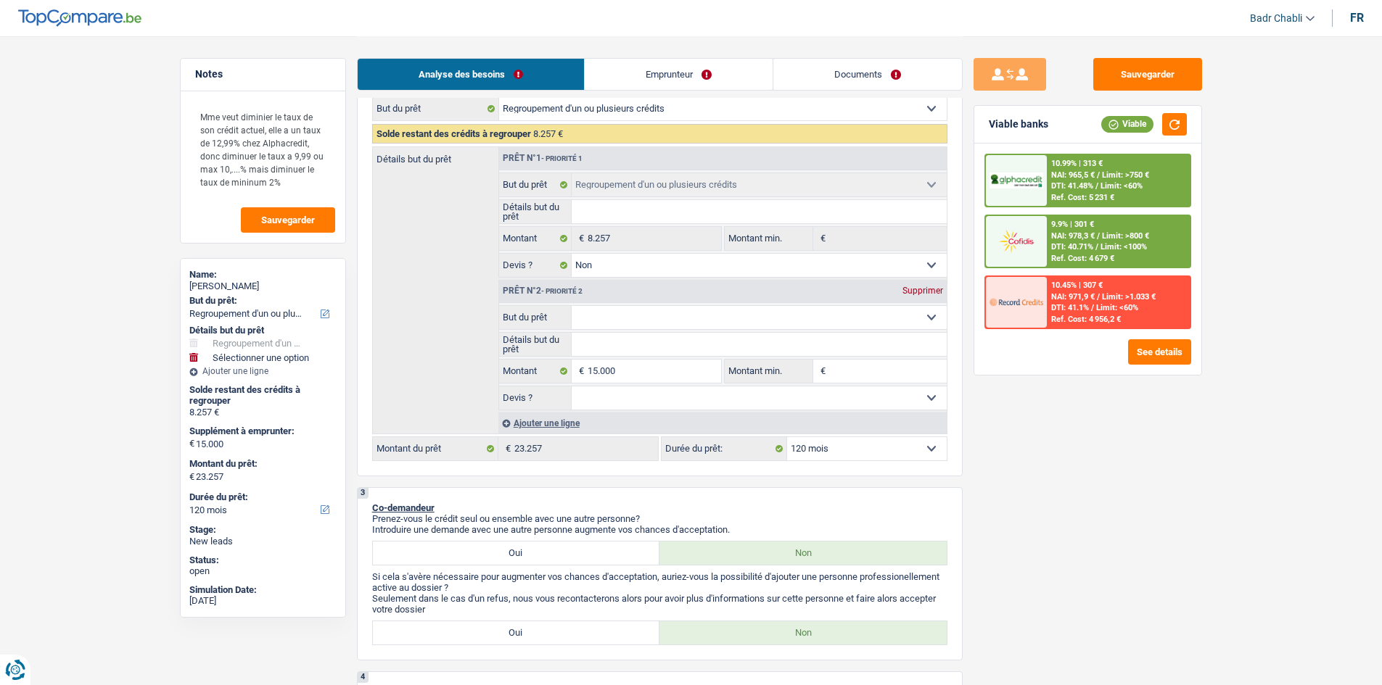
click at [1072, 235] on span "NAI: 978,3 €" at bounding box center [1073, 235] width 44 height 9
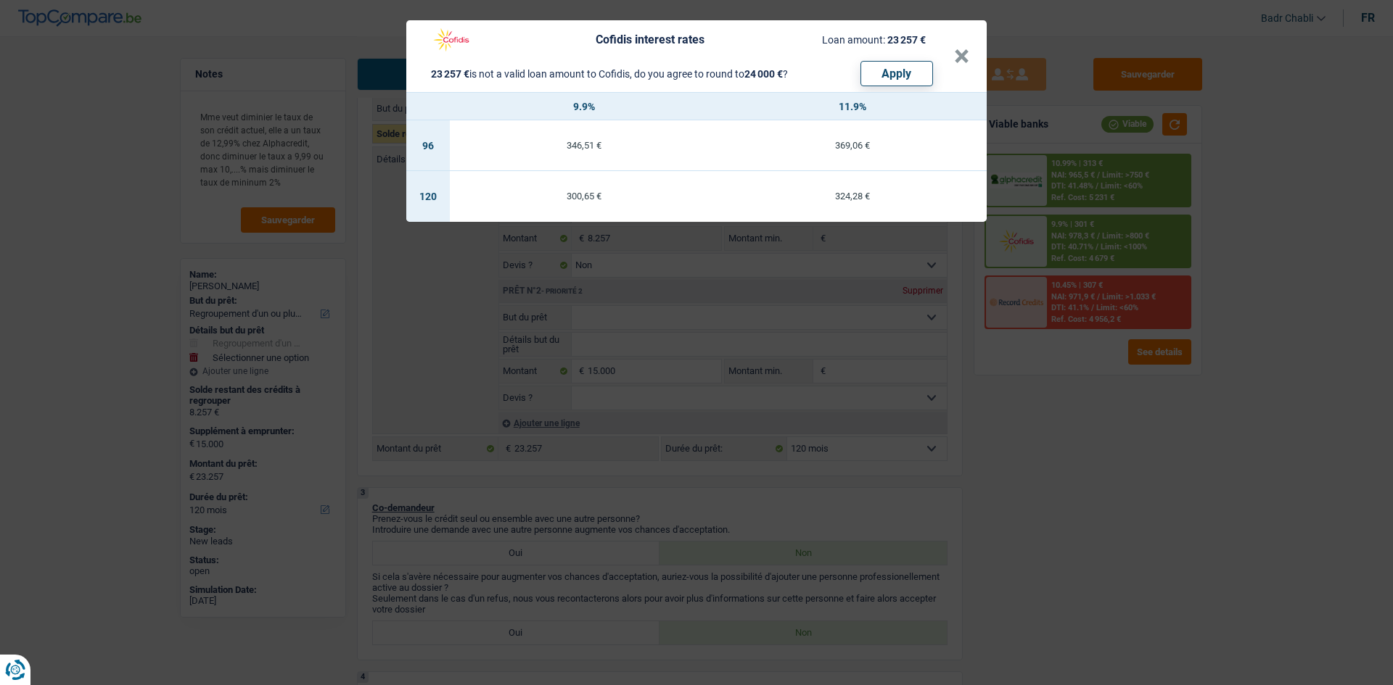
click at [975, 50] on header "Cofidis interest rates Loan amount: 23 257 € 23 257 € is not a valid loan amoun…" at bounding box center [696, 56] width 580 height 72
click at [969, 52] on header "Cofidis interest rates Loan amount: 23 257 € 23 257 € is not a valid loan amoun…" at bounding box center [696, 56] width 580 height 72
click at [968, 52] on button "×" at bounding box center [961, 56] width 15 height 15
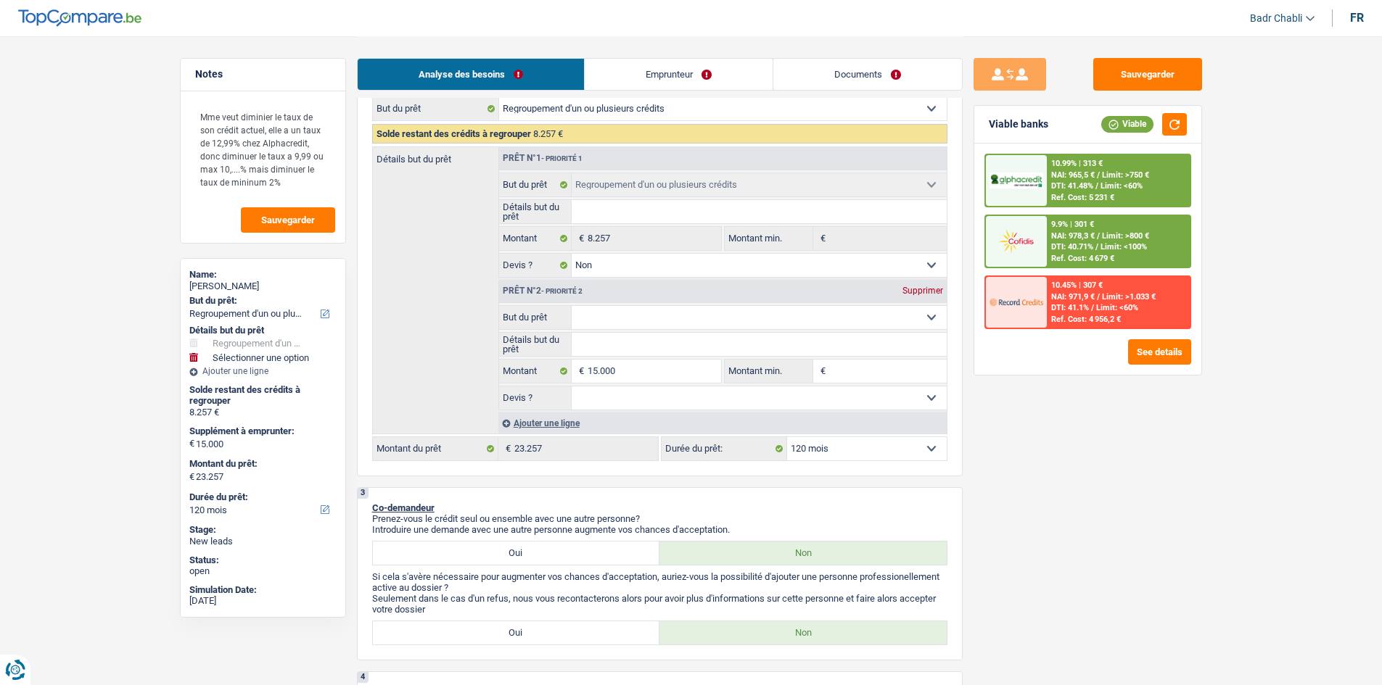
click at [1142, 439] on div "Sauvegarder Viable banks Viable 10.99% | 313 € NAI: 965,5 € / Limit: >750 € DTI…" at bounding box center [1087, 360] width 250 height 604
click at [1145, 94] on div "Sauvegarder Viable banks Viable 10.99% | 313 € NAI: 965,5 € / Limit: >750 € DTI…" at bounding box center [1087, 360] width 250 height 604
click at [1154, 69] on button "Sauvegarder" at bounding box center [1147, 74] width 109 height 33
click at [637, 313] on select "Confort maison: meubles, textile, peinture, électroménager, outillage non-profe…" at bounding box center [759, 317] width 375 height 23
select select "car"
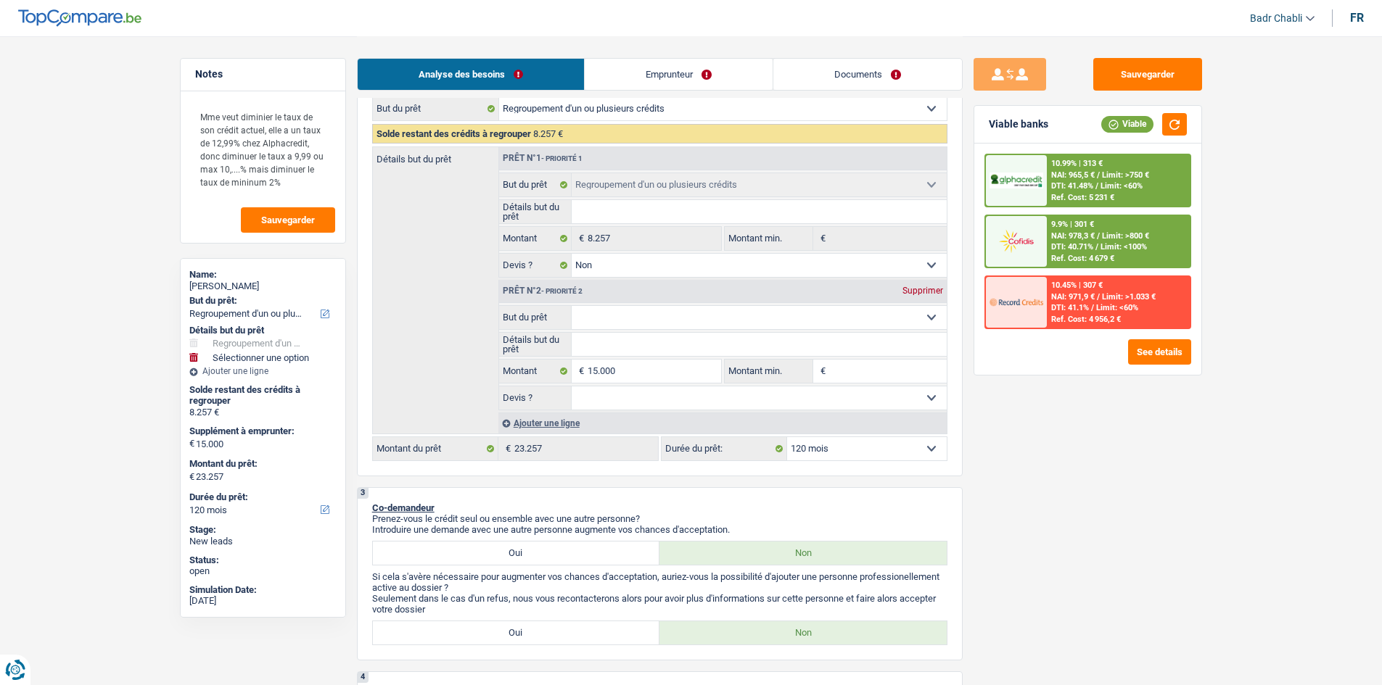
click at [572, 306] on select "Confort maison: meubles, textile, peinture, électroménager, outillage non-profe…" at bounding box center [759, 317] width 375 height 23
select select "car"
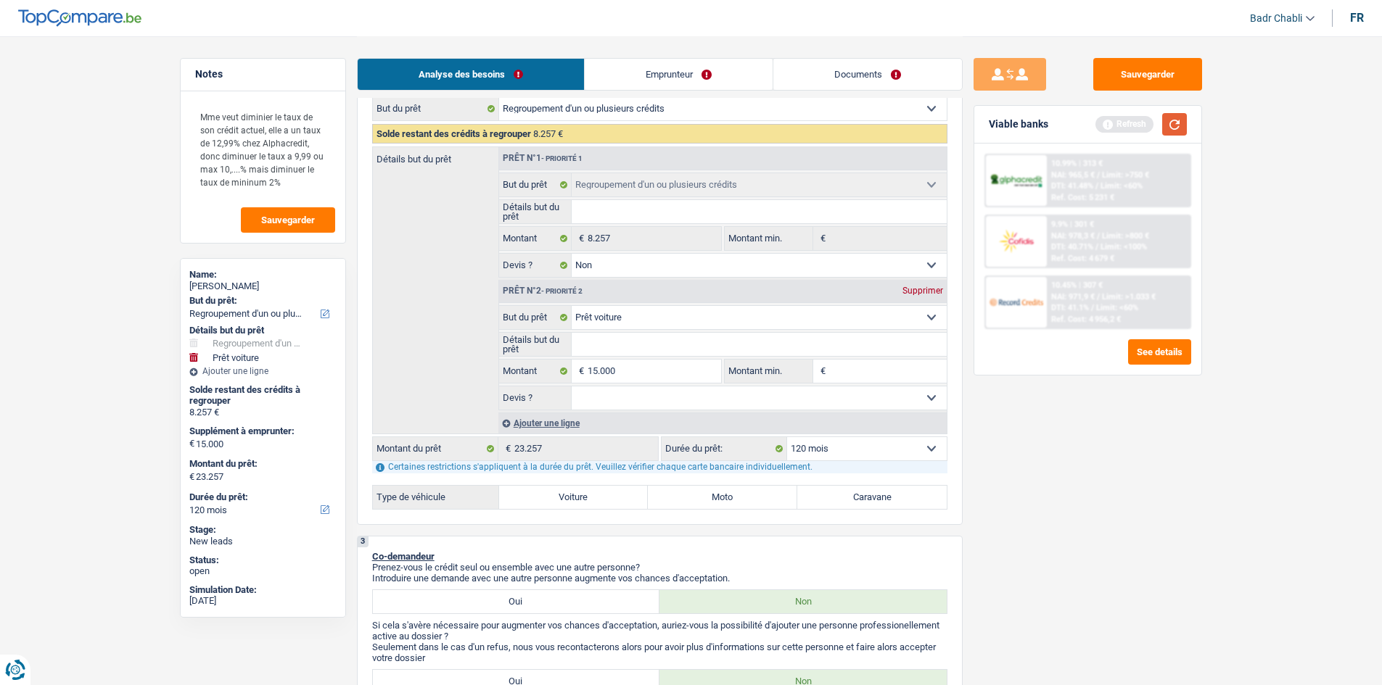
click at [1174, 119] on button "button" at bounding box center [1174, 124] width 25 height 22
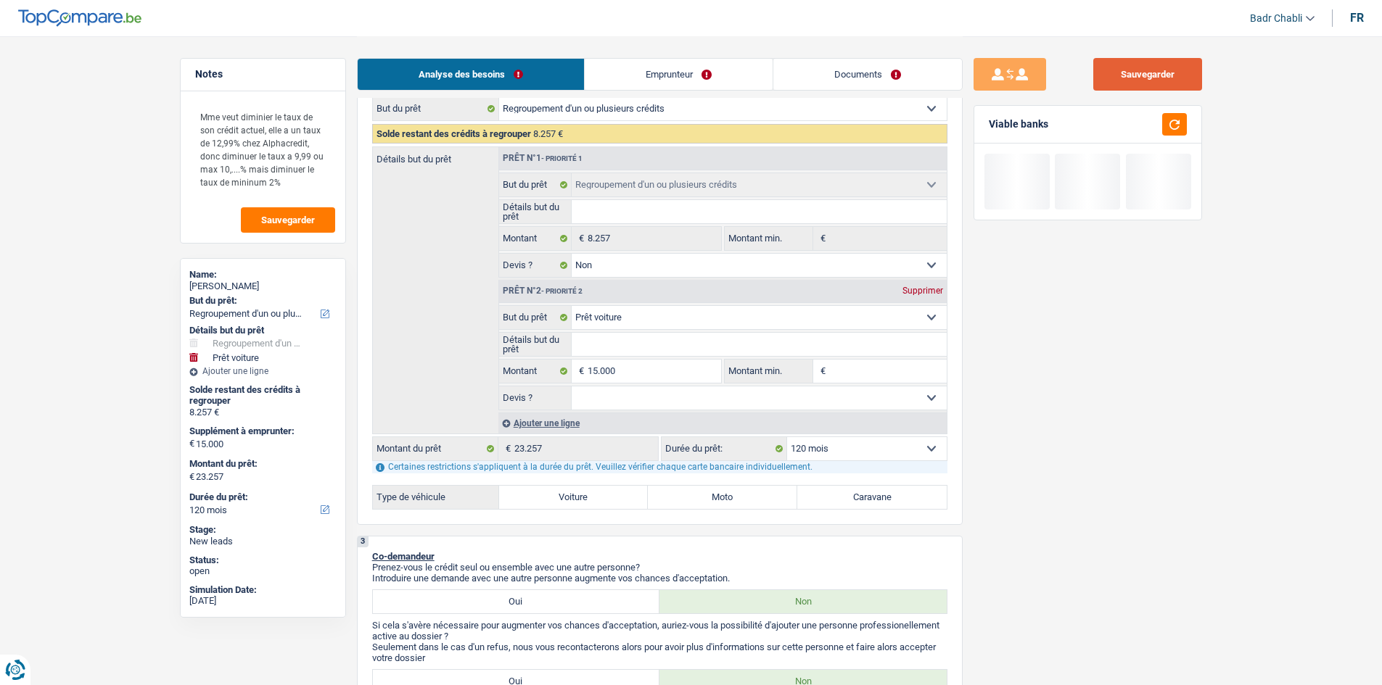
click at [1151, 78] on button "Sauvegarder" at bounding box center [1147, 74] width 109 height 33
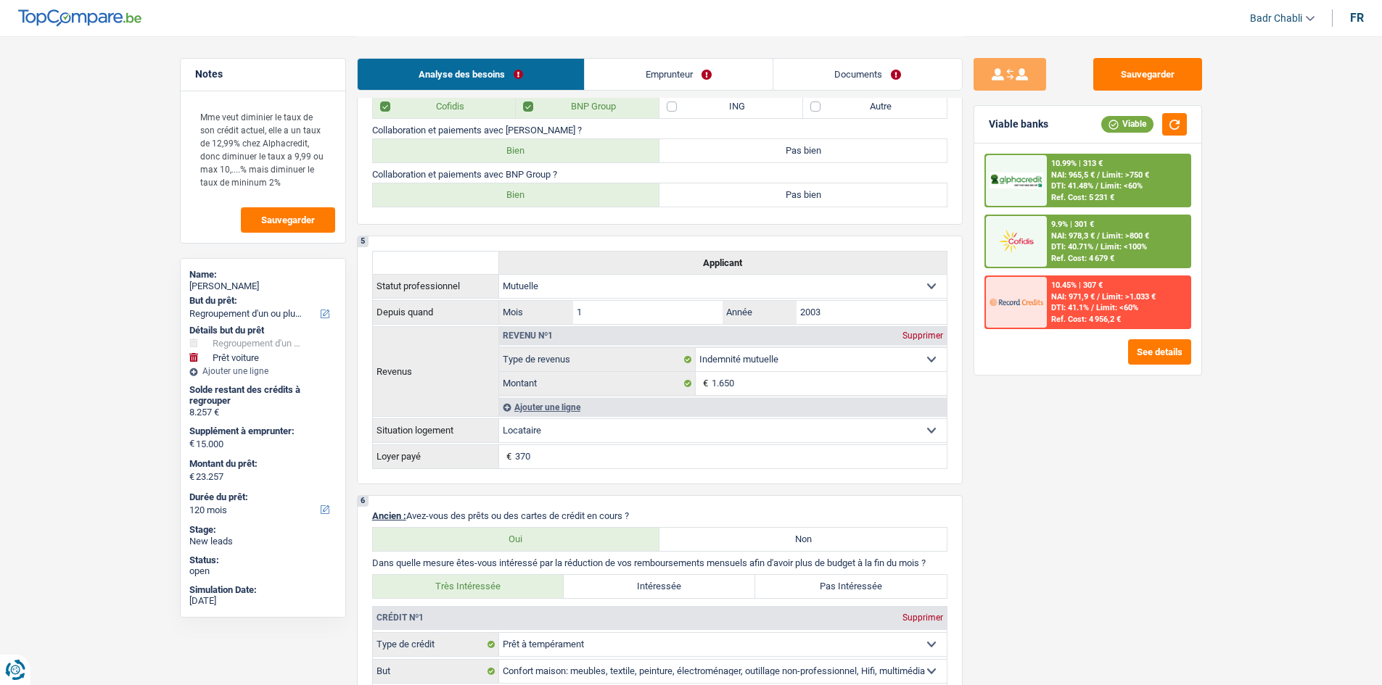
scroll to position [943, 0]
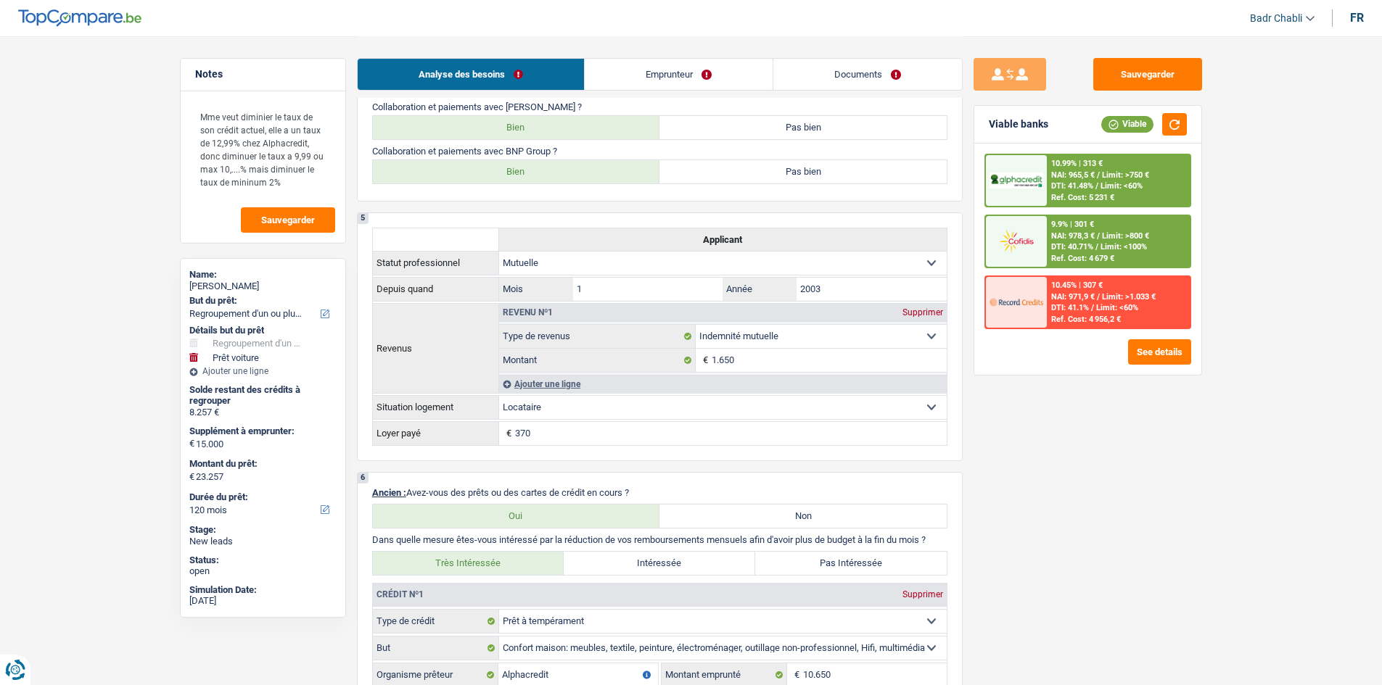
click at [1170, 110] on div "Viable banks Viable" at bounding box center [1087, 125] width 227 height 38
click at [1170, 115] on button "button" at bounding box center [1174, 124] width 25 height 22
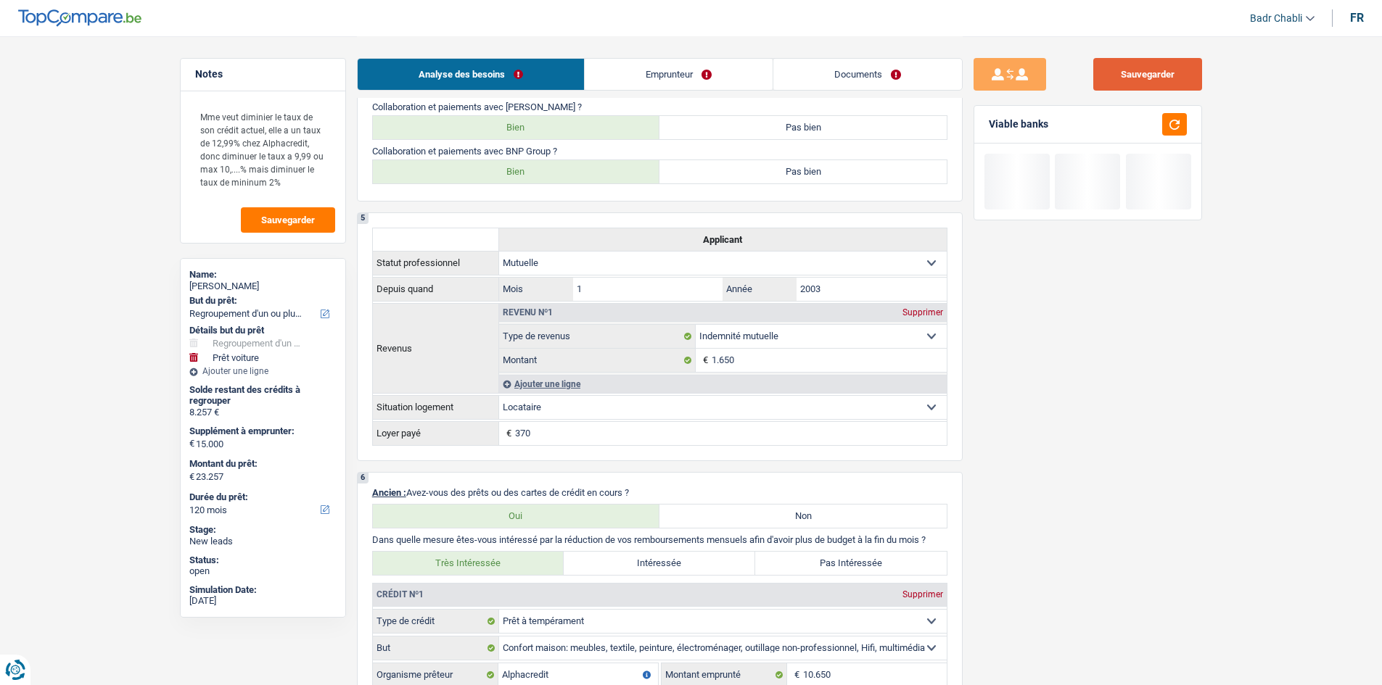
click at [1175, 73] on button "Sauvegarder" at bounding box center [1147, 74] width 109 height 33
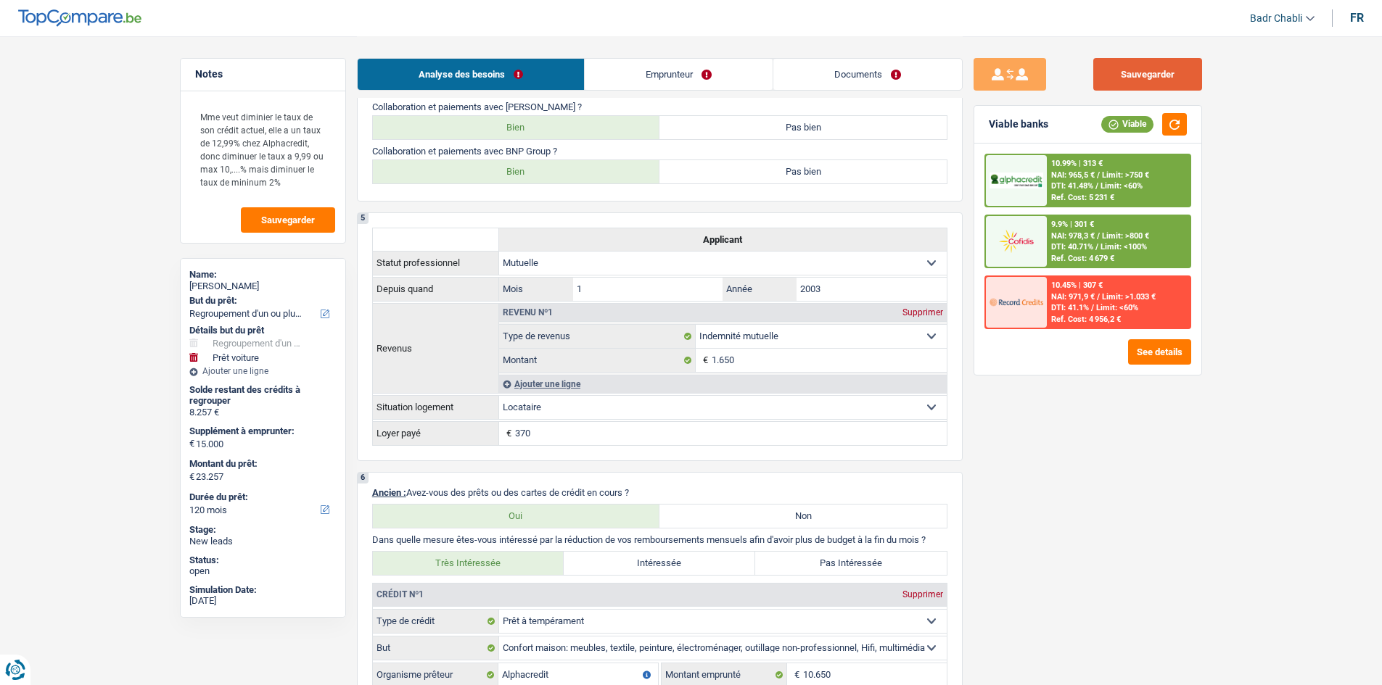
click at [1166, 77] on button "Sauvegarder" at bounding box center [1147, 74] width 109 height 33
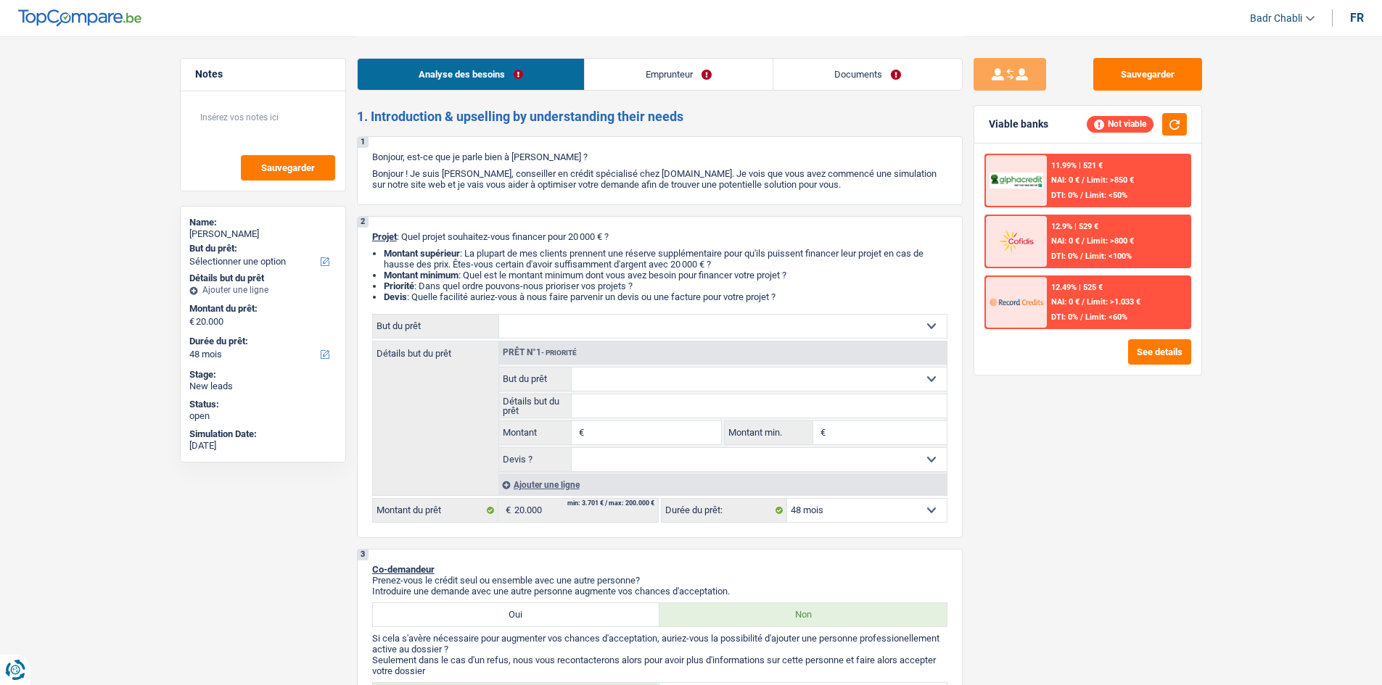
select select "48"
click at [587, 336] on select "Confort maison: meubles, textile, peinture, électroménager, outillage non-profe…" at bounding box center [723, 326] width 448 height 23
select select "familyEvent"
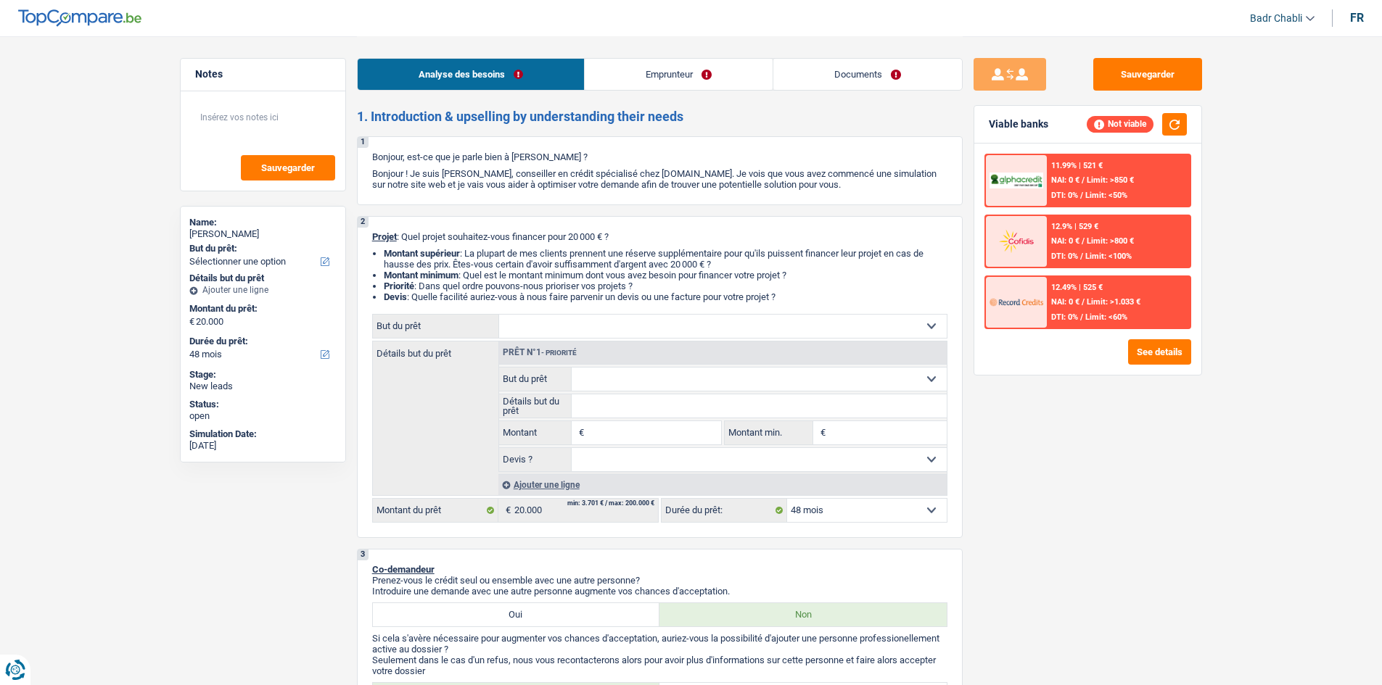
click at [499, 315] on select "Confort maison: meubles, textile, peinture, électroménager, outillage non-profe…" at bounding box center [723, 326] width 448 height 23
select select "familyEvent"
type input "20.000"
select select "familyEvent"
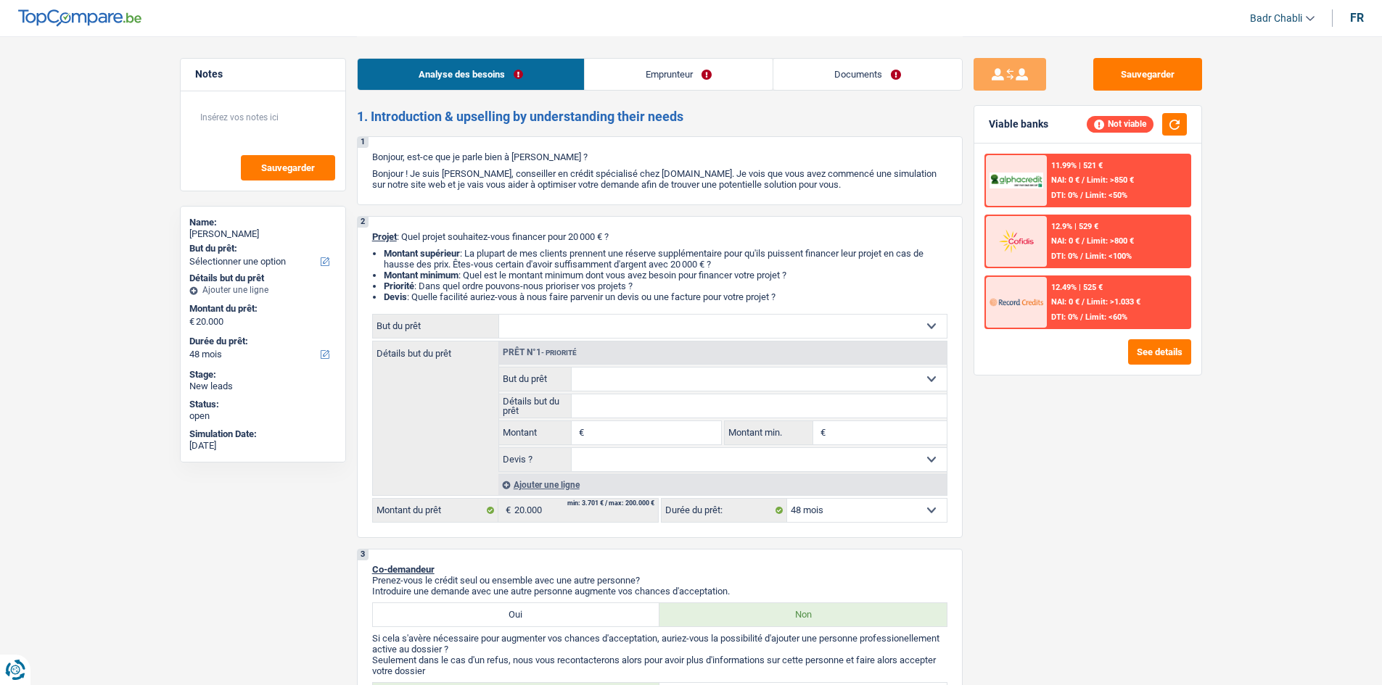
select select "familyEvent"
type input "20.000"
select select "familyEvent"
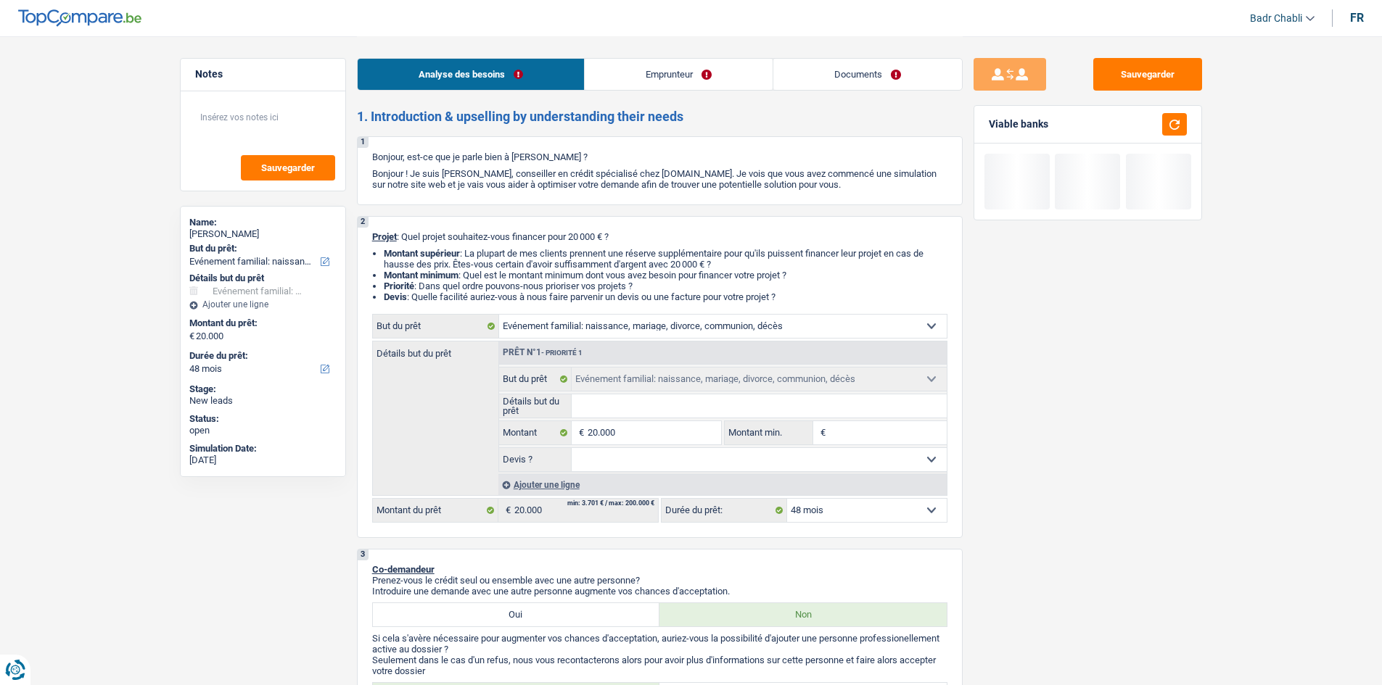
click at [629, 413] on input "Détails but du prêt" at bounding box center [759, 406] width 375 height 23
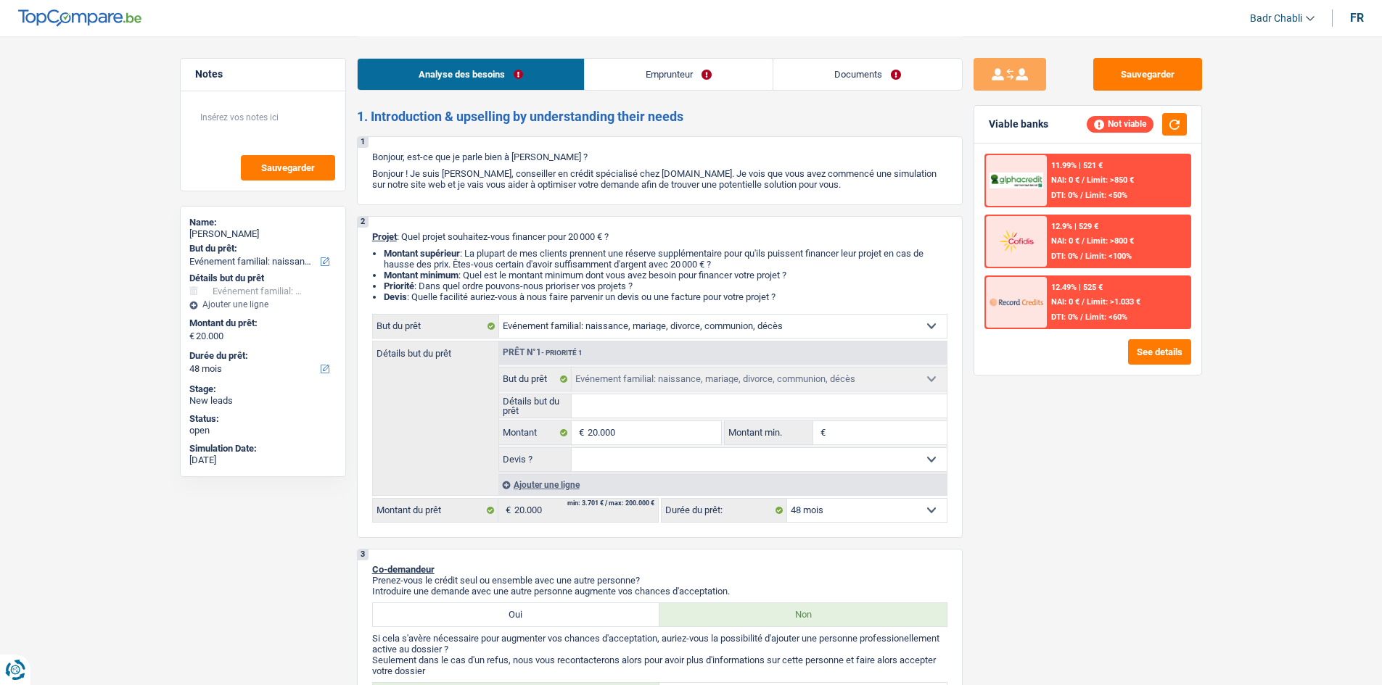
type input "F"
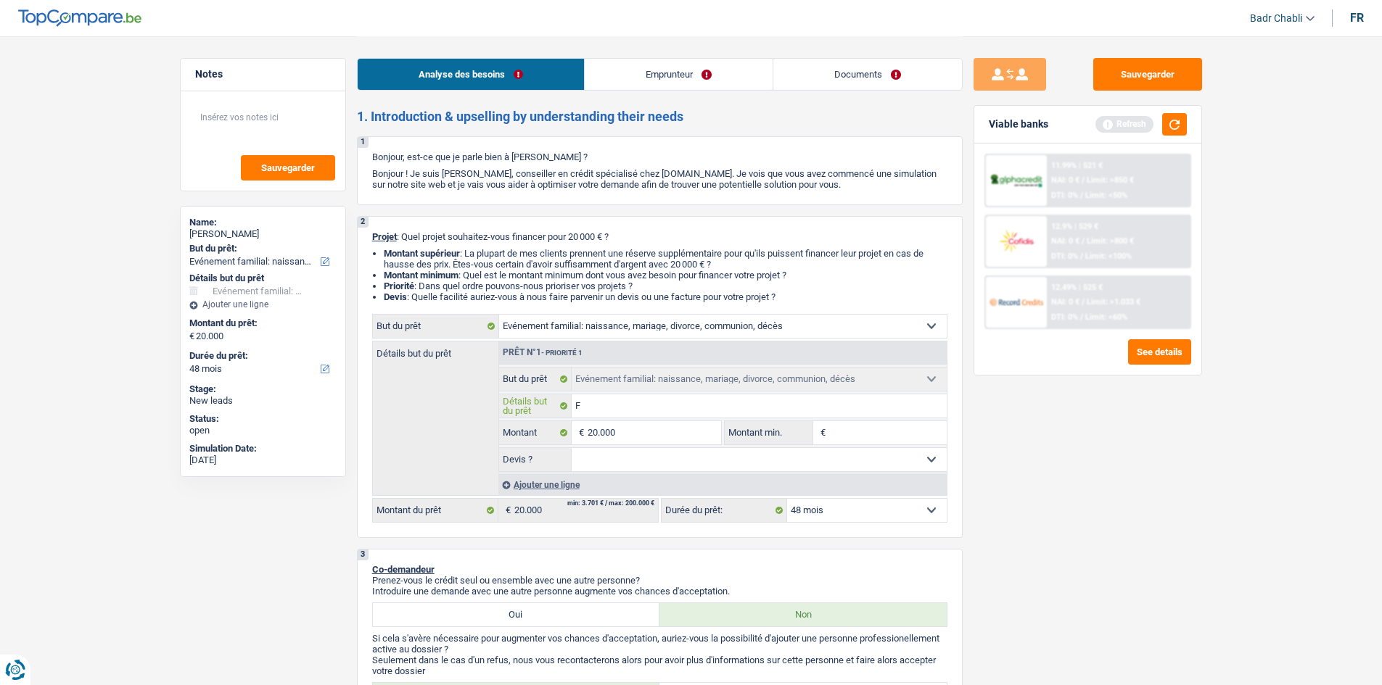
type input "Fr"
type input "Fra"
type input "Frai"
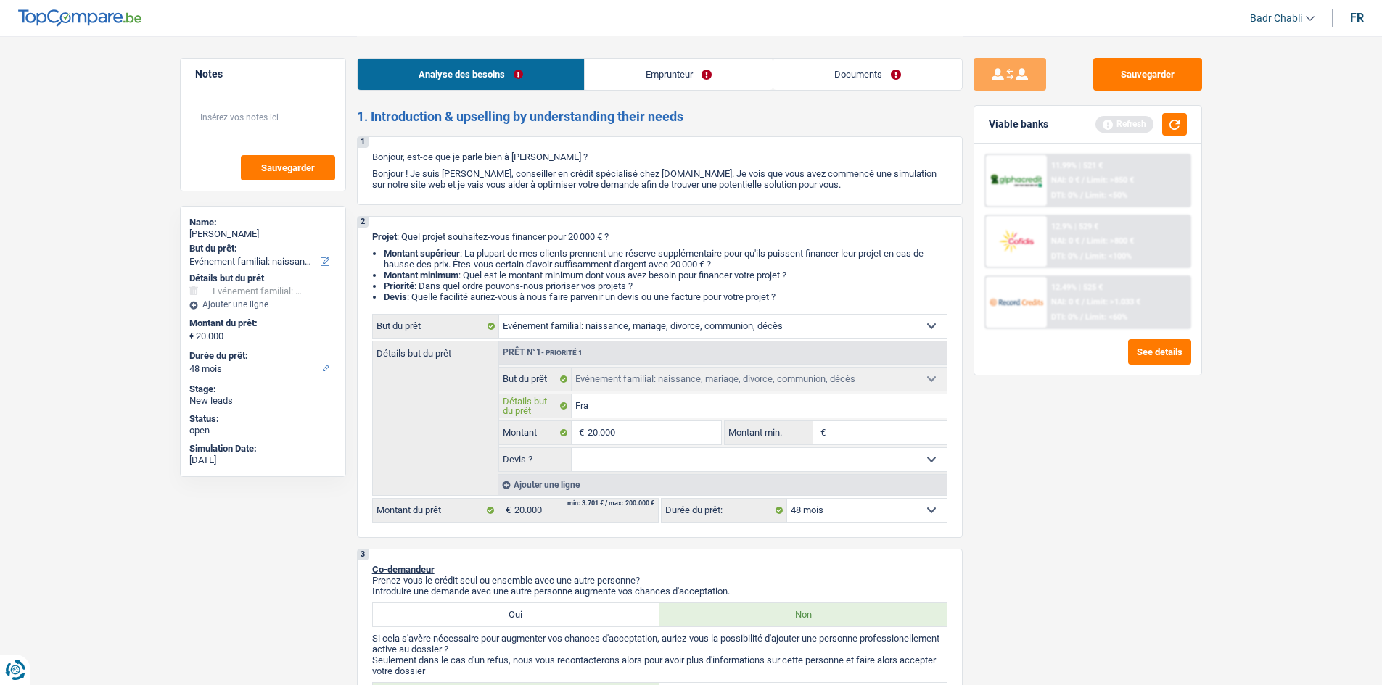
type input "Frai"
type input "Frais"
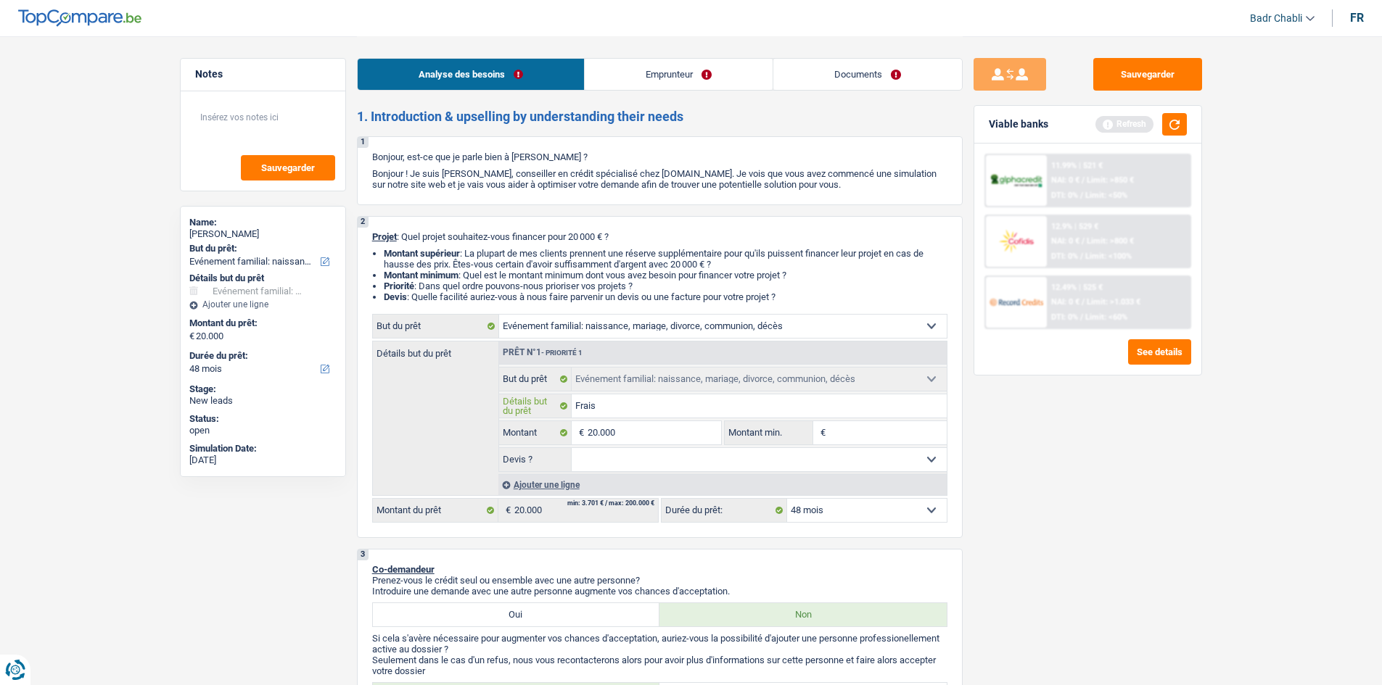
type input "Frais m"
type input "Frais ma"
type input "Frais mar"
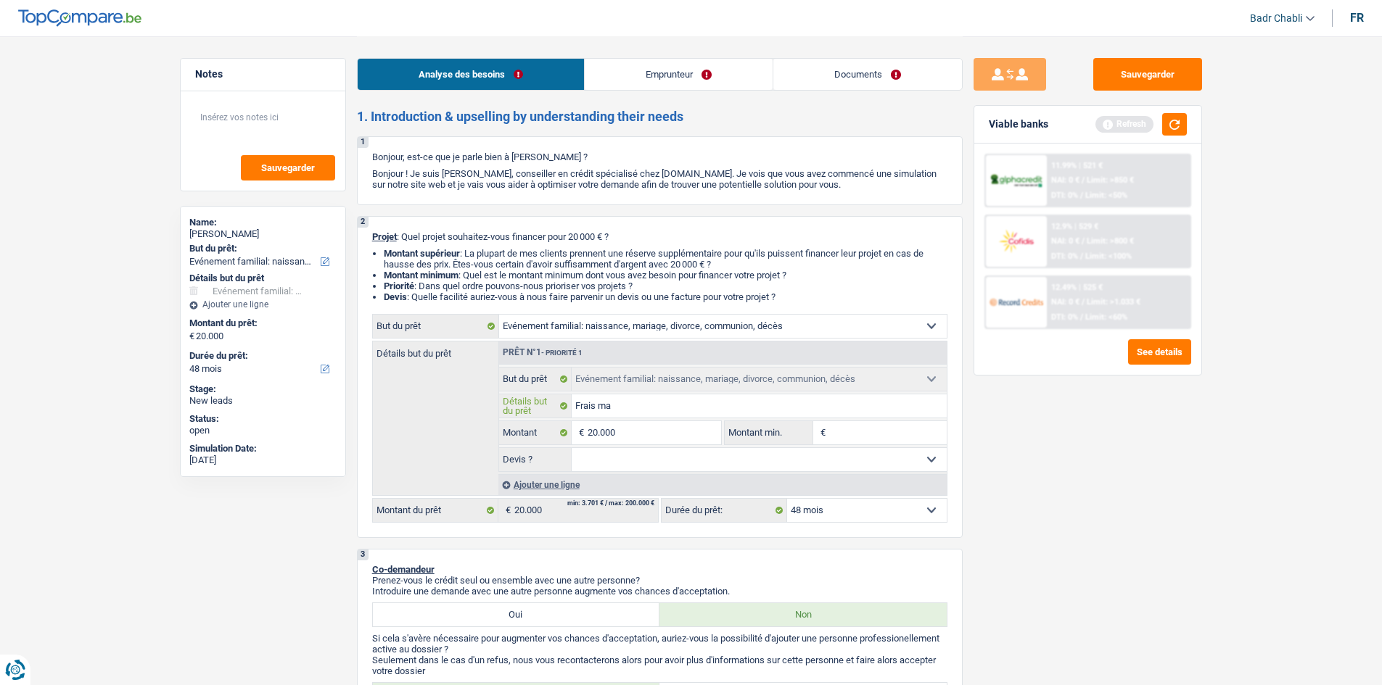
type input "Frais mar"
type input "Frais marr"
type input "Frais marri"
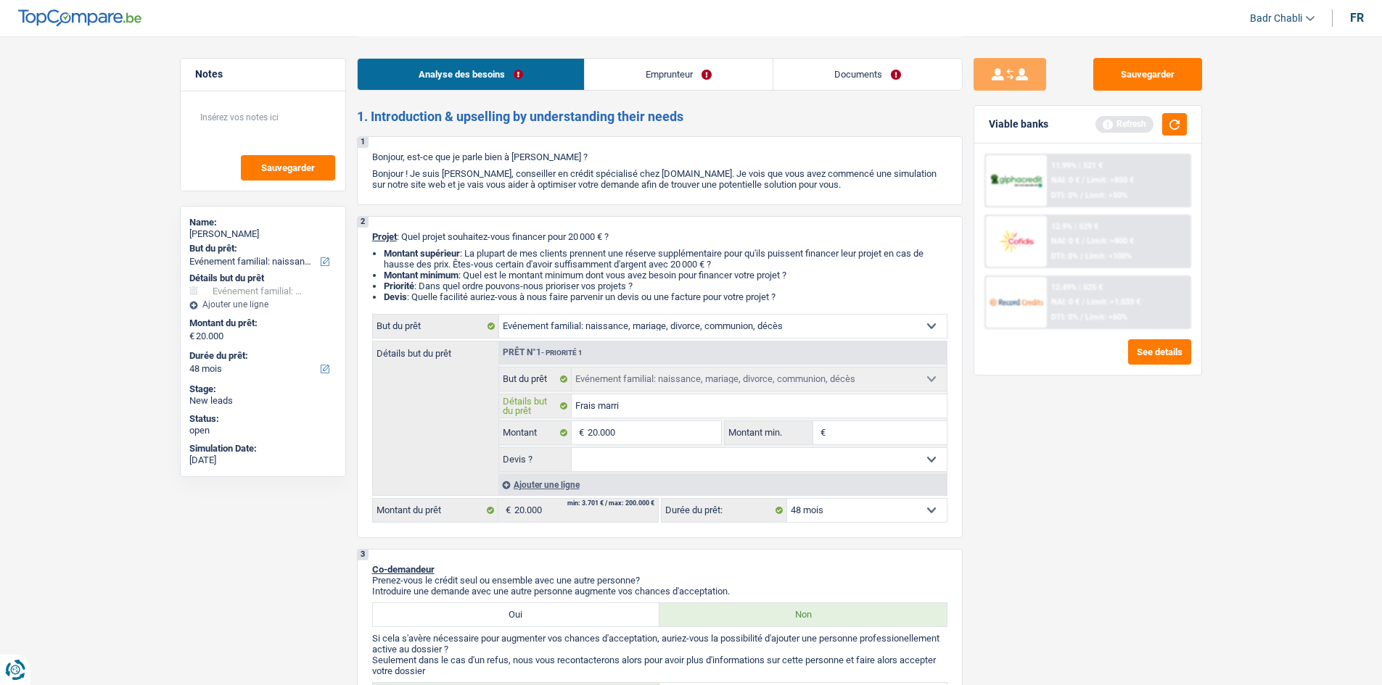
type input "Frais marria"
type input "Frais marriag"
type input "Frais marriage"
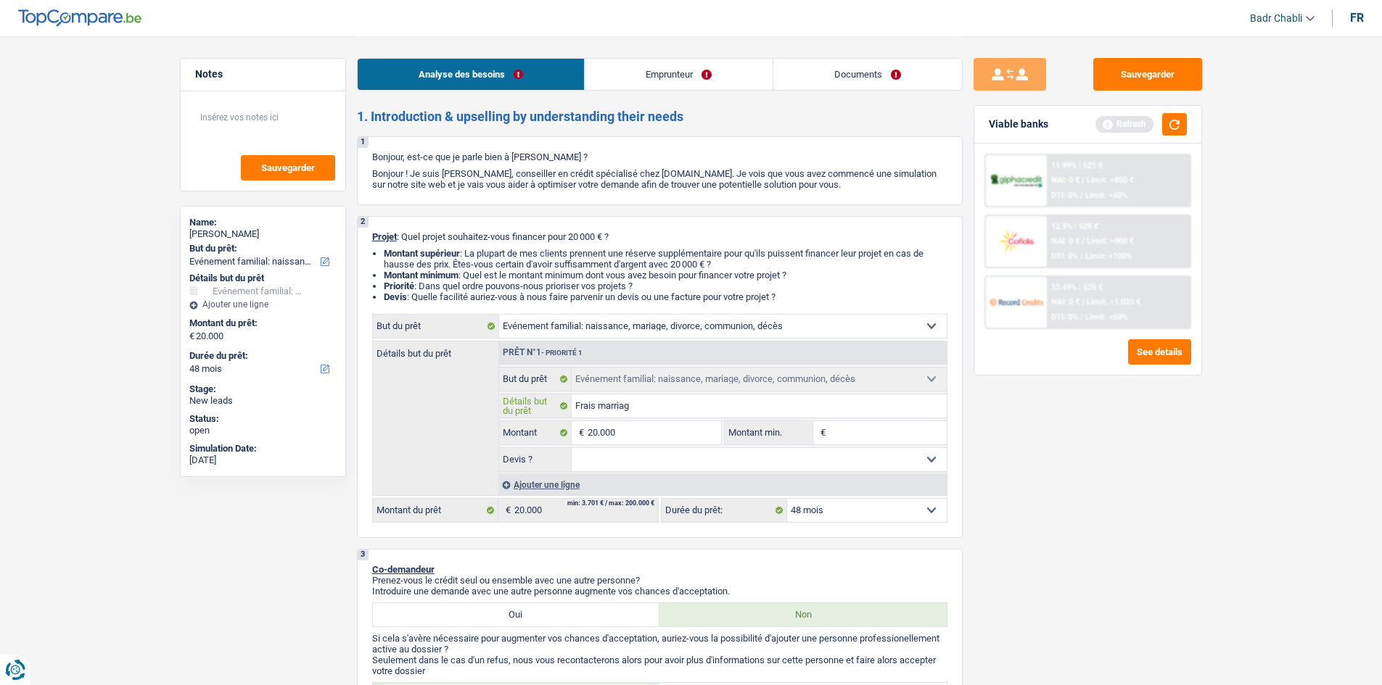
type input "Frais marriage"
type input "Frais marriag"
type input "Frais marria"
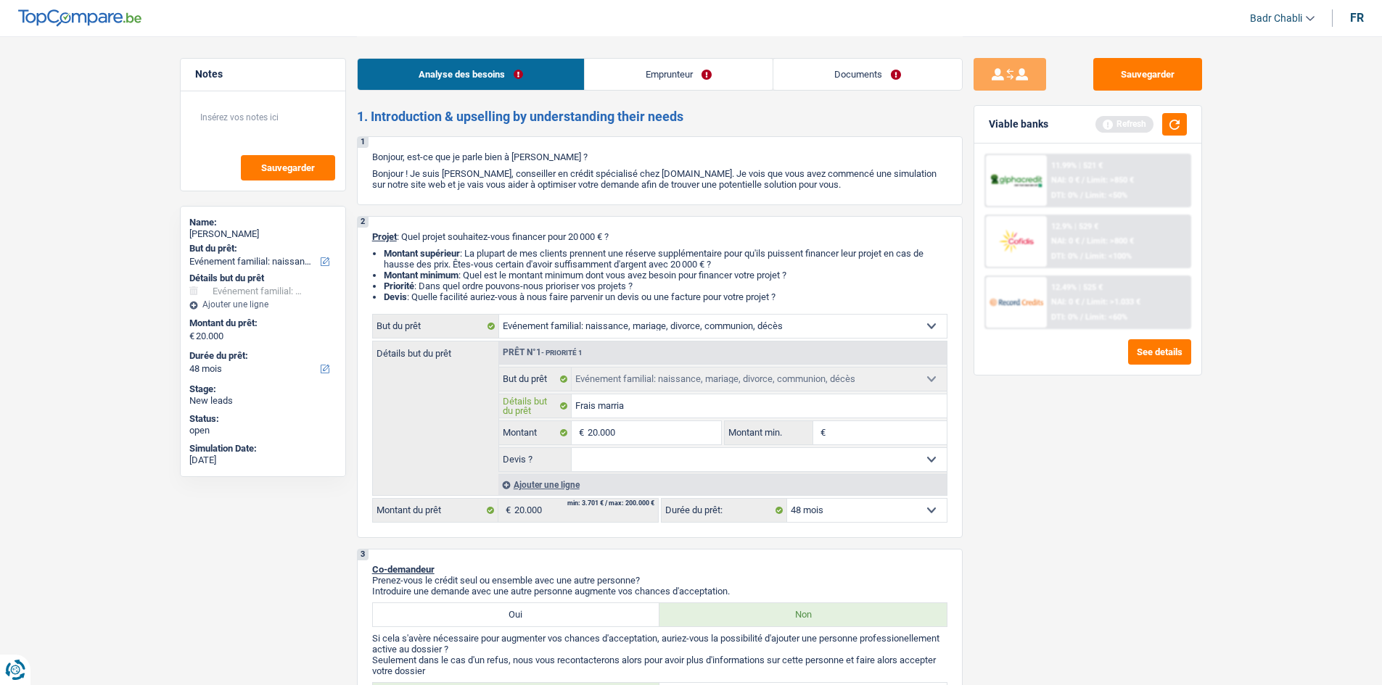
type input "Frais marri"
type input "Frais marr"
type input "Frais mar"
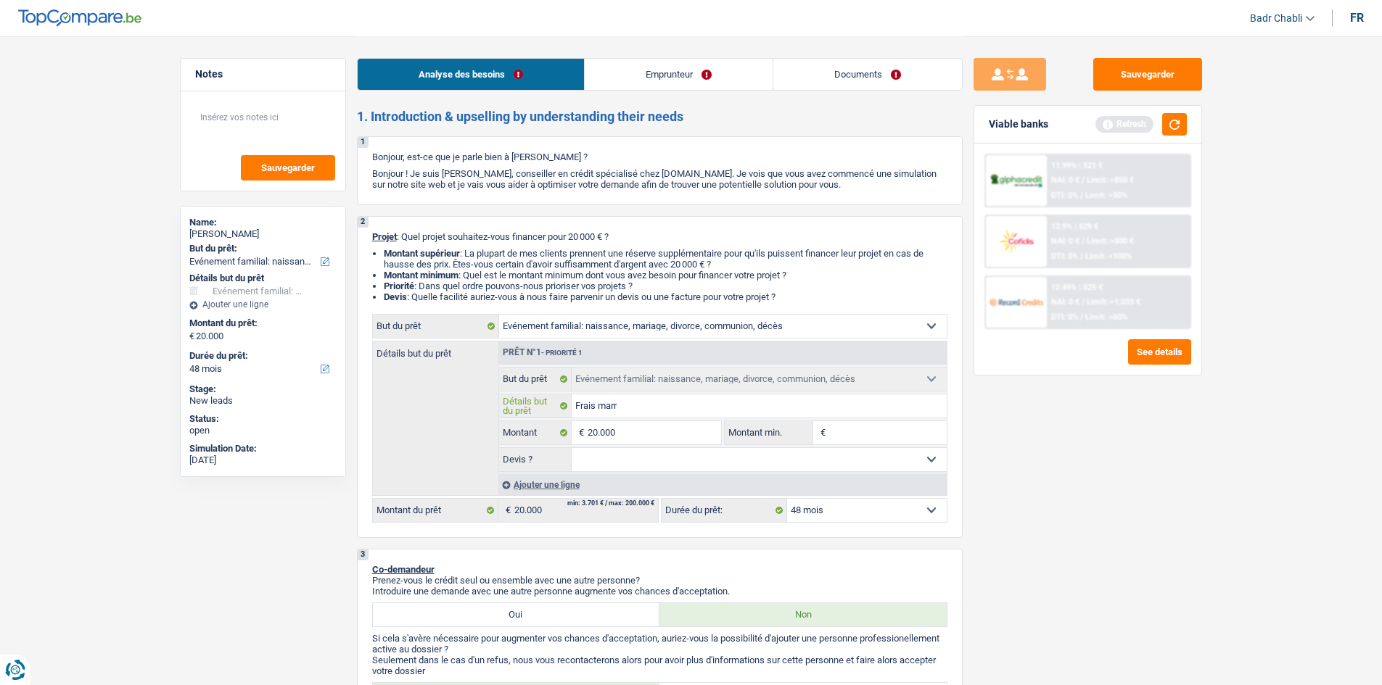
type input "Frais mar"
type input "Frais maro"
type input "Frais mar"
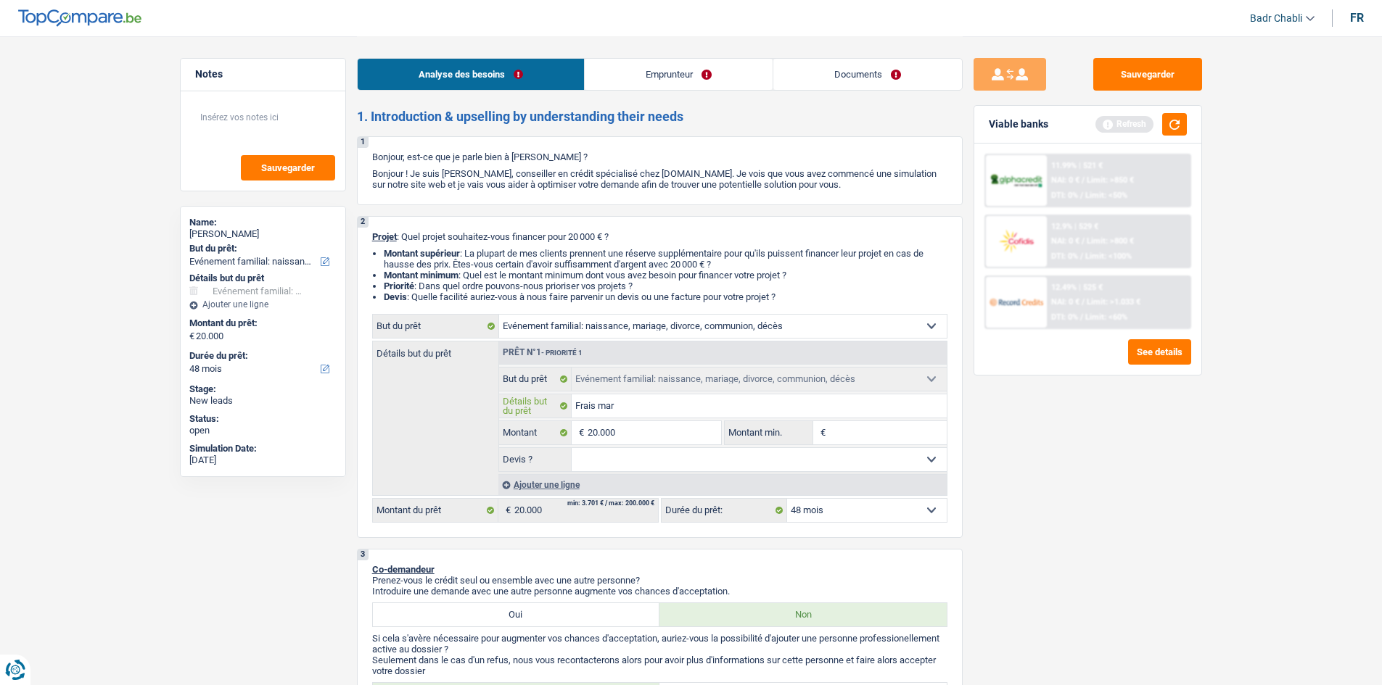
type input "Frais mari"
type input "Frais [PERSON_NAME]"
type input "Frais mariag"
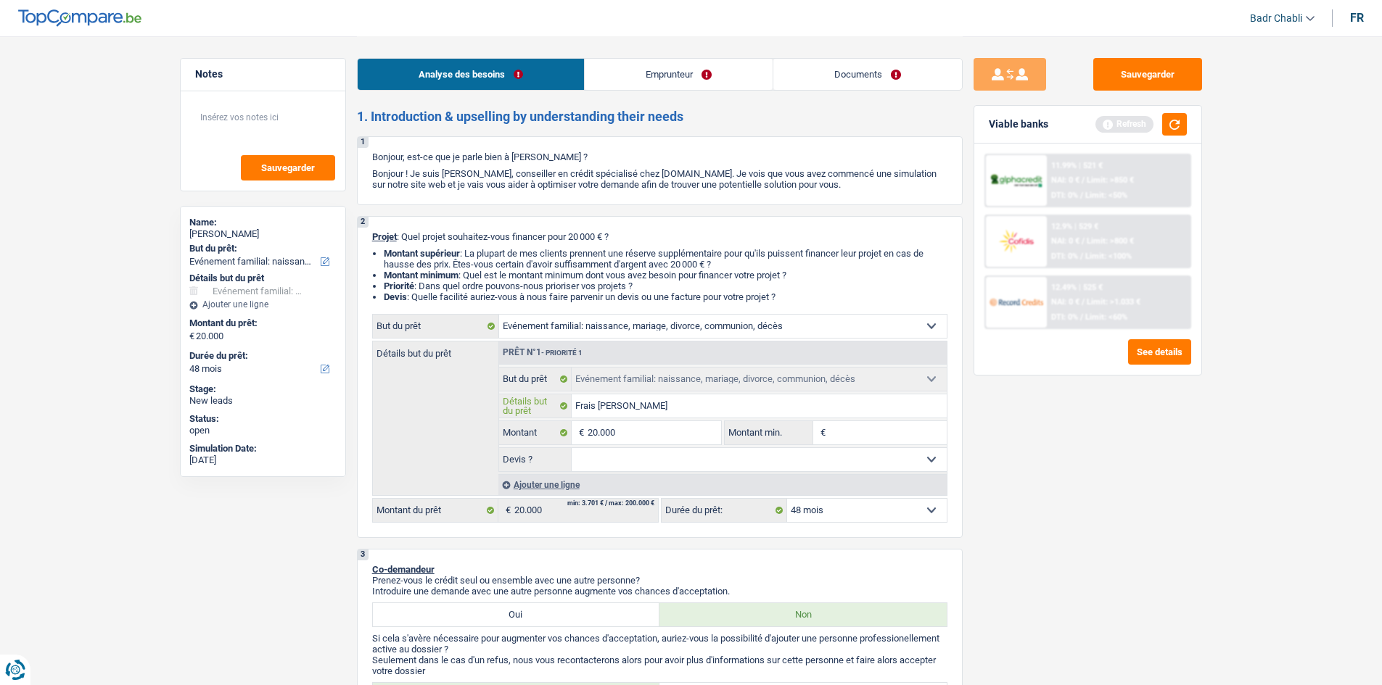
type input "Frais mariag"
type input "Frais mariage"
click at [836, 436] on input "Montant min." at bounding box center [888, 432] width 118 height 23
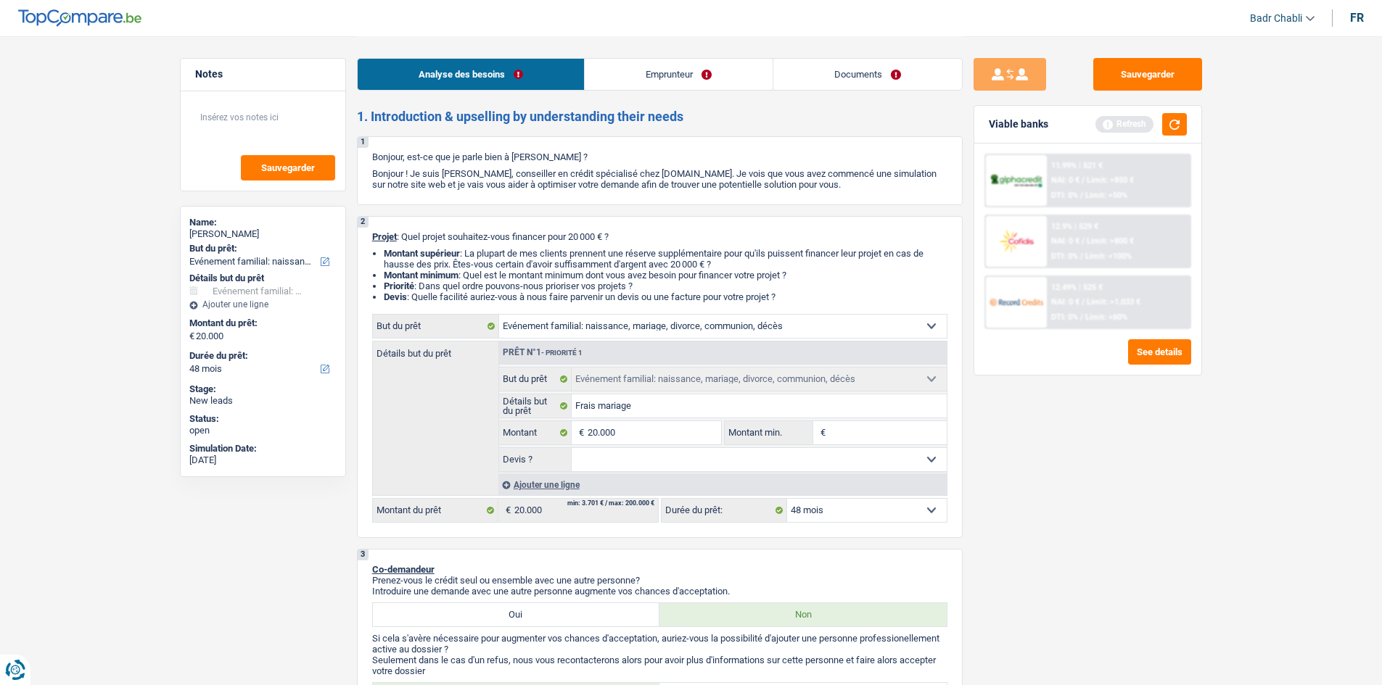
type input "1"
type input "10"
type input "100"
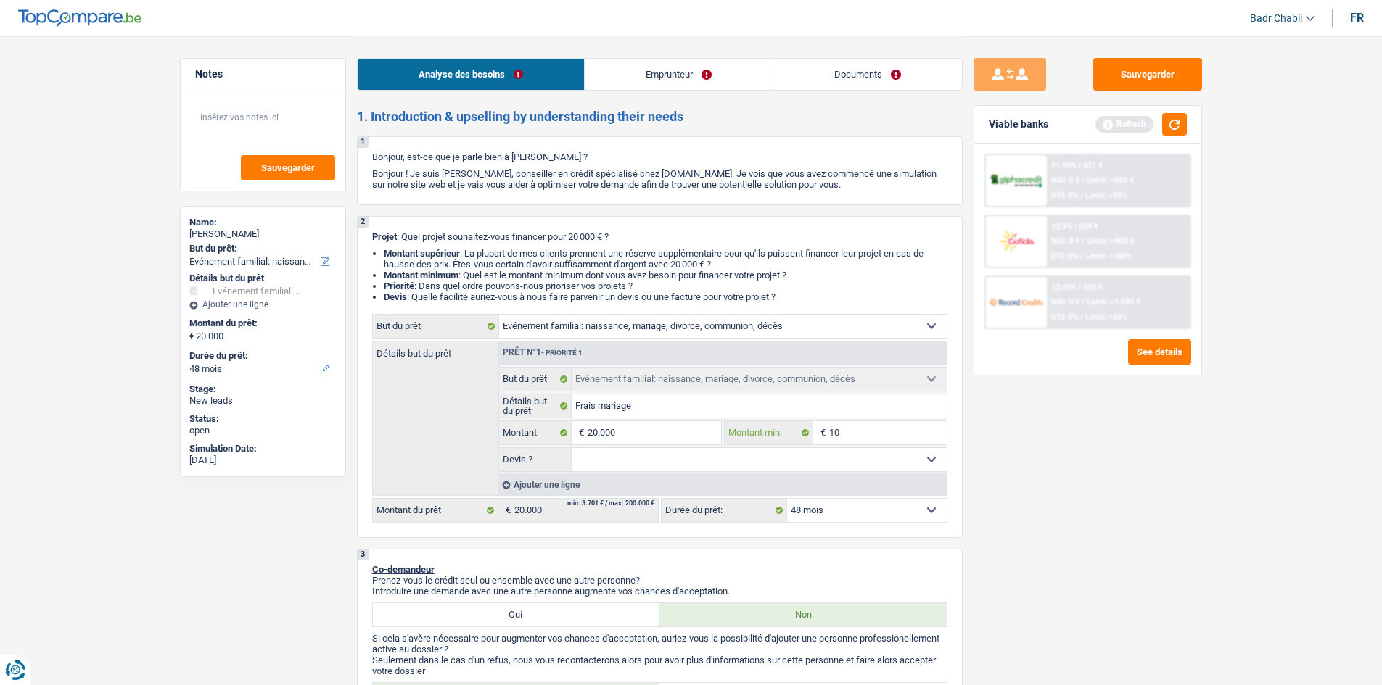
type input "100"
type input "1.000"
type input "10.000"
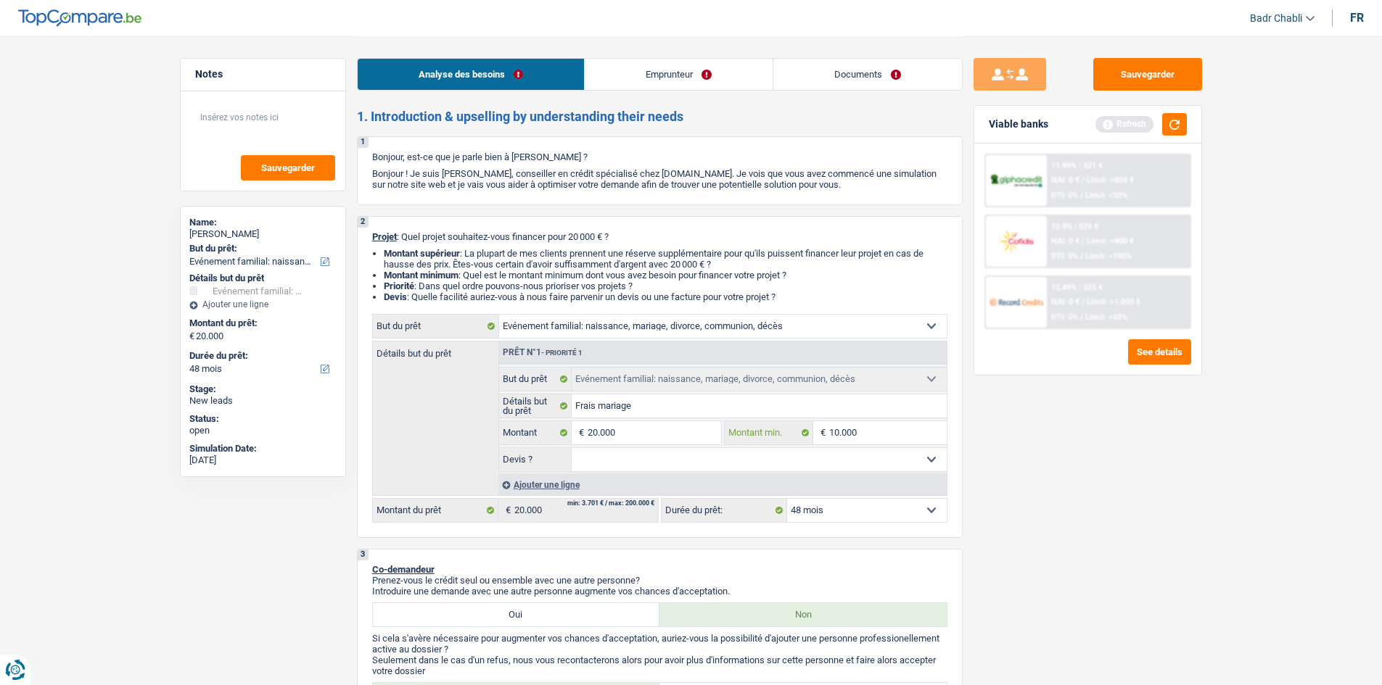
type input "10.000"
click at [649, 469] on select "Oui Non Non répondu Sélectionner une option" at bounding box center [759, 459] width 375 height 23
select select "false"
click at [572, 448] on select "Oui Non Non répondu Sélectionner une option" at bounding box center [759, 459] width 375 height 23
select select "false"
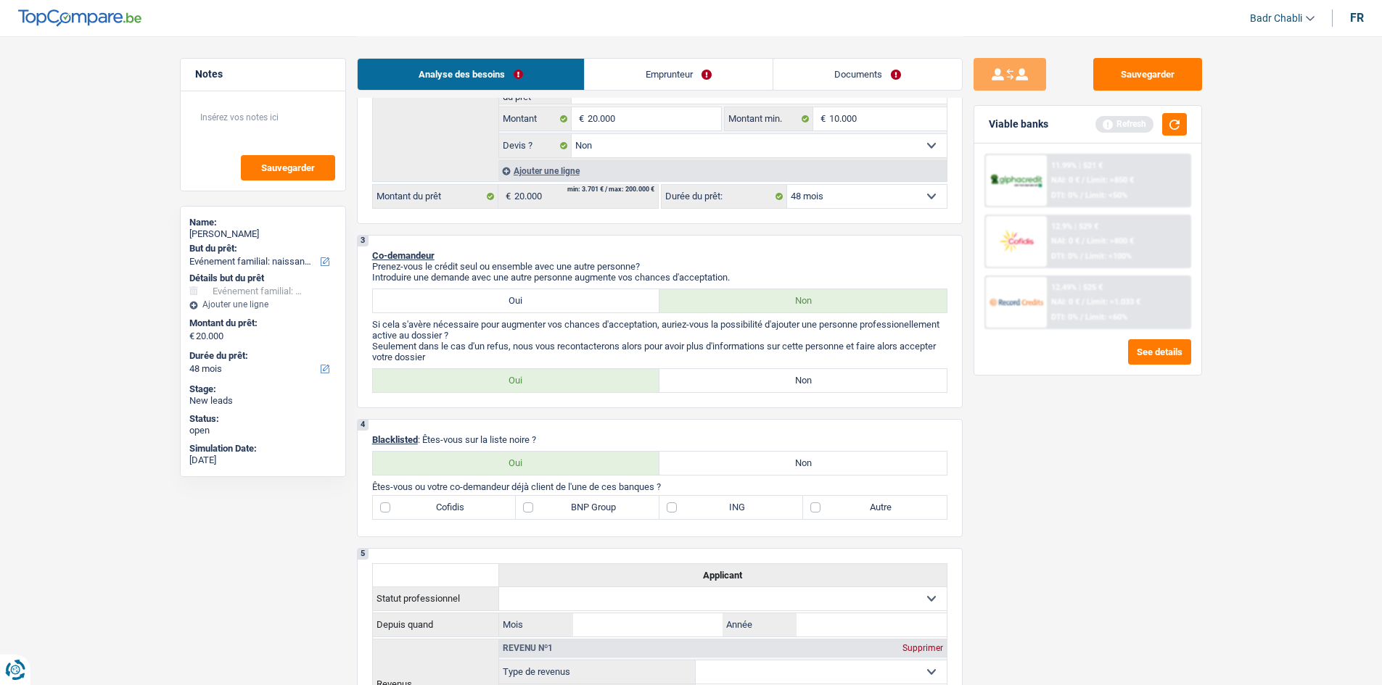
scroll to position [363, 0]
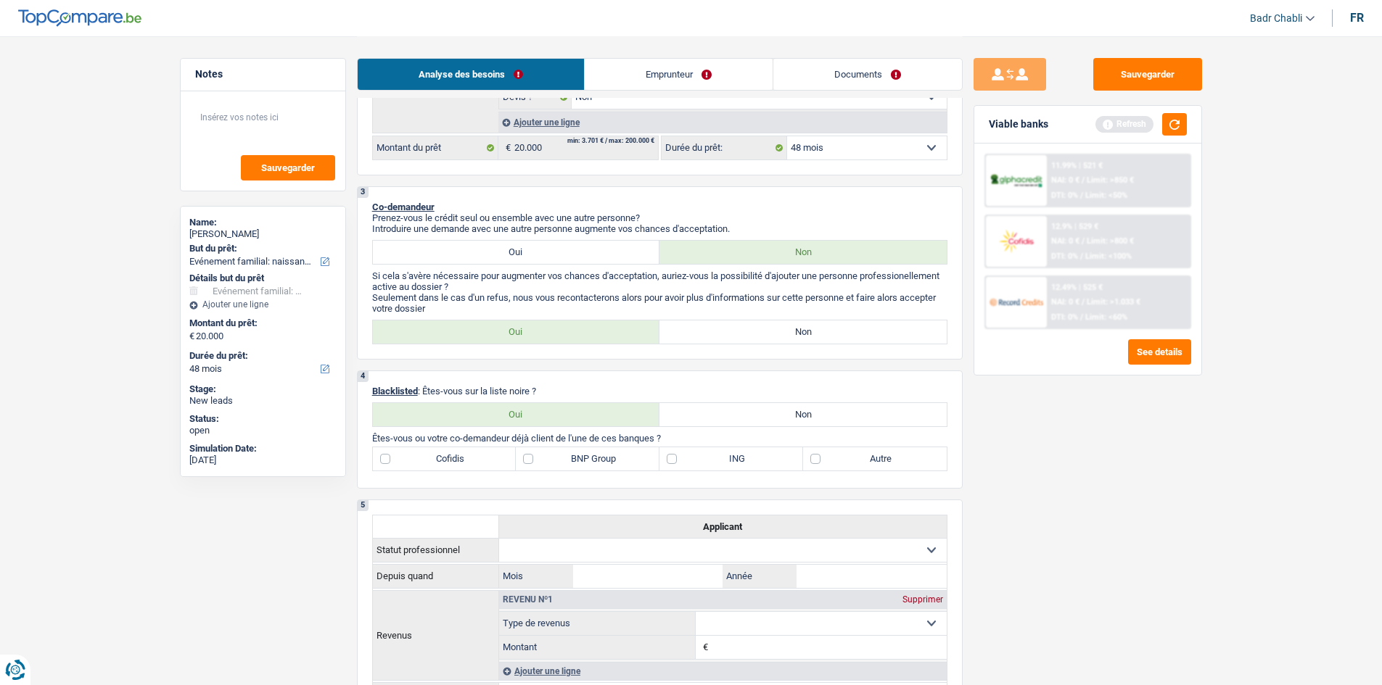
click at [780, 324] on label "Non" at bounding box center [802, 332] width 287 height 23
click at [780, 324] on input "Non" at bounding box center [802, 332] width 287 height 23
radio input "true"
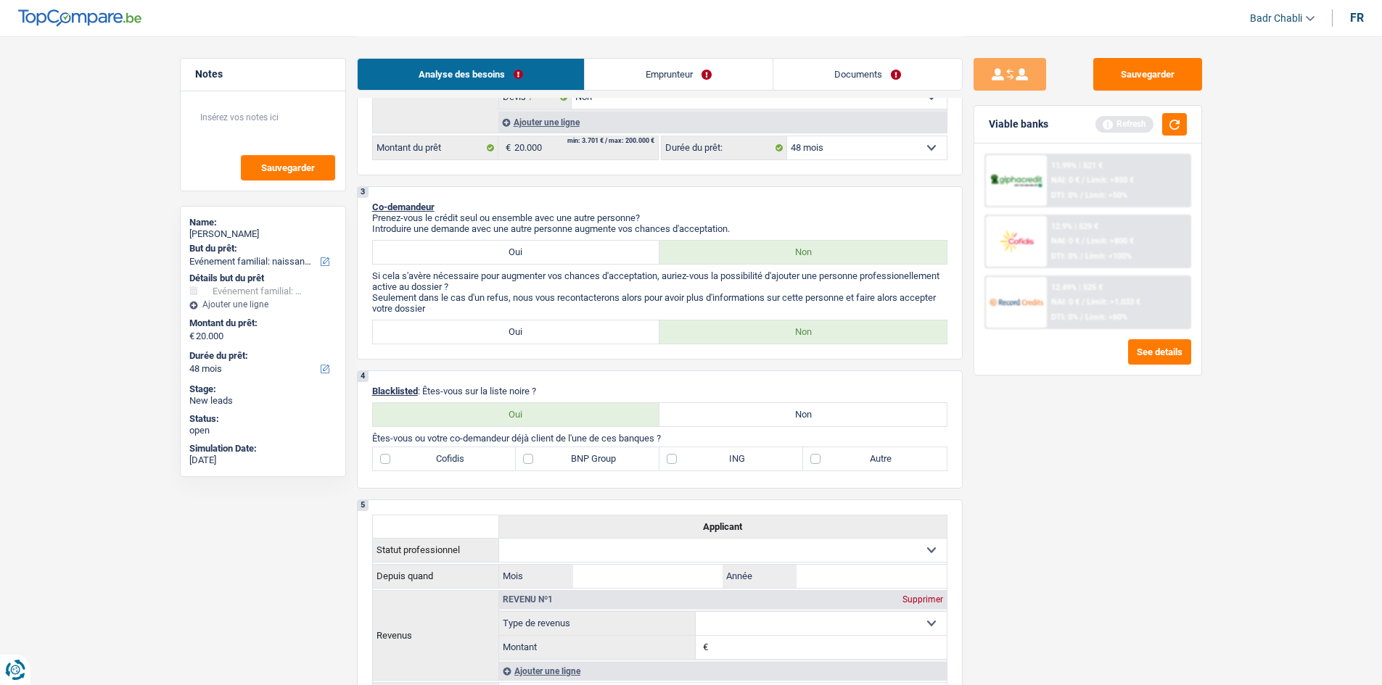
click at [798, 411] on label "Non" at bounding box center [802, 414] width 287 height 23
click at [798, 411] on input "Non" at bounding box center [802, 414] width 287 height 23
radio input "true"
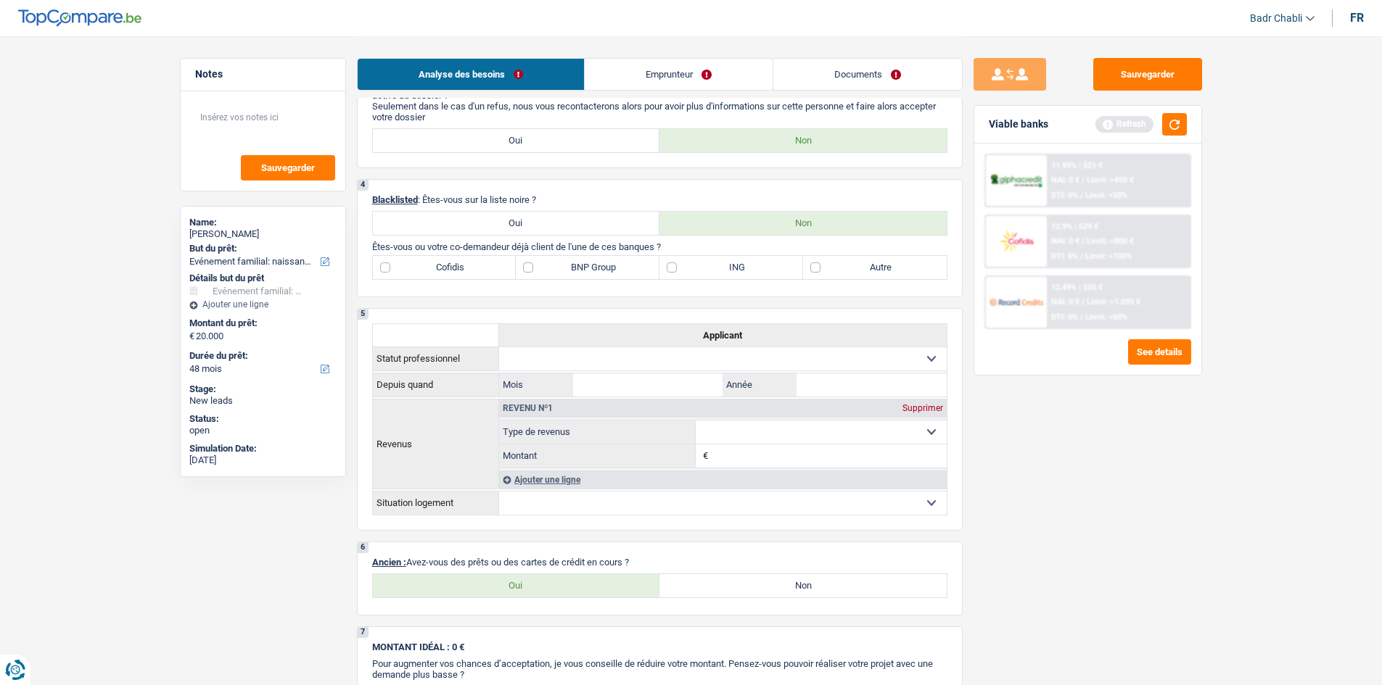
scroll to position [725, 0]
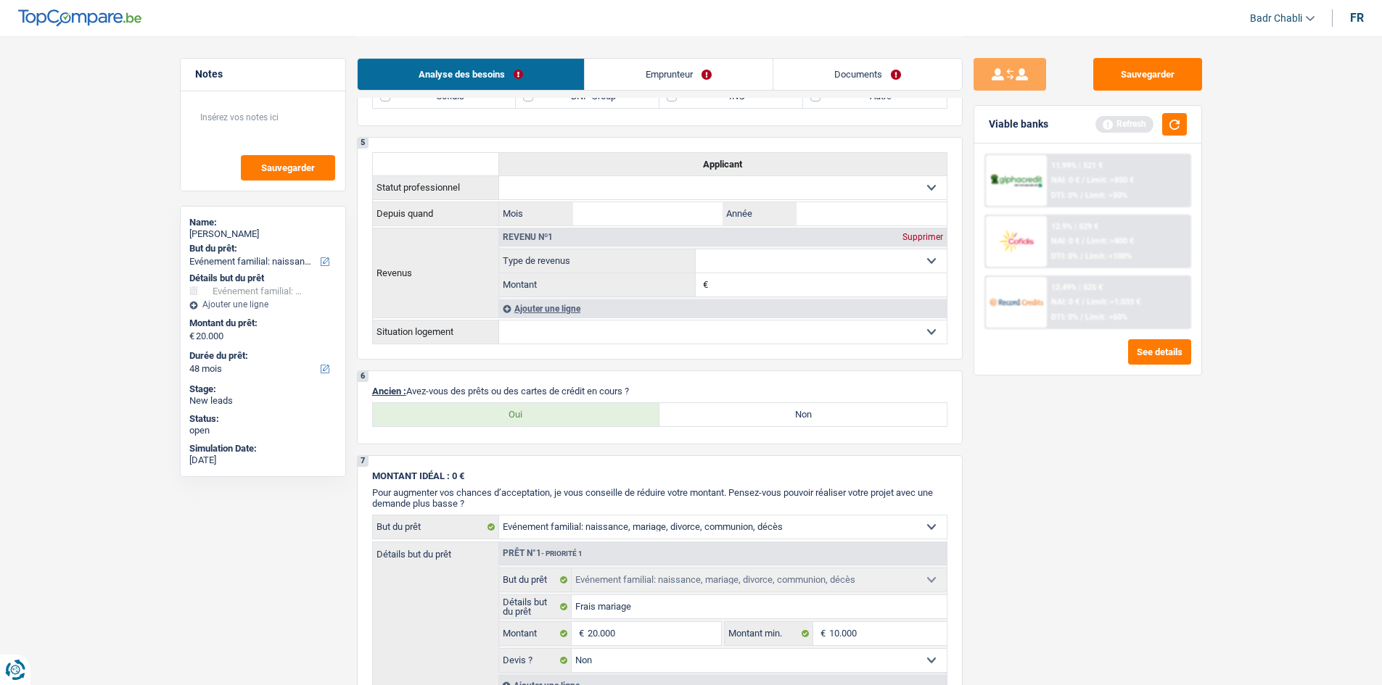
click at [723, 417] on label "Non" at bounding box center [802, 414] width 287 height 23
click at [723, 417] on input "Non" at bounding box center [802, 414] width 287 height 23
radio input "true"
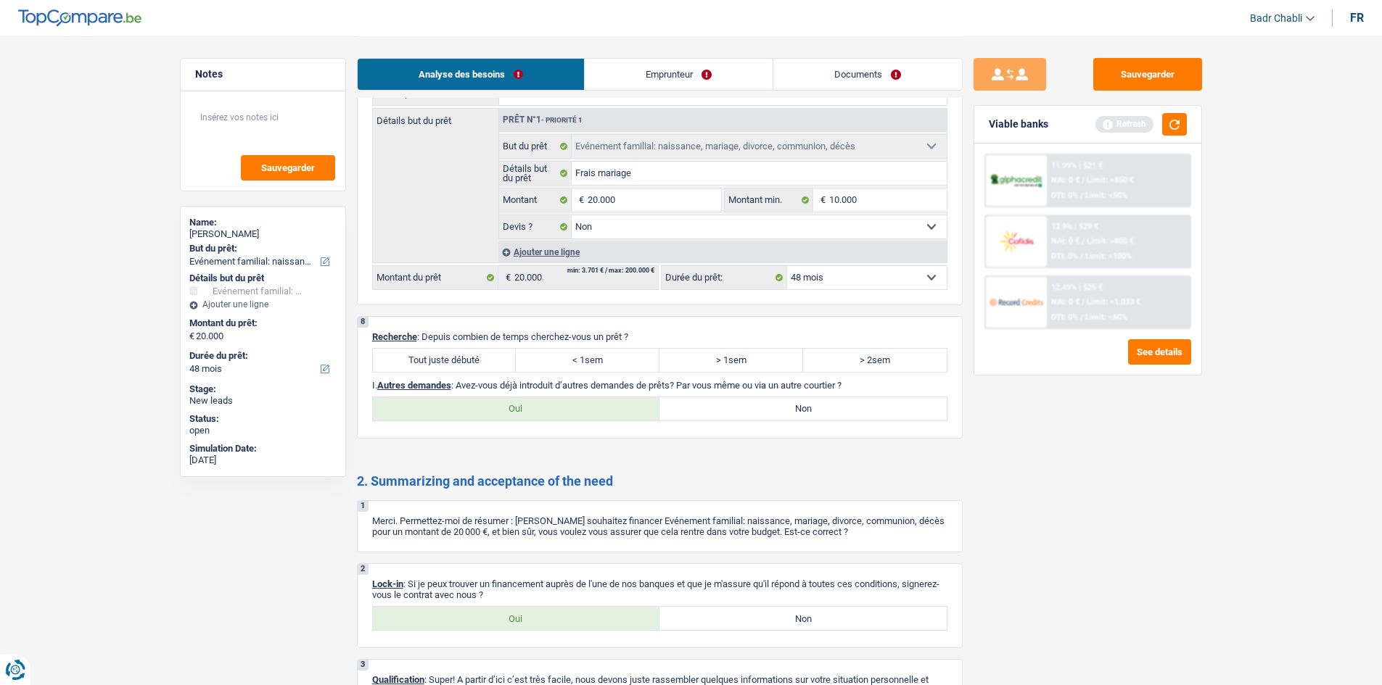
scroll to position [1161, 0]
click at [461, 353] on label "Tout juste débuté" at bounding box center [445, 358] width 144 height 23
click at [461, 353] on input "Tout juste débuté" at bounding box center [445, 358] width 144 height 23
radio input "true"
click at [804, 407] on label "Non" at bounding box center [802, 407] width 287 height 23
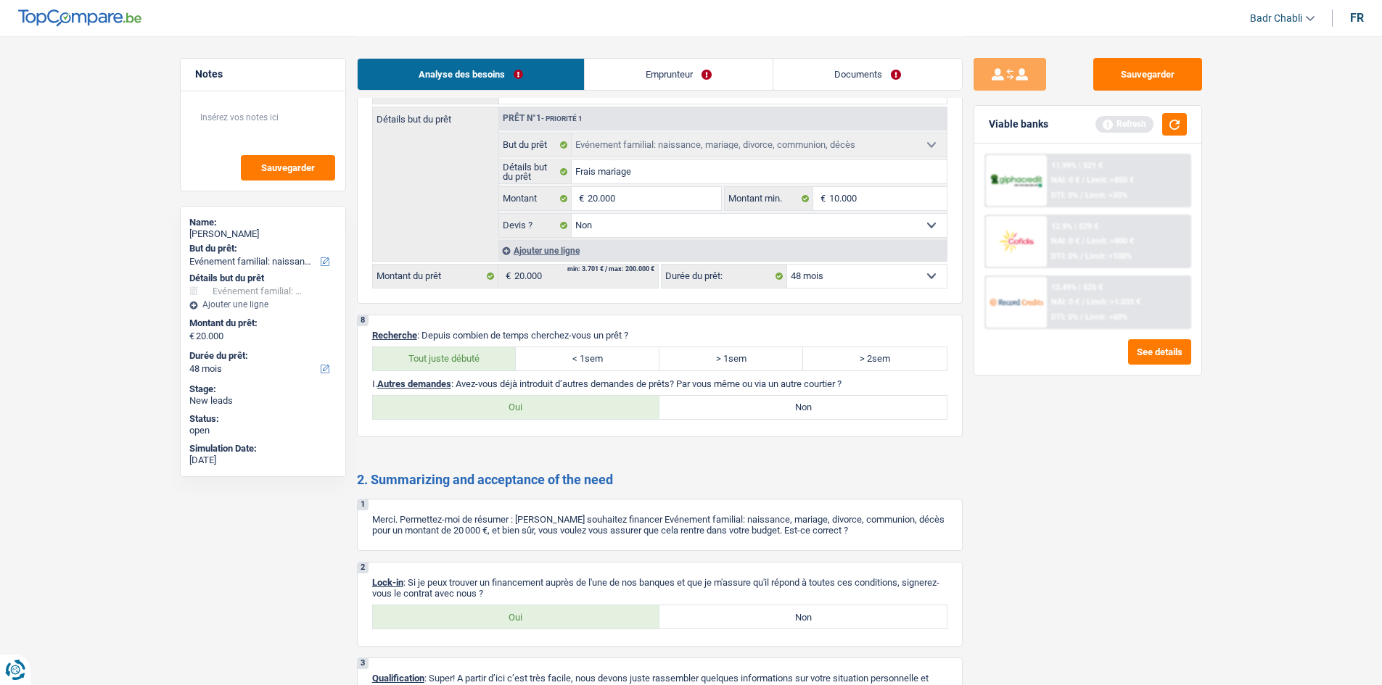
click at [804, 407] on input "Non" at bounding box center [802, 407] width 287 height 23
radio input "true"
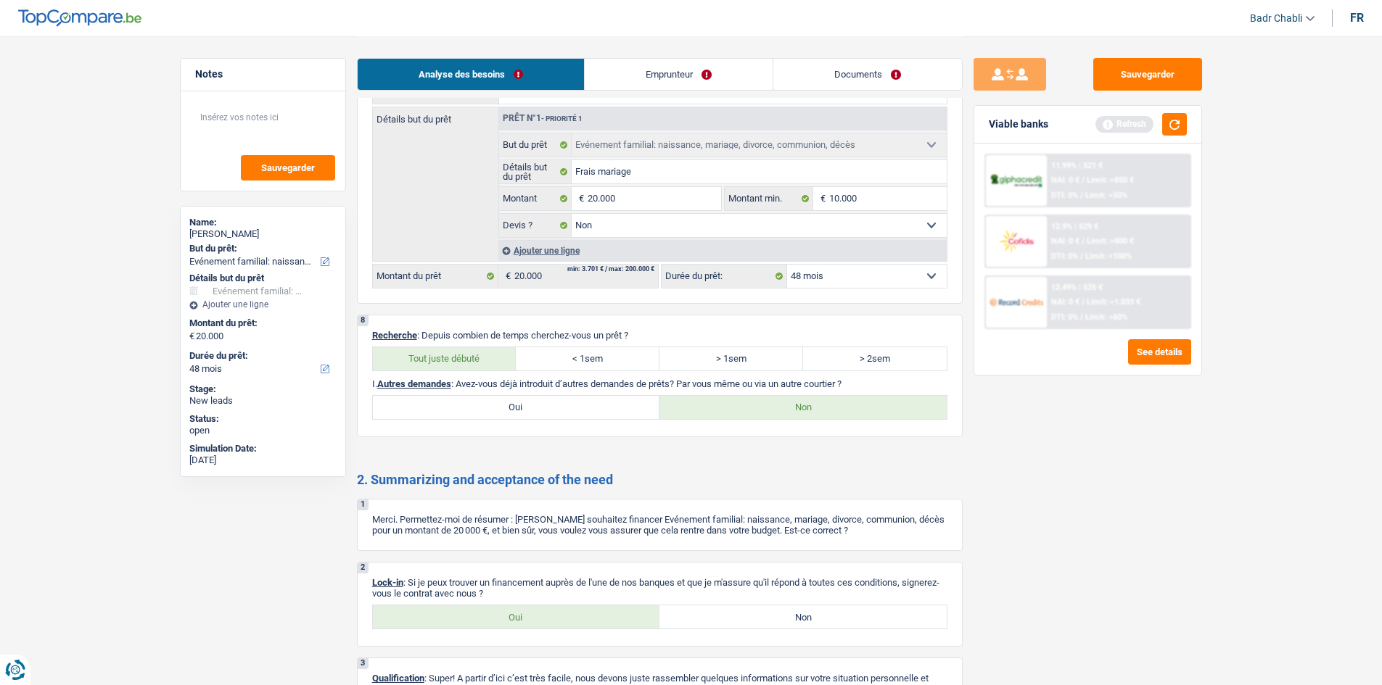
click at [496, 609] on label "Oui" at bounding box center [516, 617] width 287 height 23
click at [496, 609] on input "Oui" at bounding box center [516, 617] width 287 height 23
radio input "true"
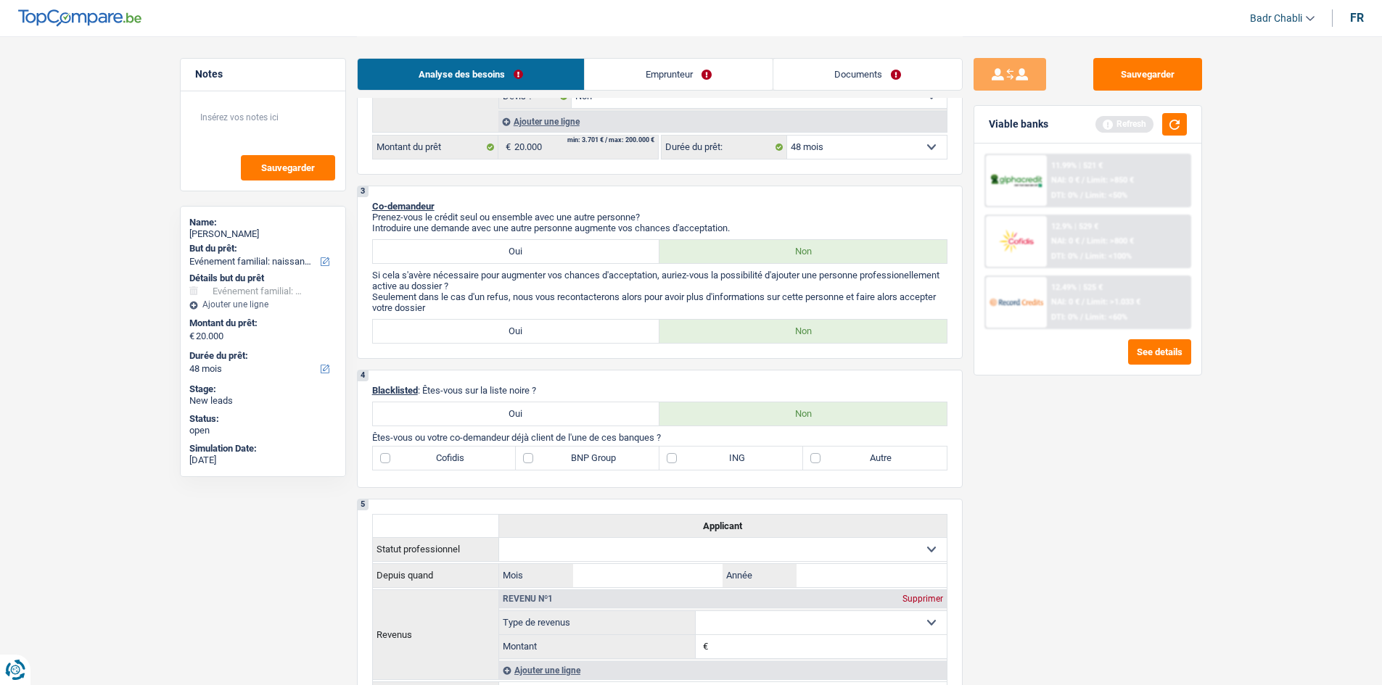
scroll to position [363, 0]
click at [1166, 128] on button "button" at bounding box center [1174, 124] width 25 height 22
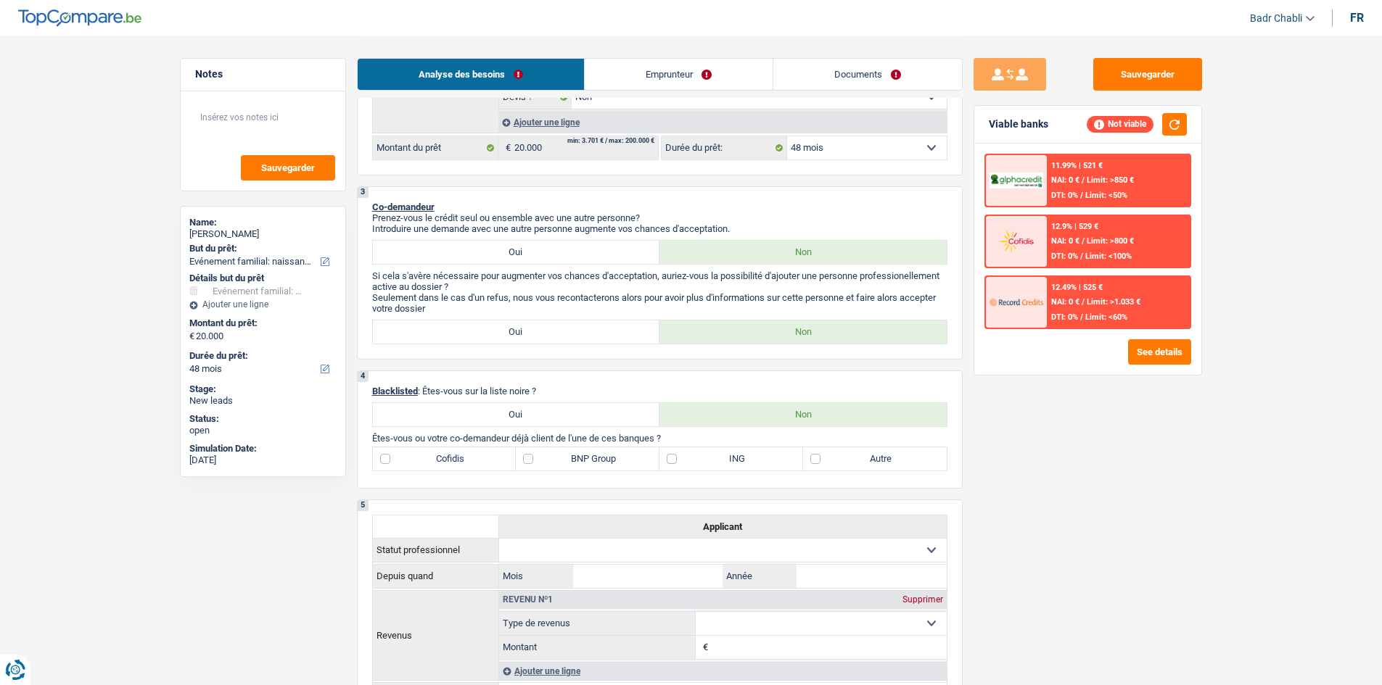
click at [825, 451] on label "Autre" at bounding box center [875, 459] width 144 height 23
click at [825, 451] on input "Autre" at bounding box center [875, 459] width 144 height 23
checkbox input "true"
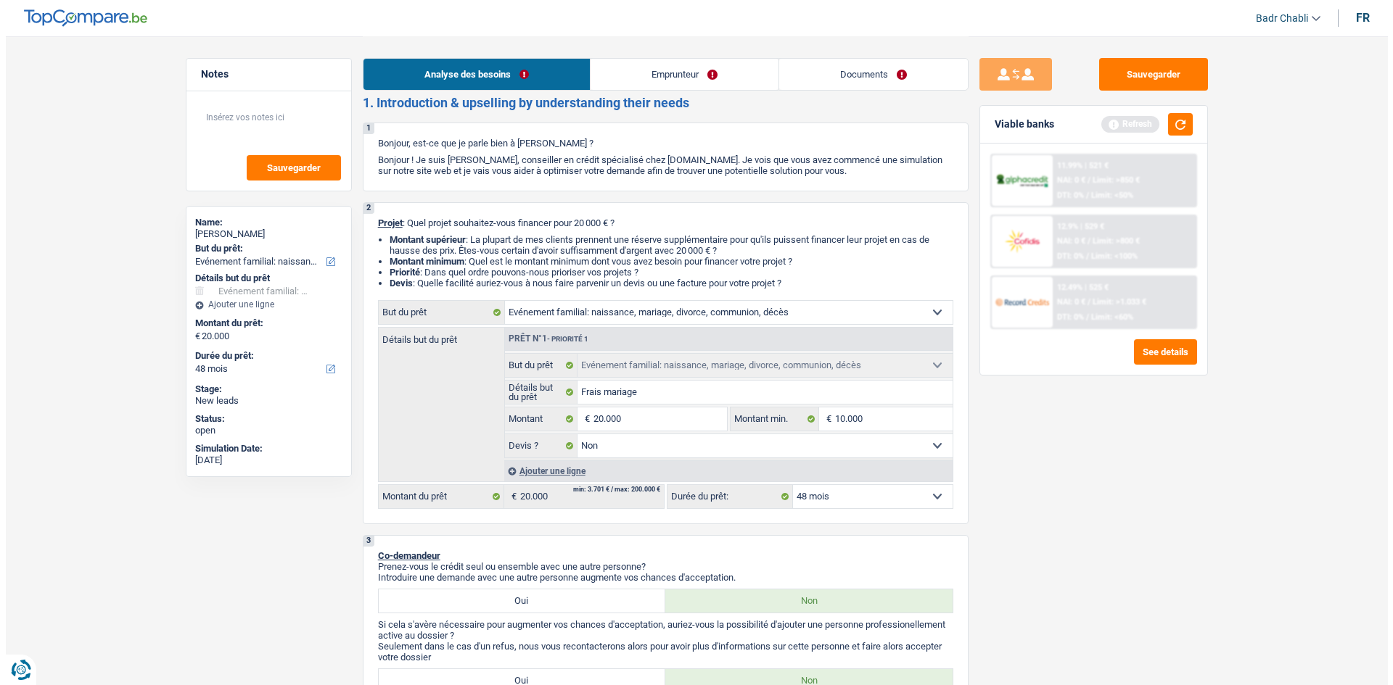
scroll to position [0, 0]
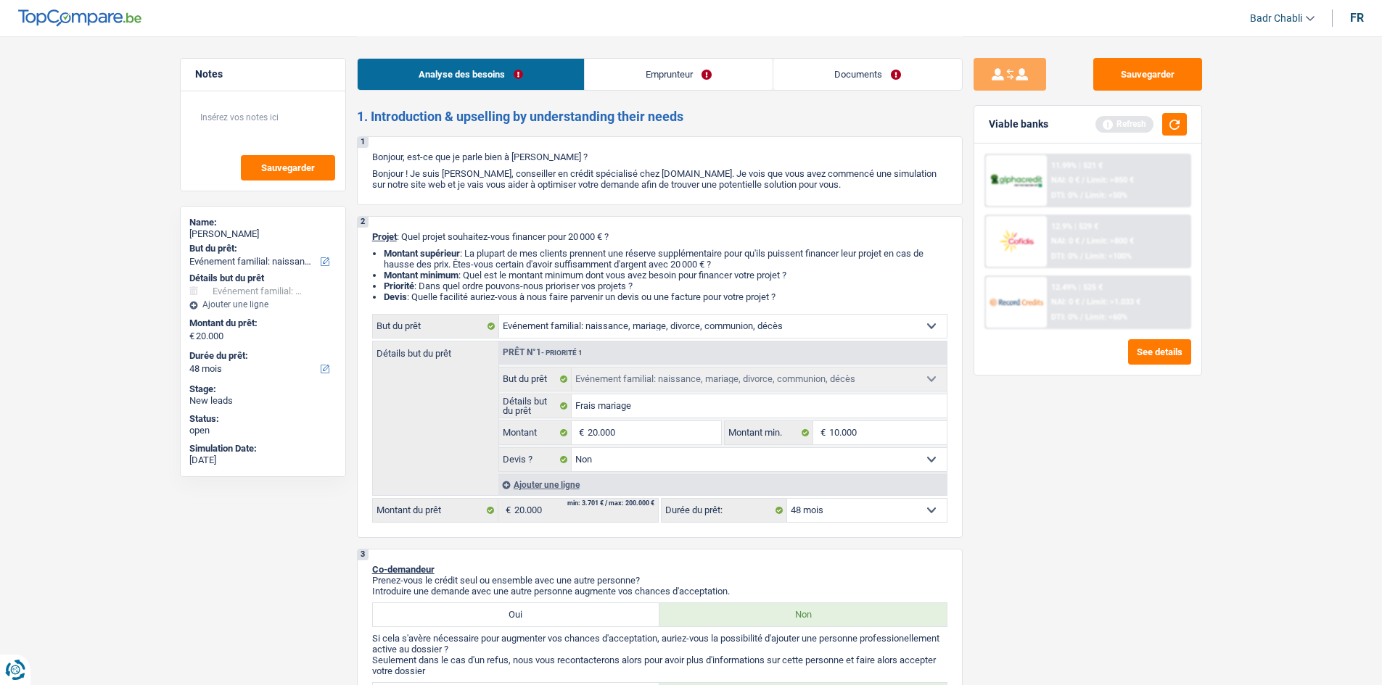
click at [677, 73] on link "Emprunteur" at bounding box center [679, 74] width 188 height 31
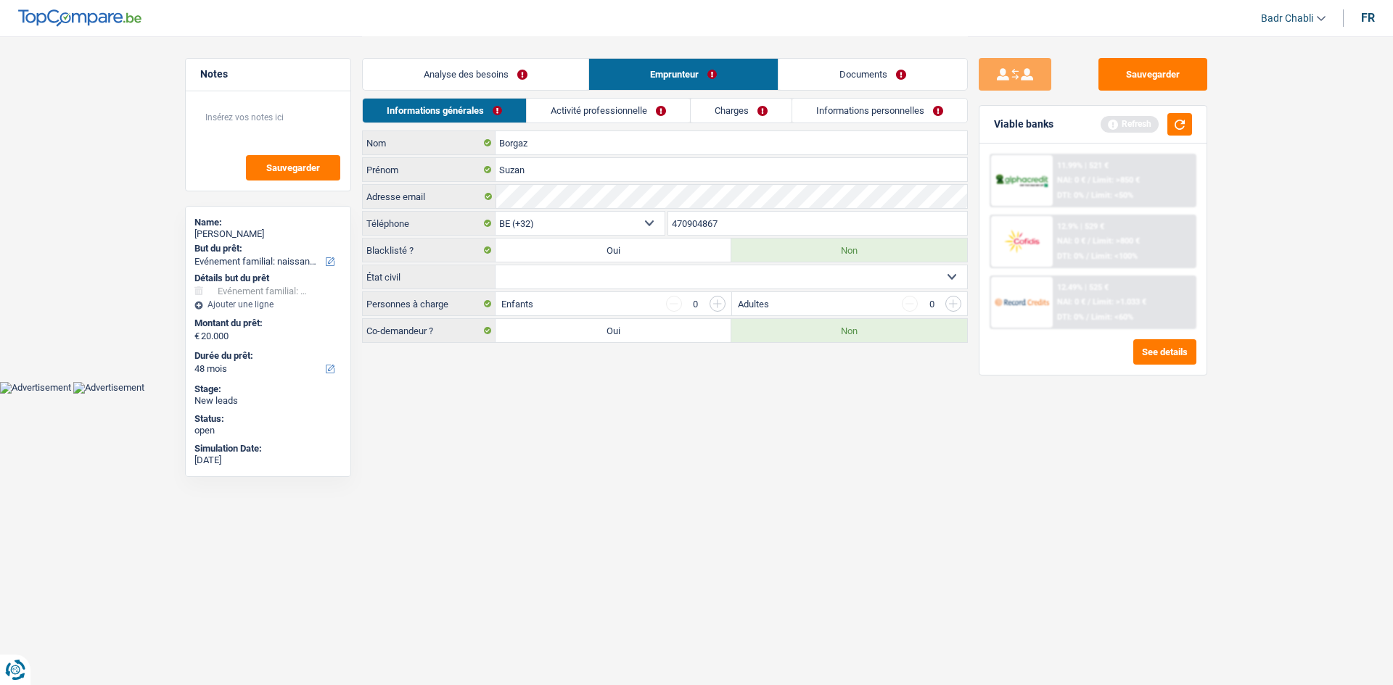
click at [627, 278] on select "Célibataire Marié(e) Cohabitant(e) légal(e) Divorcé(e) Veuf(ve) Séparé (de fait…" at bounding box center [730, 276] width 471 height 23
select select "single"
click at [495, 265] on select "Célibataire Marié(e) Cohabitant(e) légal(e) Divorcé(e) Veuf(ve) Séparé (de fait…" at bounding box center [730, 276] width 471 height 23
click at [1176, 125] on button "button" at bounding box center [1179, 124] width 25 height 22
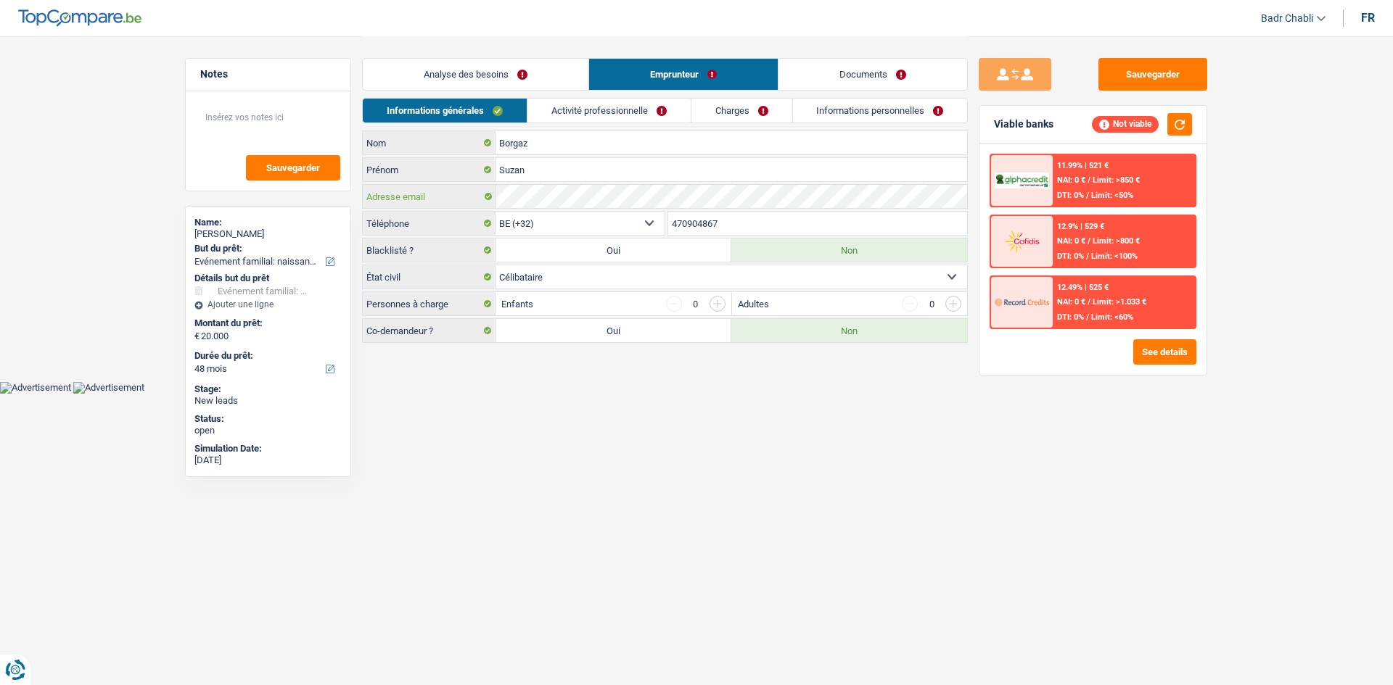
click at [232, 200] on div "Notes Sauvegarder Name: [PERSON_NAME] But du prêt: Confort maison: meubles, tex…" at bounding box center [696, 190] width 1044 height 309
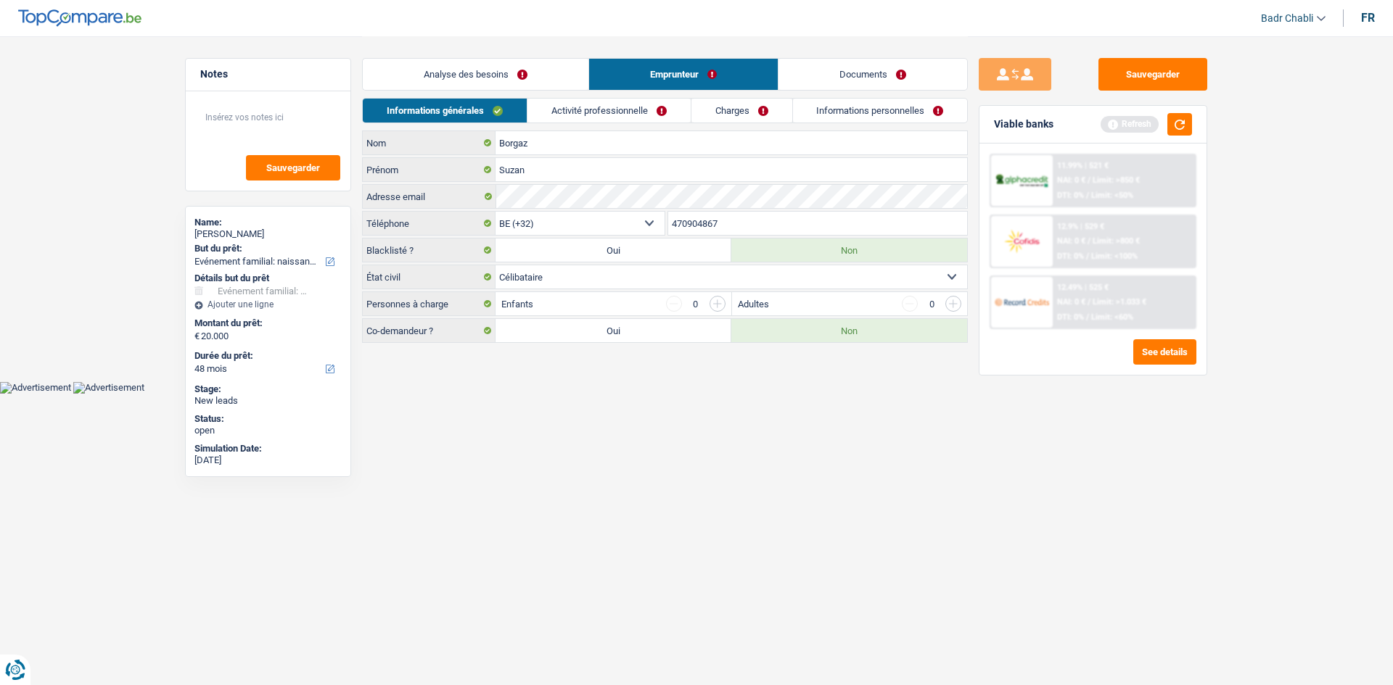
click at [590, 116] on link "Activité professionnelle" at bounding box center [608, 111] width 163 height 24
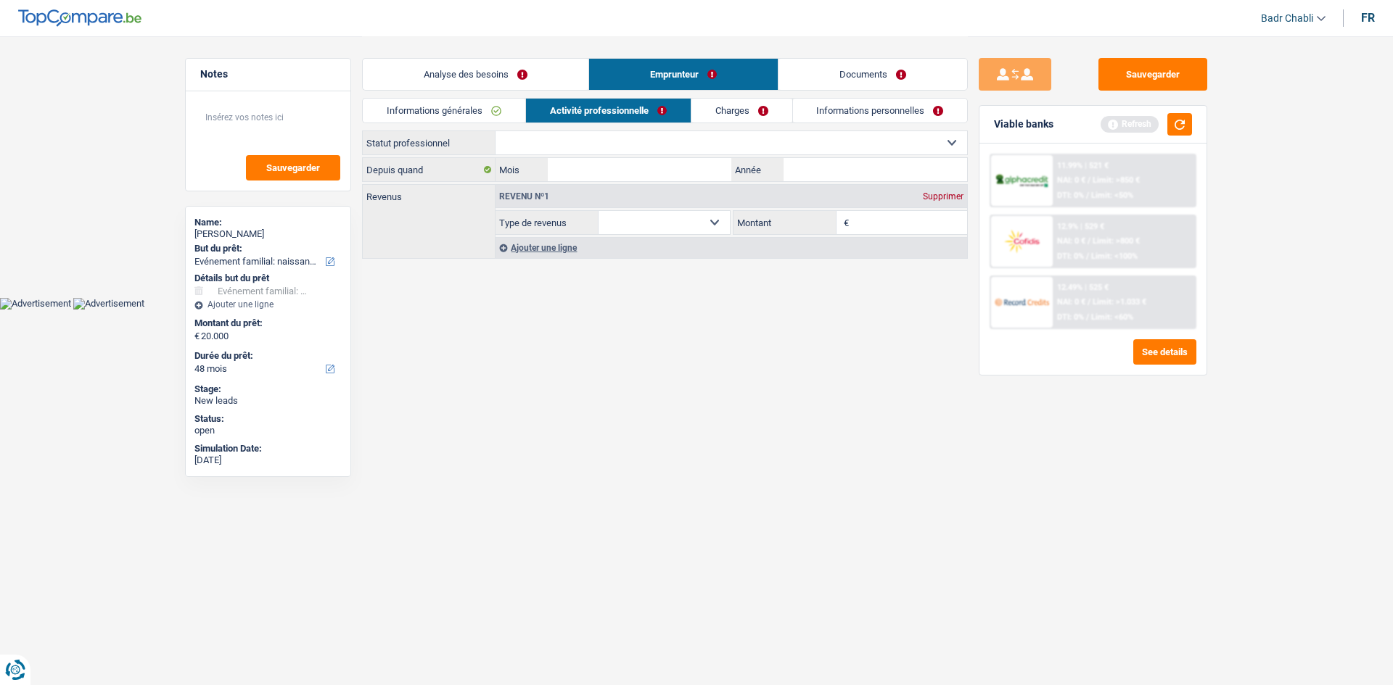
click at [544, 133] on select "Ouvrier Employé privé Employé public Invalide Indépendant Pensionné Chômeur Mut…" at bounding box center [730, 142] width 471 height 23
select select "privateEmployee"
click at [495, 131] on select "Ouvrier Employé privé Employé public Invalide Indépendant Pensionné Chômeur Mut…" at bounding box center [730, 142] width 471 height 23
select select "netSalary"
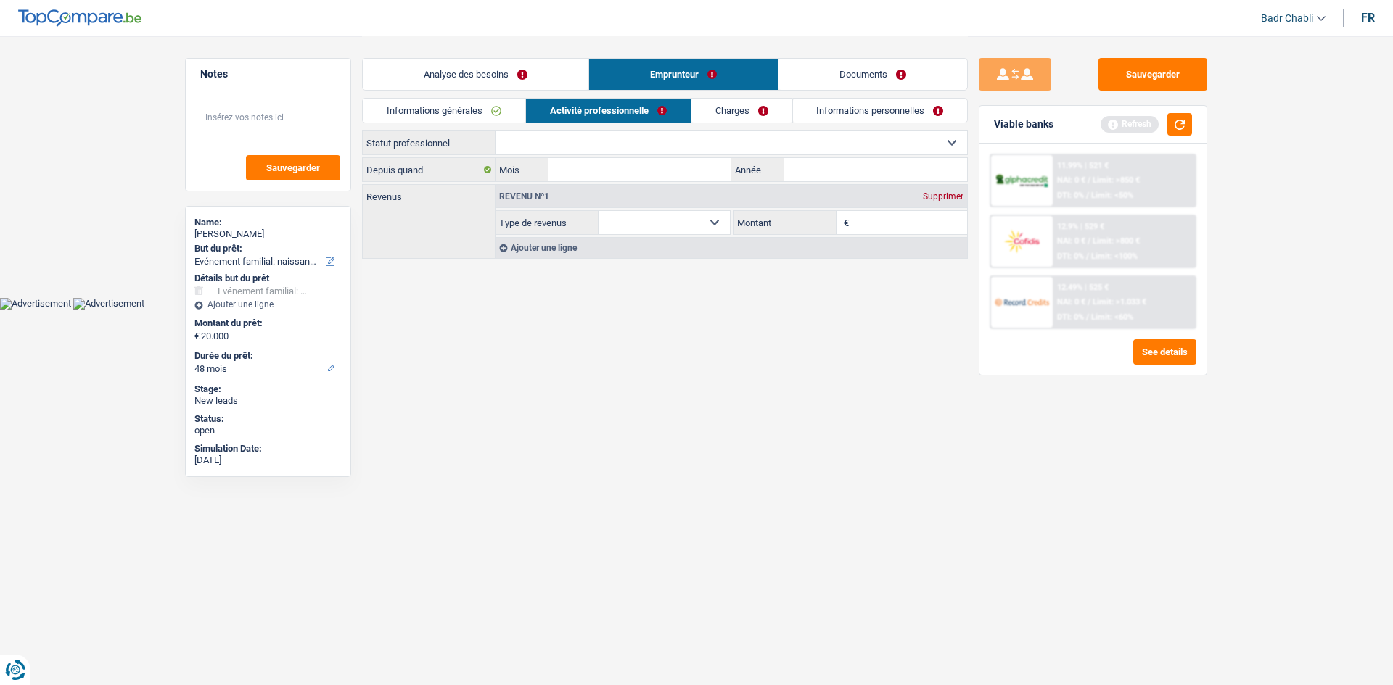
select select "mealVouchers"
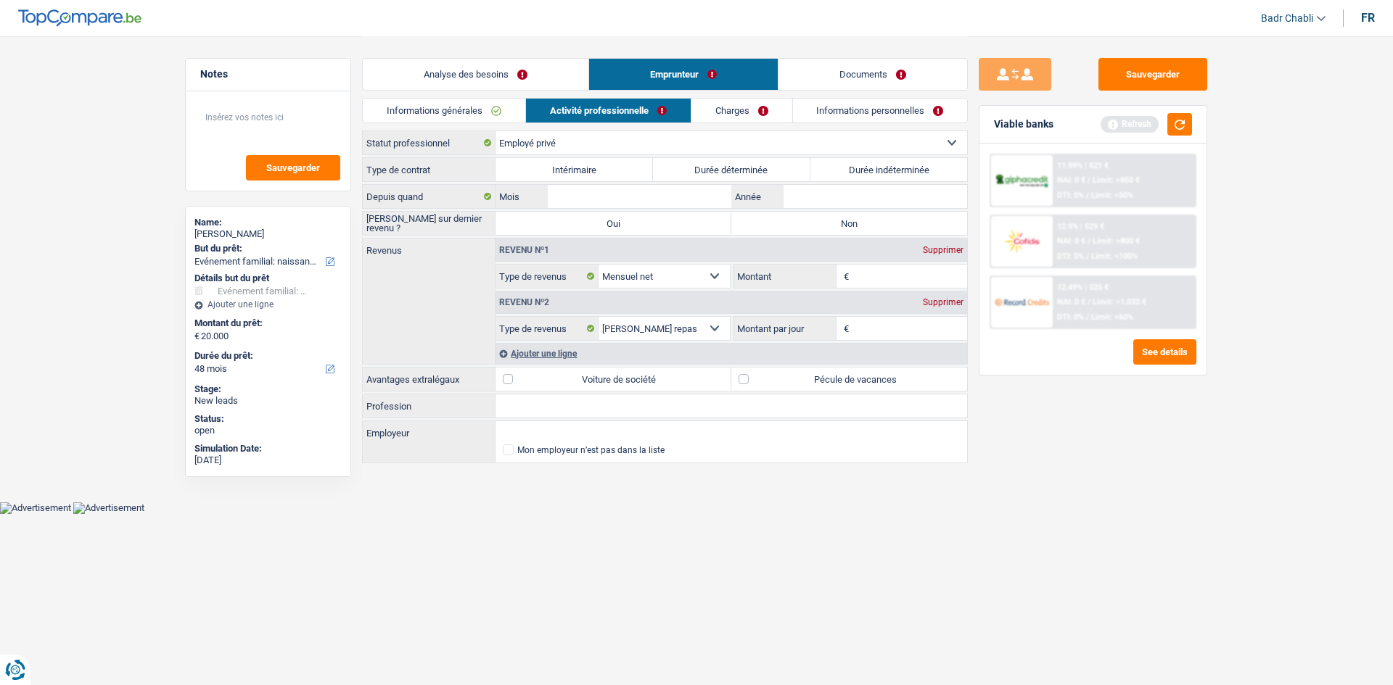
click at [906, 160] on label "Durée indéterminée" at bounding box center [888, 169] width 157 height 23
click at [906, 160] on input "Durée indéterminée" at bounding box center [888, 169] width 157 height 23
radio input "true"
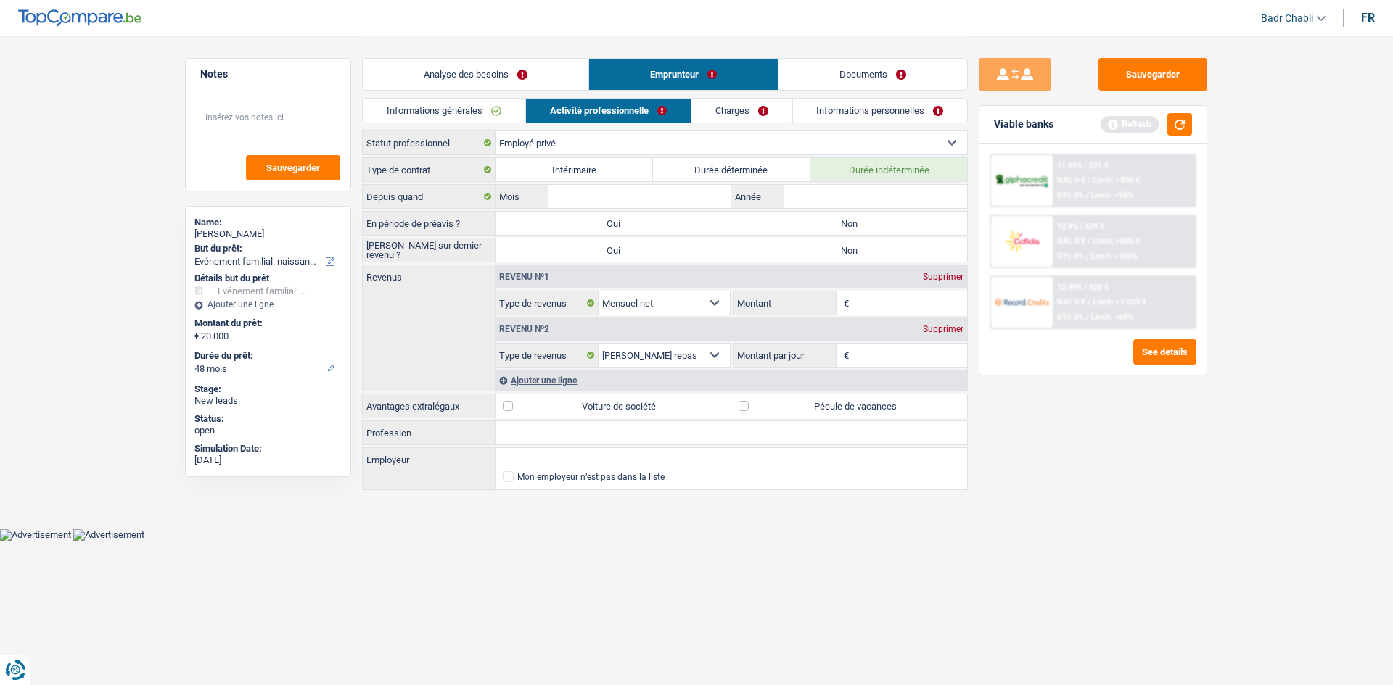
click at [880, 222] on label "Non" at bounding box center [849, 223] width 236 height 23
click at [880, 222] on input "Non" at bounding box center [849, 223] width 236 height 23
radio input "true"
click at [863, 276] on div "Revenu nº1 Supprimer" at bounding box center [730, 276] width 471 height 23
click at [862, 255] on label "Non" at bounding box center [849, 250] width 236 height 23
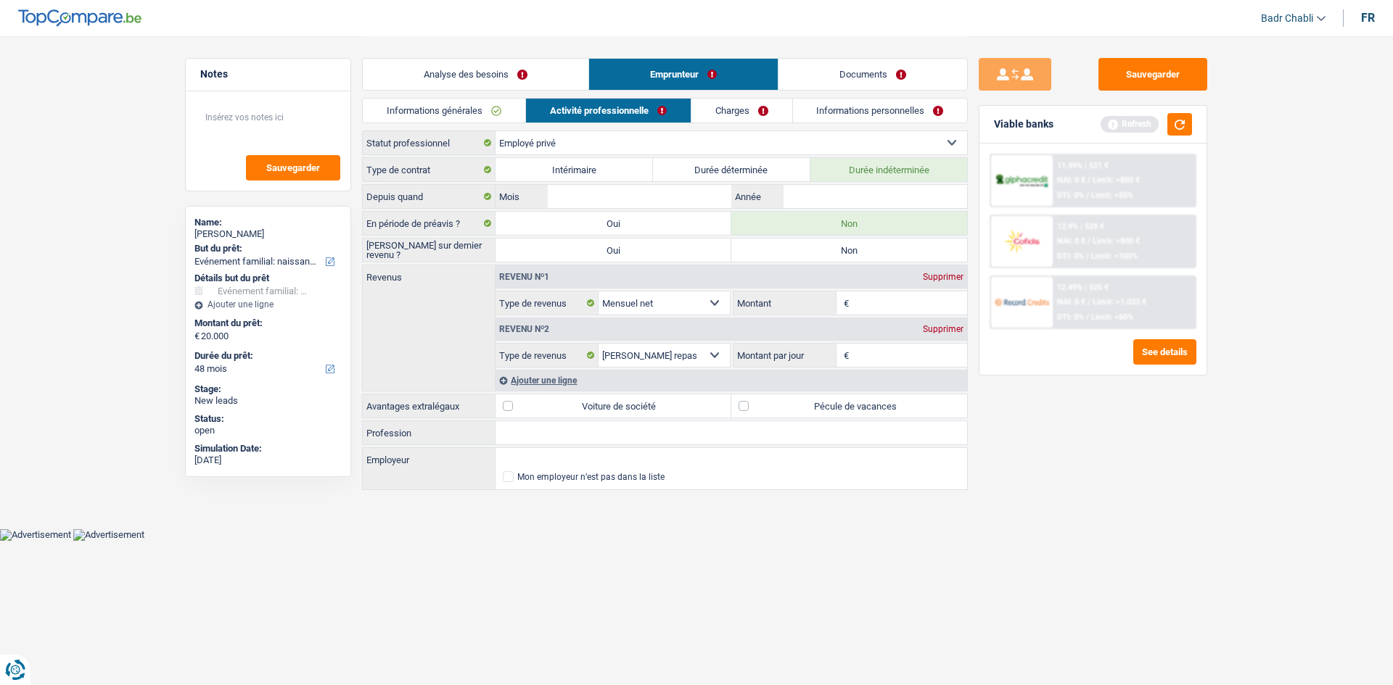
click at [862, 255] on input "Non" at bounding box center [849, 250] width 236 height 23
radio input "true"
click at [737, 410] on label "Pécule de vacances" at bounding box center [849, 406] width 236 height 23
click at [737, 410] on input "Pécule de vacances" at bounding box center [849, 406] width 236 height 23
checkbox input "true"
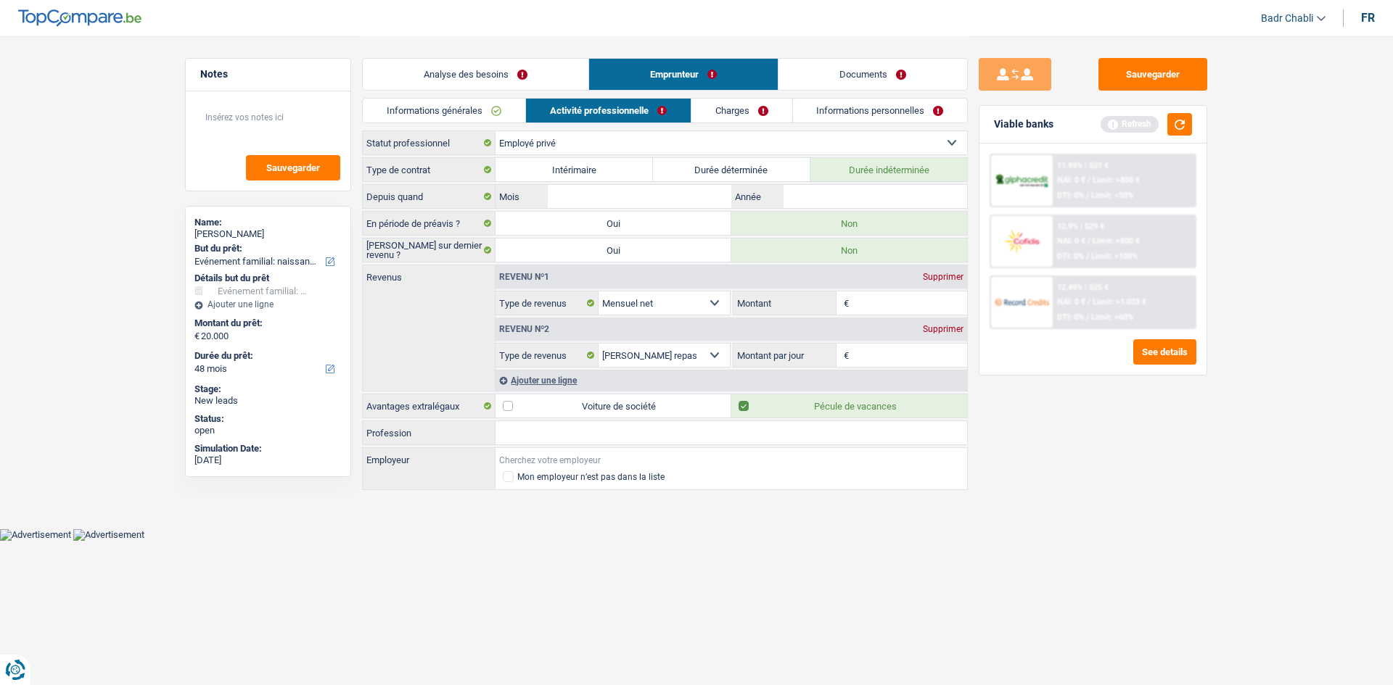
click at [539, 461] on input "Employeur" at bounding box center [730, 459] width 471 height 23
type input "SL Food"
click at [536, 434] on input "Profession" at bounding box center [730, 432] width 471 height 23
type input "Employée"
click at [646, 199] on input "Mois" at bounding box center [640, 196] width 184 height 23
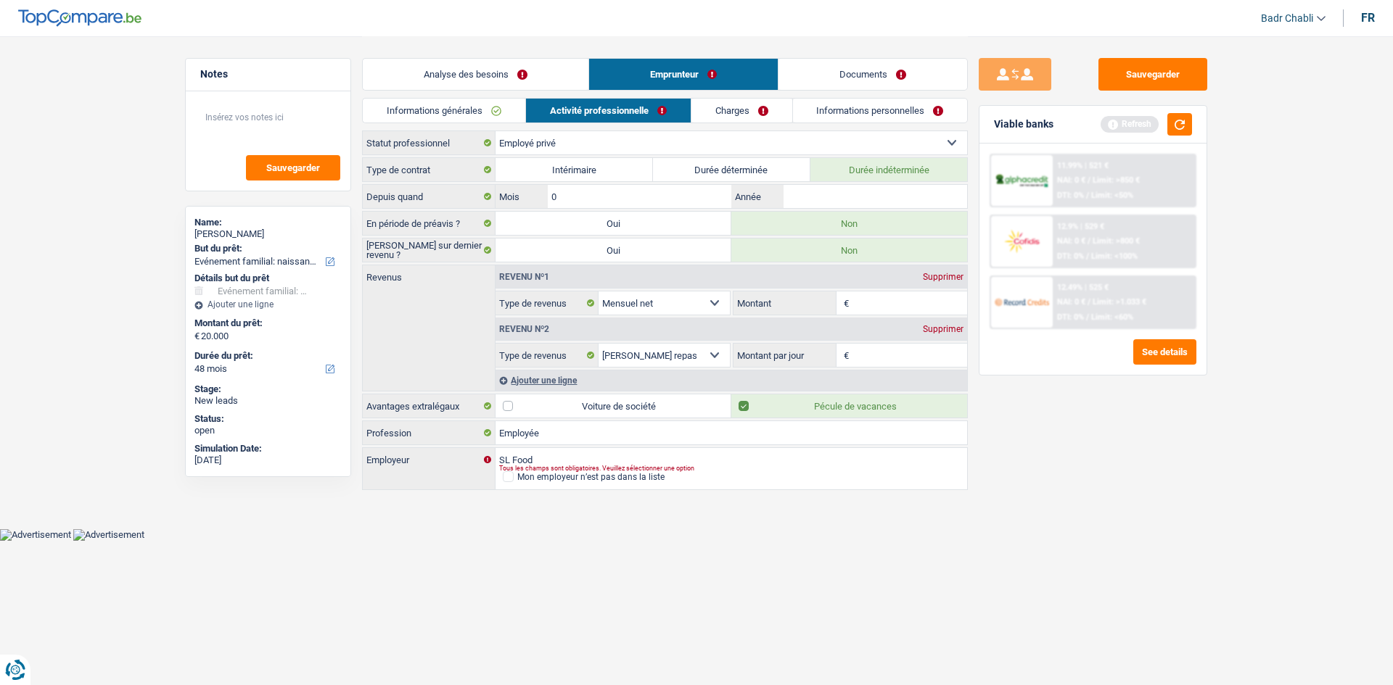
type input "04"
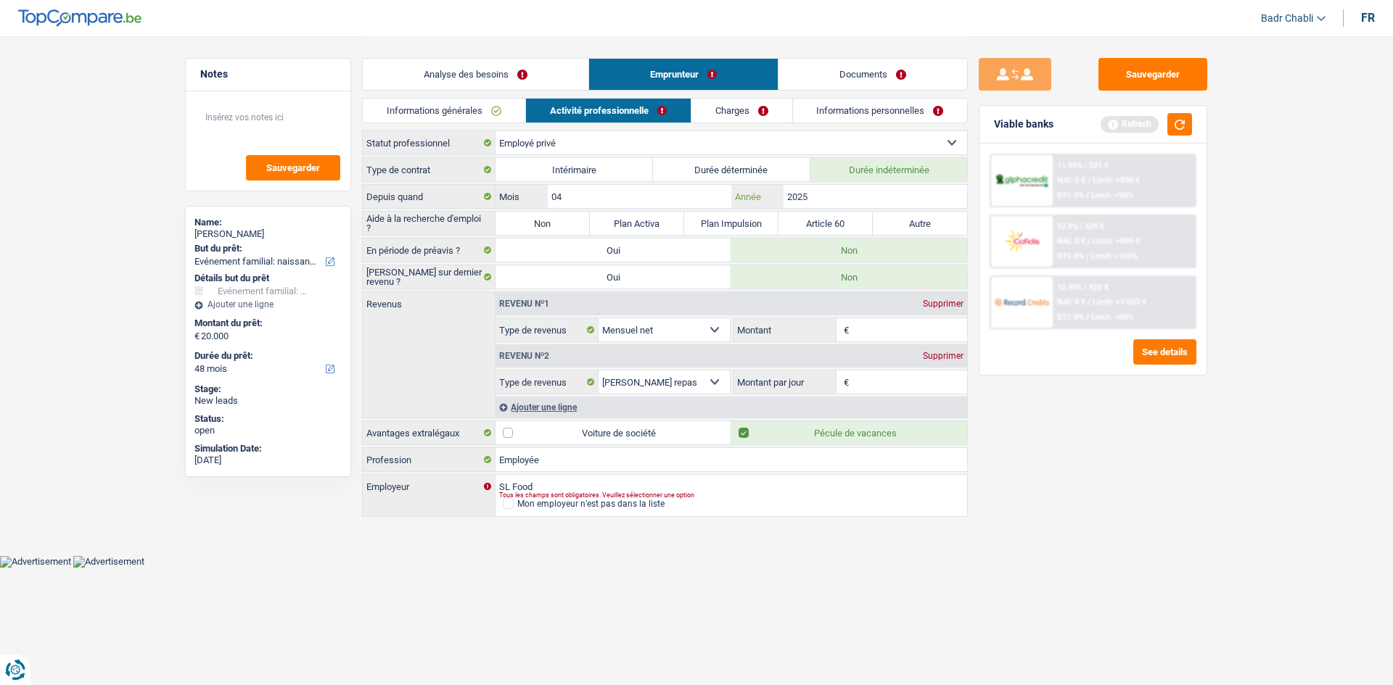
type input "2025"
click at [573, 206] on input "04" at bounding box center [640, 196] width 184 height 23
click at [572, 221] on label "Non" at bounding box center [542, 223] width 94 height 23
click at [572, 221] on input "Non" at bounding box center [542, 223] width 94 height 23
radio input "true"
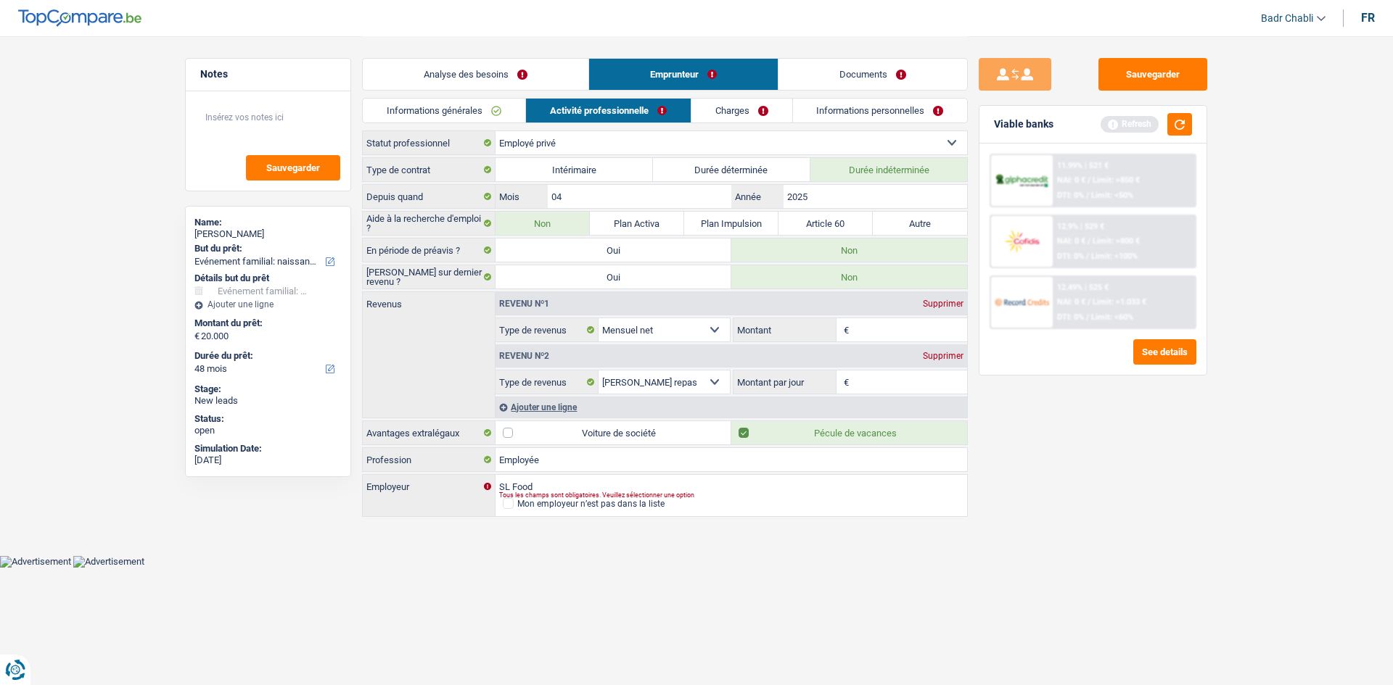
click at [894, 333] on input "Montant" at bounding box center [909, 329] width 115 height 23
type input "1.900"
click at [935, 358] on div "Supprimer" at bounding box center [943, 356] width 48 height 9
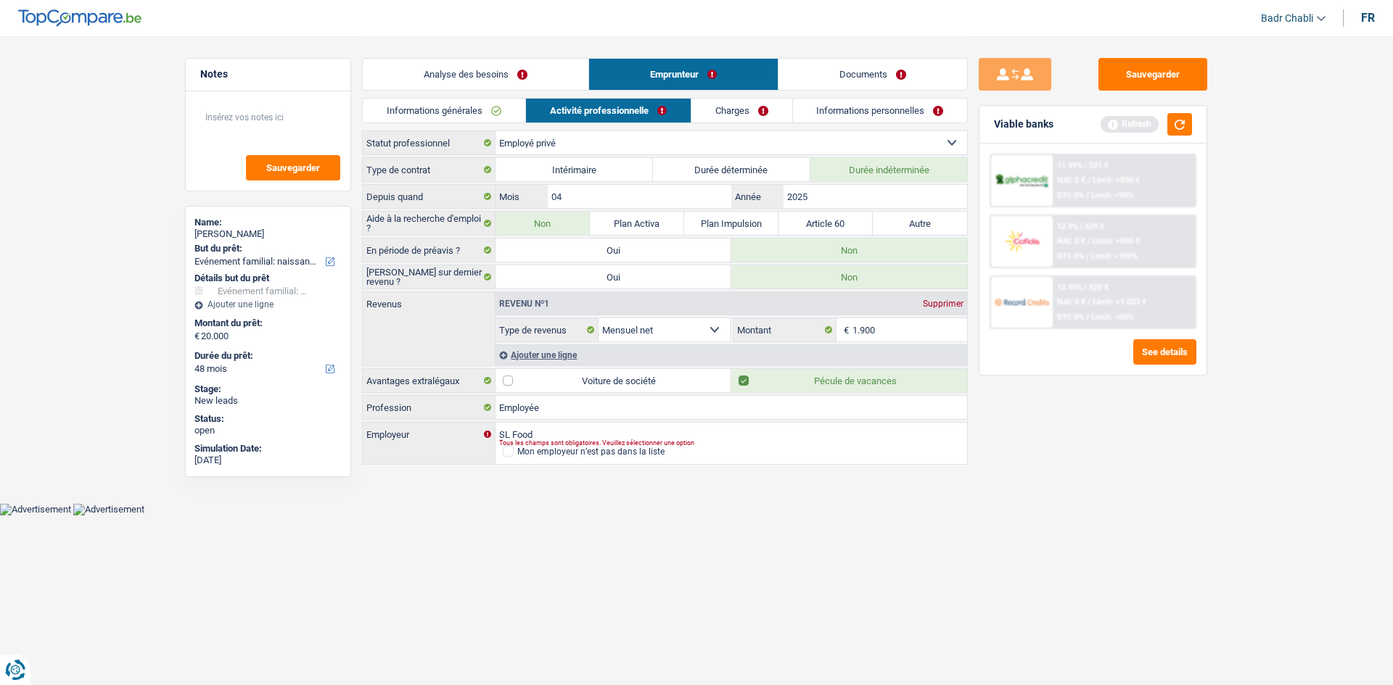
click at [745, 112] on link "Charges" at bounding box center [741, 111] width 101 height 24
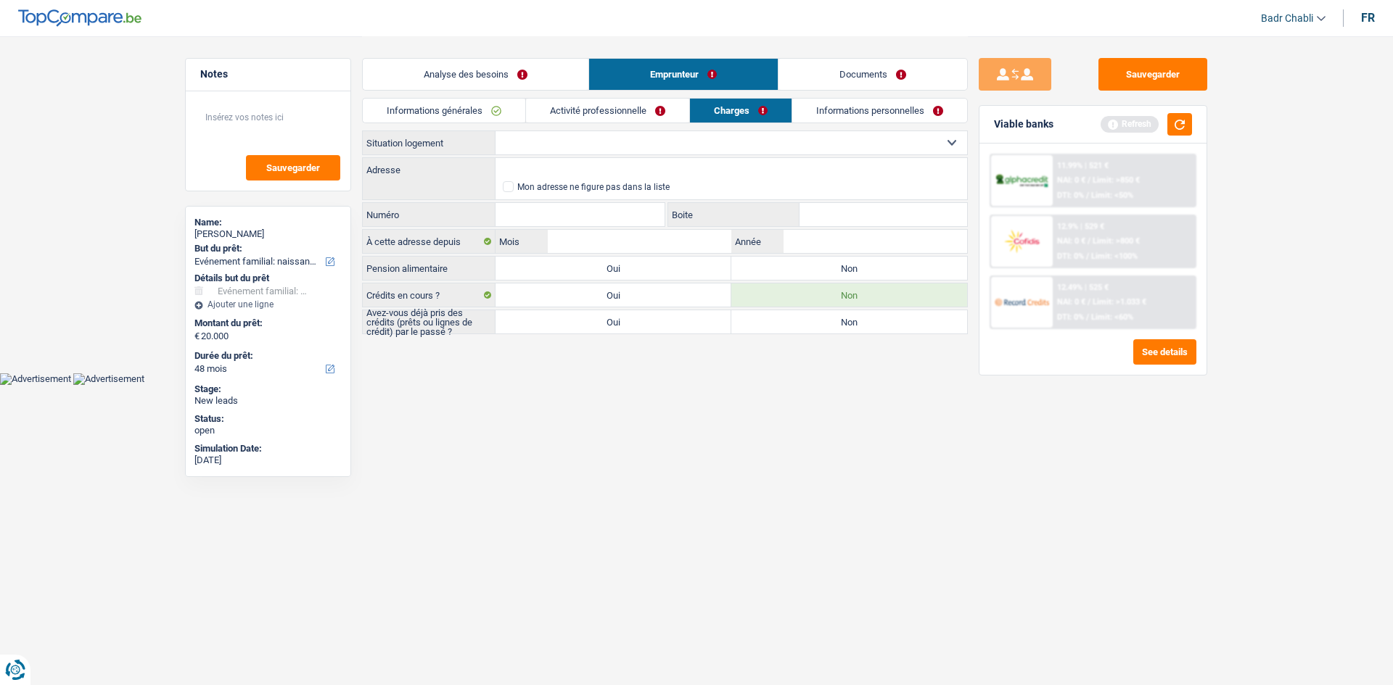
click at [733, 149] on select "Locataire Propriétaire avec prêt hypothécaire Propriétaire sans prêt hypothécai…" at bounding box center [730, 142] width 471 height 23
select select "rents"
click at [495, 131] on select "Locataire Propriétaire avec prêt hypothécaire Propriétaire sans prêt hypothécai…" at bounding box center [730, 142] width 471 height 23
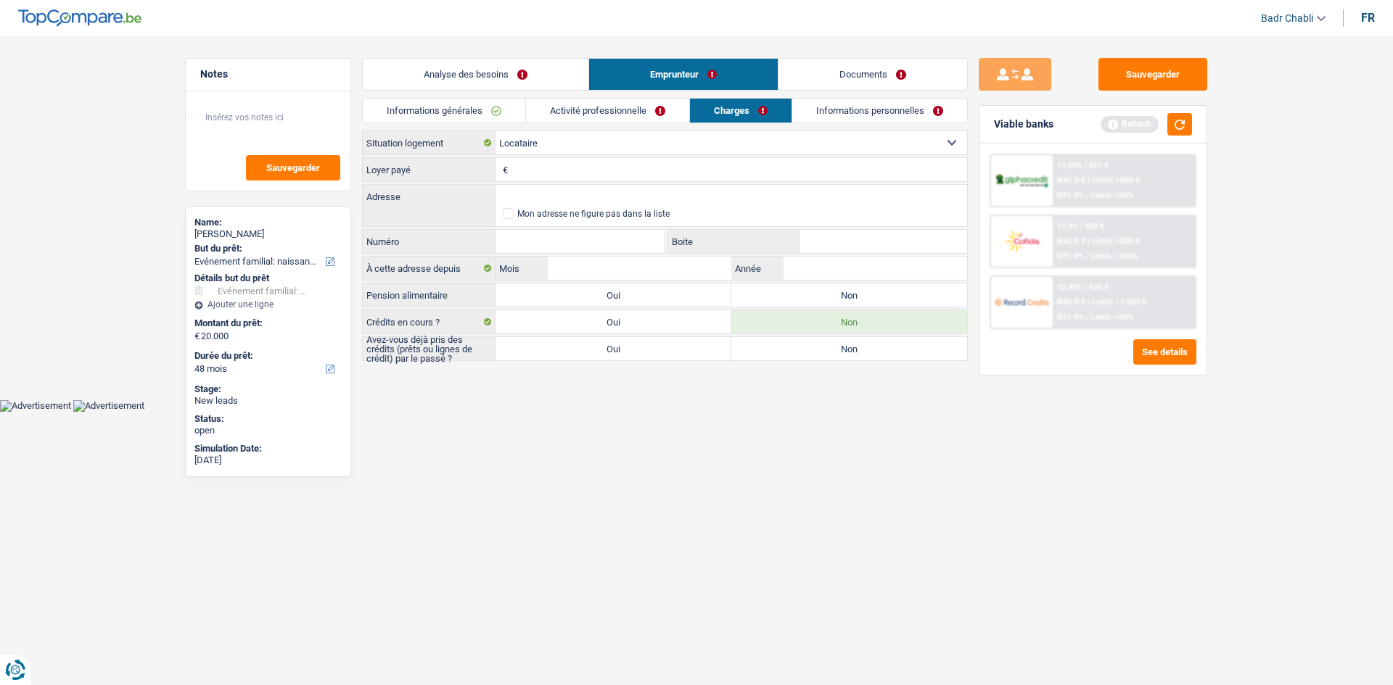
click at [835, 320] on label "Non" at bounding box center [849, 321] width 236 height 23
click at [835, 320] on input "Non" at bounding box center [849, 321] width 236 height 23
click at [834, 291] on label "Non" at bounding box center [849, 295] width 236 height 23
click at [834, 291] on input "Non" at bounding box center [849, 295] width 236 height 23
radio input "true"
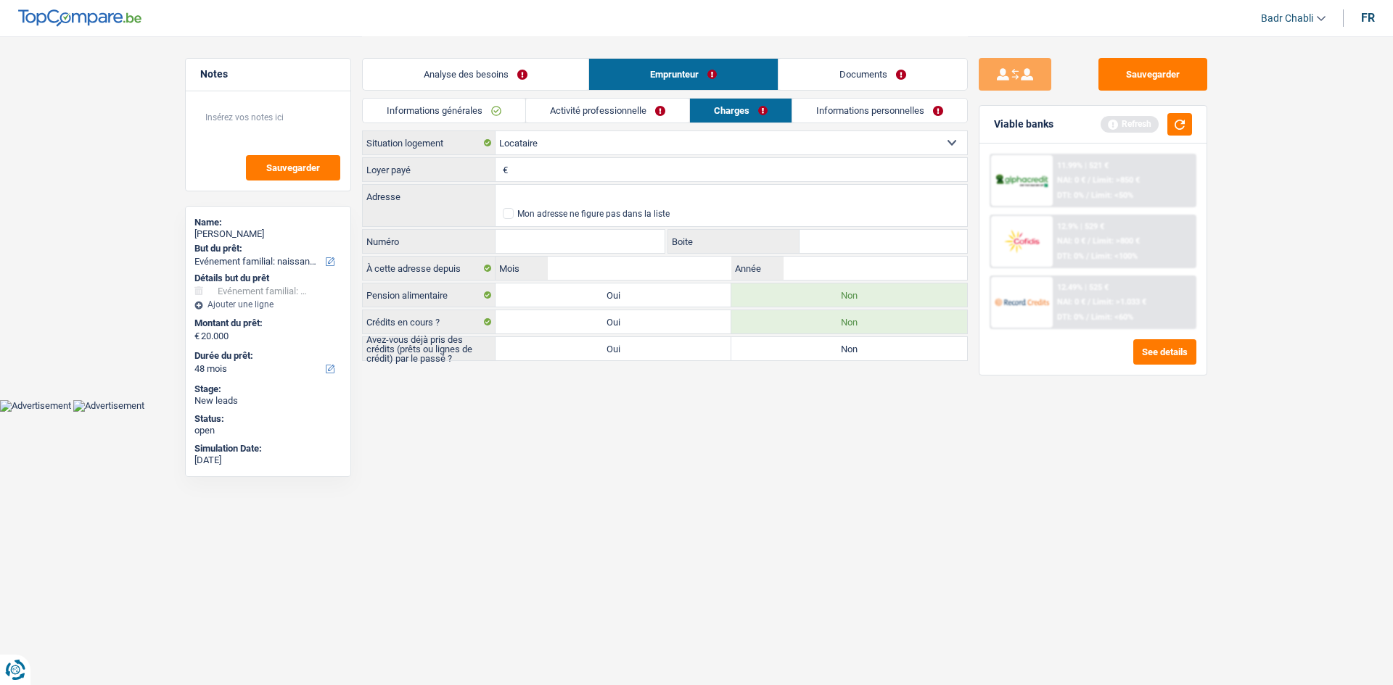
click at [538, 144] on select "Locataire Propriétaire avec prêt hypothécaire Propriétaire sans prêt hypothécai…" at bounding box center [730, 142] width 471 height 23
select select "liveWithParents"
click at [495, 131] on select "Locataire Propriétaire avec prêt hypothécaire Propriétaire sans prêt hypothécai…" at bounding box center [730, 142] width 471 height 23
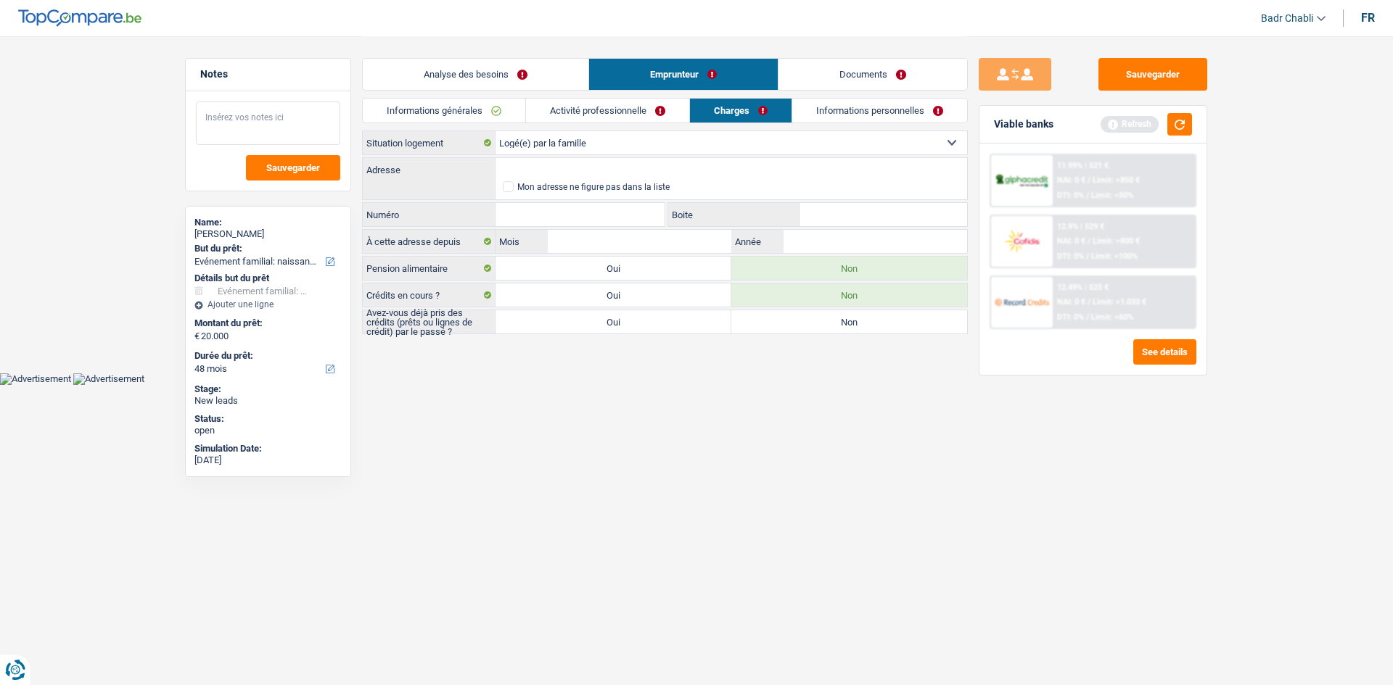
click at [261, 120] on textarea at bounding box center [268, 124] width 144 height 44
type textarea "Habite chez sa mère"
click at [812, 335] on div "Analyse des besoins Emprunteur Documents 1. Introduction & upselling by underst…" at bounding box center [665, 186] width 606 height 300
click at [813, 327] on label "Non" at bounding box center [849, 321] width 236 height 23
click at [813, 327] on input "Non" at bounding box center [849, 321] width 236 height 23
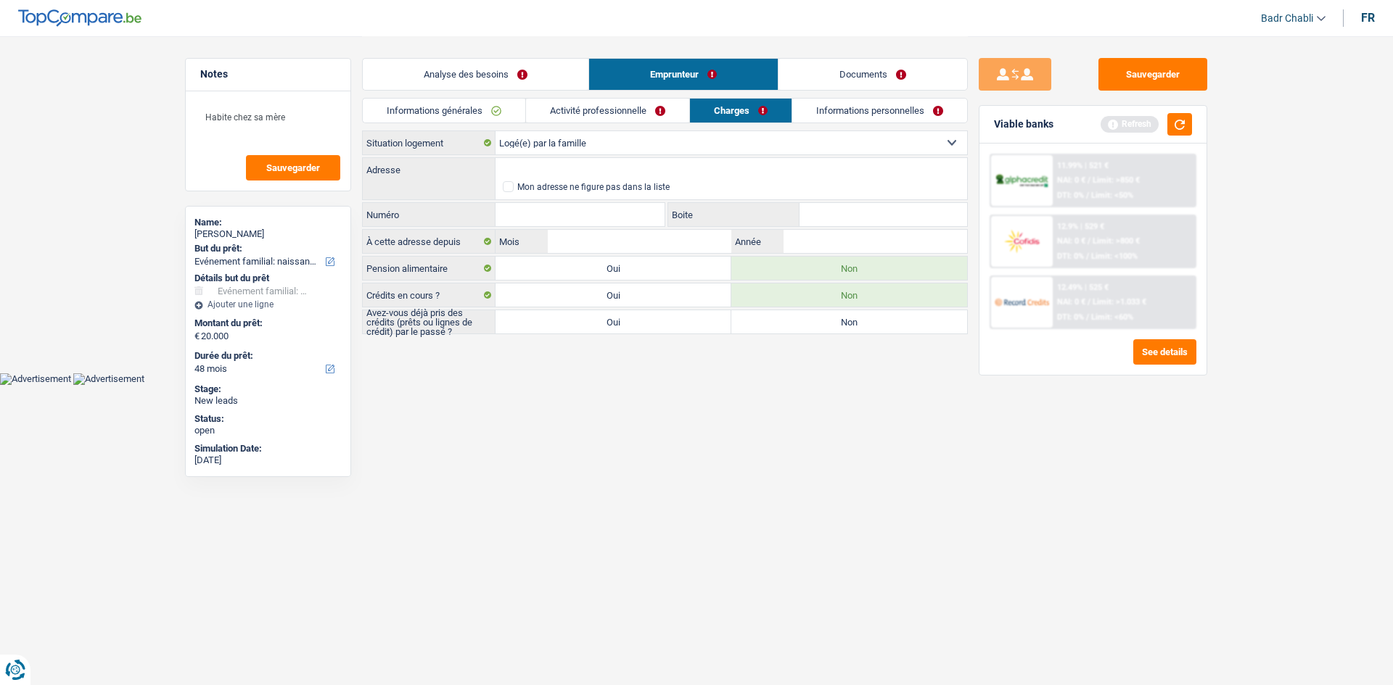
radio input "true"
click at [1182, 122] on button "button" at bounding box center [1179, 124] width 25 height 22
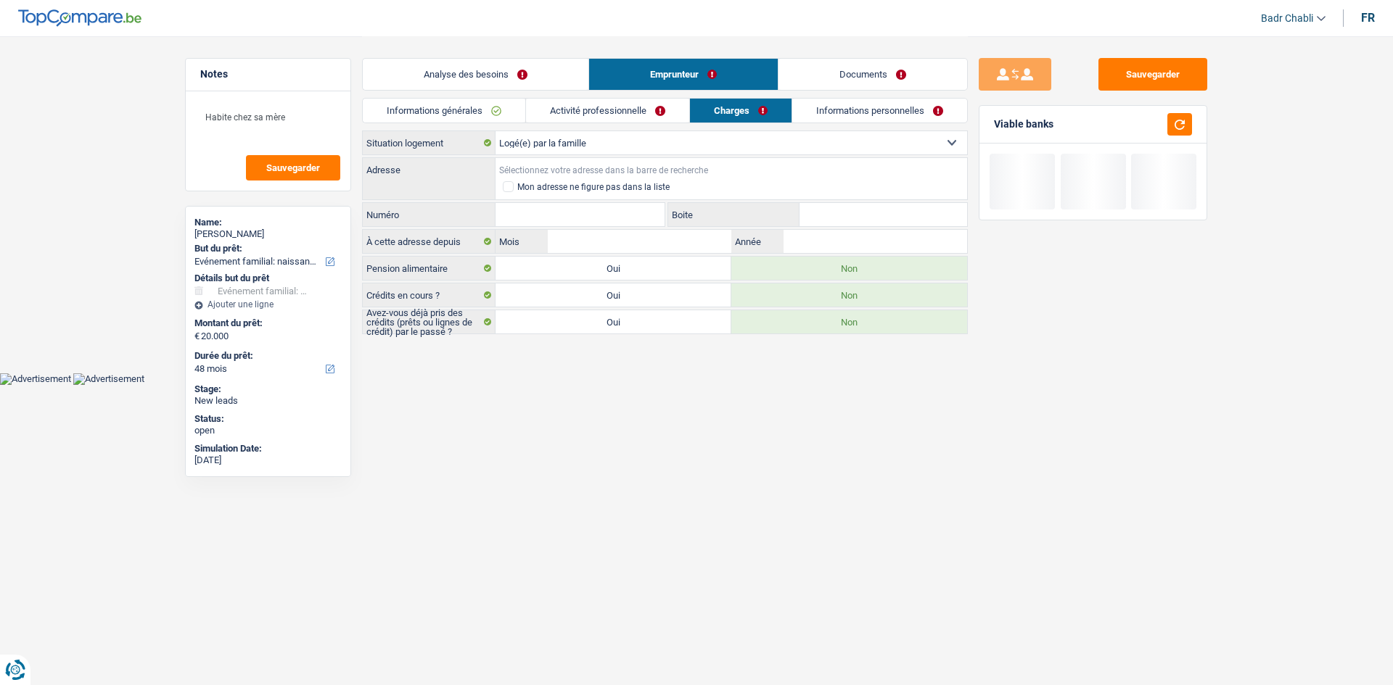
click at [568, 171] on input "Adresse" at bounding box center [730, 169] width 471 height 23
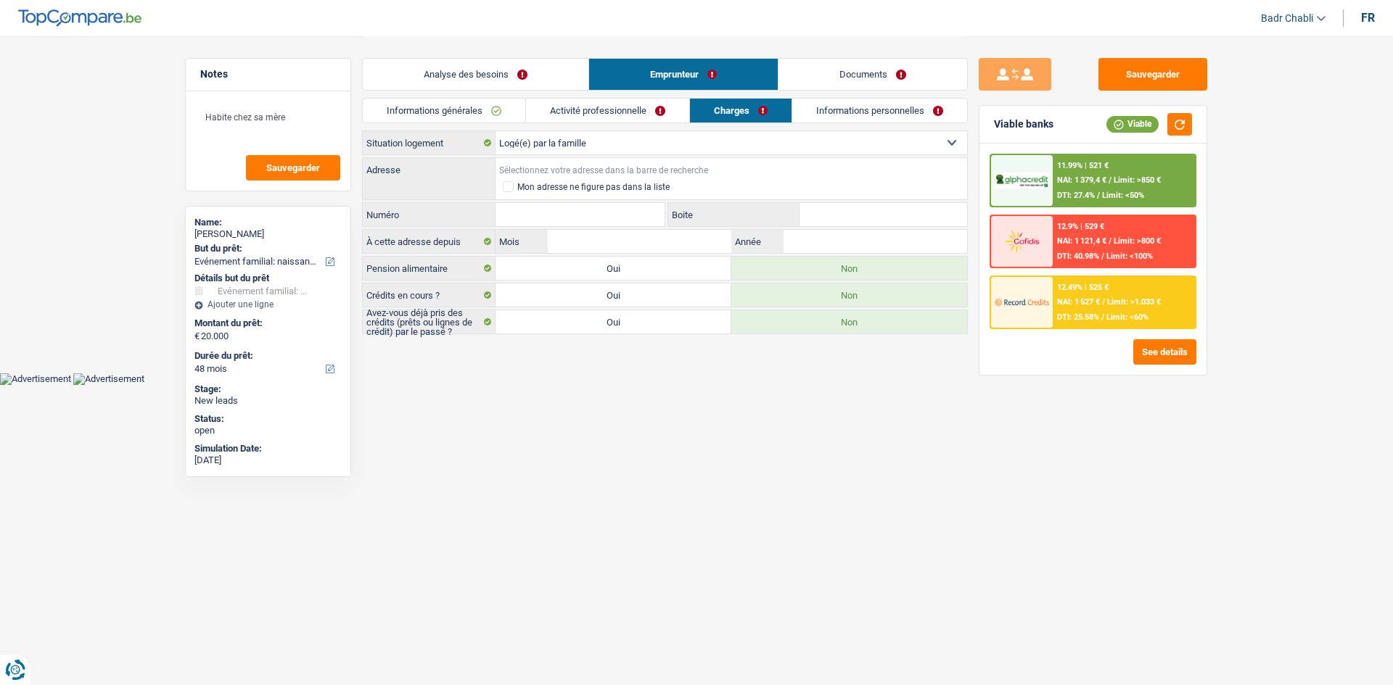
click at [605, 175] on input "Adresse" at bounding box center [730, 169] width 471 height 23
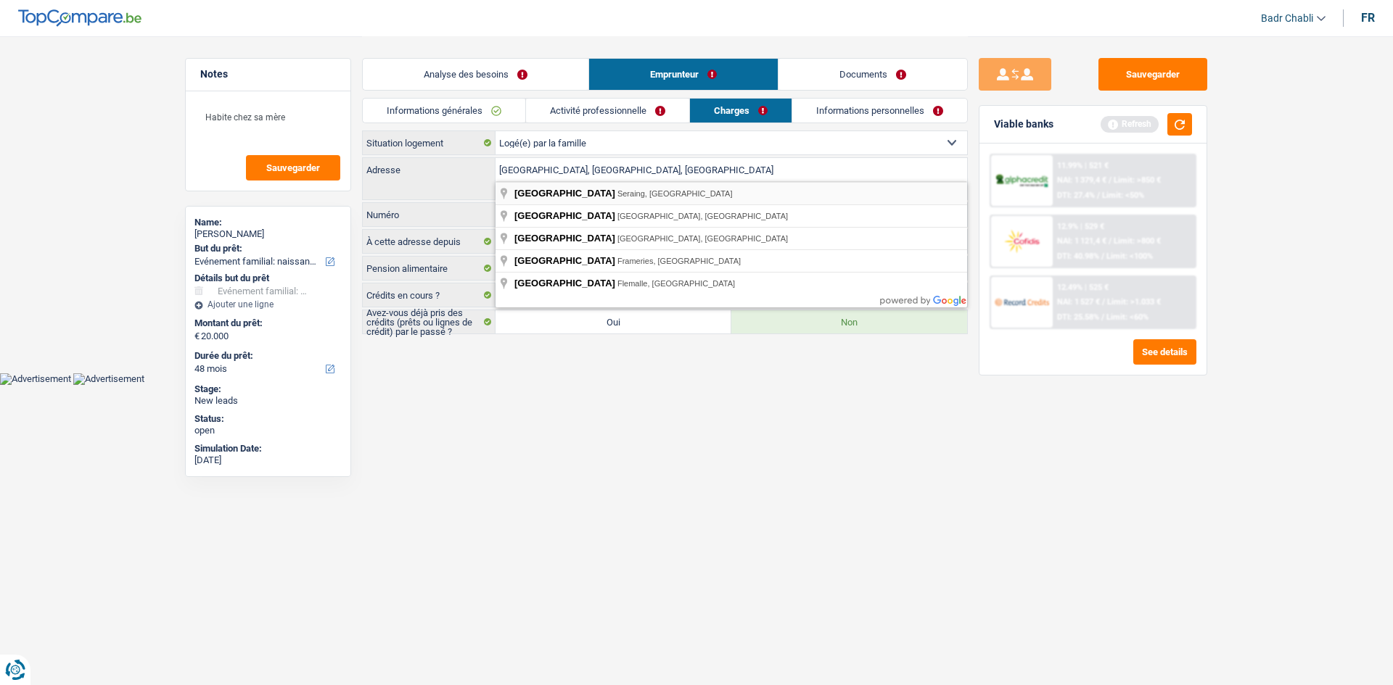
type input "[STREET_ADDRESS]"
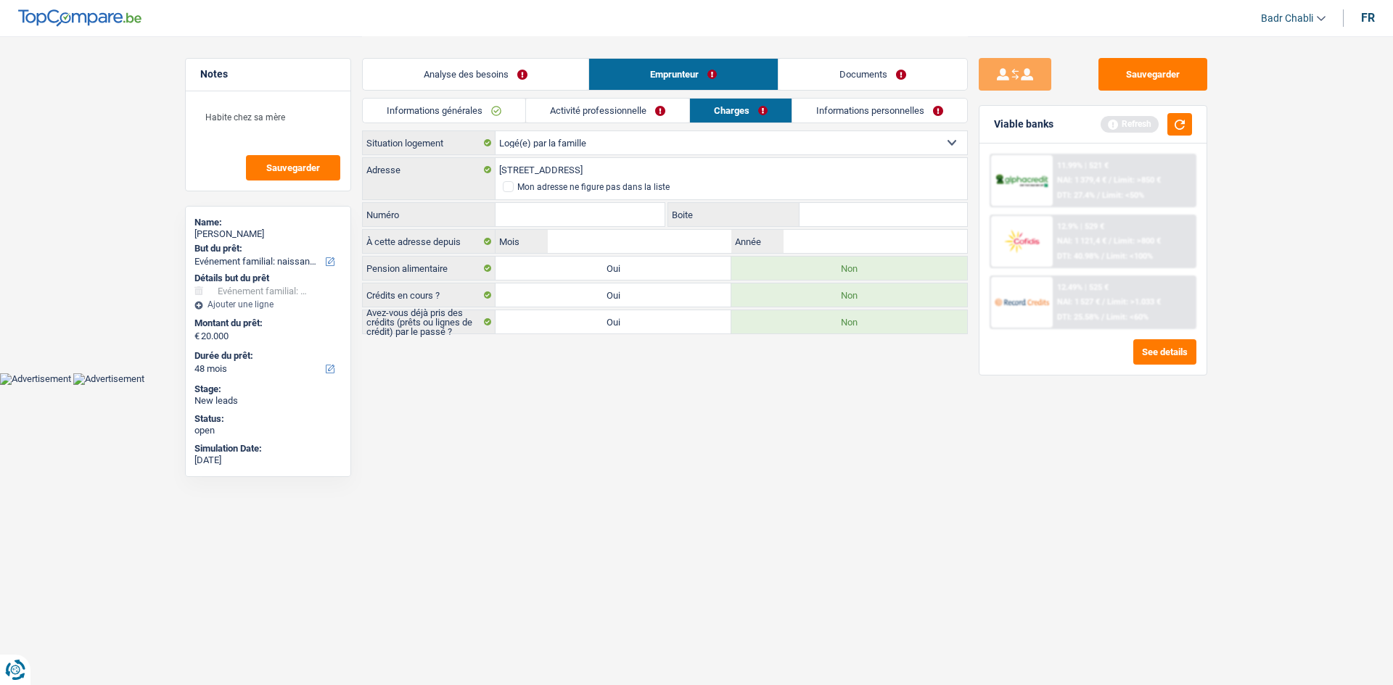
click at [601, 216] on input "Numéro" at bounding box center [579, 214] width 169 height 23
type input "233"
click at [617, 247] on input "Mois" at bounding box center [640, 241] width 184 height 23
type input "04"
type input "2020"
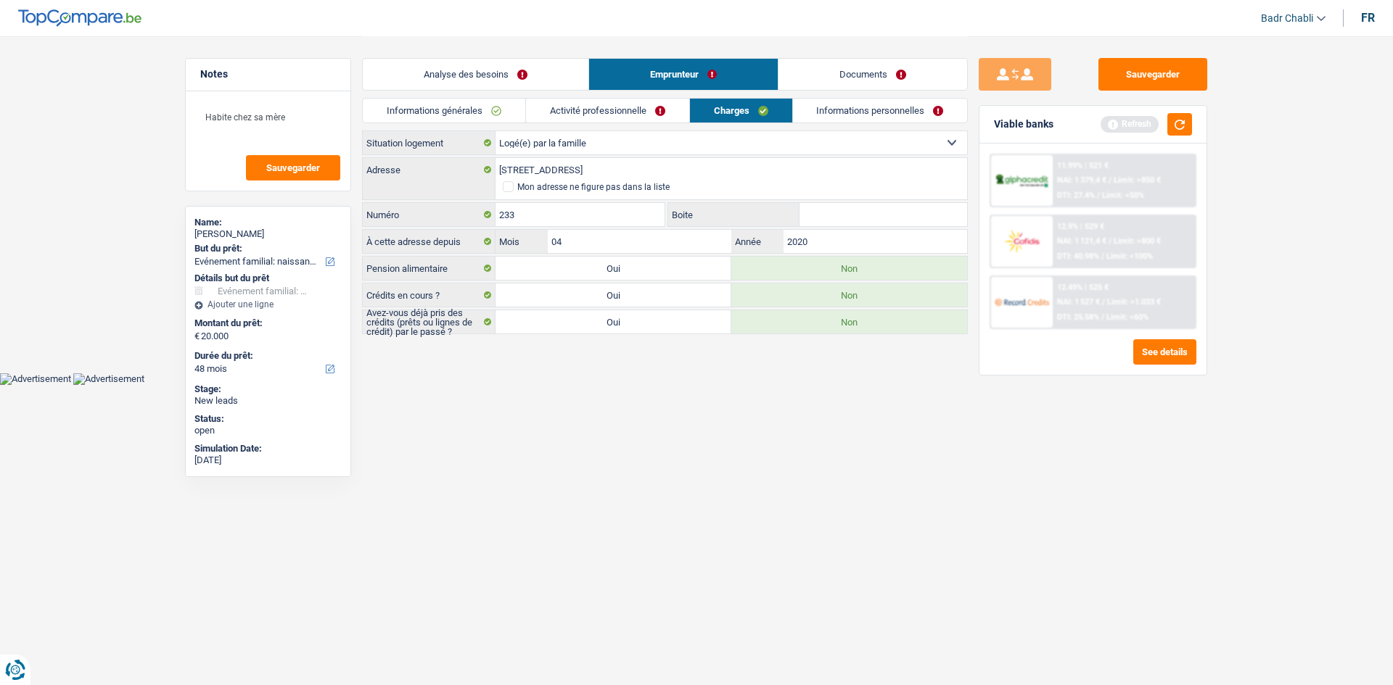
click at [881, 107] on link "Informations personnelles" at bounding box center [880, 111] width 175 height 24
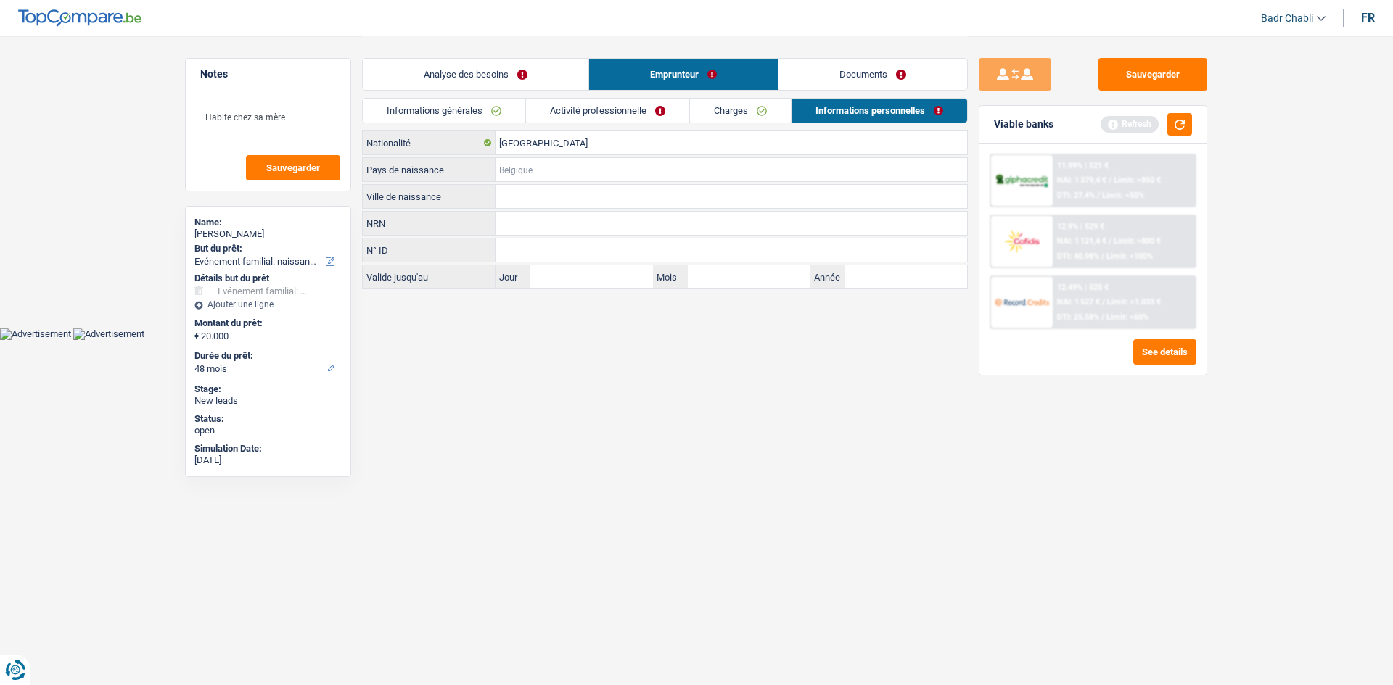
click at [537, 170] on input "Pays de naissance" at bounding box center [730, 169] width 471 height 23
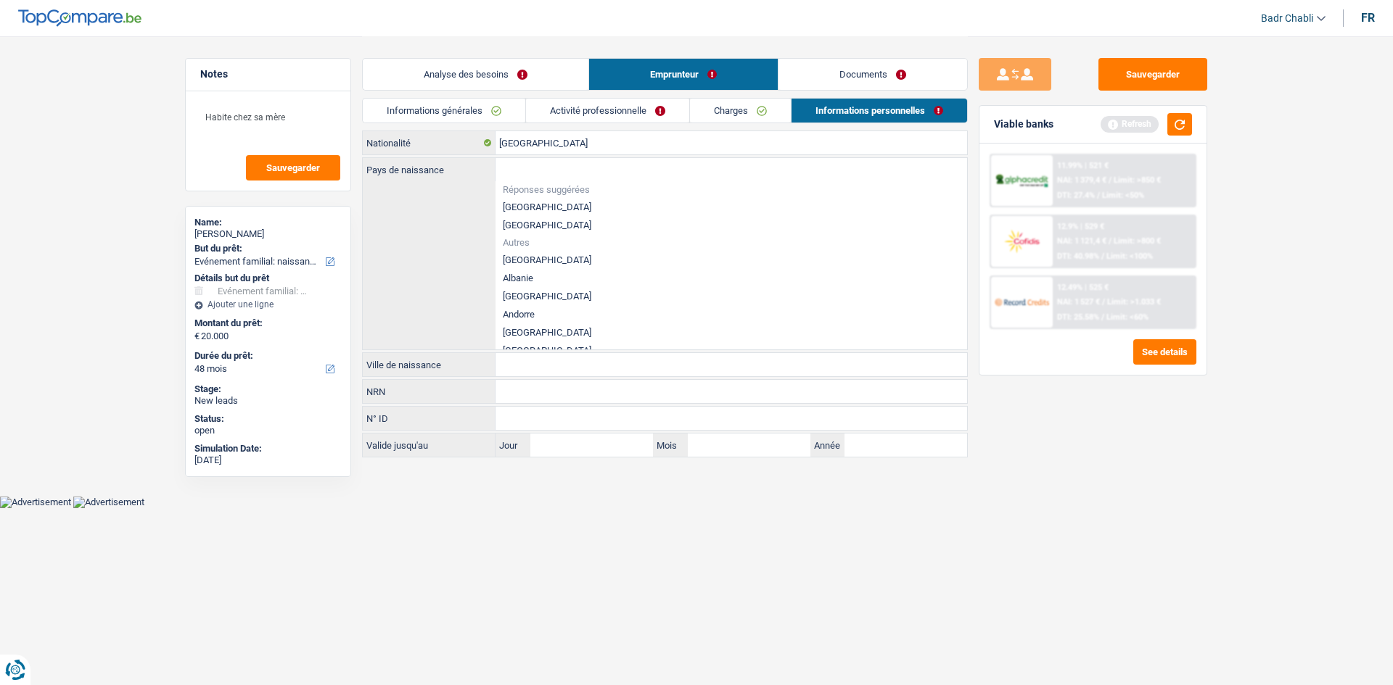
click at [524, 200] on li "[GEOGRAPHIC_DATA]" at bounding box center [730, 207] width 471 height 18
type input "[GEOGRAPHIC_DATA]"
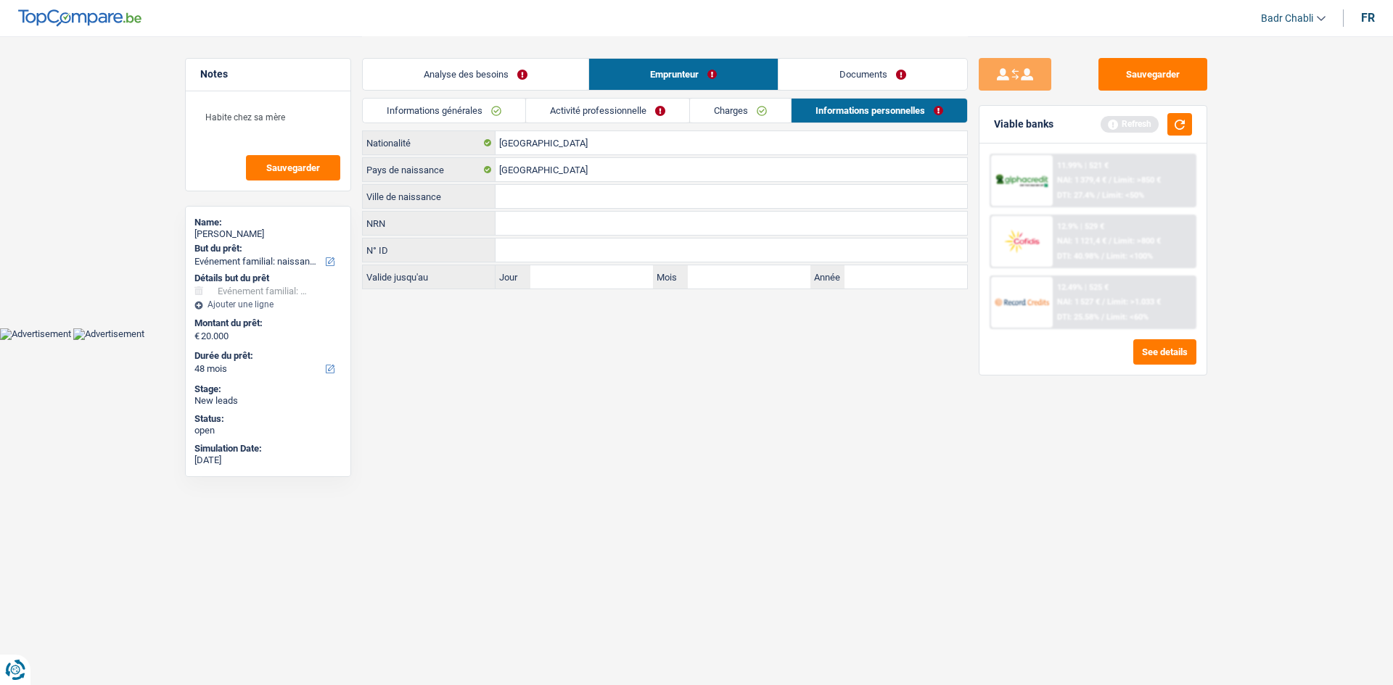
click at [540, 194] on input "Ville de naissance" at bounding box center [730, 196] width 471 height 23
type input "[GEOGRAPHIC_DATA]"
click at [850, 72] on link "Documents" at bounding box center [872, 74] width 189 height 31
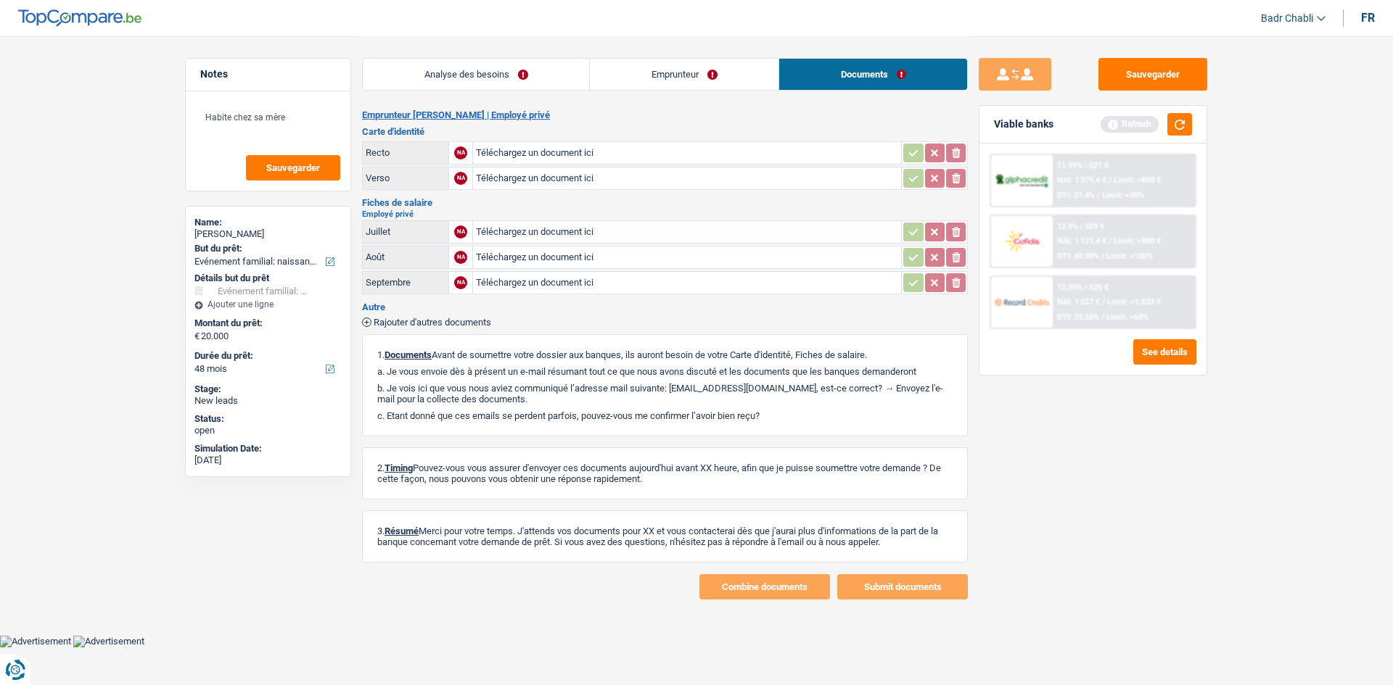
click at [738, 81] on link "Emprunteur" at bounding box center [684, 74] width 189 height 31
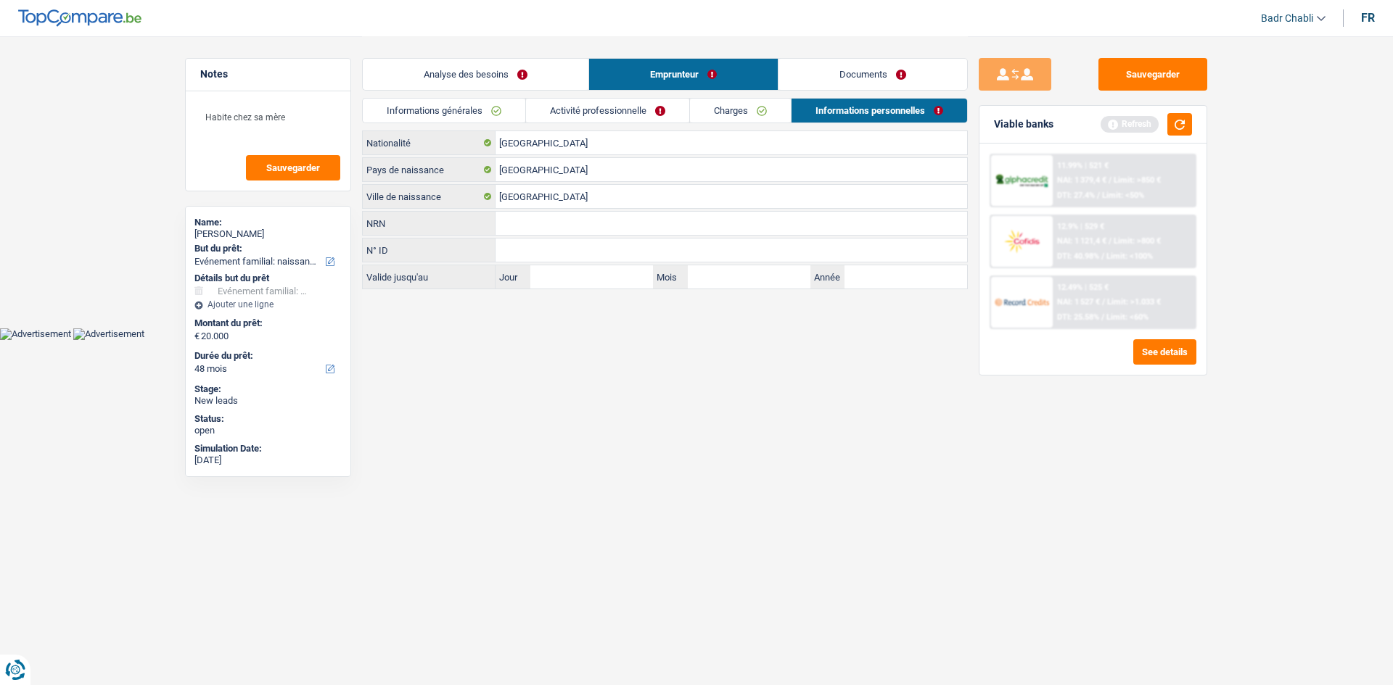
click at [479, 102] on link "Informations générales" at bounding box center [444, 111] width 162 height 24
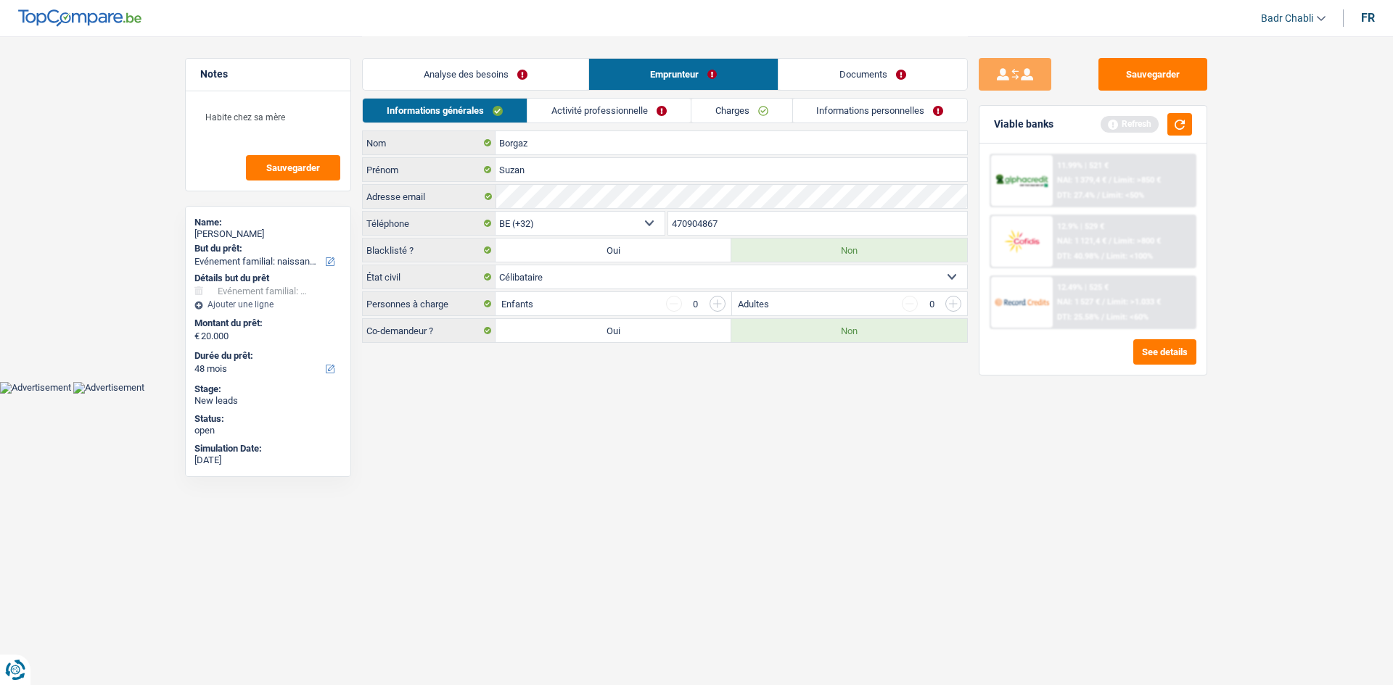
click at [595, 331] on label "Oui" at bounding box center [613, 330] width 236 height 23
click at [595, 331] on input "Oui" at bounding box center [613, 330] width 236 height 23
radio input "true"
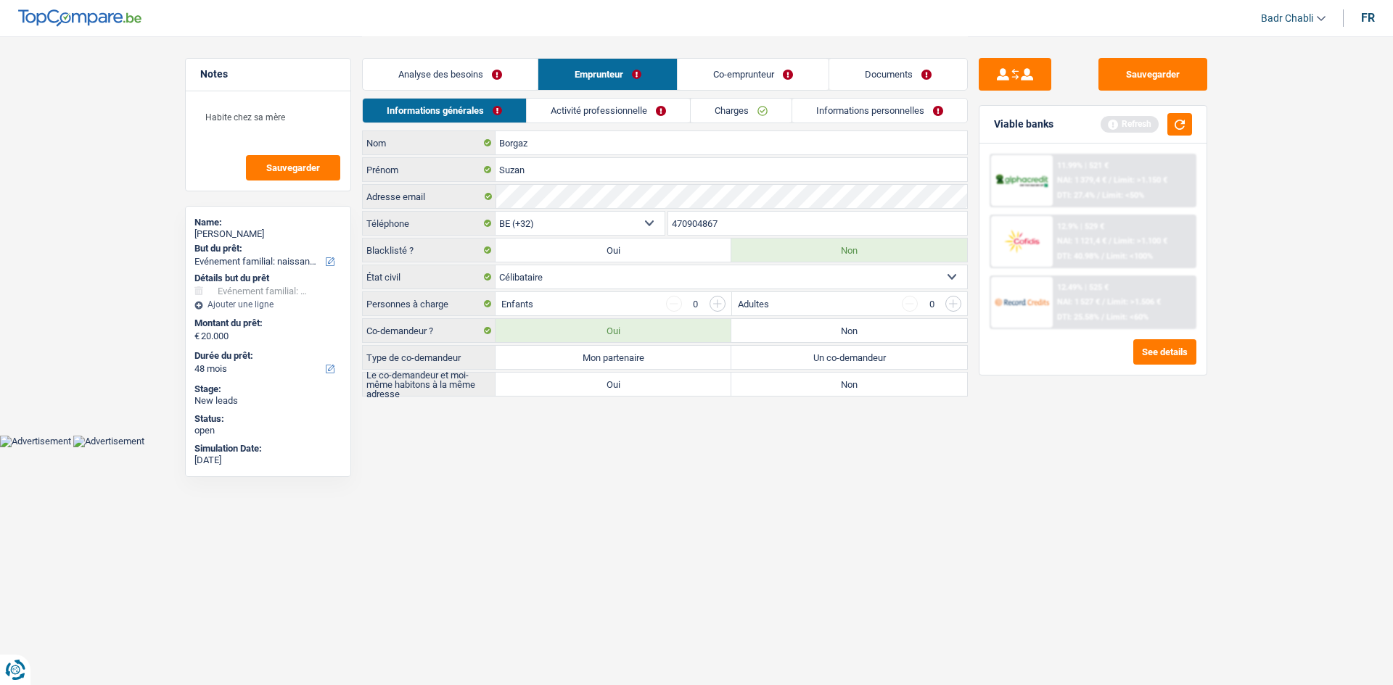
click at [625, 355] on label "Mon partenaire" at bounding box center [613, 357] width 236 height 23
click at [625, 355] on input "Mon partenaire" at bounding box center [613, 357] width 236 height 23
radio input "true"
click at [627, 379] on label "Oui" at bounding box center [613, 384] width 236 height 23
click at [627, 379] on input "Oui" at bounding box center [613, 384] width 236 height 23
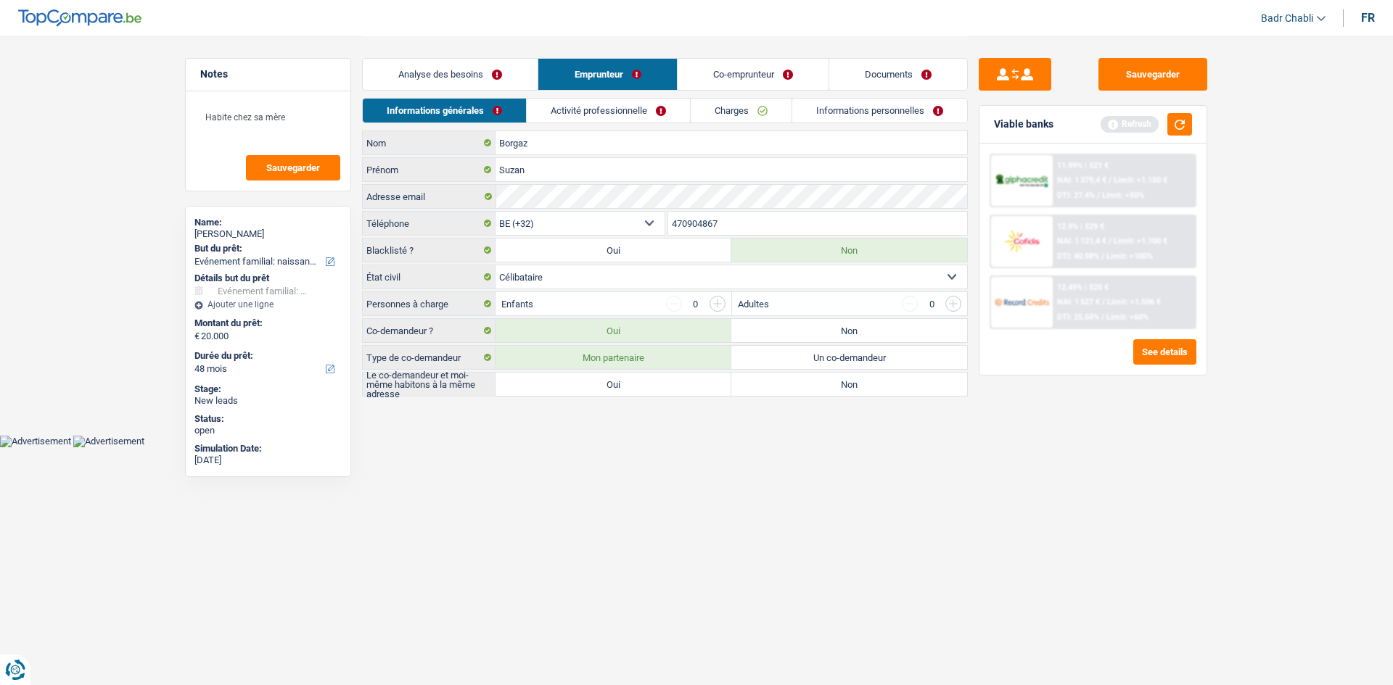
radio input "true"
click at [778, 73] on link "Co-emprunteur" at bounding box center [752, 74] width 151 height 31
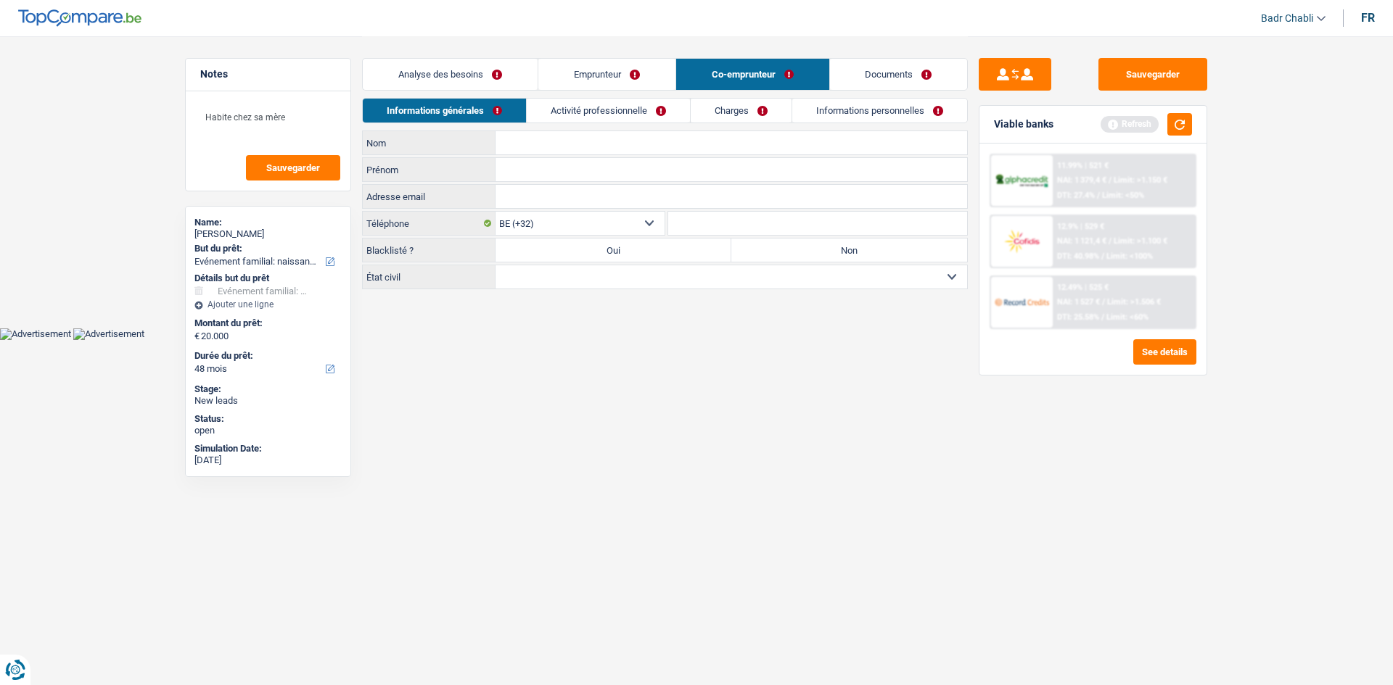
click at [825, 251] on label "Non" at bounding box center [849, 250] width 236 height 23
click at [825, 251] on input "Non" at bounding box center [849, 250] width 236 height 23
radio input "true"
click at [729, 282] on select "Célibataire Marié(e) Cohabitant(e) légal(e) Divorcé(e) Veuf(ve) Séparé (de fait…" at bounding box center [730, 276] width 471 height 23
select select "single"
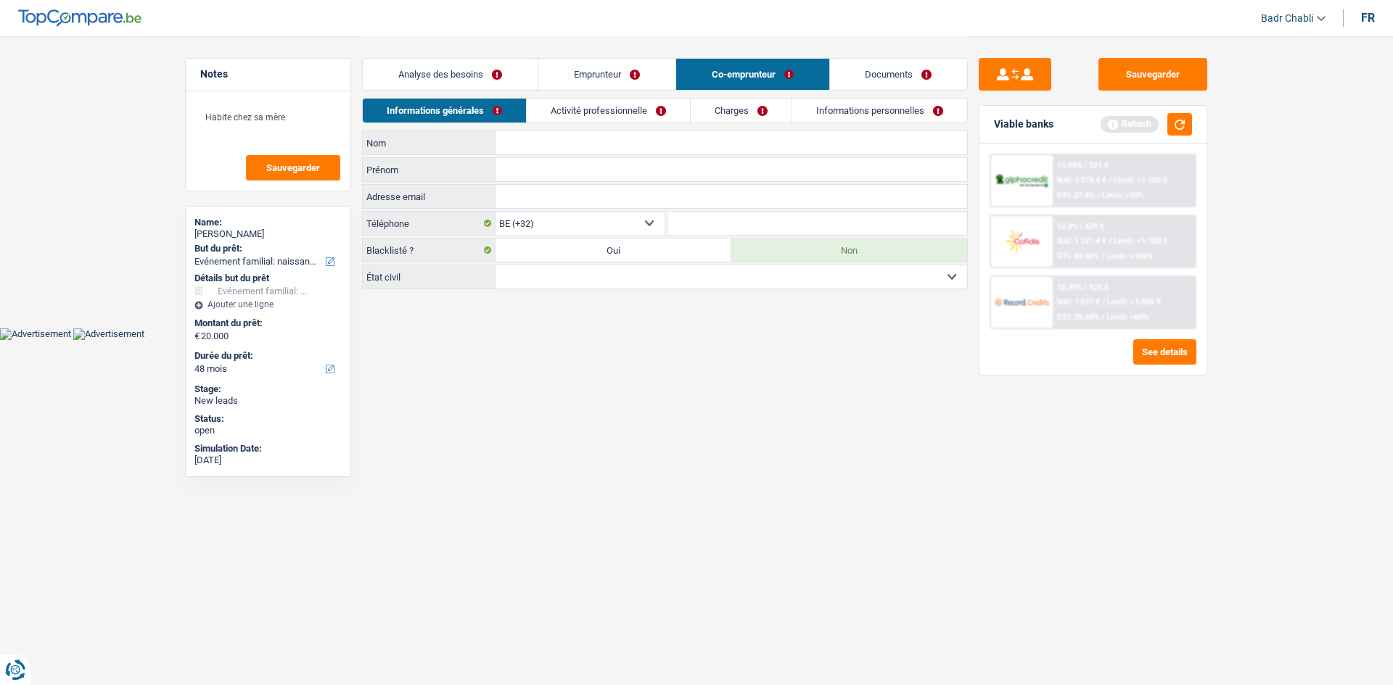
click at [495, 265] on select "Célibataire Marié(e) Cohabitant(e) légal(e) Divorcé(e) Veuf(ve) Séparé (de fait…" at bounding box center [730, 276] width 471 height 23
click at [1182, 126] on button "button" at bounding box center [1179, 124] width 25 height 22
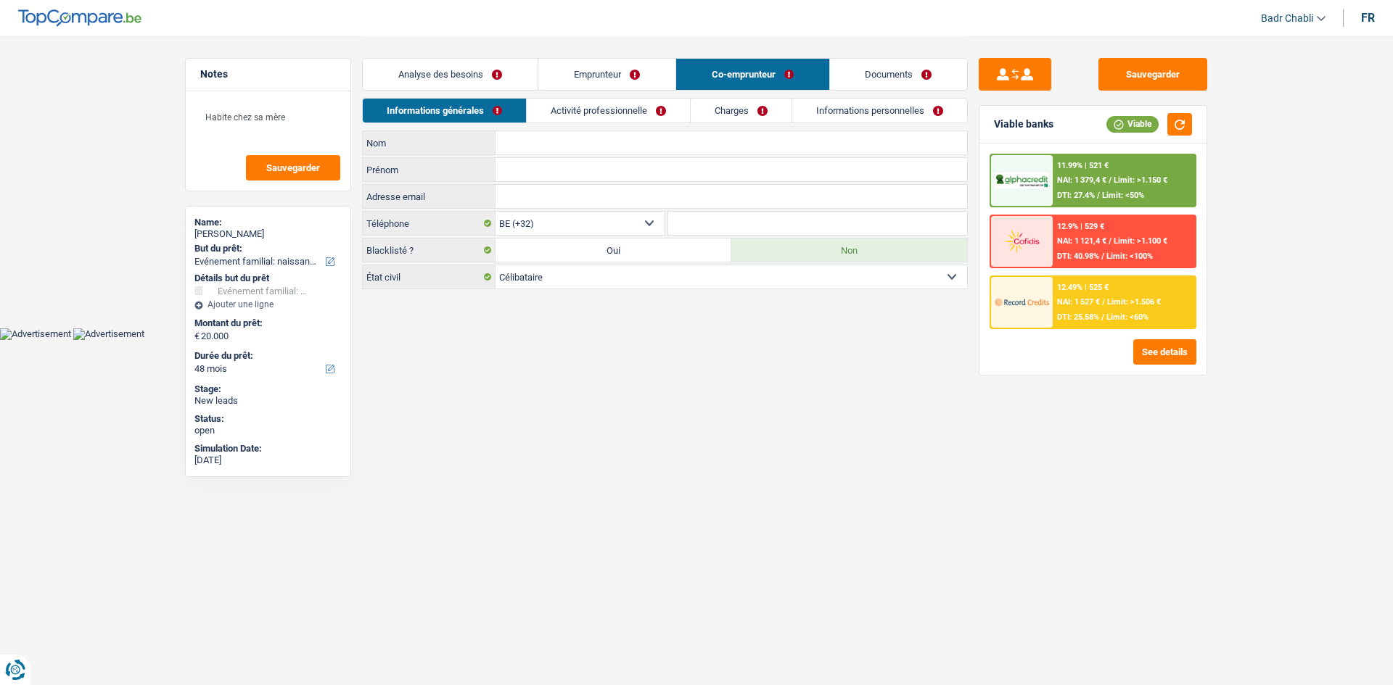
click at [581, 87] on link "Emprunteur" at bounding box center [606, 74] width 137 height 31
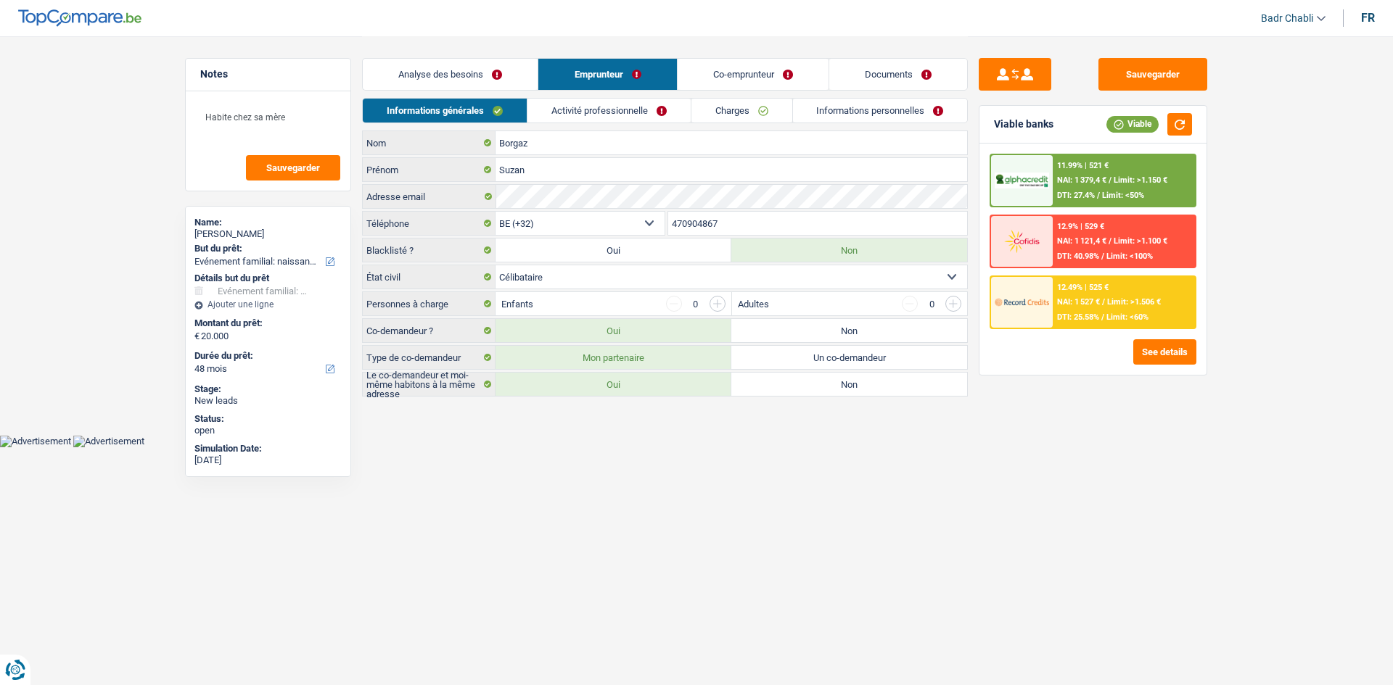
click at [821, 330] on label "Non" at bounding box center [849, 330] width 236 height 23
click at [821, 330] on input "Non" at bounding box center [849, 330] width 236 height 23
radio input "true"
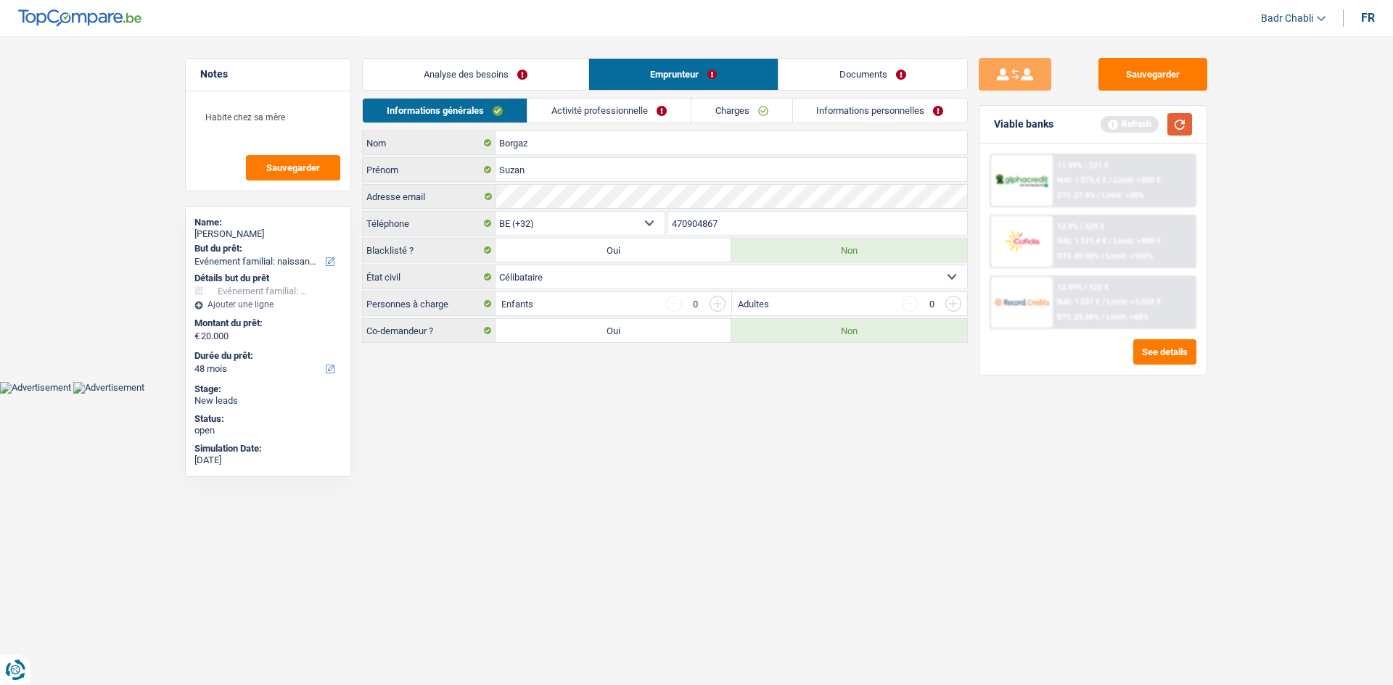
click at [1190, 118] on button "button" at bounding box center [1179, 124] width 25 height 22
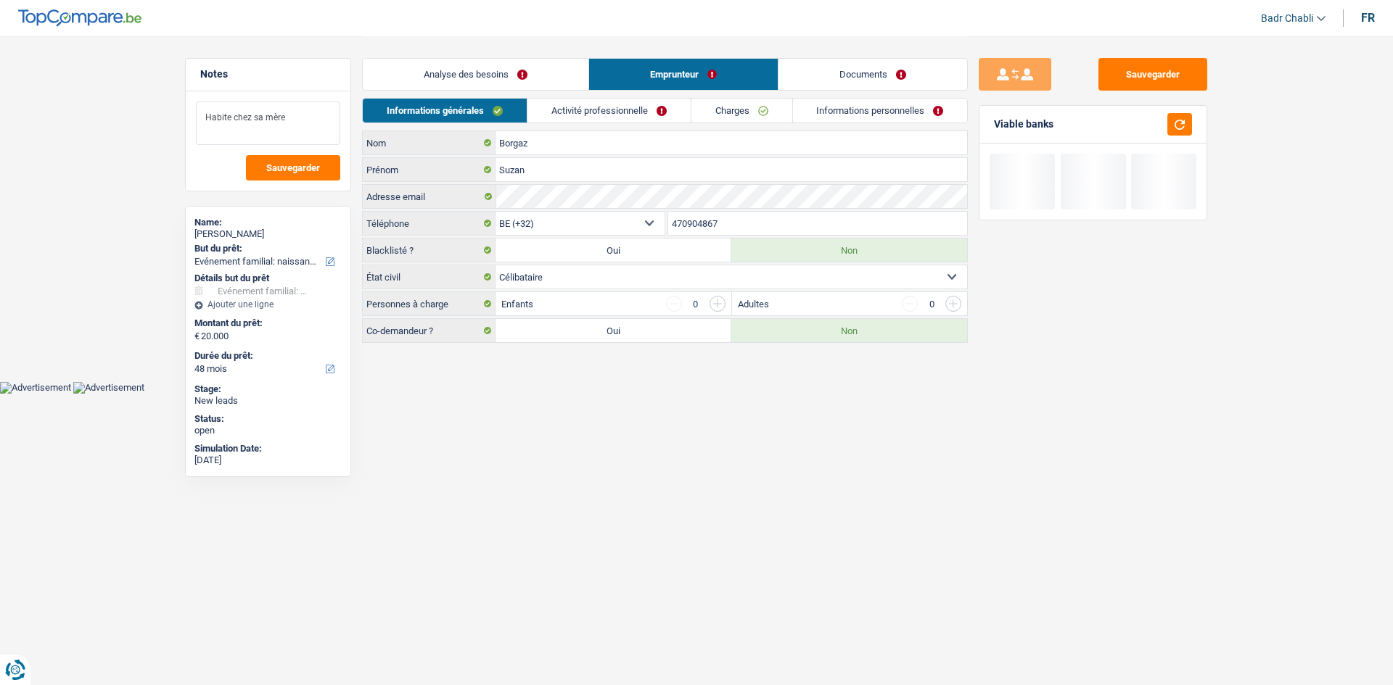
click at [300, 118] on textarea "Habite chez sa mère" at bounding box center [268, 124] width 144 height 44
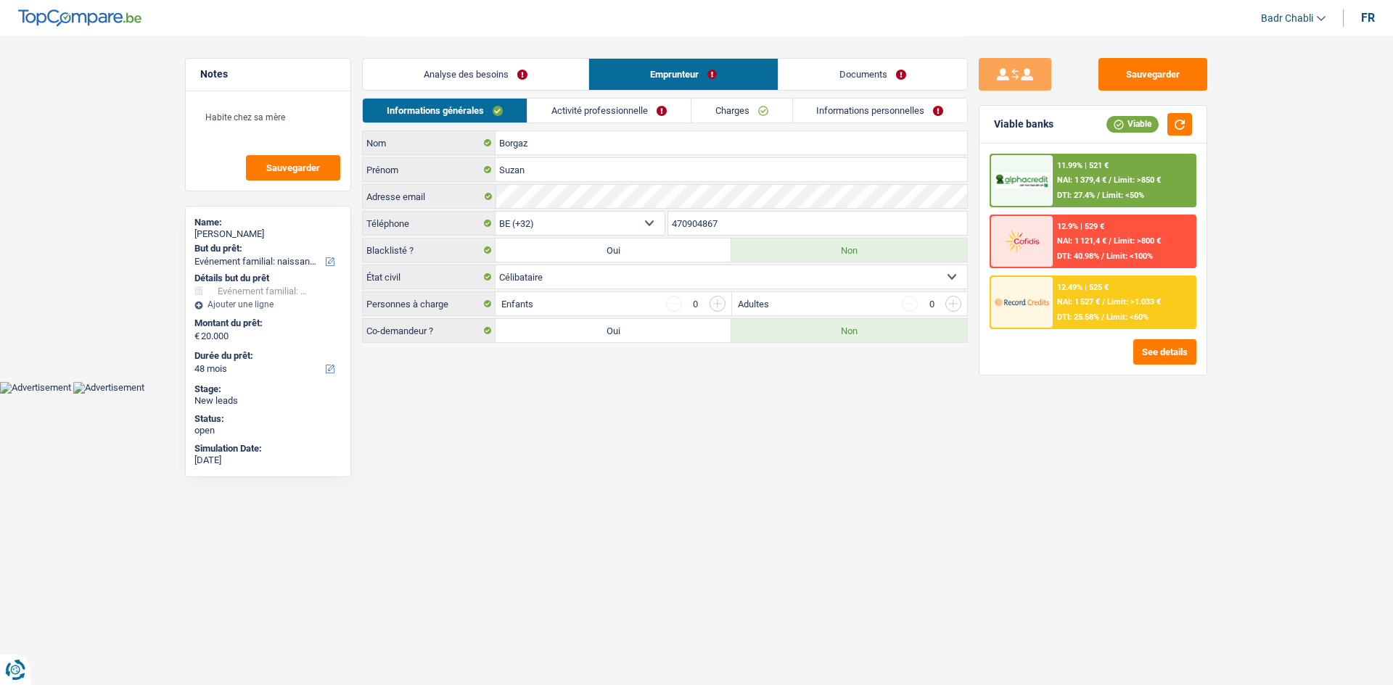
click at [503, 82] on link "Analyse des besoins" at bounding box center [476, 74] width 226 height 31
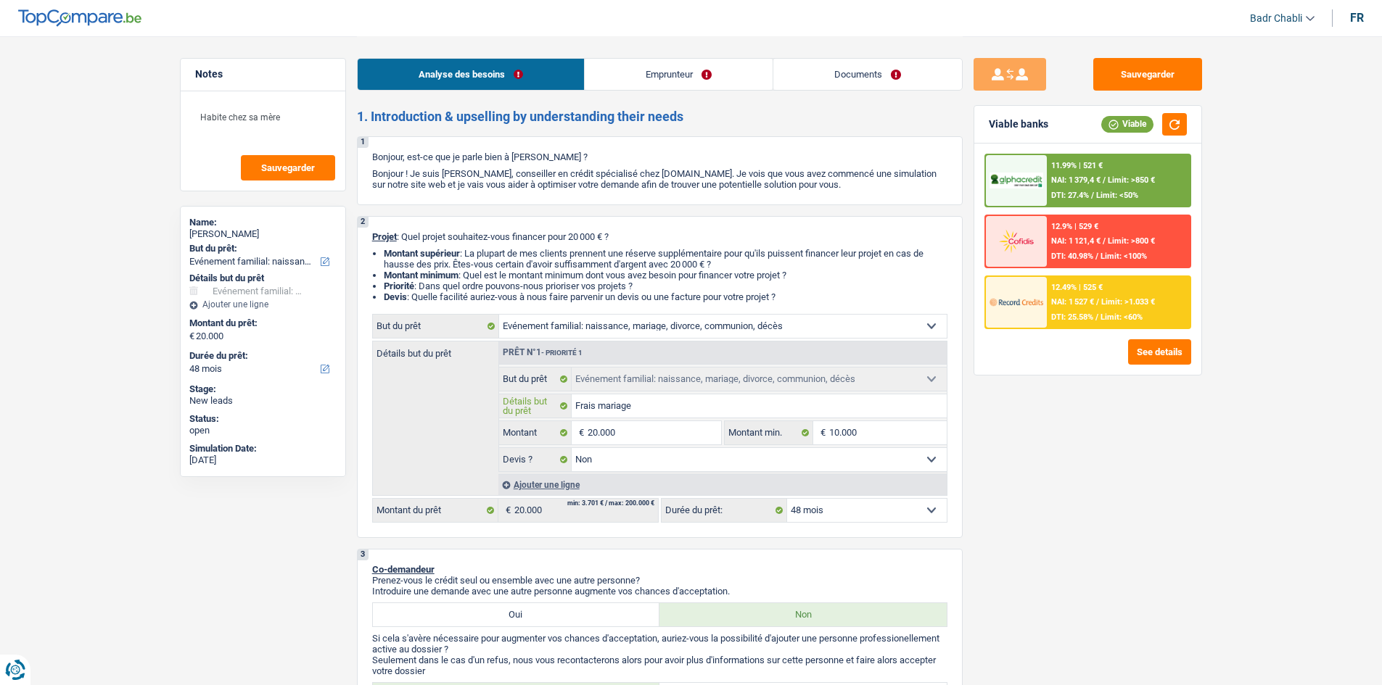
click at [661, 408] on input "Frais mariage" at bounding box center [759, 406] width 375 height 23
click at [666, 407] on input "Frais mariage" at bounding box center [759, 406] width 375 height 23
type input "B"
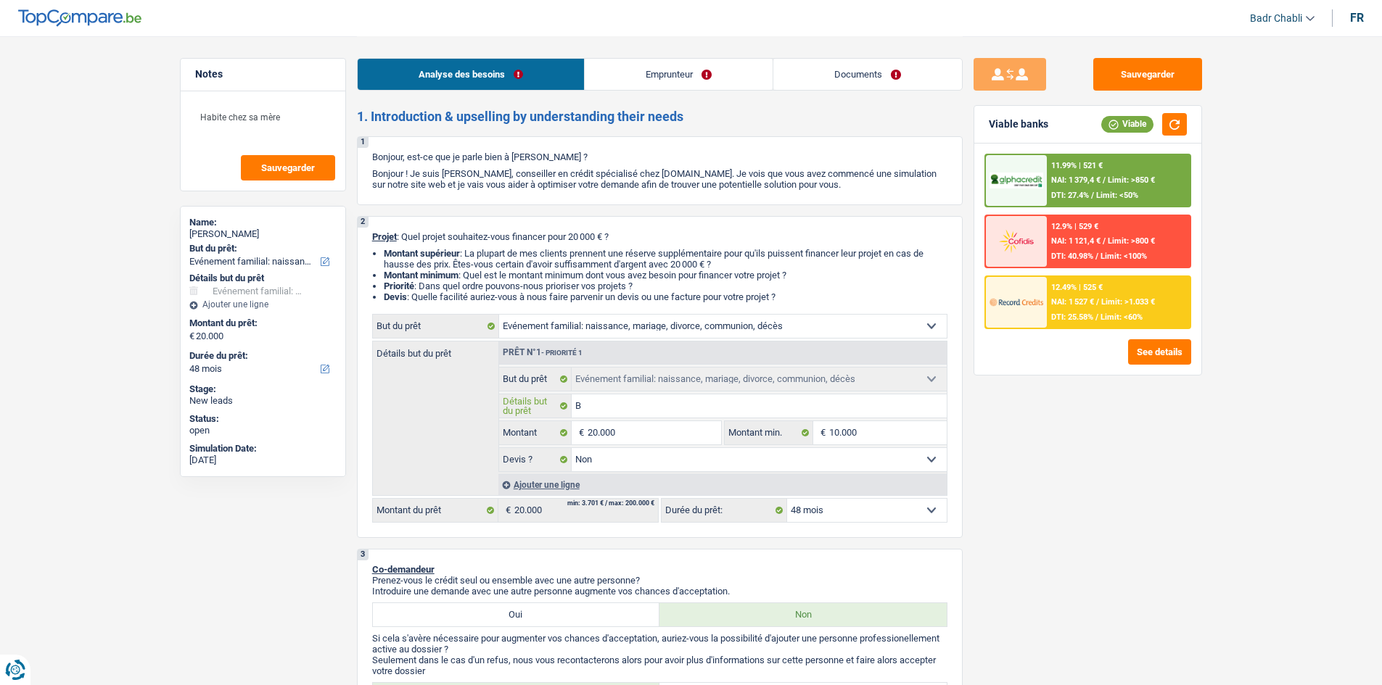
type input "B"
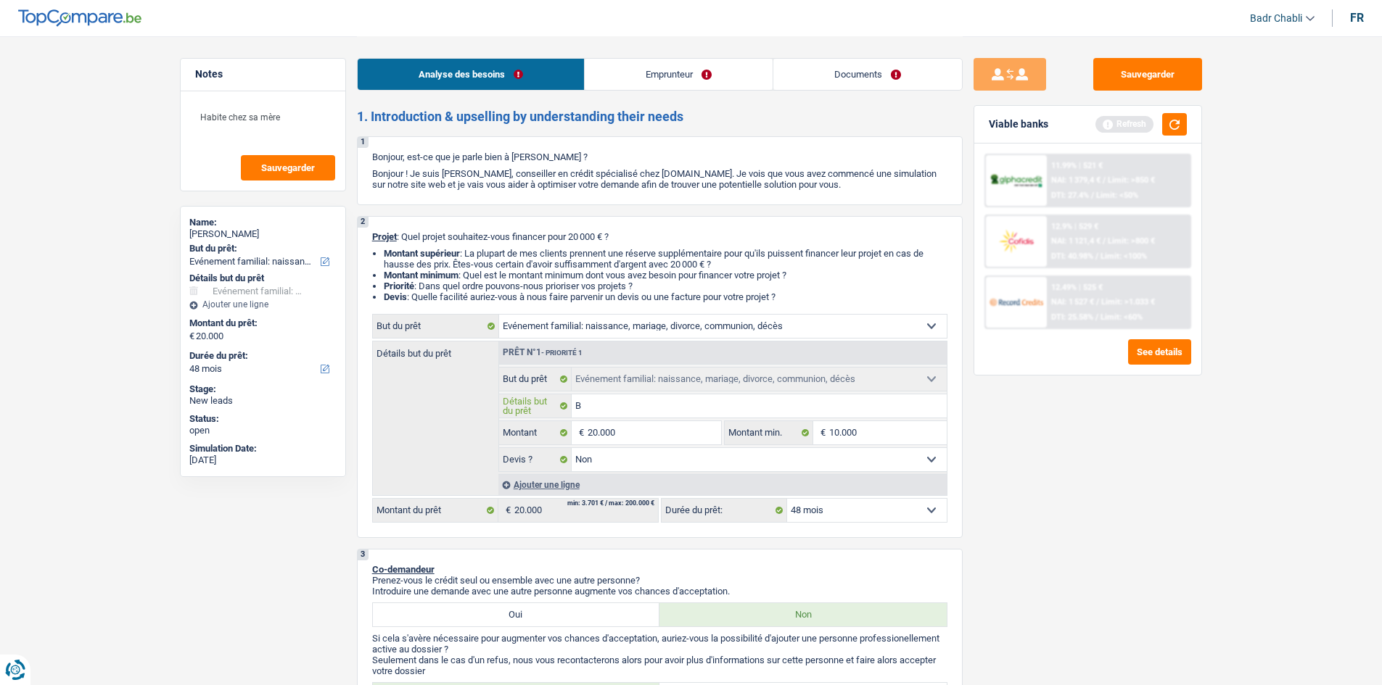
type input "Bu"
type input "Bud"
type input "Budg"
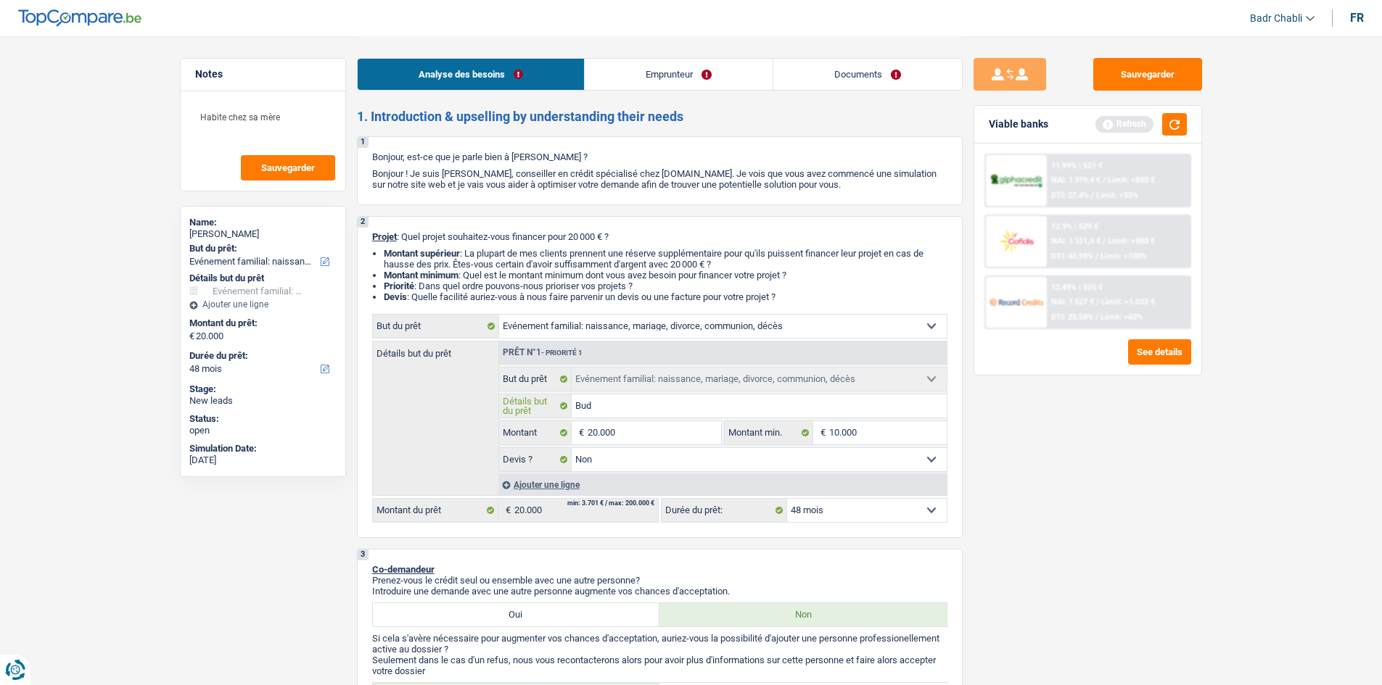
type input "Budg"
type input "Budge"
type input "Budget"
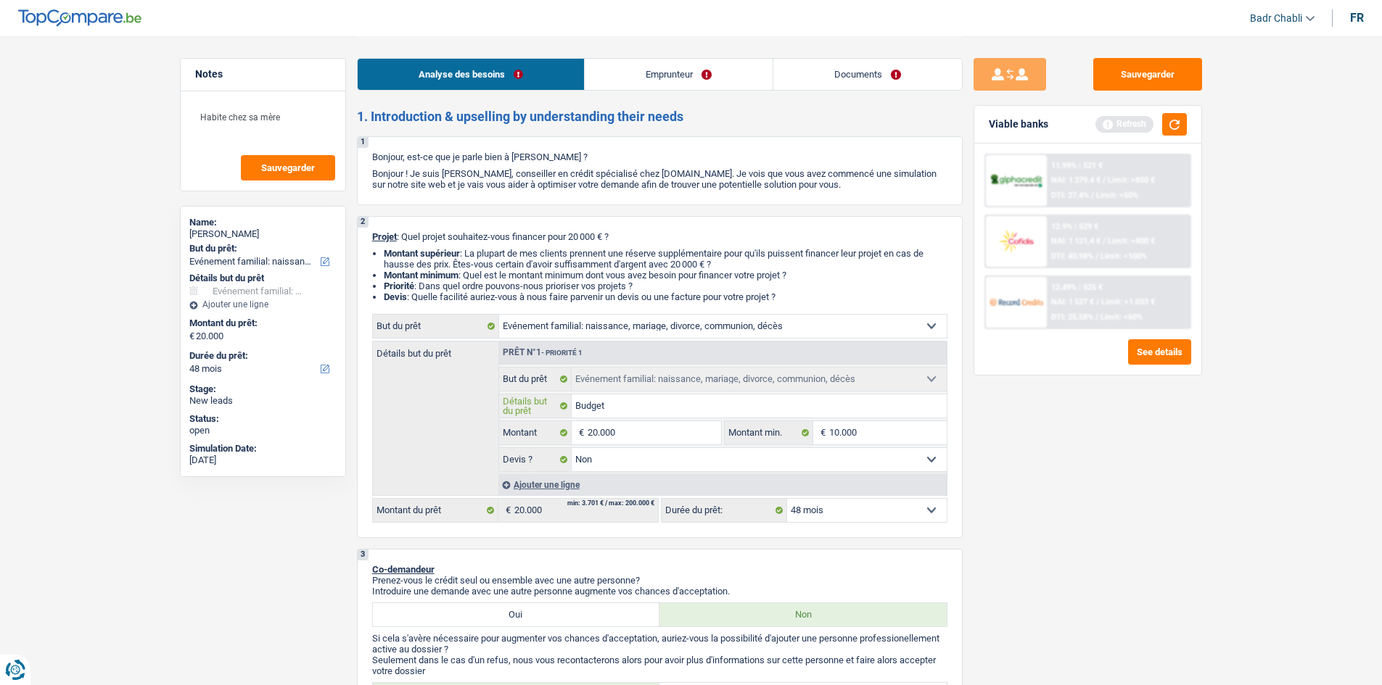
type input "Budget"
type input "Budget m"
type input "Budget ma"
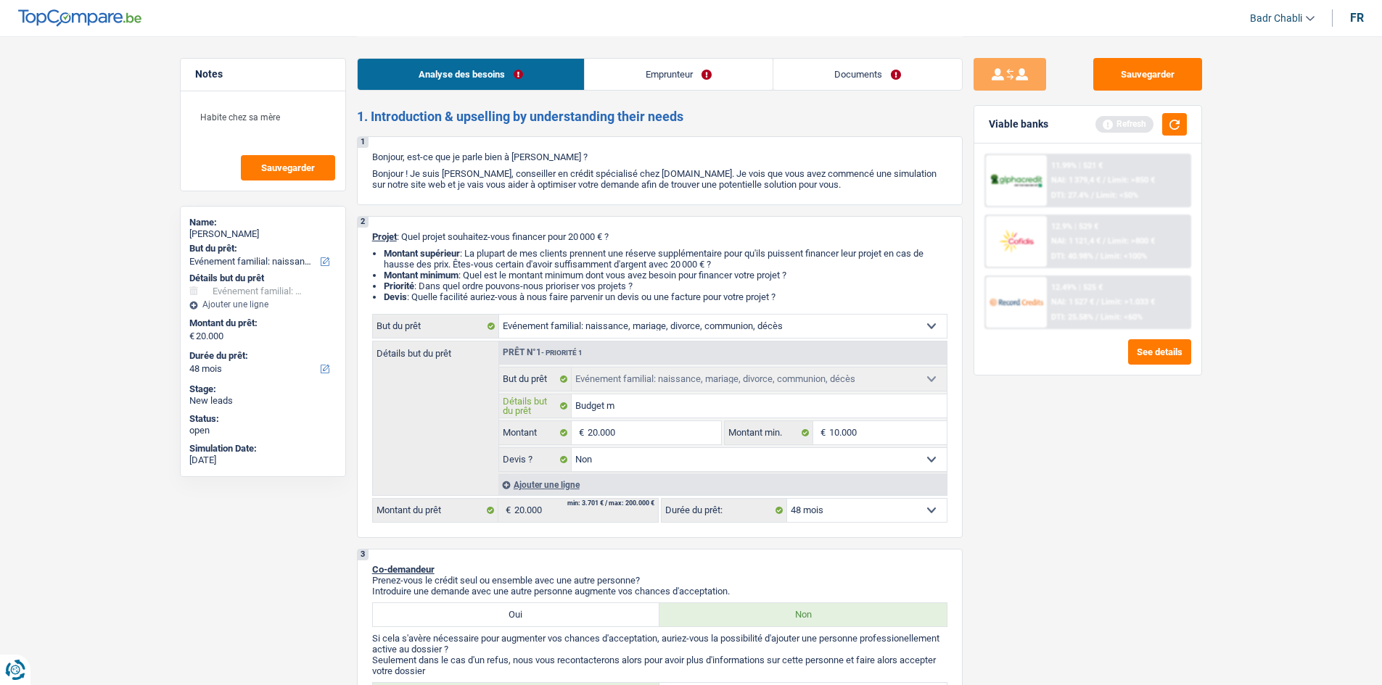
type input "Budget ma"
type input "Budget mad"
type input "Budget mada"
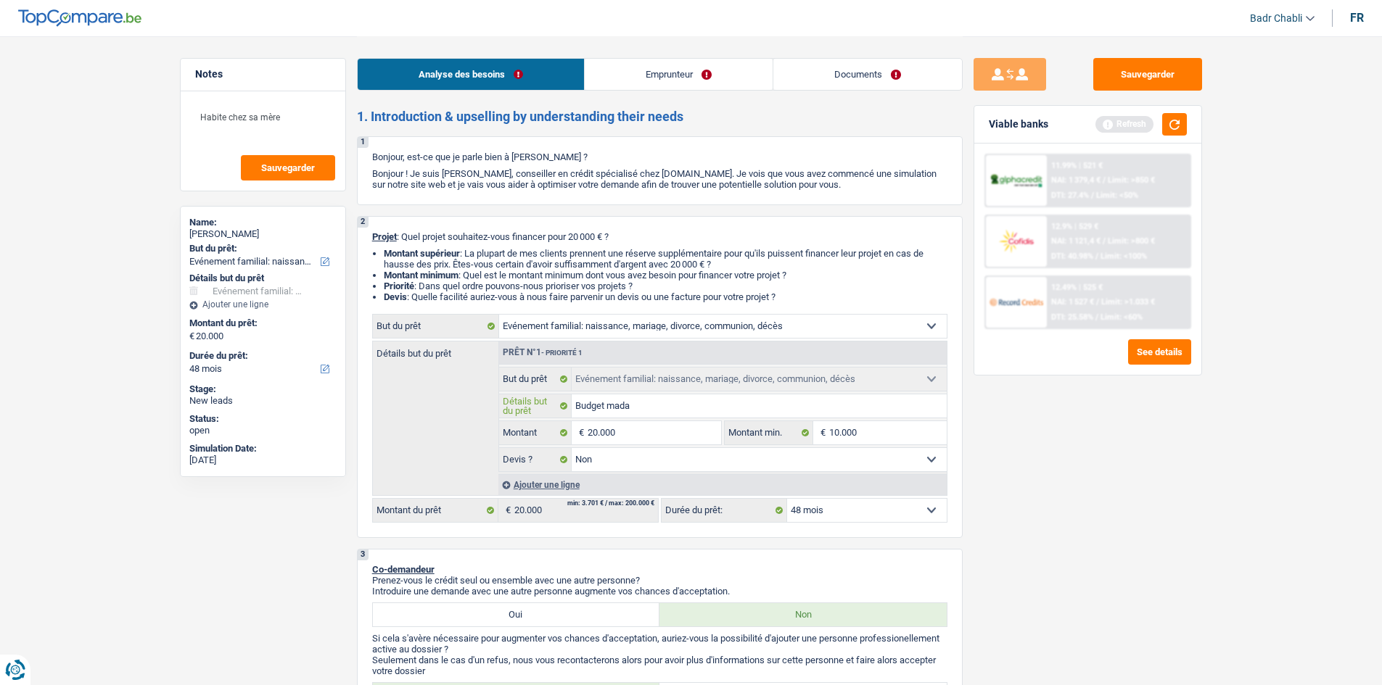
type input "Budget madam"
type input "Budget madame"
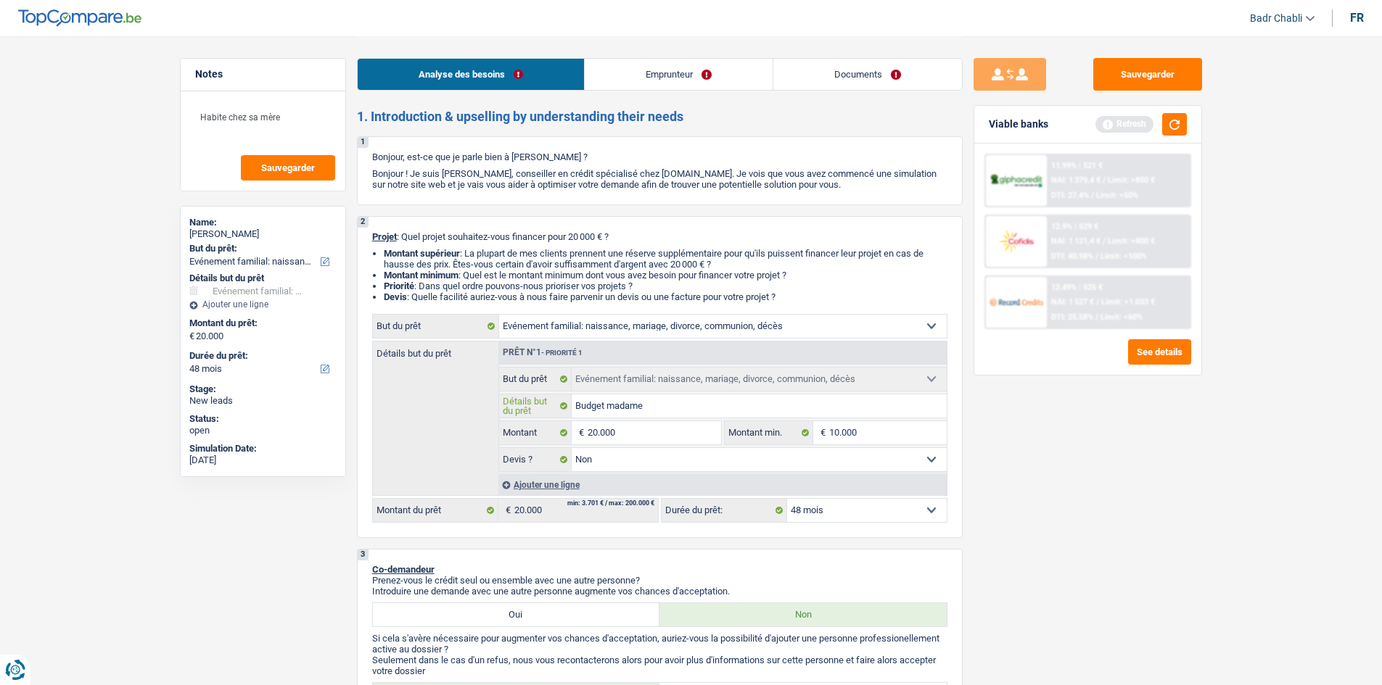
type input "Budget madame"
type input "Budget madame ("
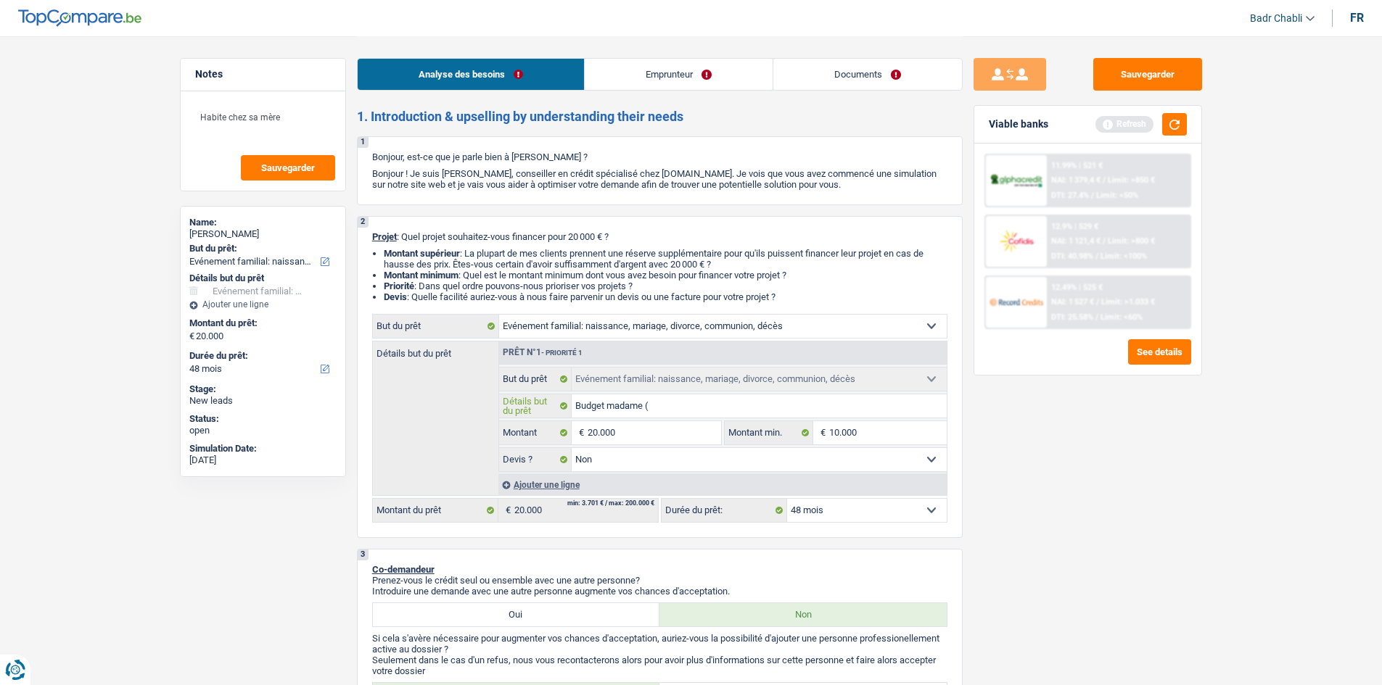
type input "Budget madame ( s"
type input "Budget madame ( sa"
type input "Budget madame ( san"
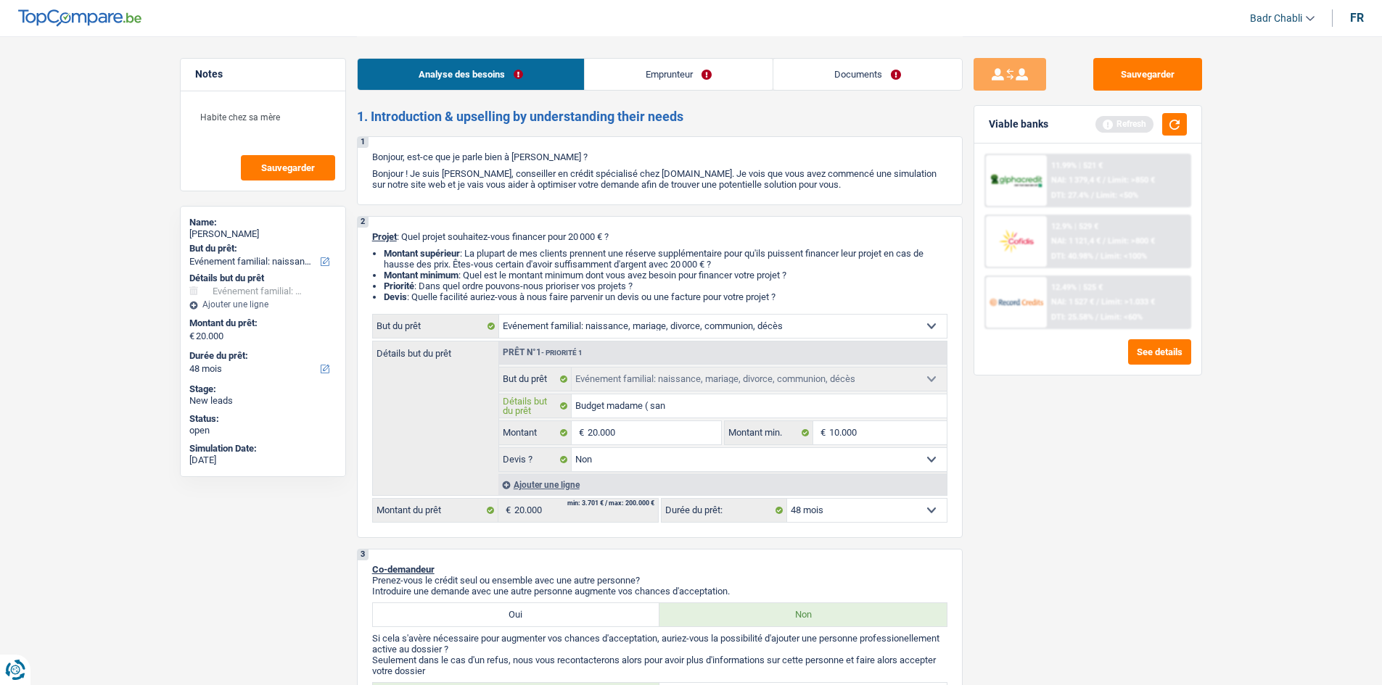
type input "Budget madame ( san"
type input "Budget madame ( sans"
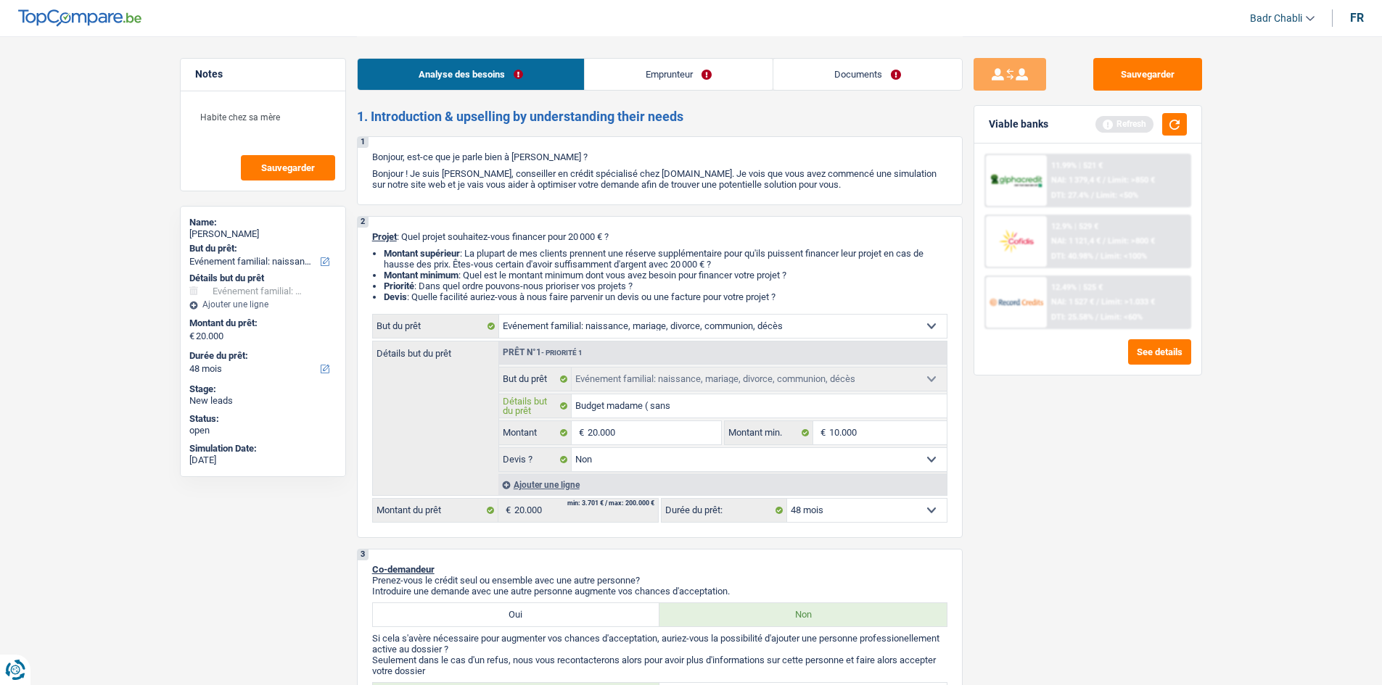
type input "Budget madame ( sans m"
type input "Budget madame ( sans mo"
type input "Budget madame ( sans mon"
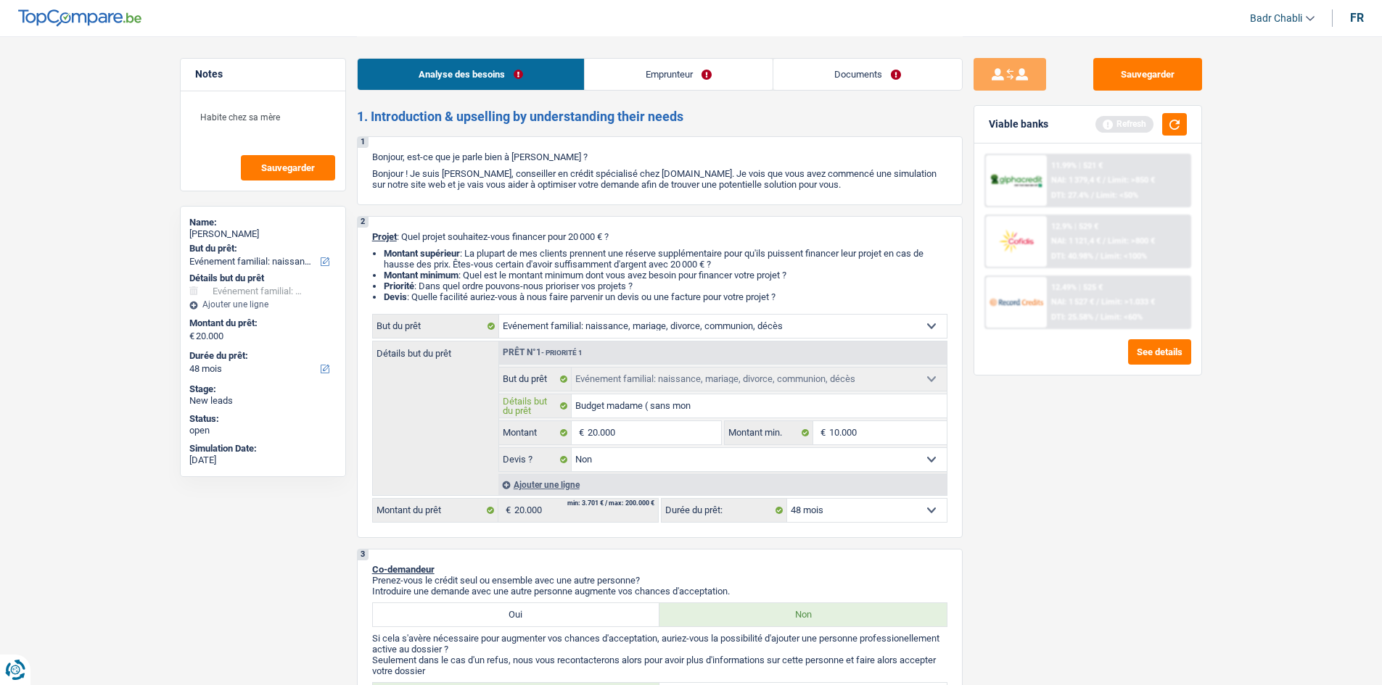
type input "Budget madame ( sans mon"
type input "Budget madame ( sans mons"
type input "Budget madame ( sans monsi"
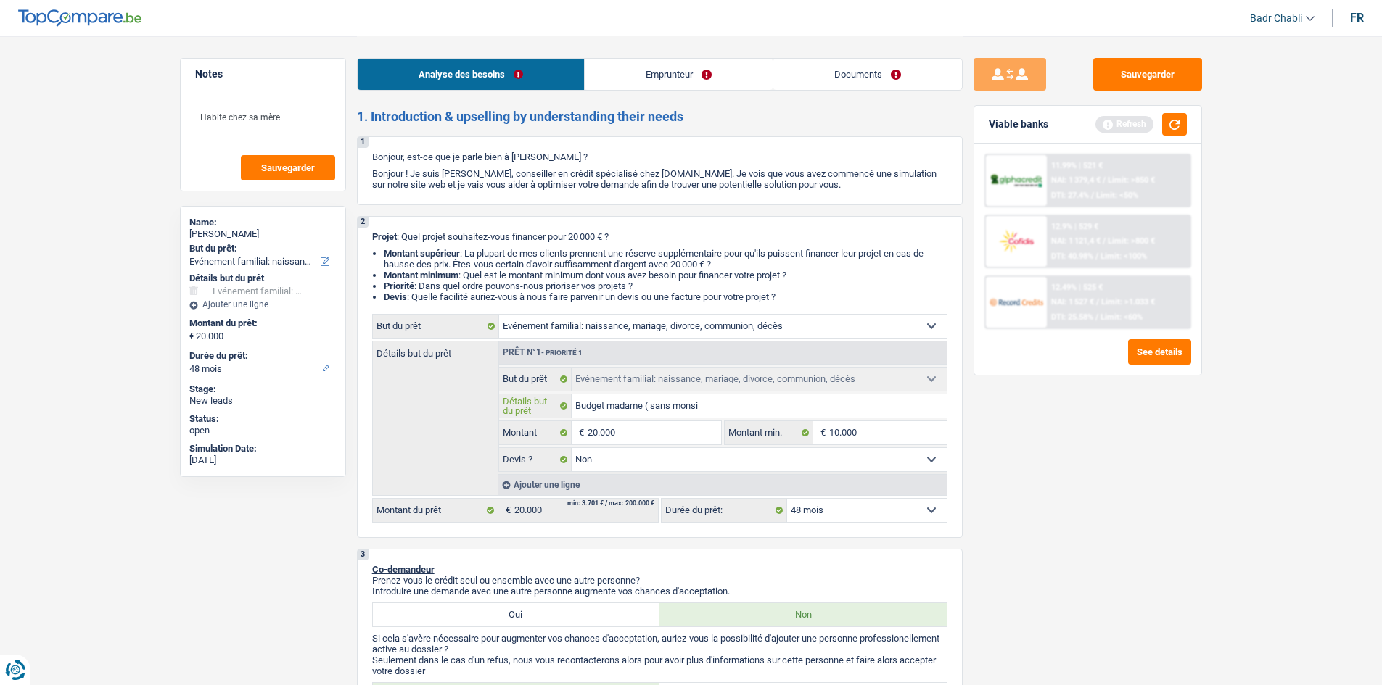
type input "Budget madame ( sans monsie"
type input "Budget madame ( sans [PERSON_NAME]"
type input "Budget madame ( sans monsieur"
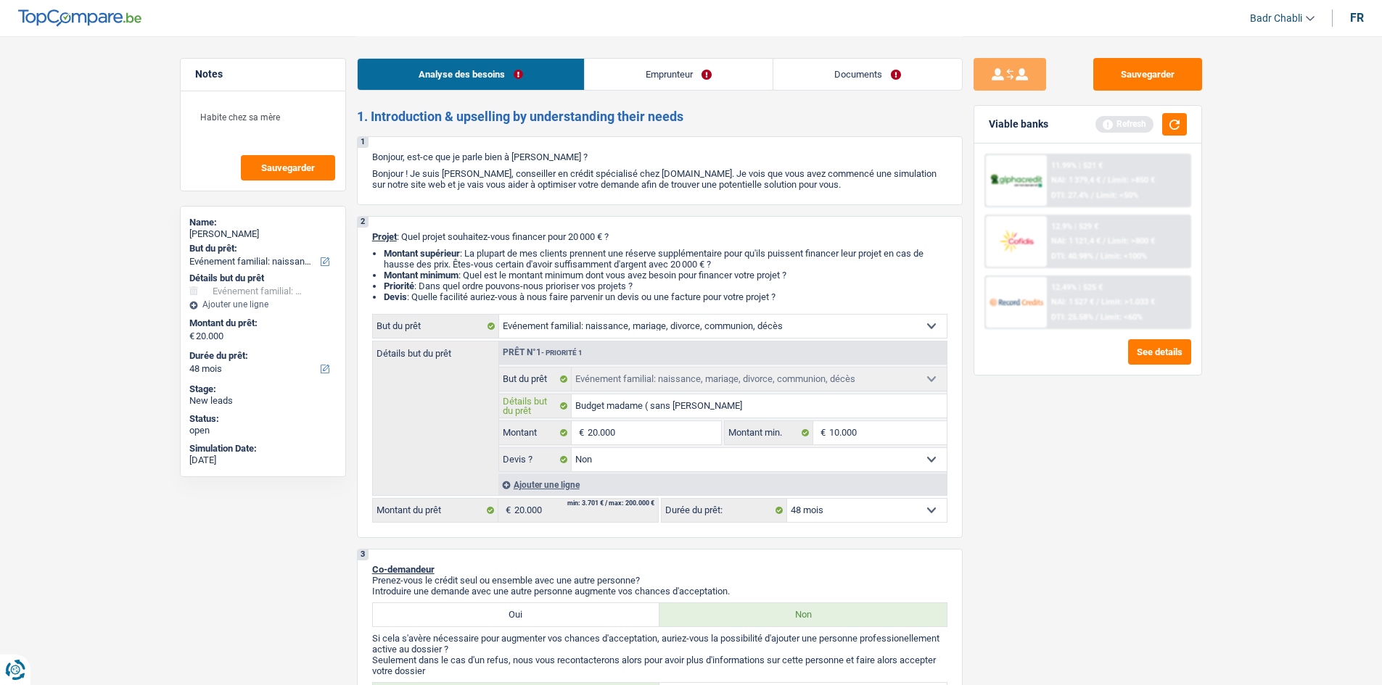
type input "Budget madame ( sans monsieur"
type input "Budget madame ( sans monsieur c"
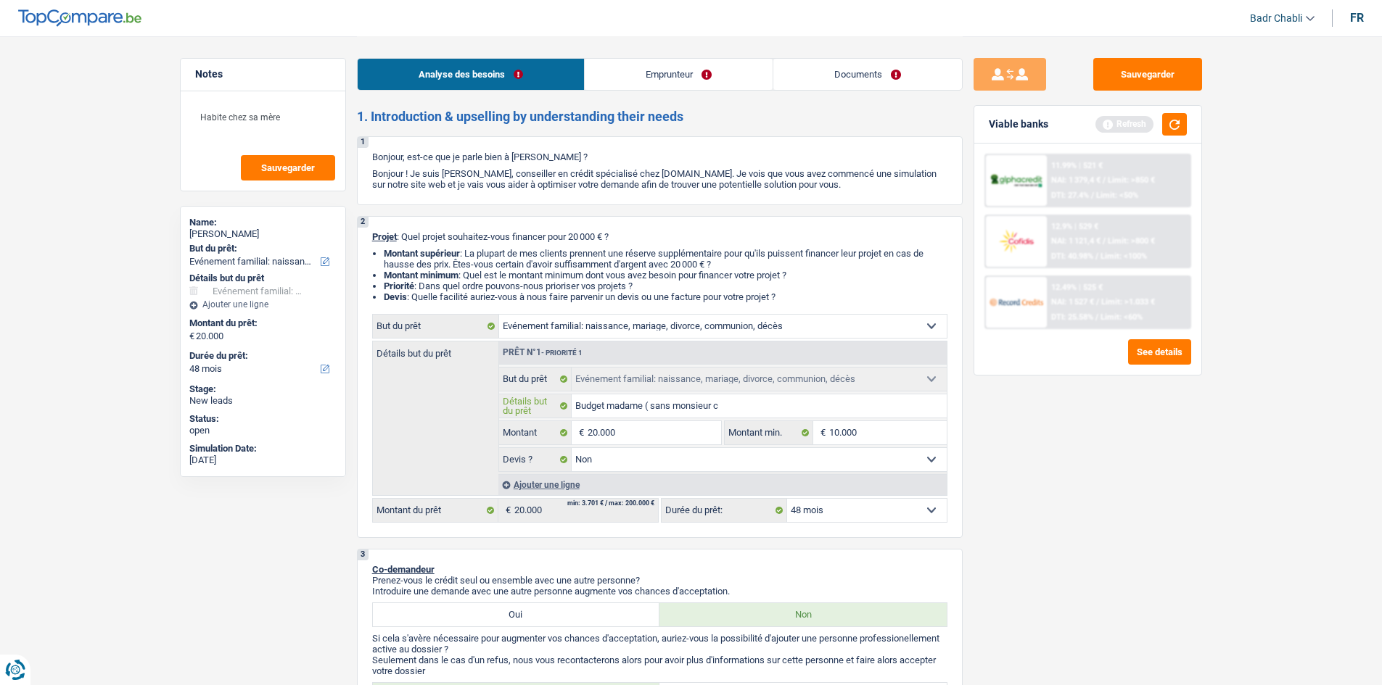
type input "Budget madame ( sans monsieur ca"
type input "Budget madame ( sans monsieur car"
type input "Budget madame ( sans monsieur car i"
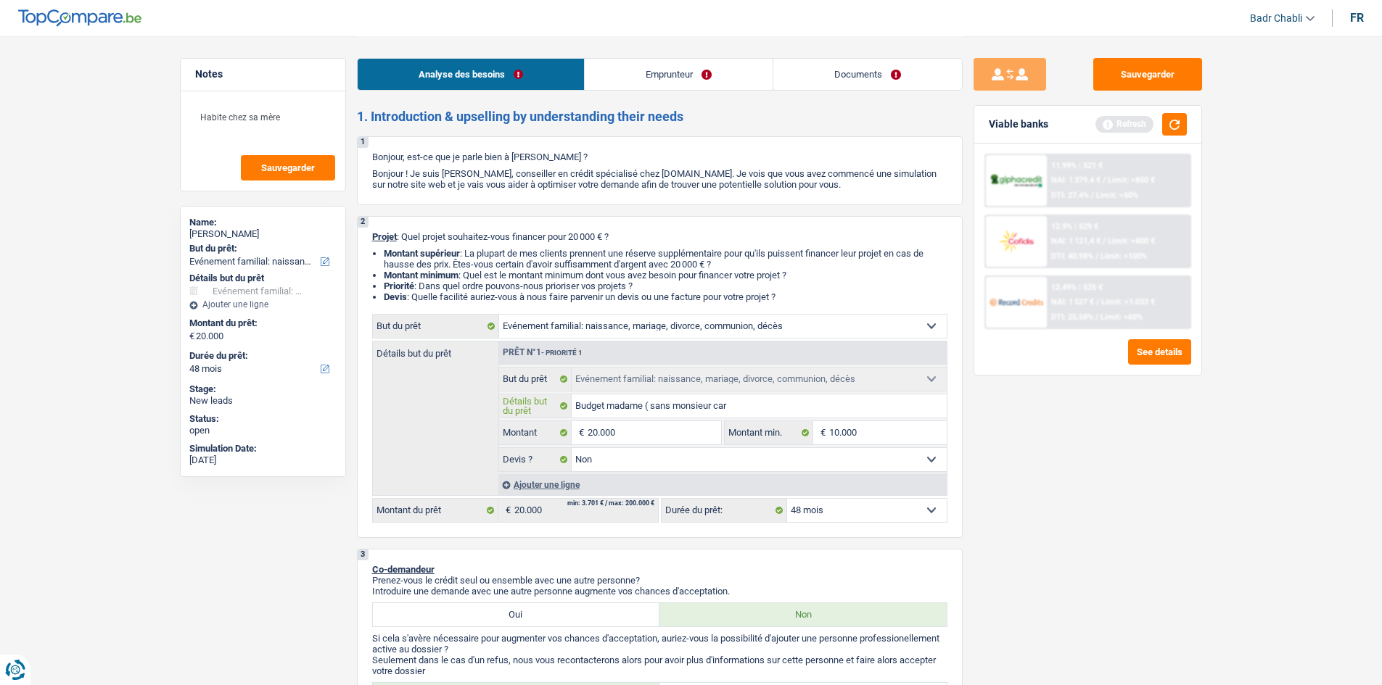
type input "Budget madame ( sans monsieur car i"
type input "Budget madame ( sans monsieur car il"
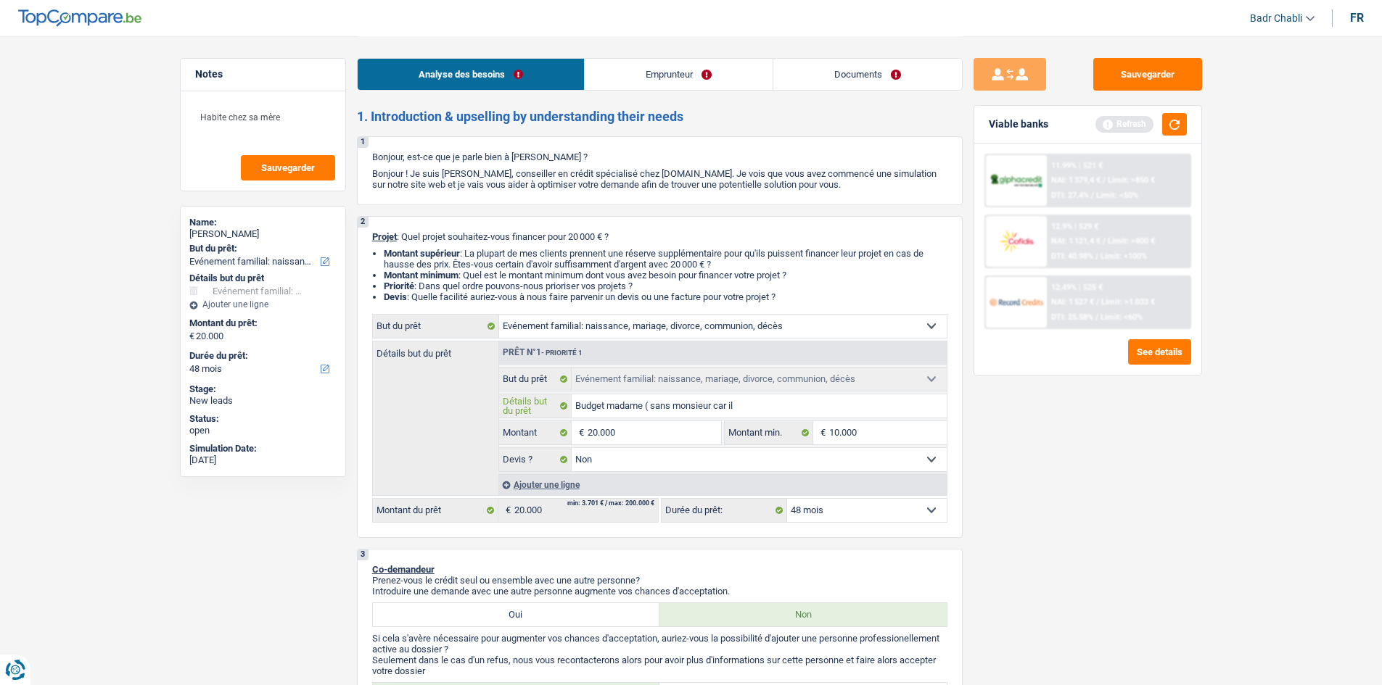
type input "Budget madame ( sans monsieur car il a"
type input "Budget madame ( sans monsieur car il a d"
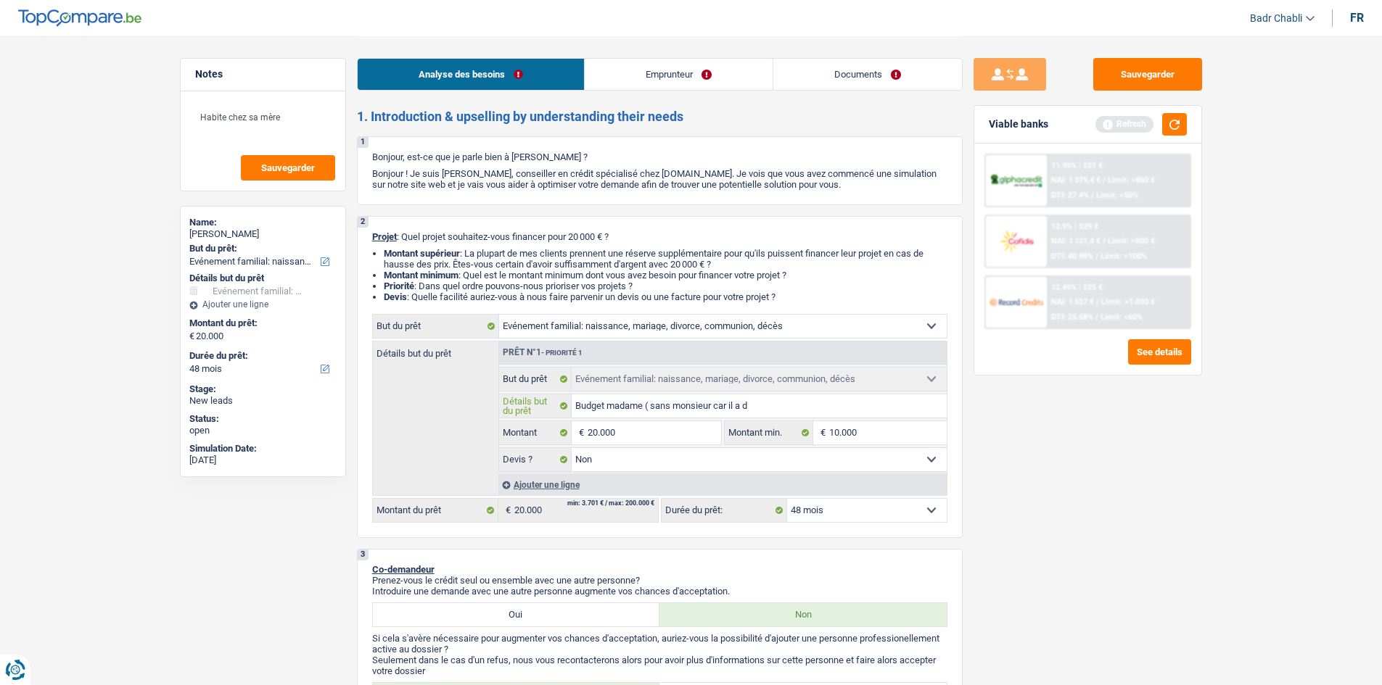
type input "Budget madame ( sans monsieur car il a d"
type input "Budget madame ( sans monsieur car il a de"
type input "Budget madame ( sans monsieur car il a dej"
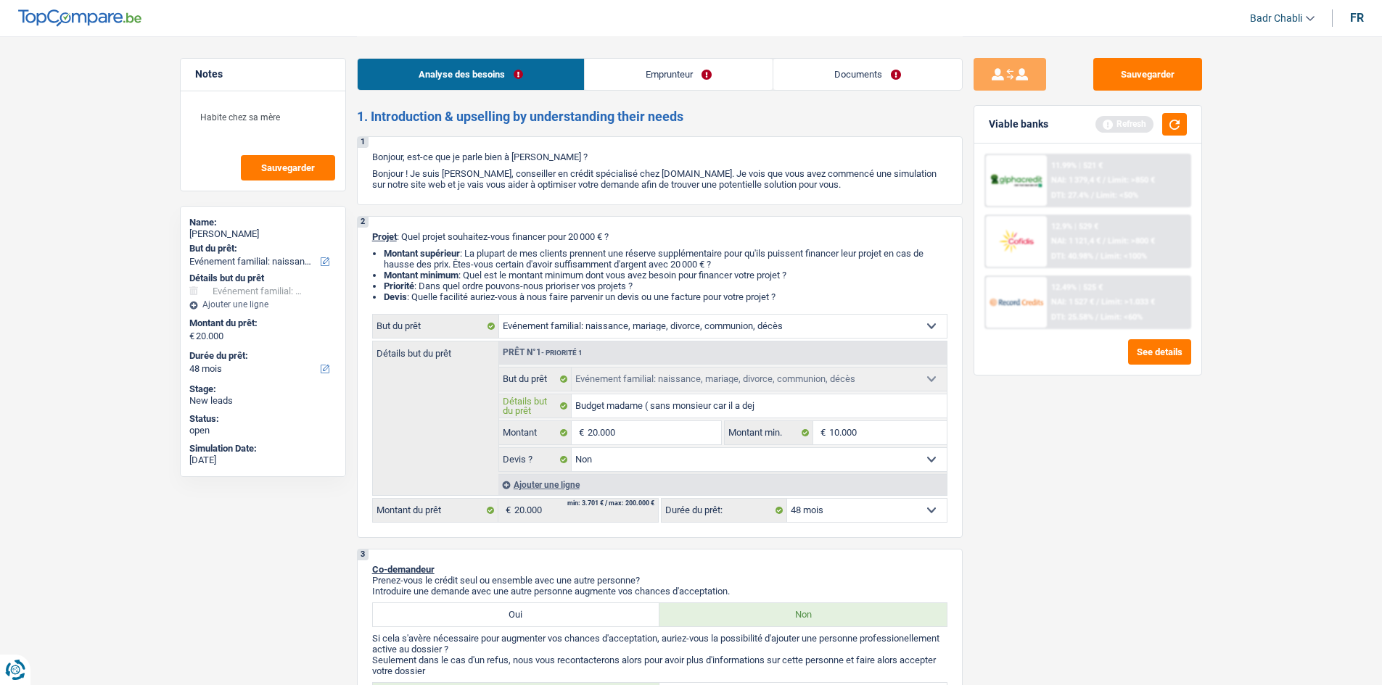
type input "Budget madame ( sans monsieur car il a deja"
click at [1172, 112] on div "Viable banks Refresh" at bounding box center [1087, 125] width 227 height 38
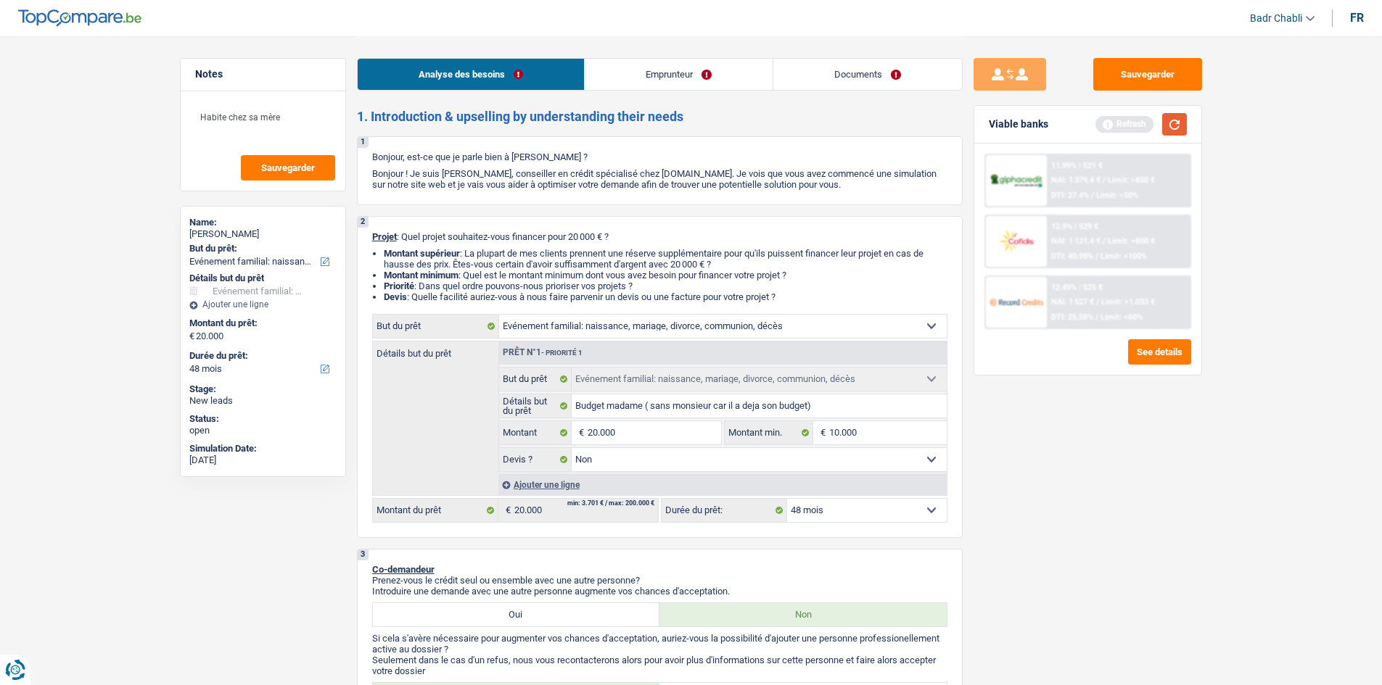
click at [1174, 120] on button "button" at bounding box center [1174, 124] width 25 height 22
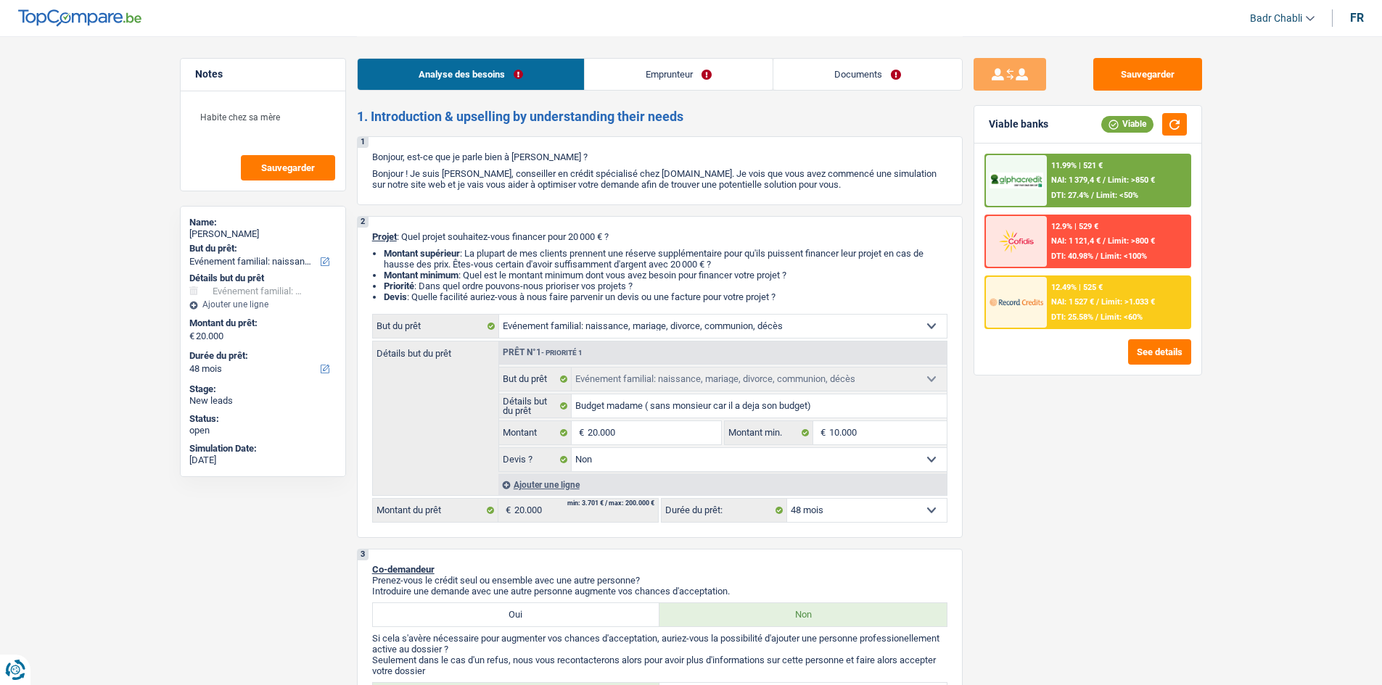
click at [623, 86] on link "Emprunteur" at bounding box center [679, 74] width 188 height 31
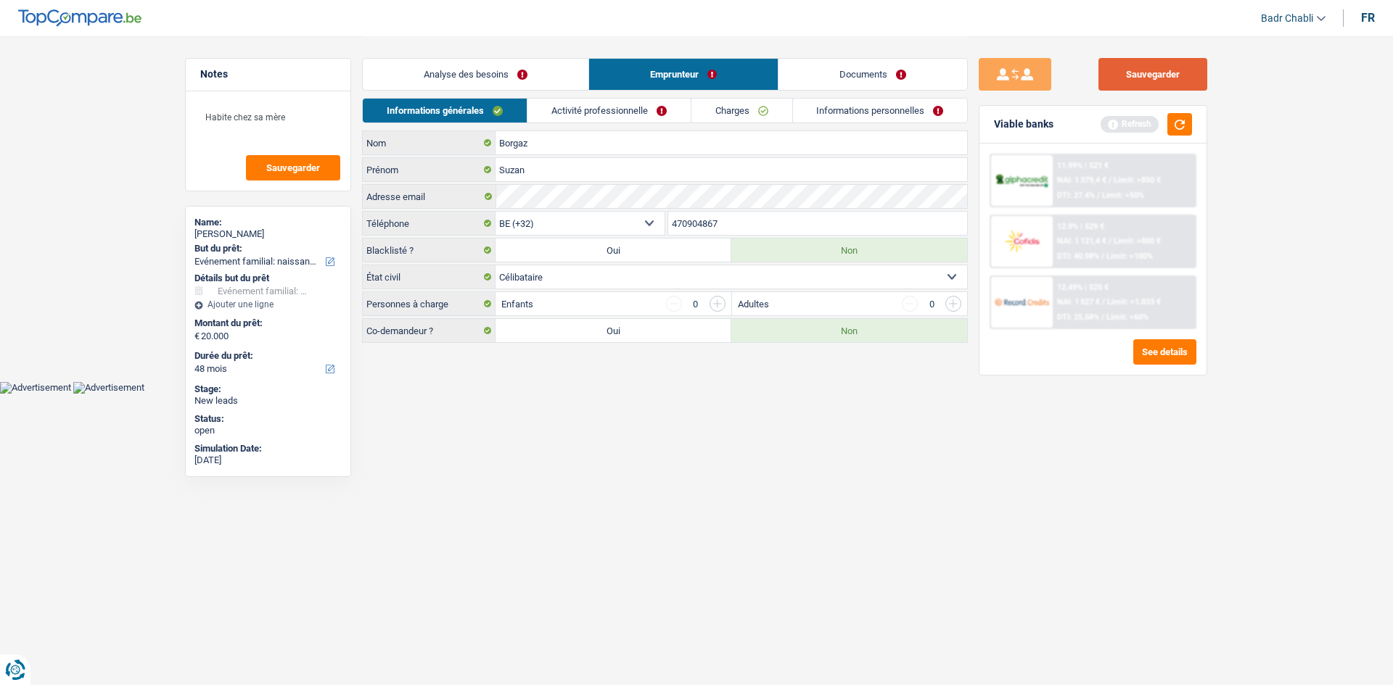
click at [1129, 81] on button "Sauvegarder" at bounding box center [1152, 74] width 109 height 33
